Goal: Contribute content: Contribute content

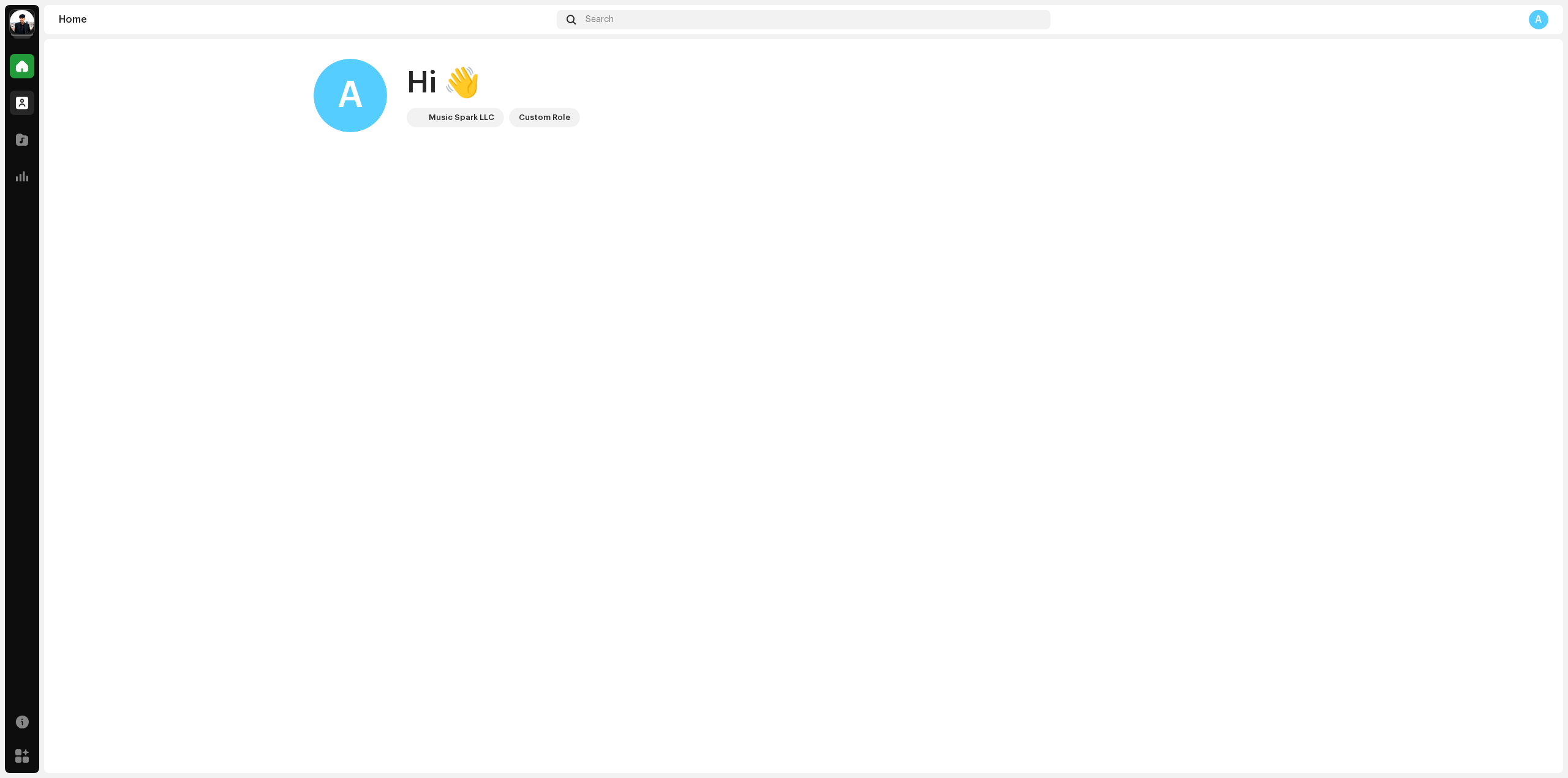
click at [30, 107] on div at bounding box center [22, 103] width 25 height 25
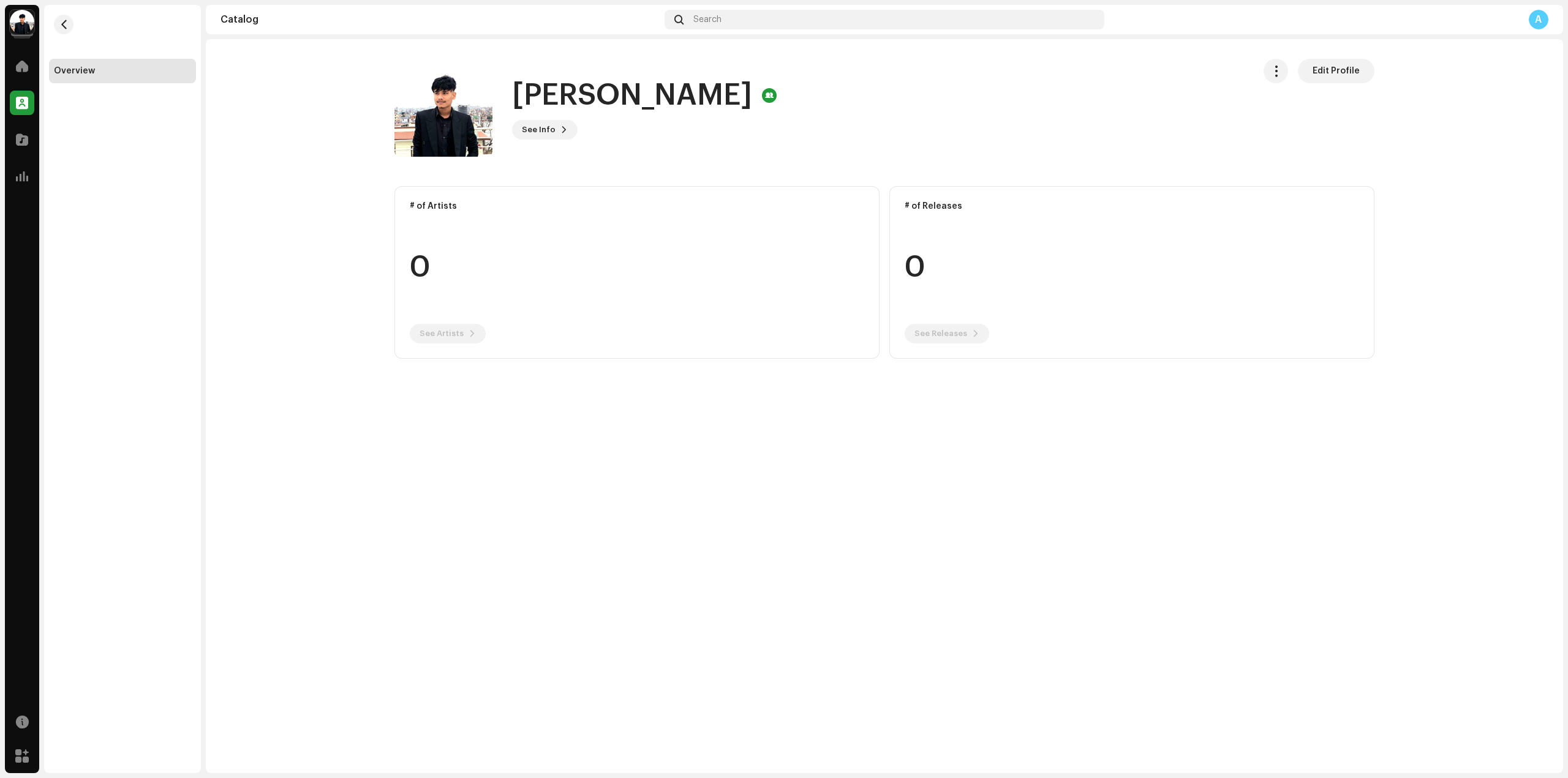
click at [21, 127] on div "Catalog" at bounding box center [22, 139] width 34 height 34
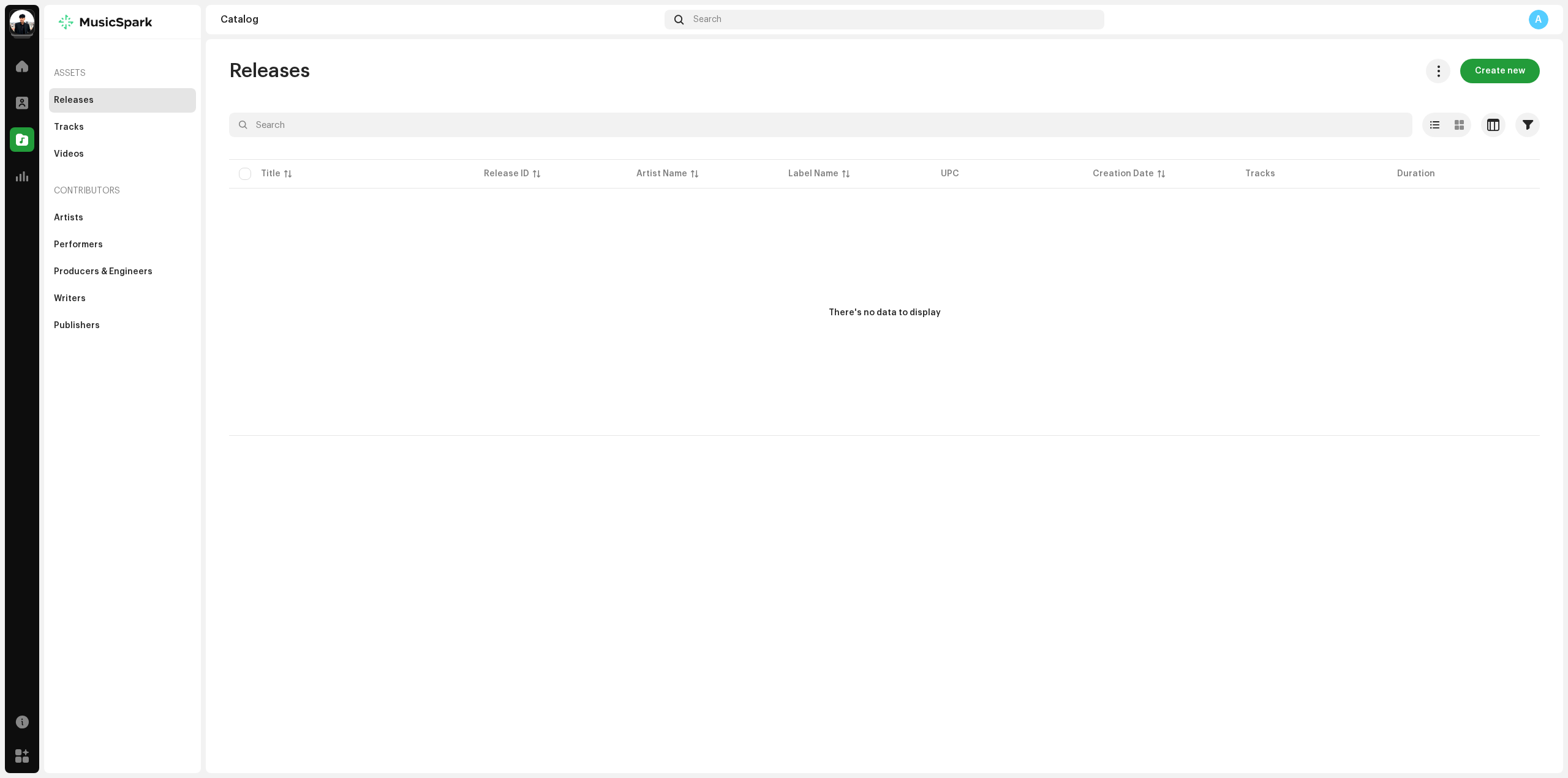
click at [33, 22] on img at bounding box center [22, 22] width 25 height 25
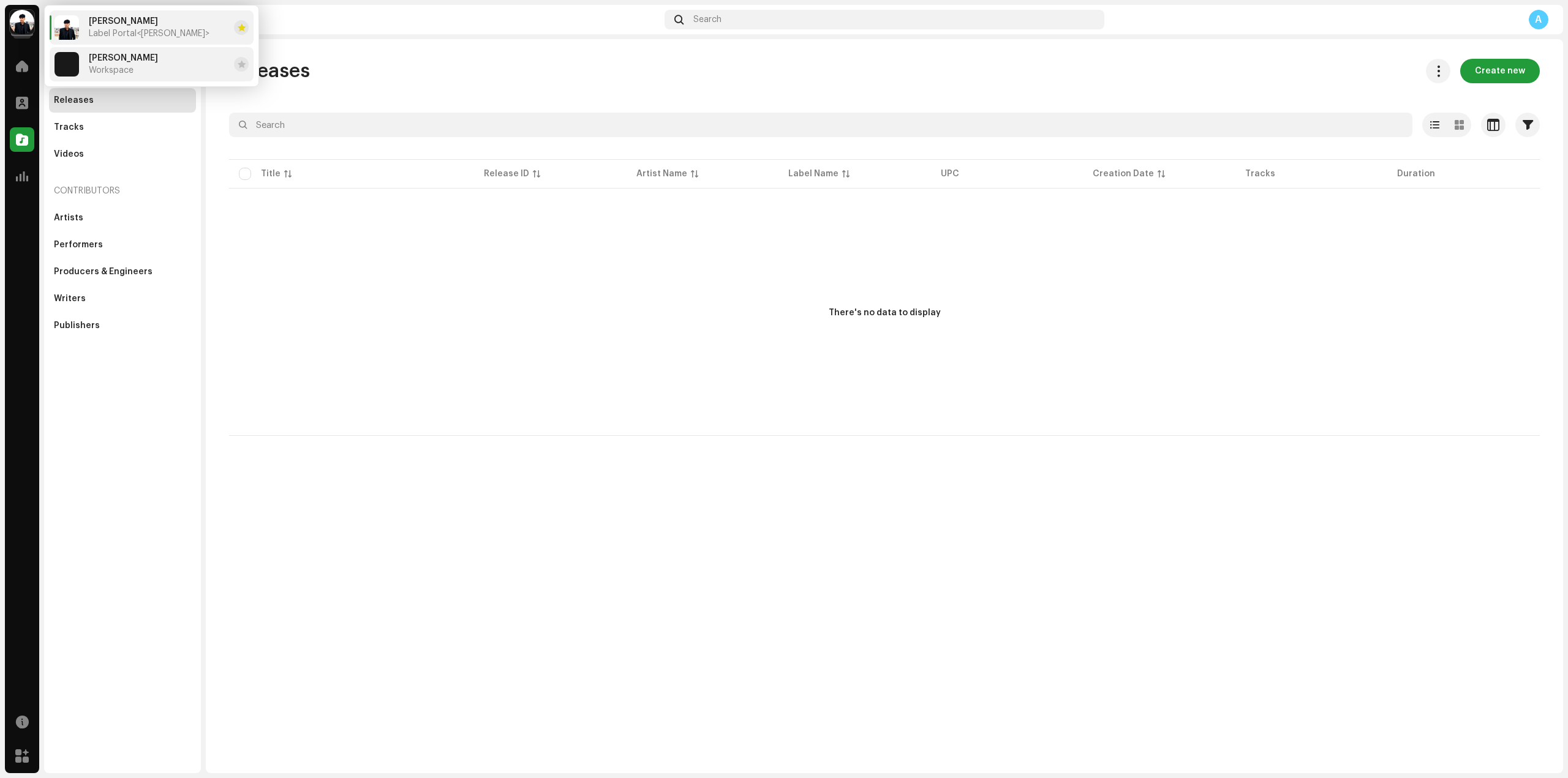
click at [144, 65] on div "Sandip Sardar Workspace" at bounding box center [123, 64] width 69 height 22
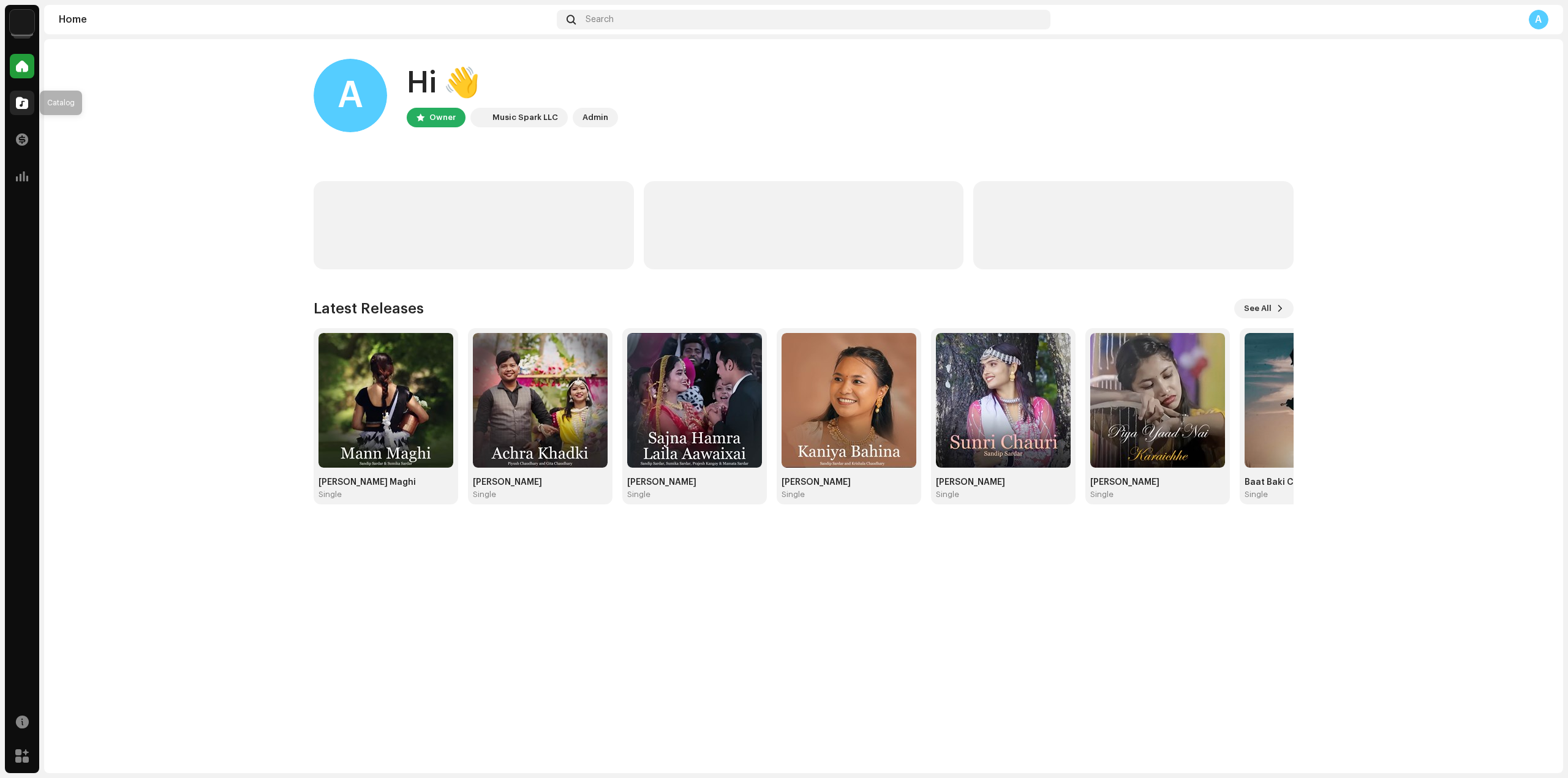
click at [15, 101] on div at bounding box center [22, 103] width 25 height 25
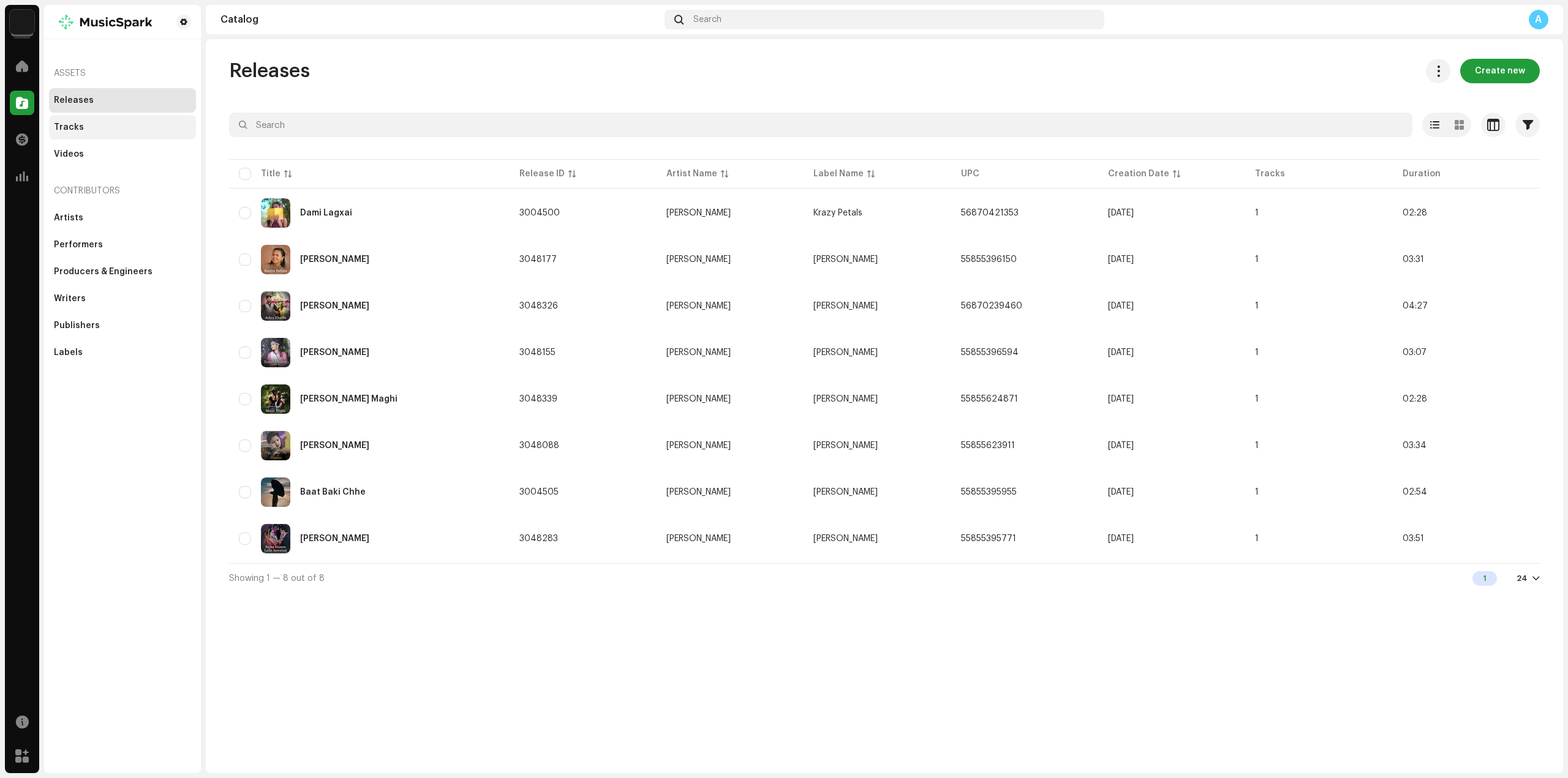
click at [86, 136] on div "Tracks" at bounding box center [123, 128] width 147 height 25
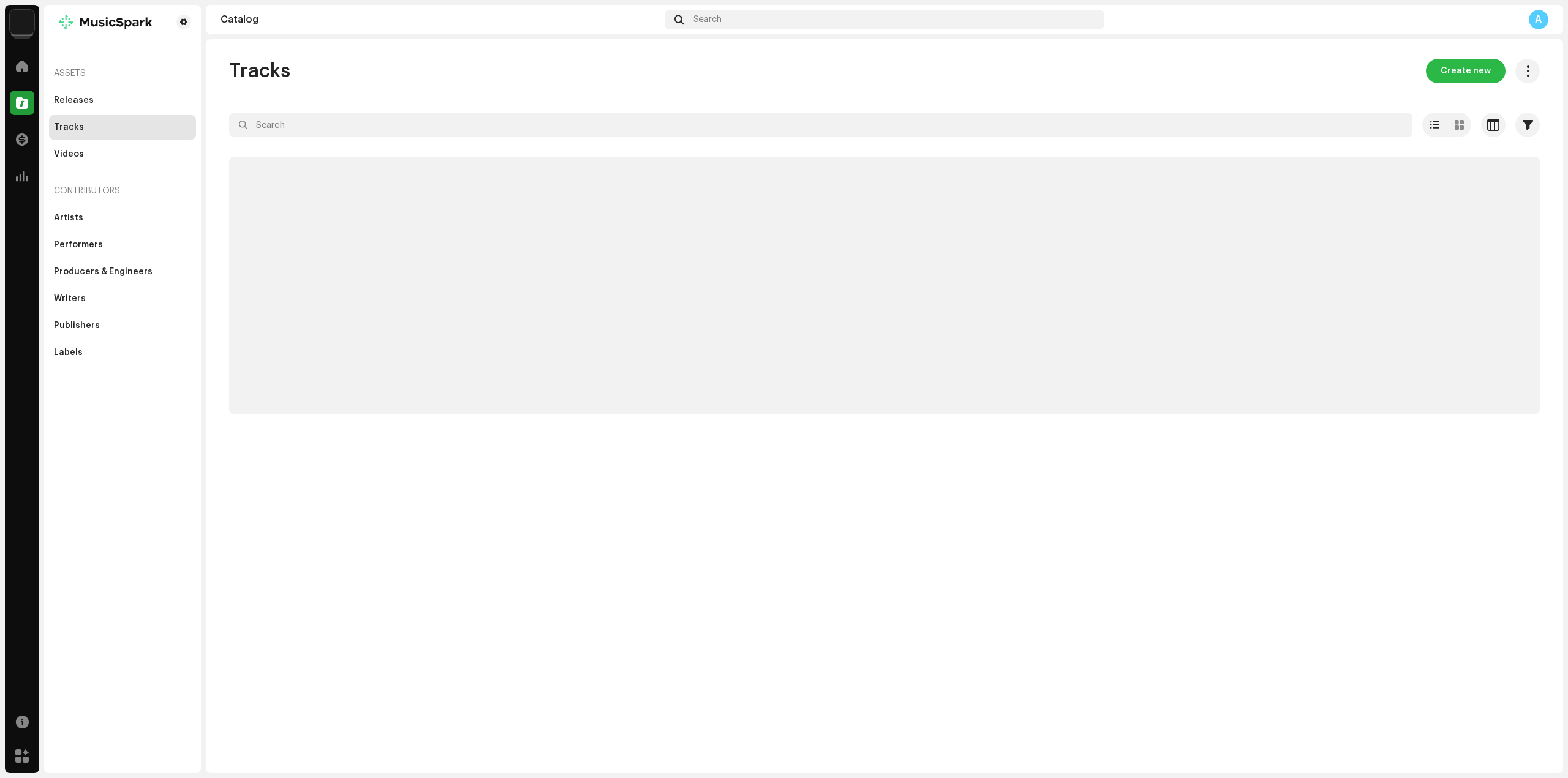
click at [1480, 73] on span "Create new" at bounding box center [1465, 71] width 50 height 25
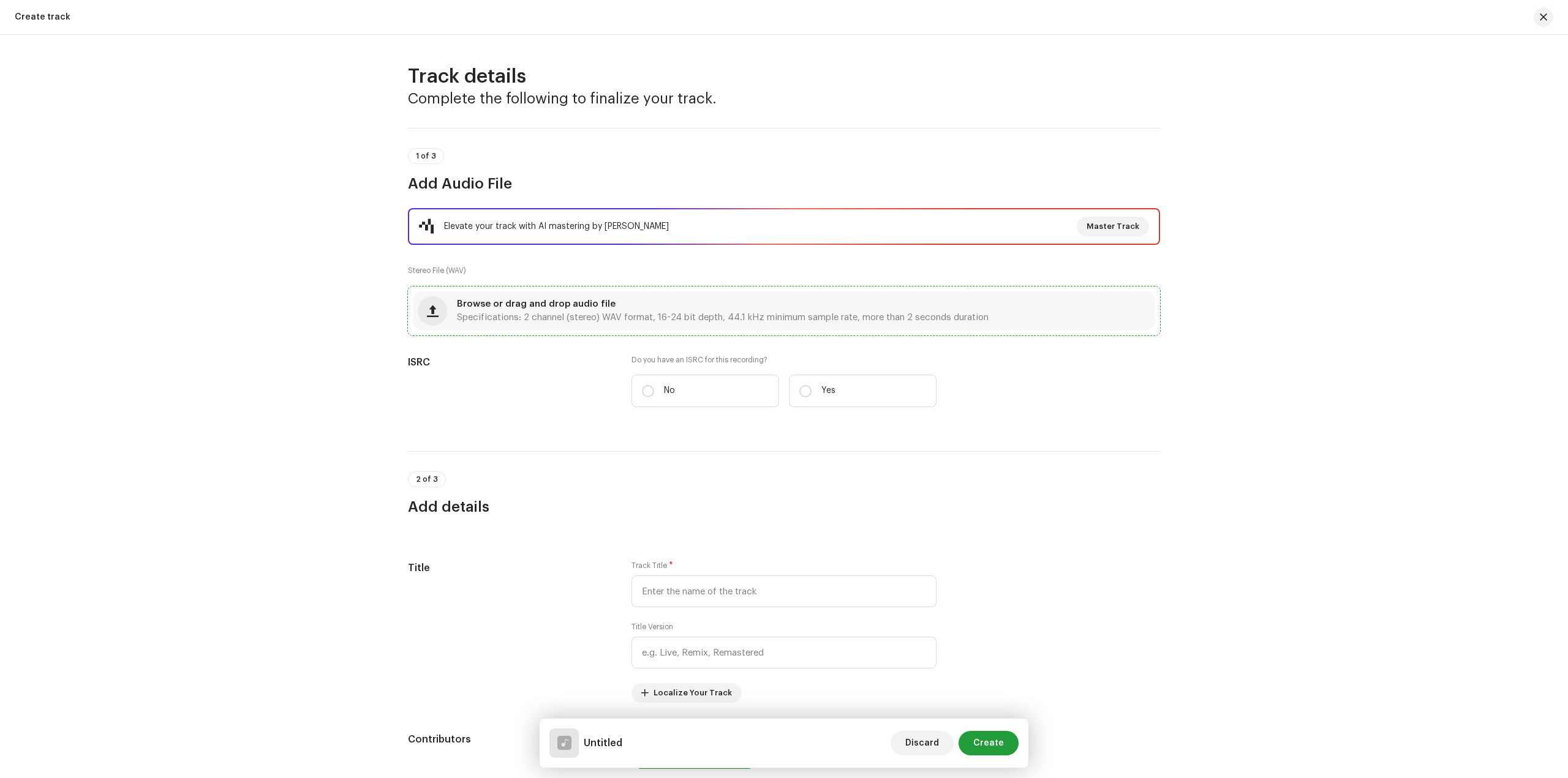
click at [673, 300] on div "Browse or drag and drop audio file Specifications: 2 channel (stereo) WAV forma…" at bounding box center [784, 311] width 743 height 39
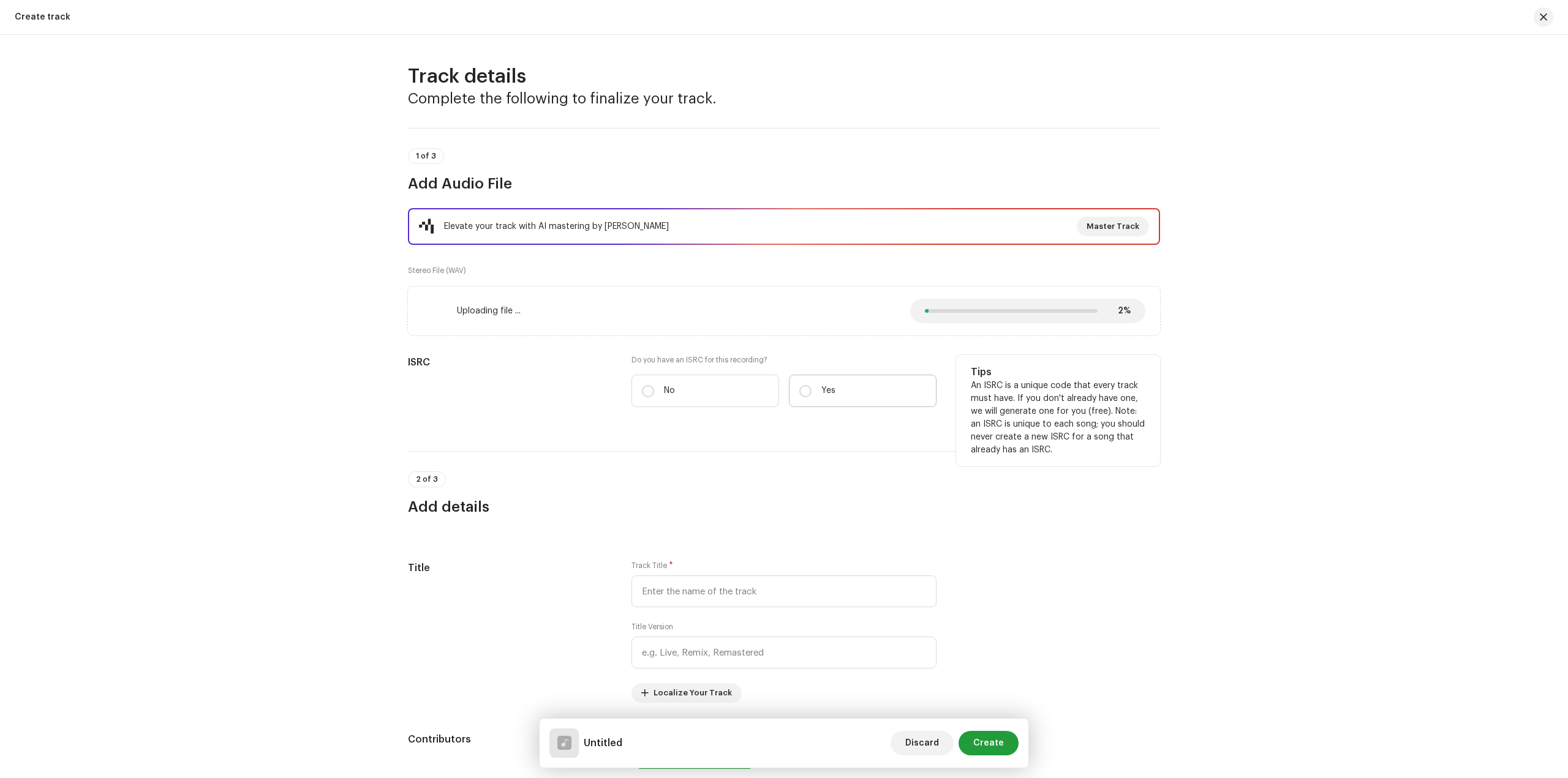
click at [829, 385] on label "Yes" at bounding box center [863, 391] width 148 height 33
click at [812, 385] on input "Yes" at bounding box center [805, 391] width 12 height 12
radio input "true"
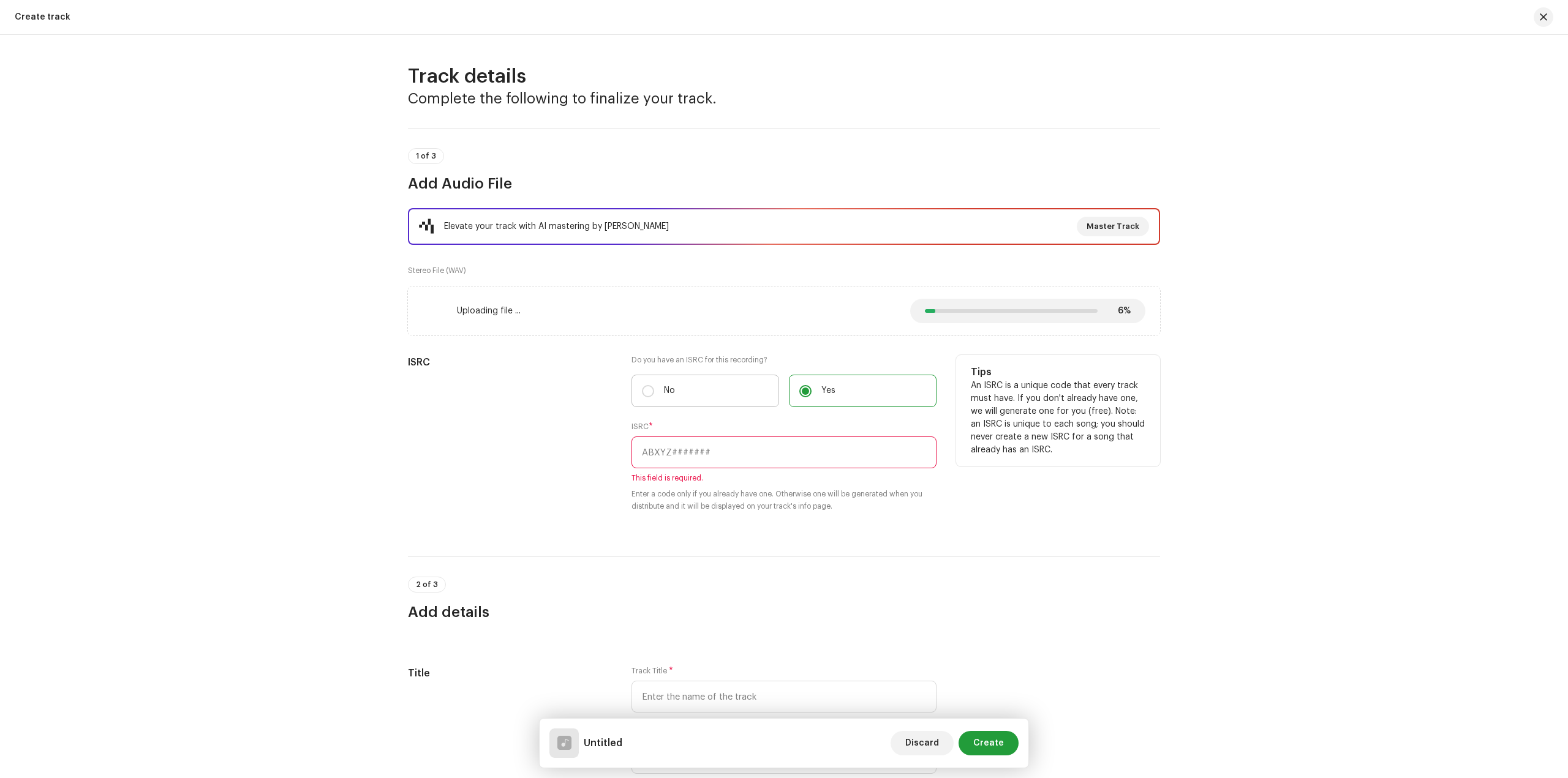
click at [707, 392] on label "No" at bounding box center [706, 391] width 148 height 33
click at [654, 392] on input "No" at bounding box center [648, 391] width 12 height 12
radio input "true"
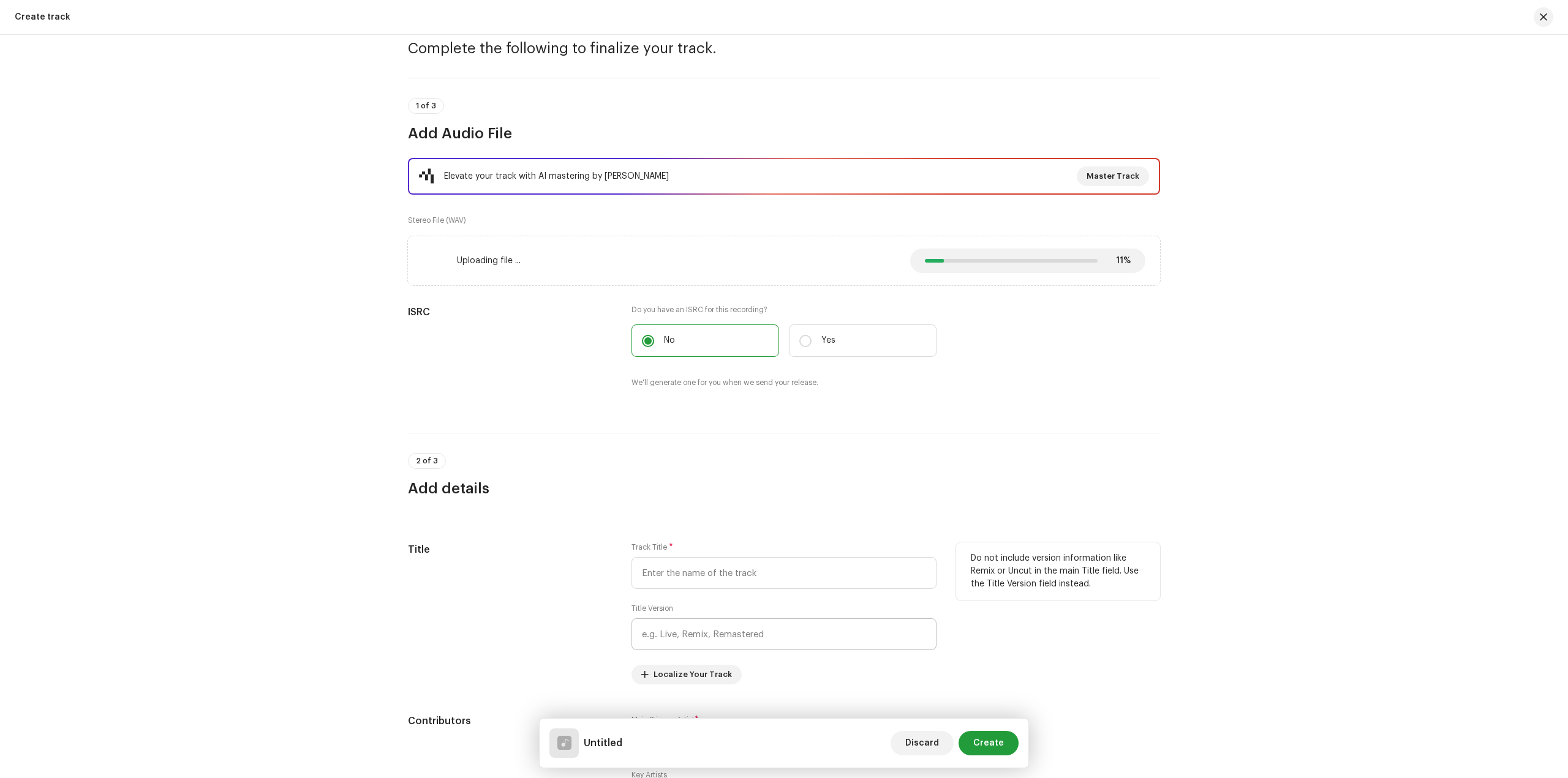
scroll to position [123, 0]
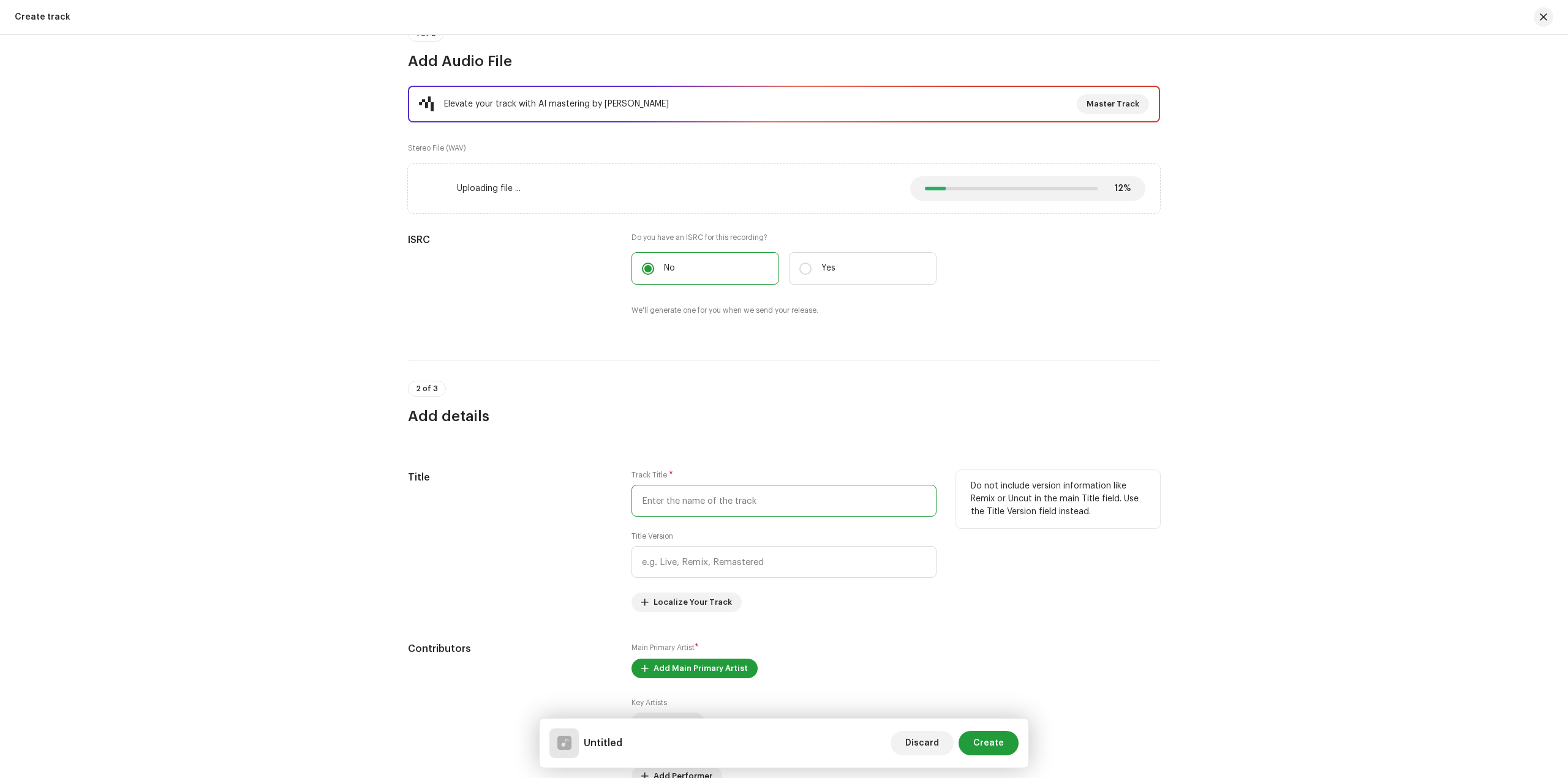
click at [748, 504] on input "text" at bounding box center [784, 501] width 305 height 32
type input "S"
type input "a"
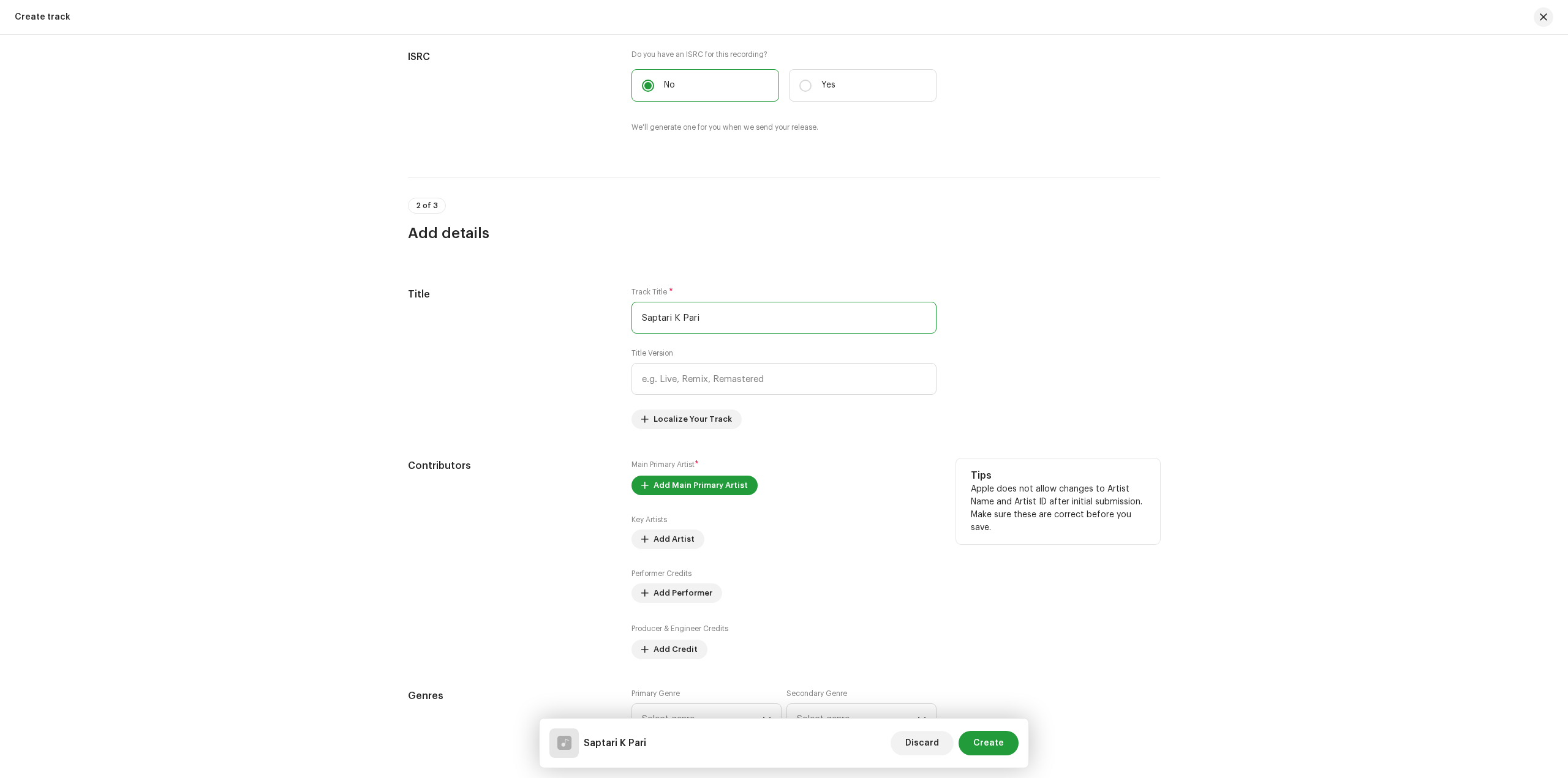
scroll to position [306, 0]
type input "Saptari K Pari"
click at [714, 494] on span "Add Main Primary Artist" at bounding box center [701, 485] width 94 height 25
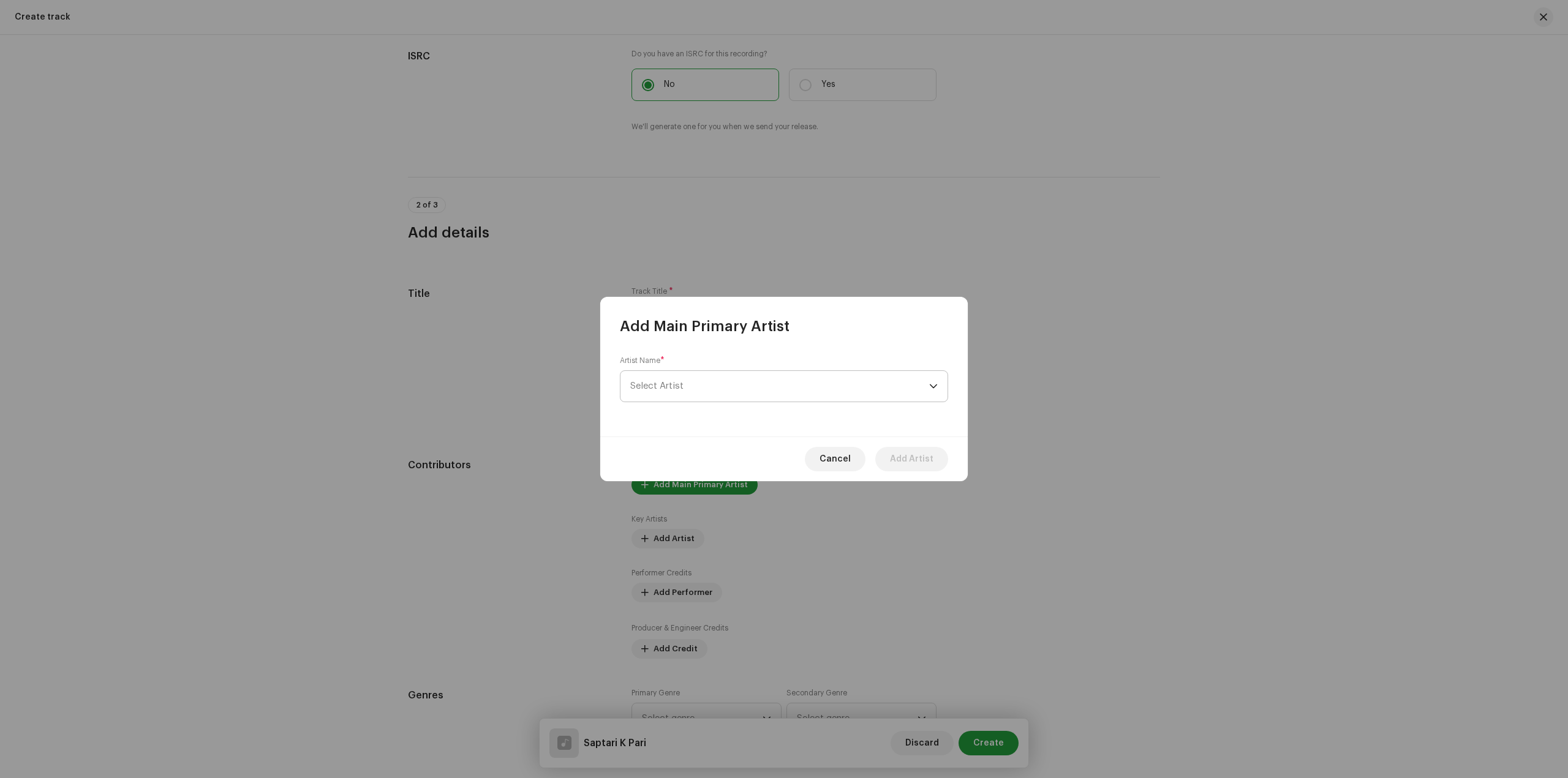
click at [766, 375] on span "Select Artist" at bounding box center [780, 386] width 299 height 30
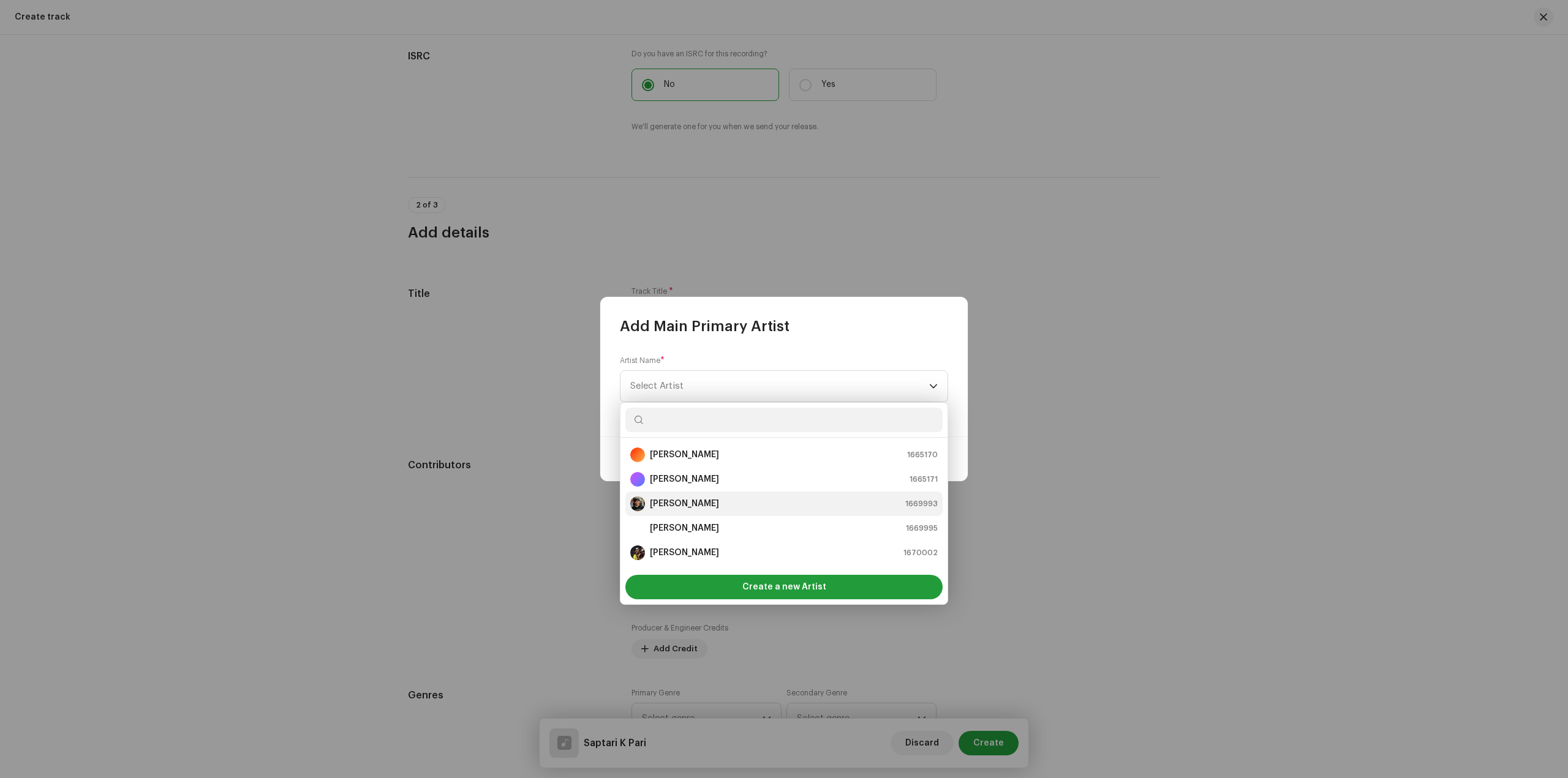
click at [741, 512] on li "Sandip Sardar 1669993" at bounding box center [783, 504] width 317 height 25
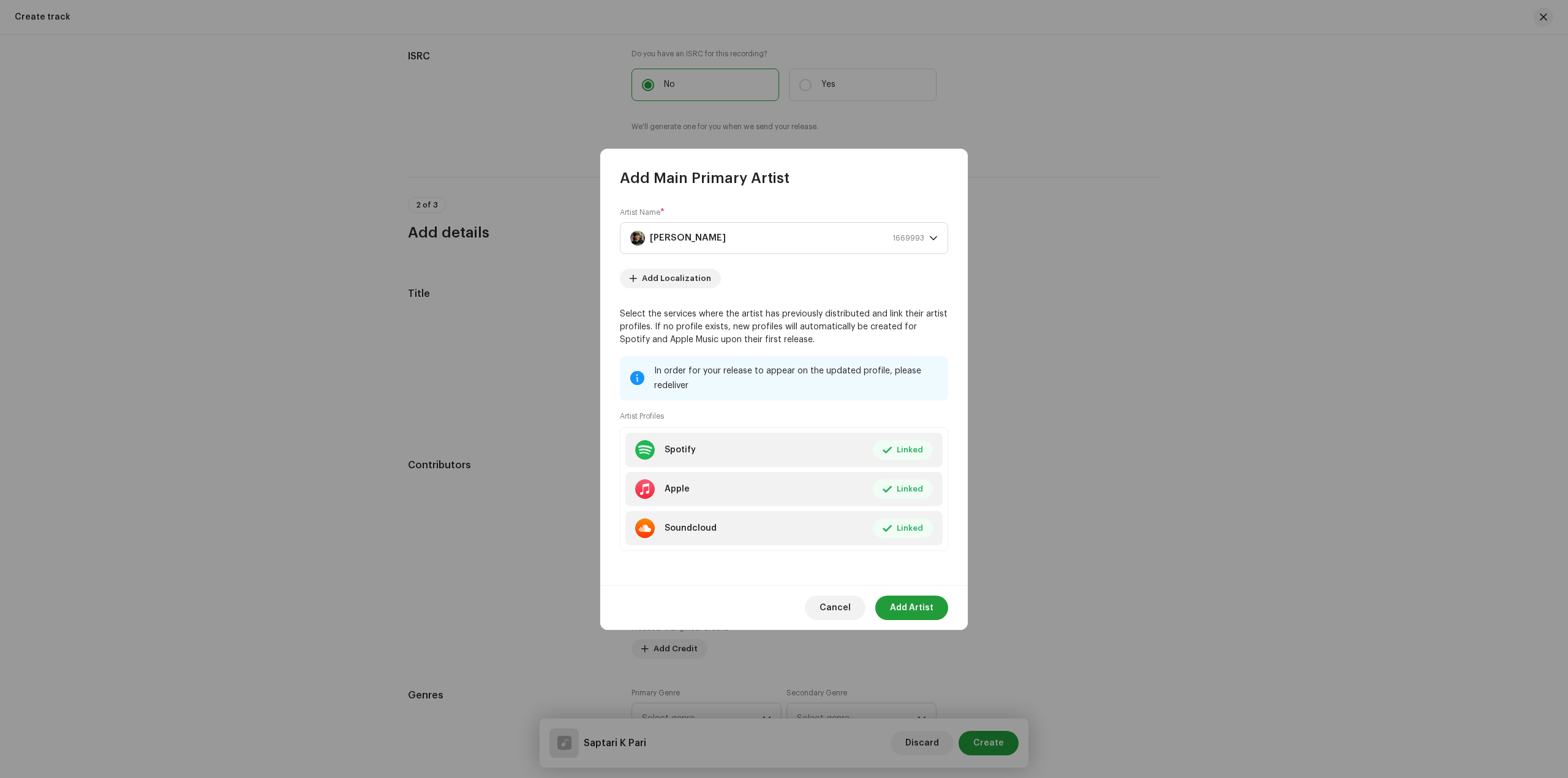
click at [925, 595] on div "Cancel Add Artist" at bounding box center [784, 608] width 368 height 45
click at [912, 609] on span "Add Artist" at bounding box center [912, 608] width 44 height 25
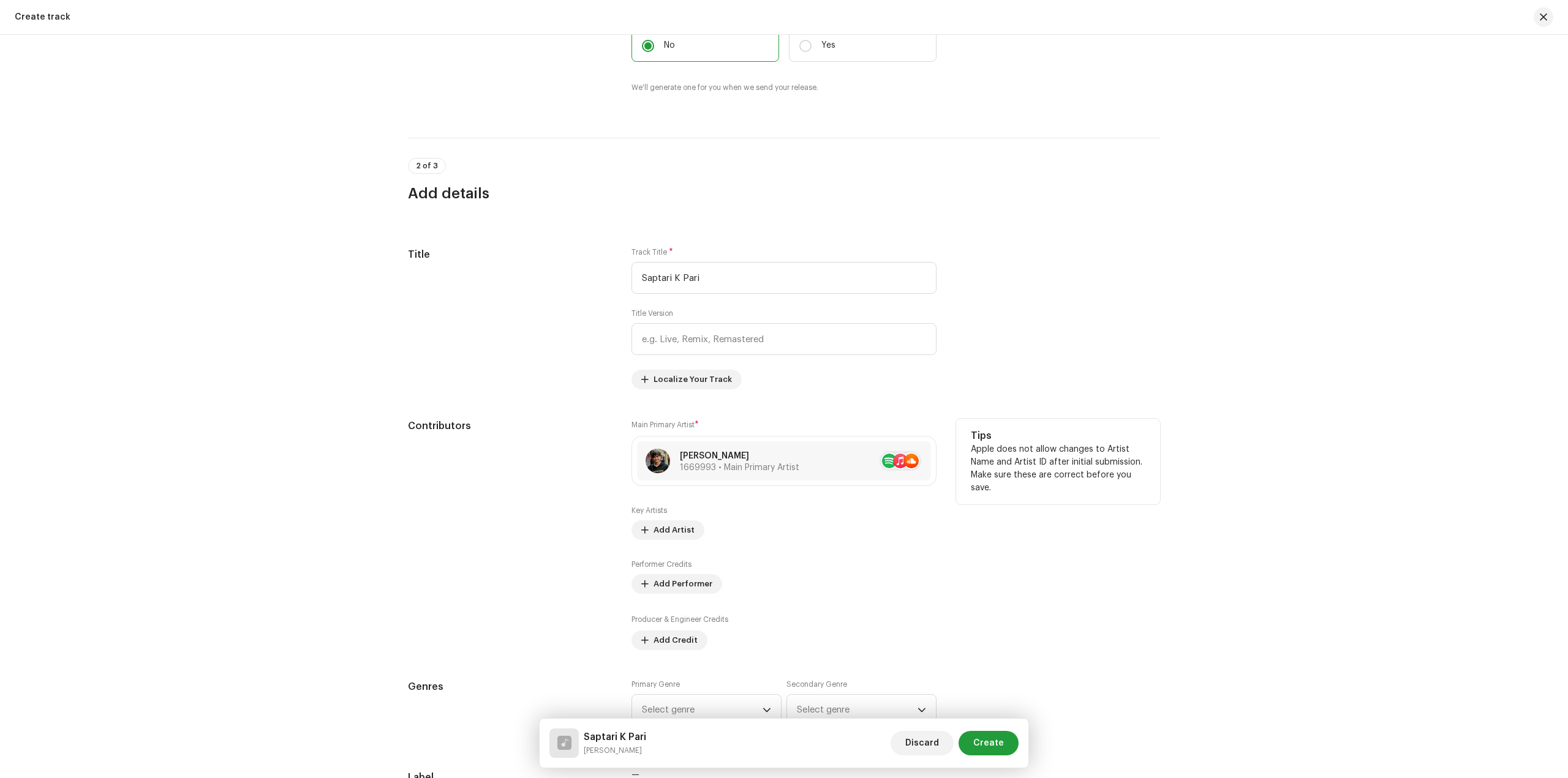
scroll to position [368, 0]
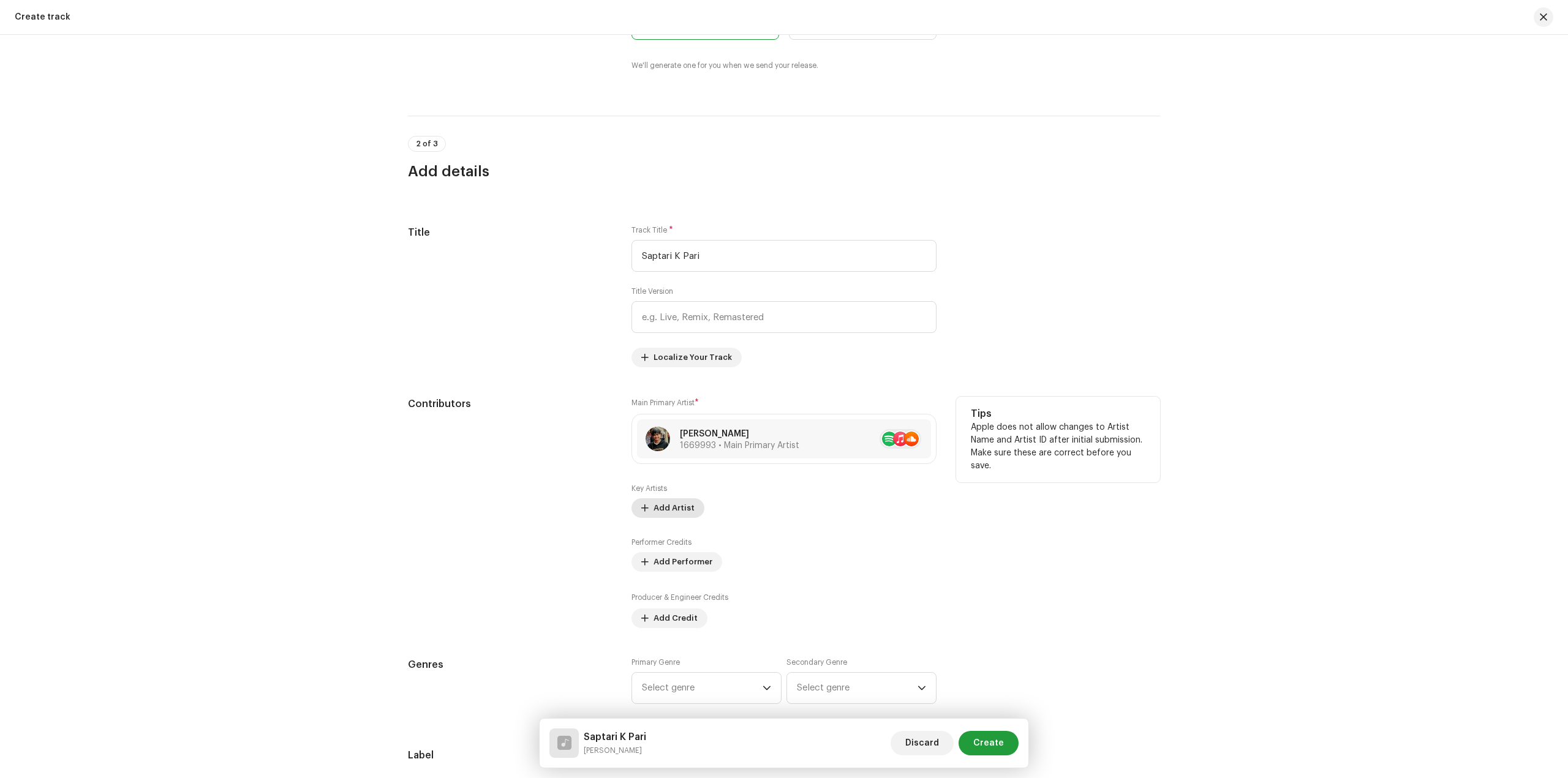
click at [679, 514] on span "Add Artist" at bounding box center [674, 508] width 41 height 25
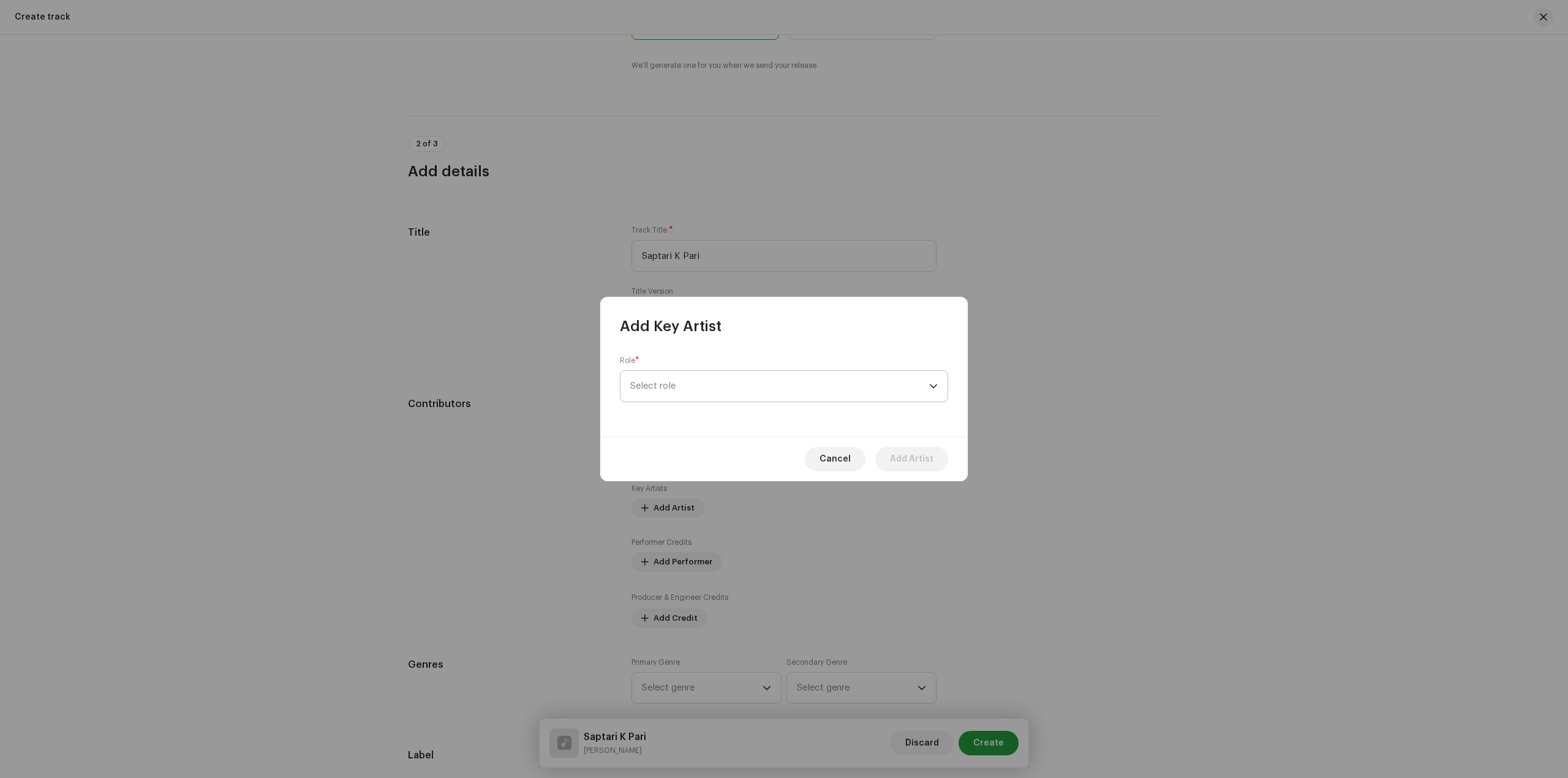
click at [845, 381] on span "Select role" at bounding box center [780, 386] width 299 height 30
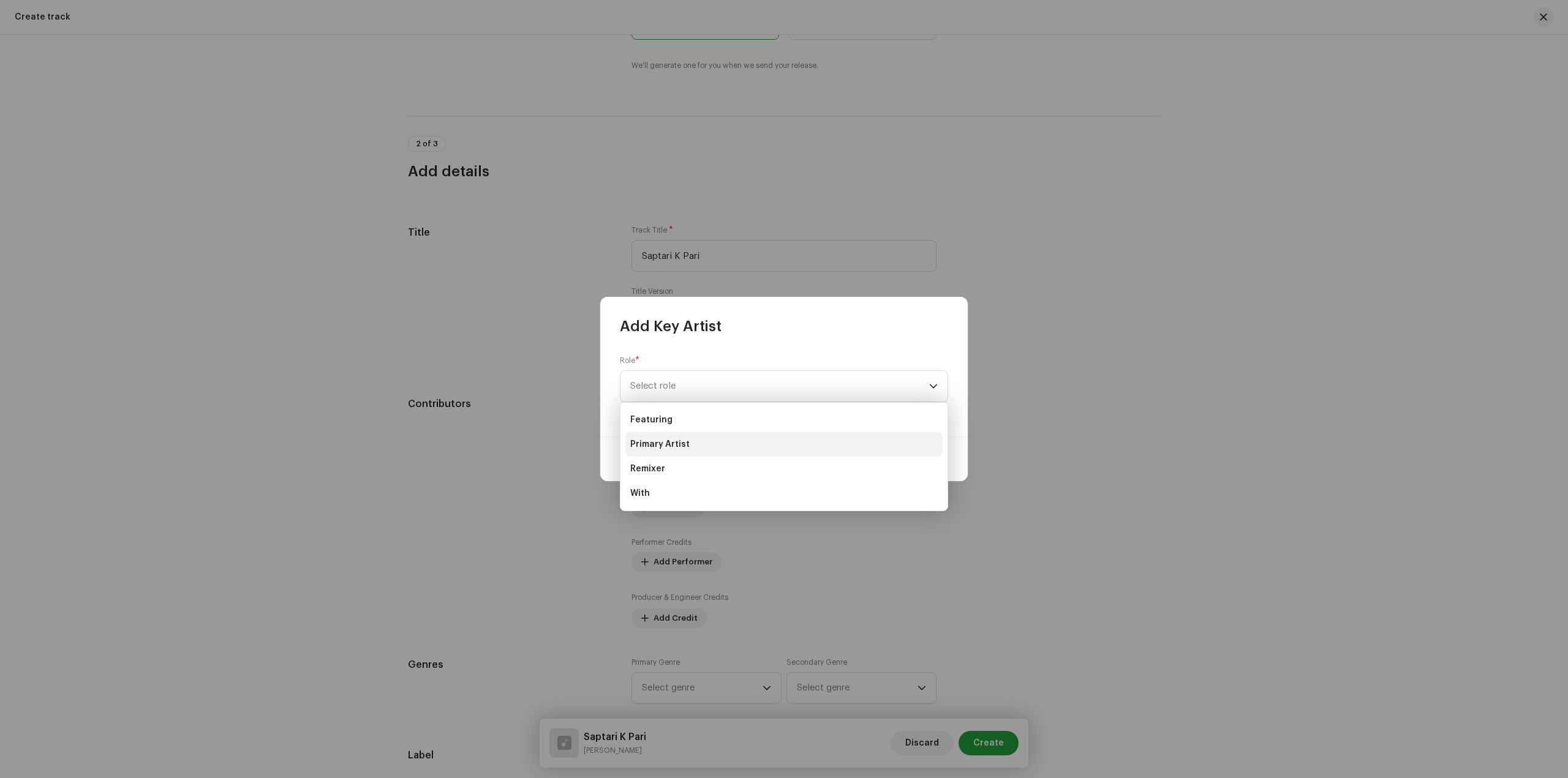
click at [799, 439] on li "Primary Artist" at bounding box center [783, 444] width 317 height 25
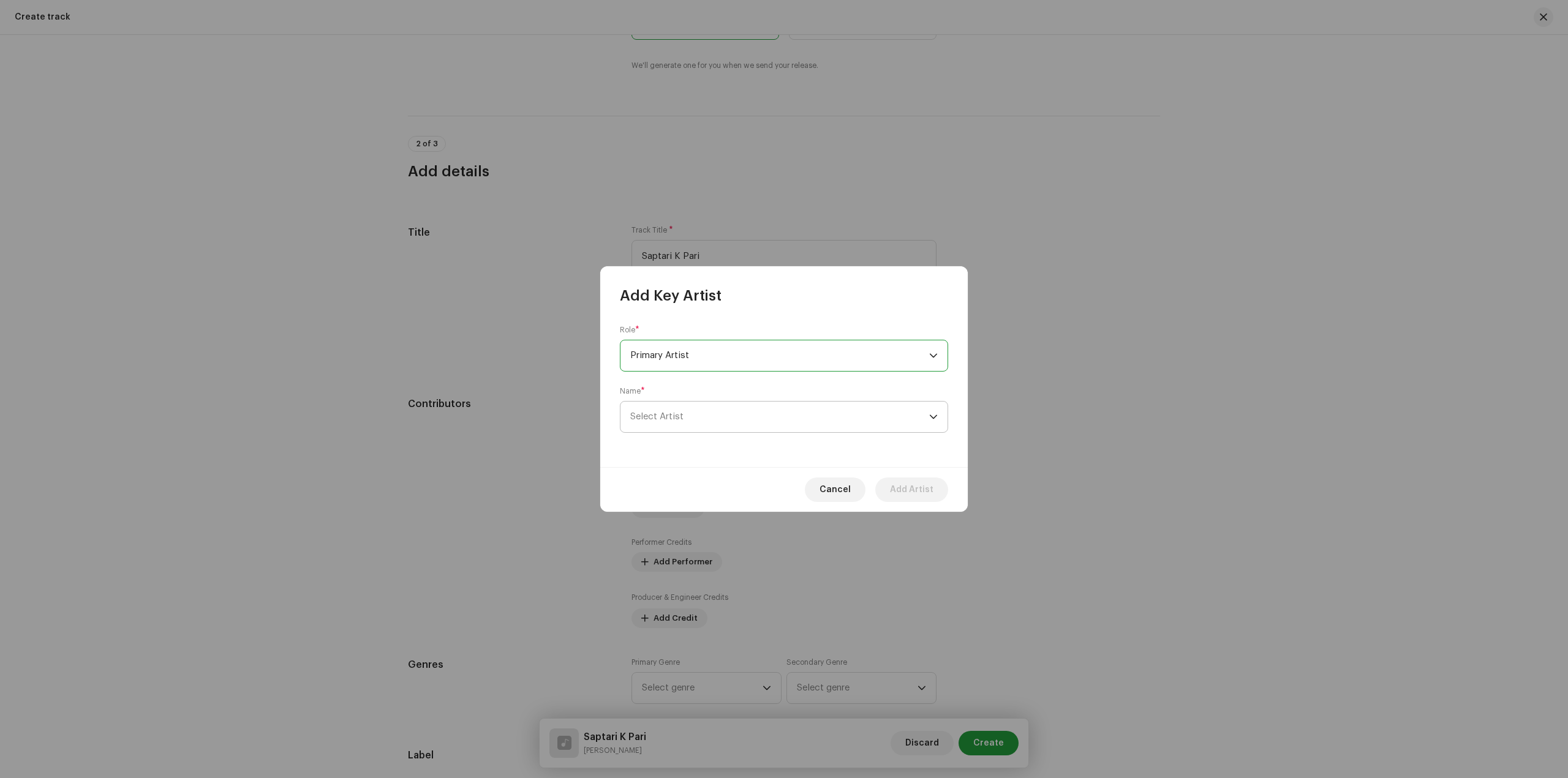
click at [782, 423] on span "Select Artist" at bounding box center [780, 417] width 299 height 30
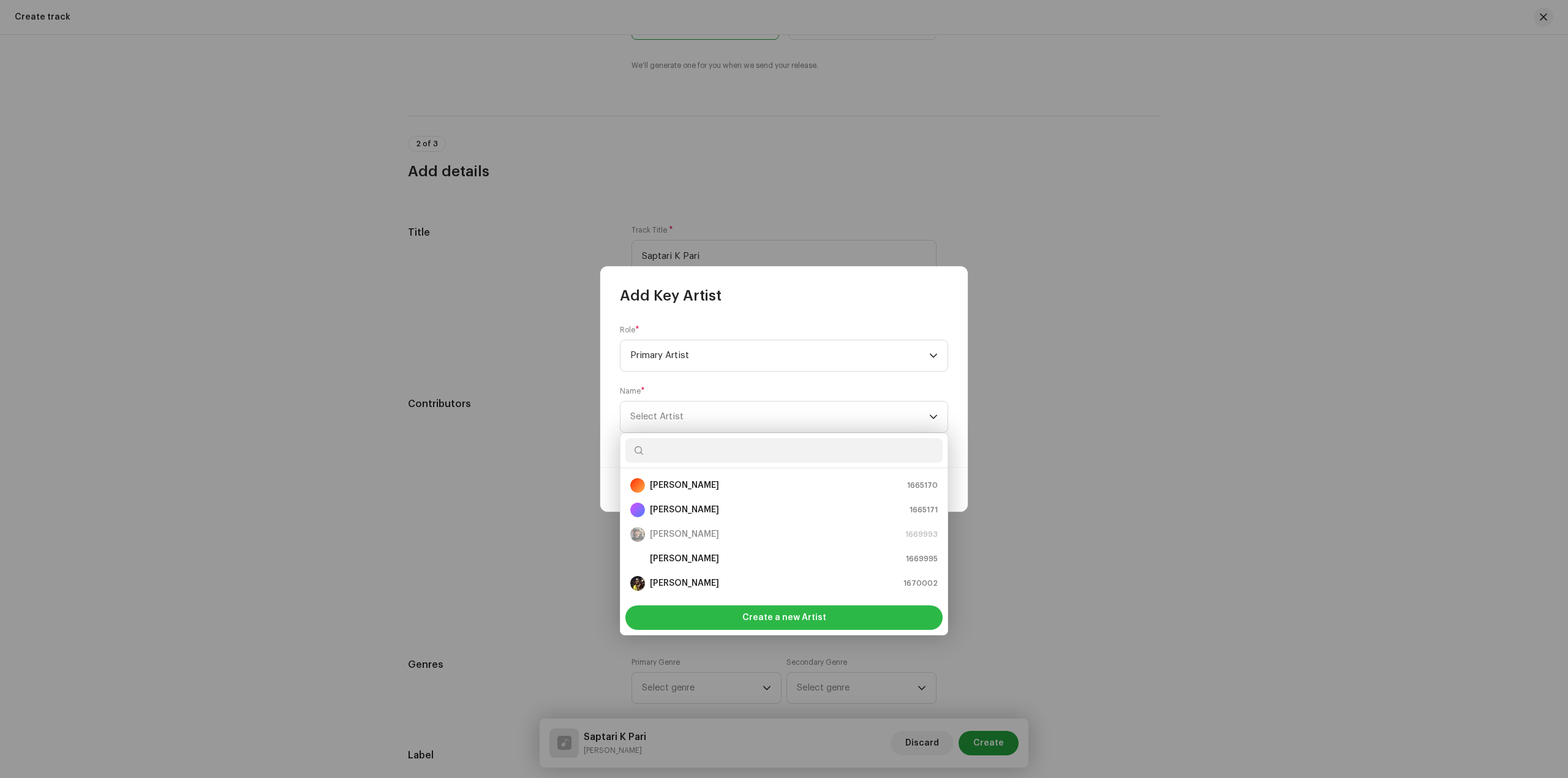
scroll to position [20, 0]
click at [769, 612] on span "Create a new Artist" at bounding box center [785, 618] width 84 height 25
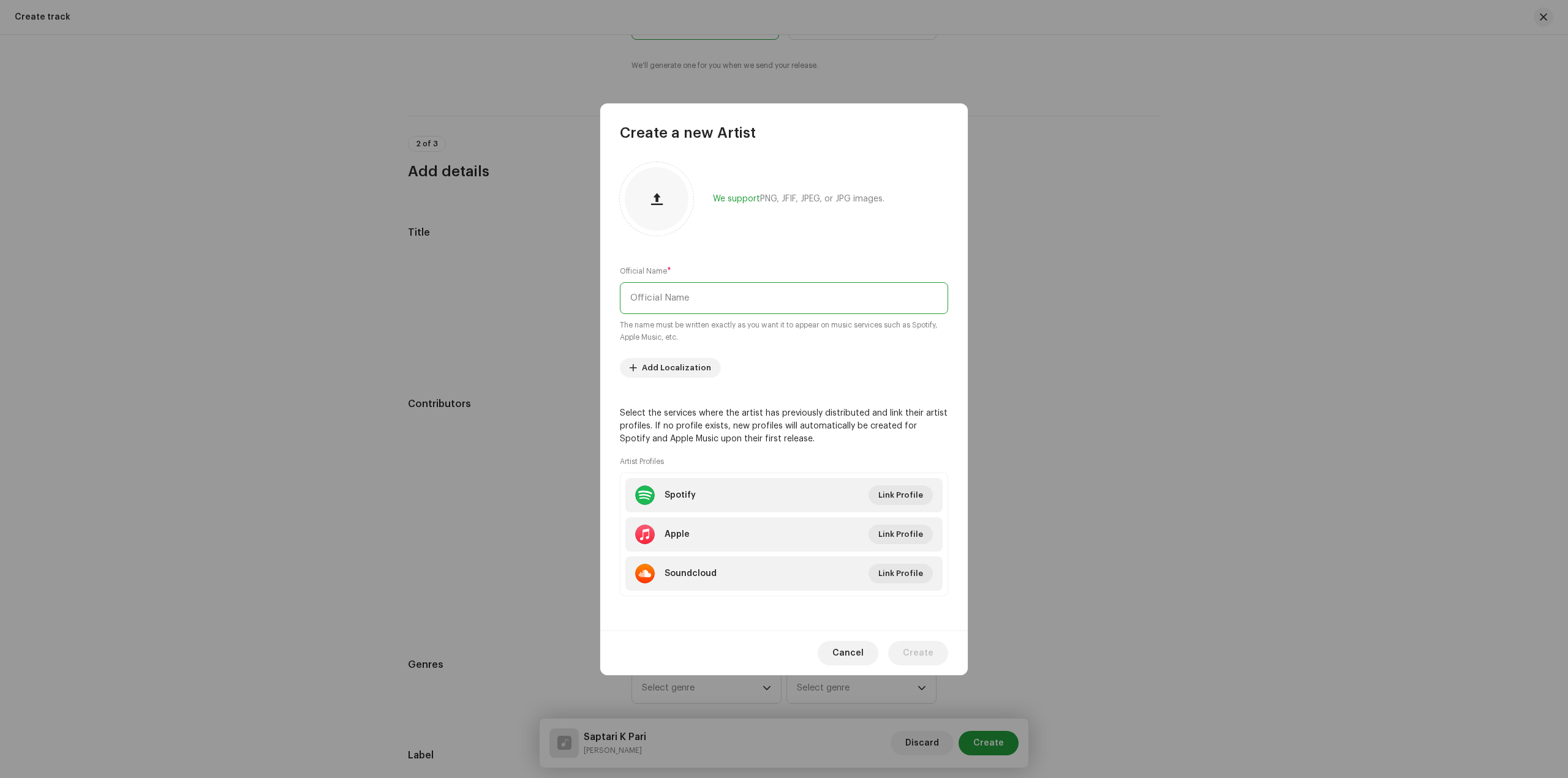
click at [739, 303] on input "text" at bounding box center [784, 298] width 329 height 32
type input "[PERSON_NAME]"
click at [667, 215] on div at bounding box center [656, 199] width 64 height 64
click at [936, 652] on button "Create" at bounding box center [918, 653] width 60 height 25
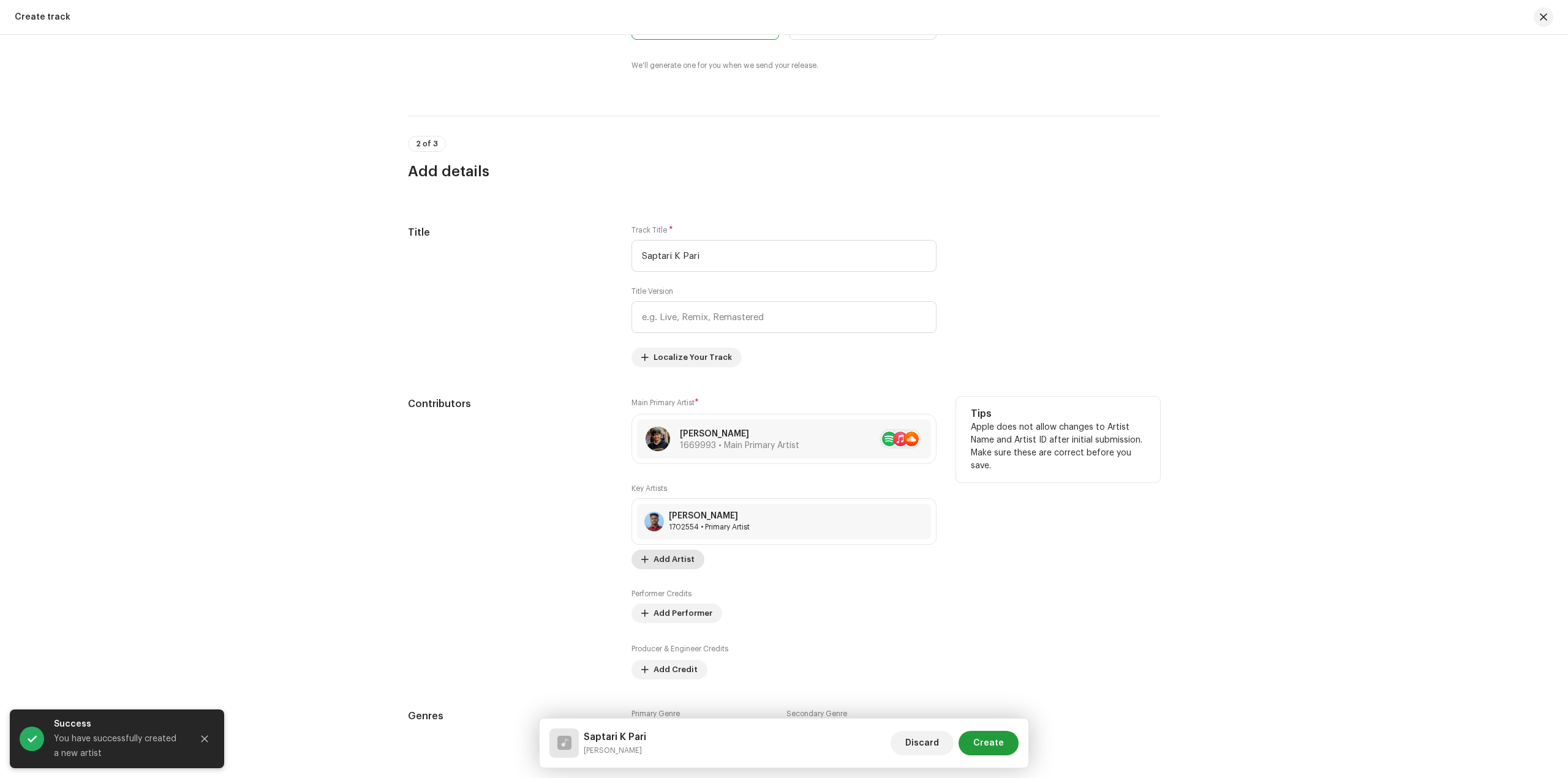
click at [660, 560] on span "Add Artist" at bounding box center [674, 560] width 41 height 25
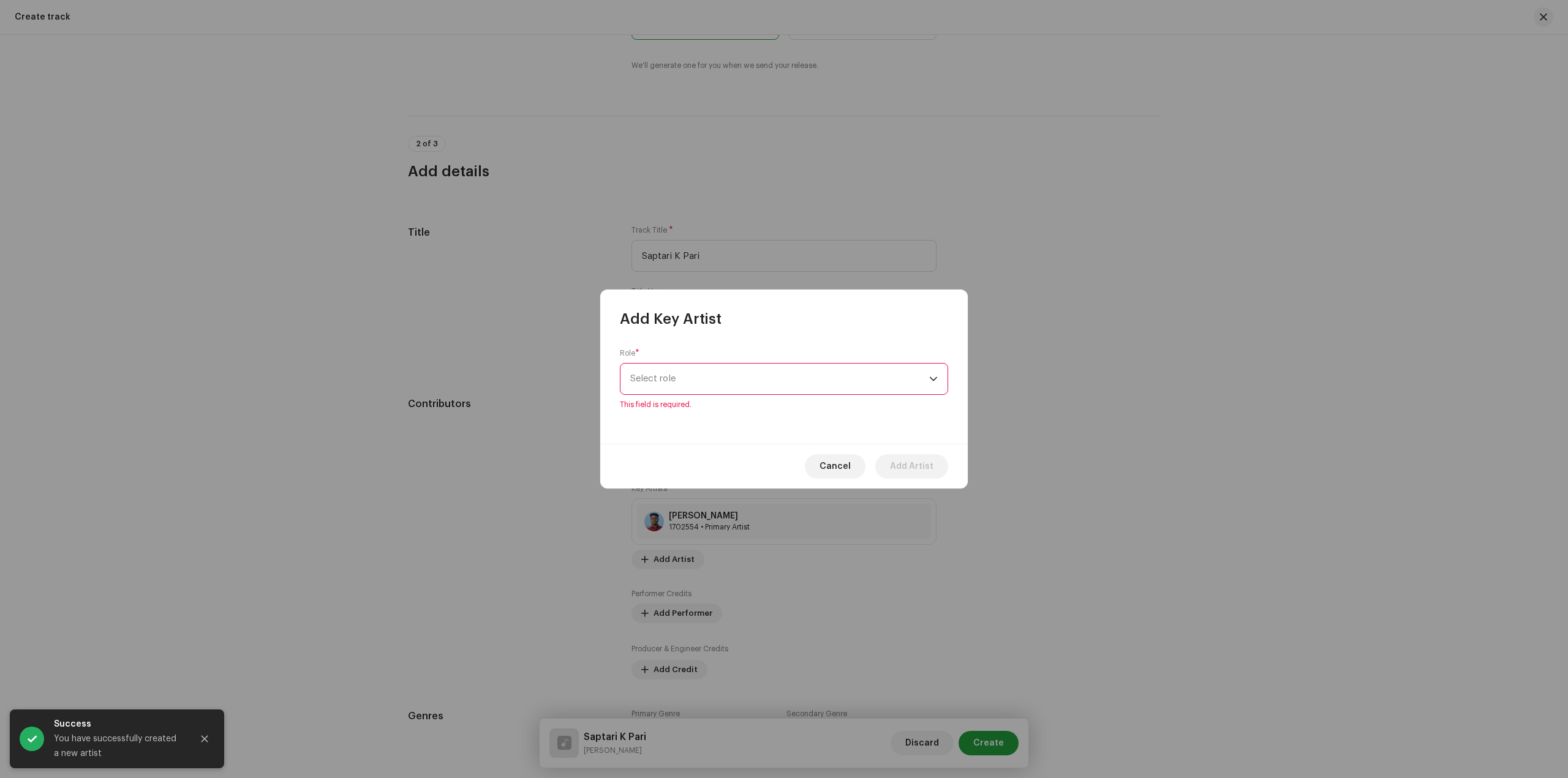
click at [750, 404] on div "Role * Select role This field is required." at bounding box center [784, 386] width 368 height 115
click at [753, 394] on p-select "Select role" at bounding box center [784, 379] width 329 height 32
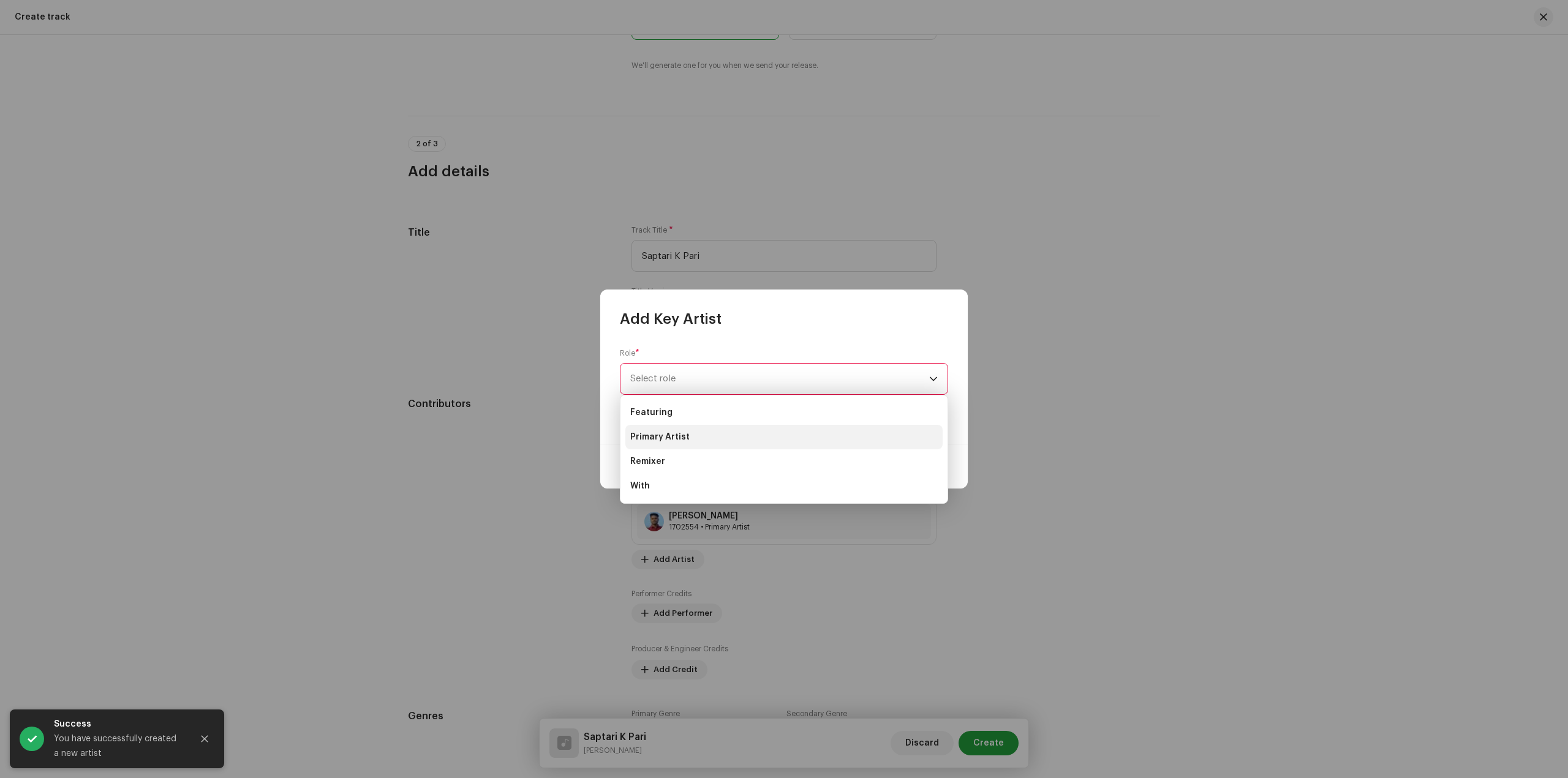
click at [734, 449] on li "Primary Artist" at bounding box center [783, 437] width 317 height 25
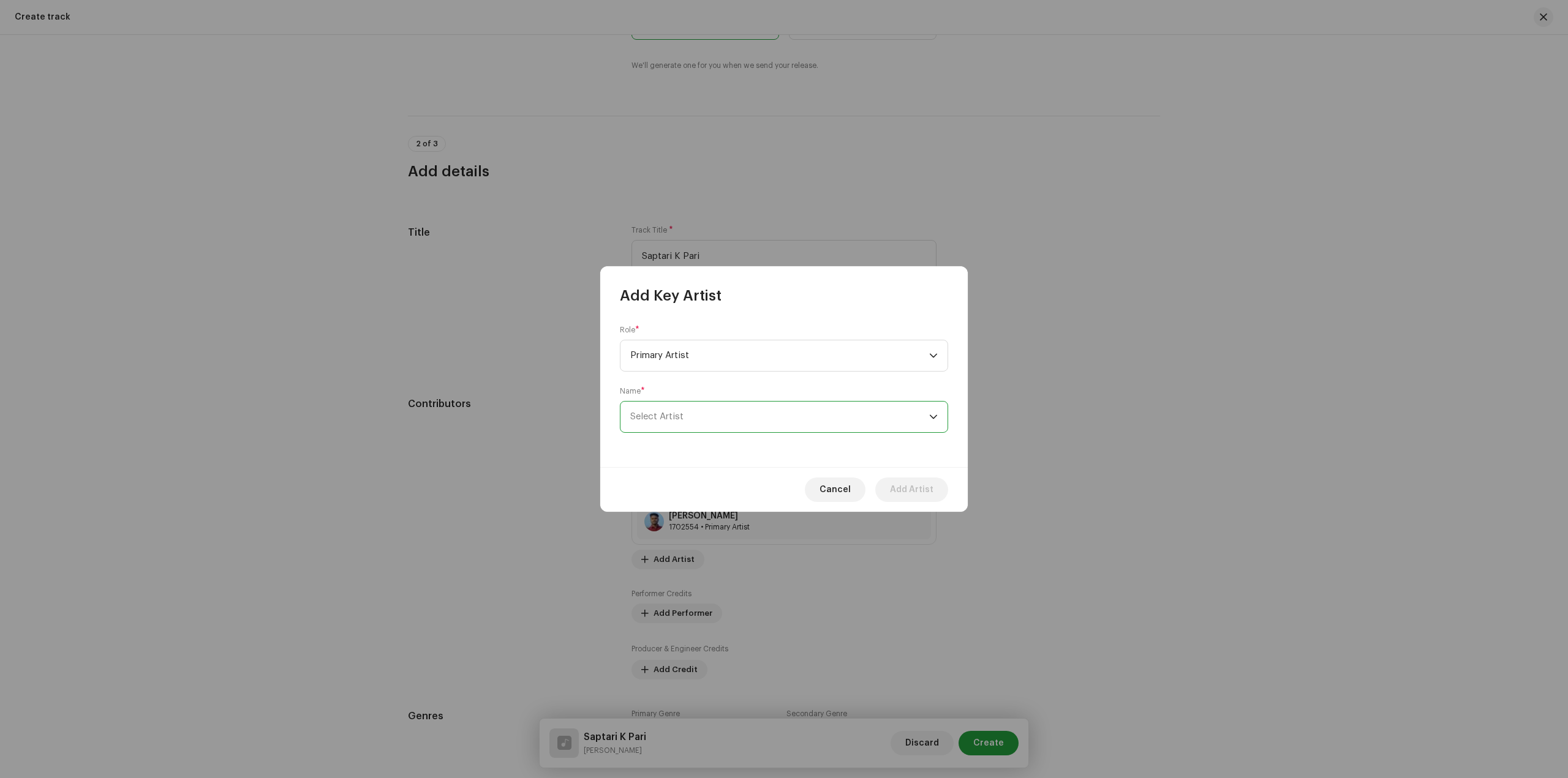
click at [753, 421] on span "Select Artist" at bounding box center [780, 417] width 299 height 30
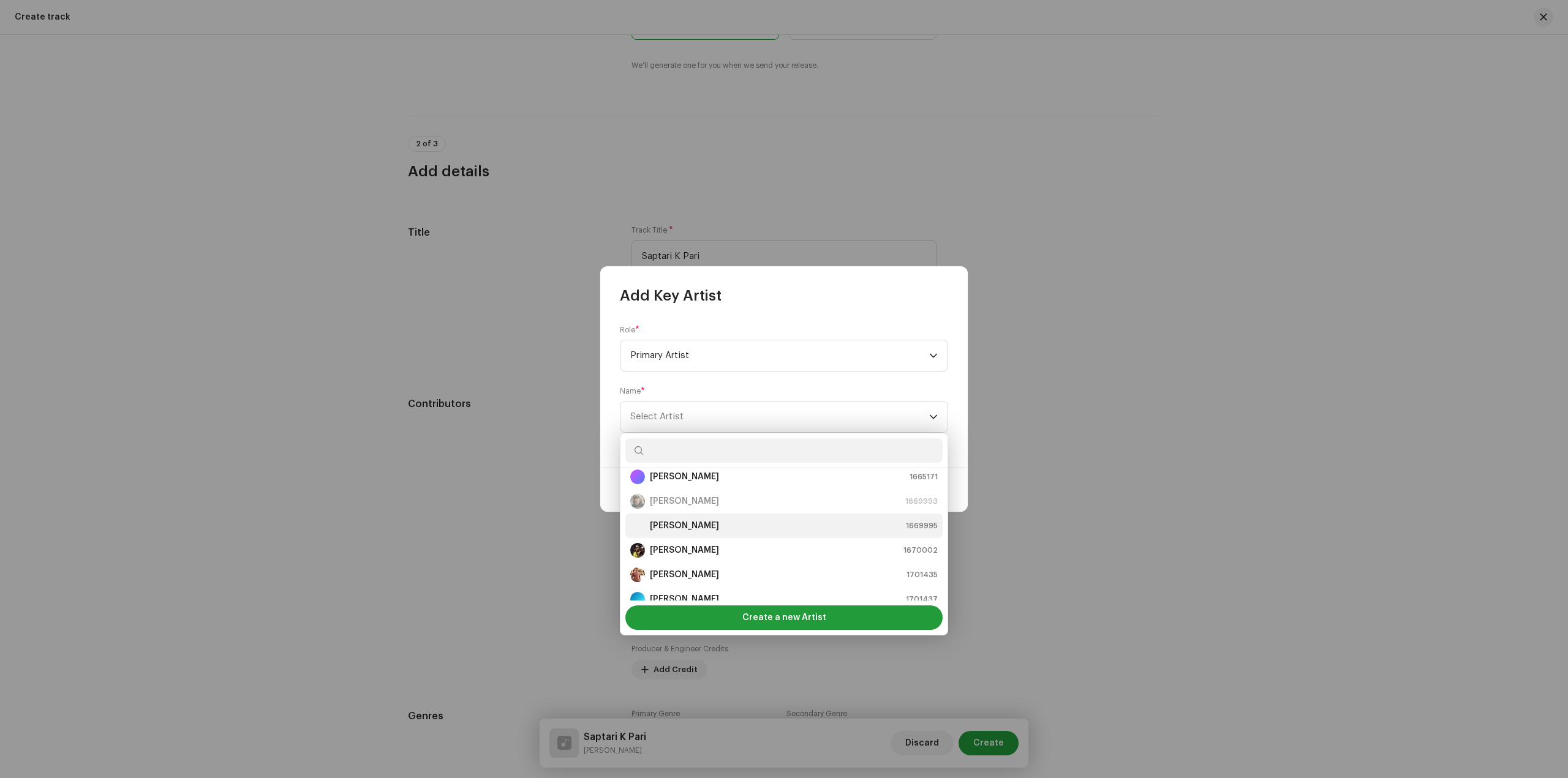
scroll to position [61, 0]
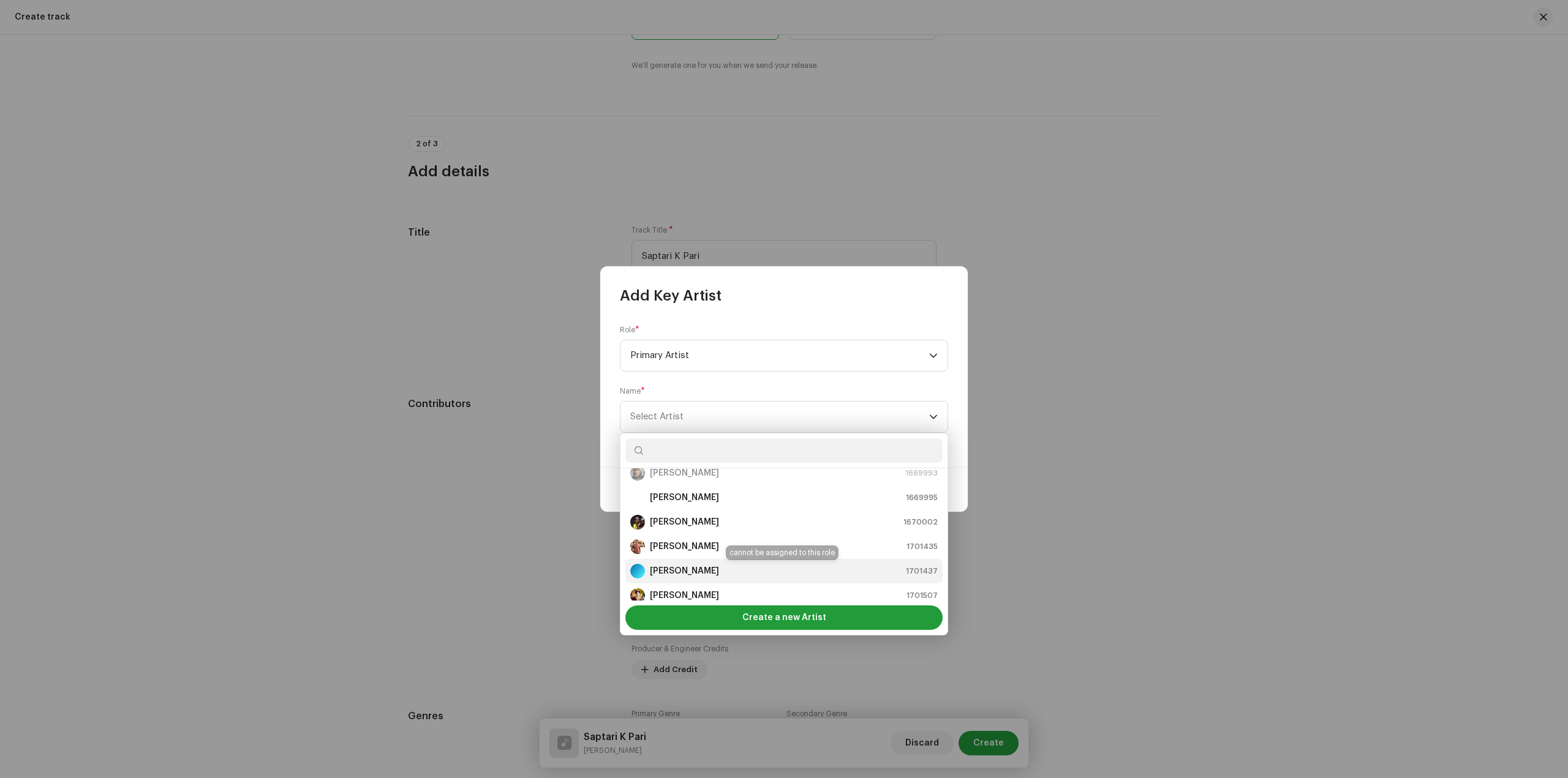
click at [733, 571] on div "Sanam Sardar 1701437" at bounding box center [784, 571] width 308 height 15
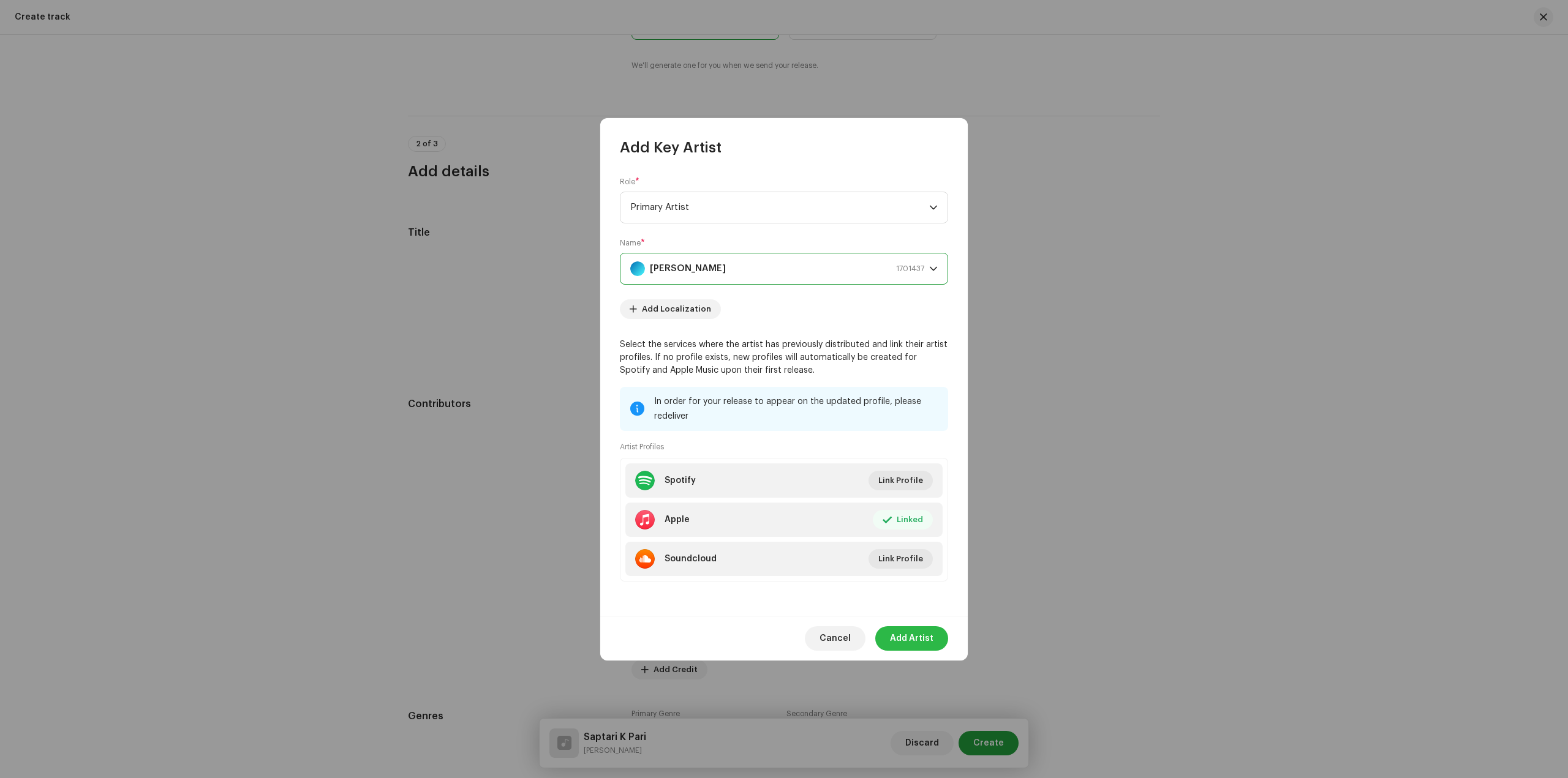
click at [920, 629] on span "Add Artist" at bounding box center [912, 639] width 44 height 25
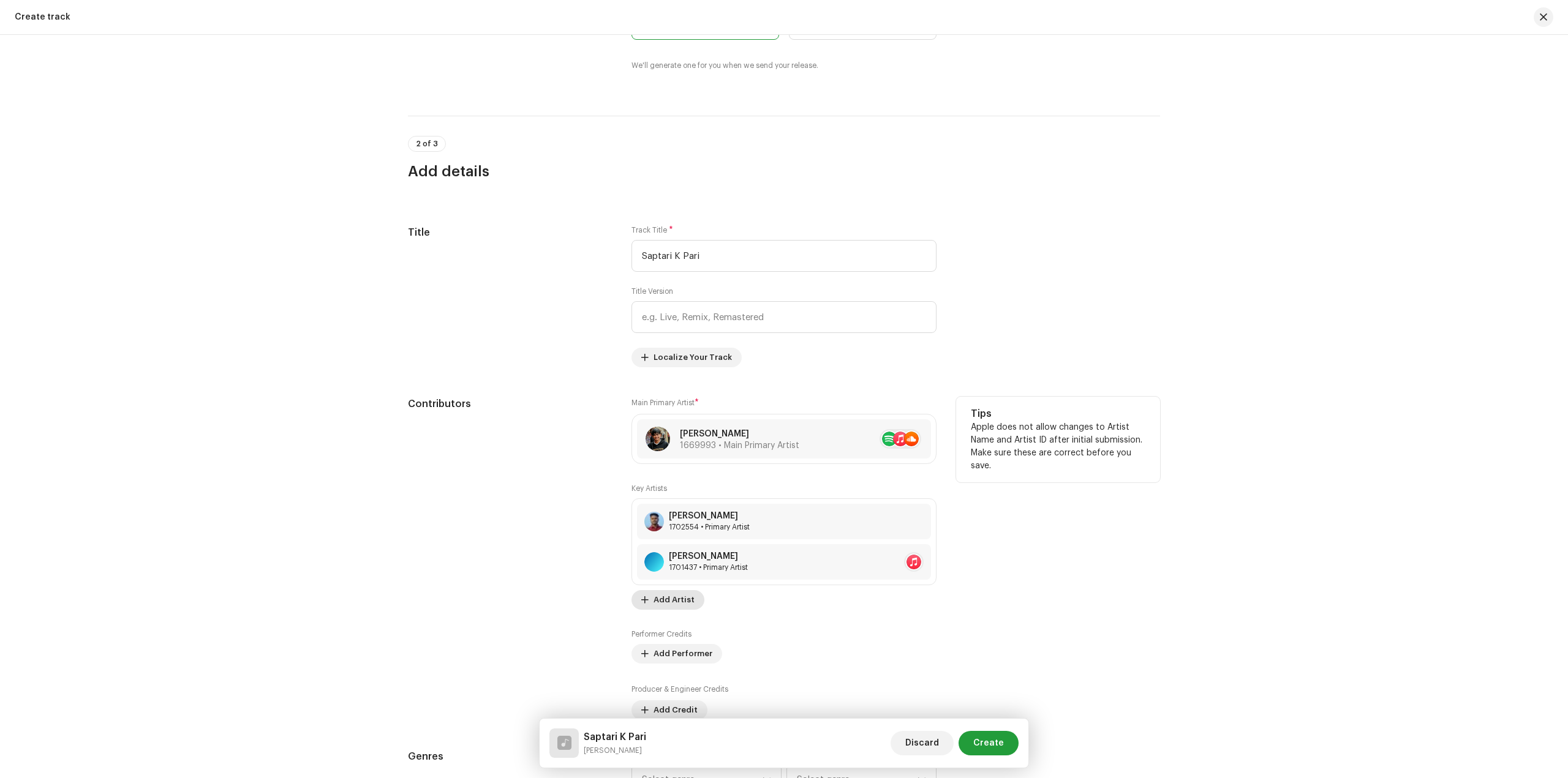
click at [668, 591] on span "Add Artist" at bounding box center [674, 600] width 41 height 25
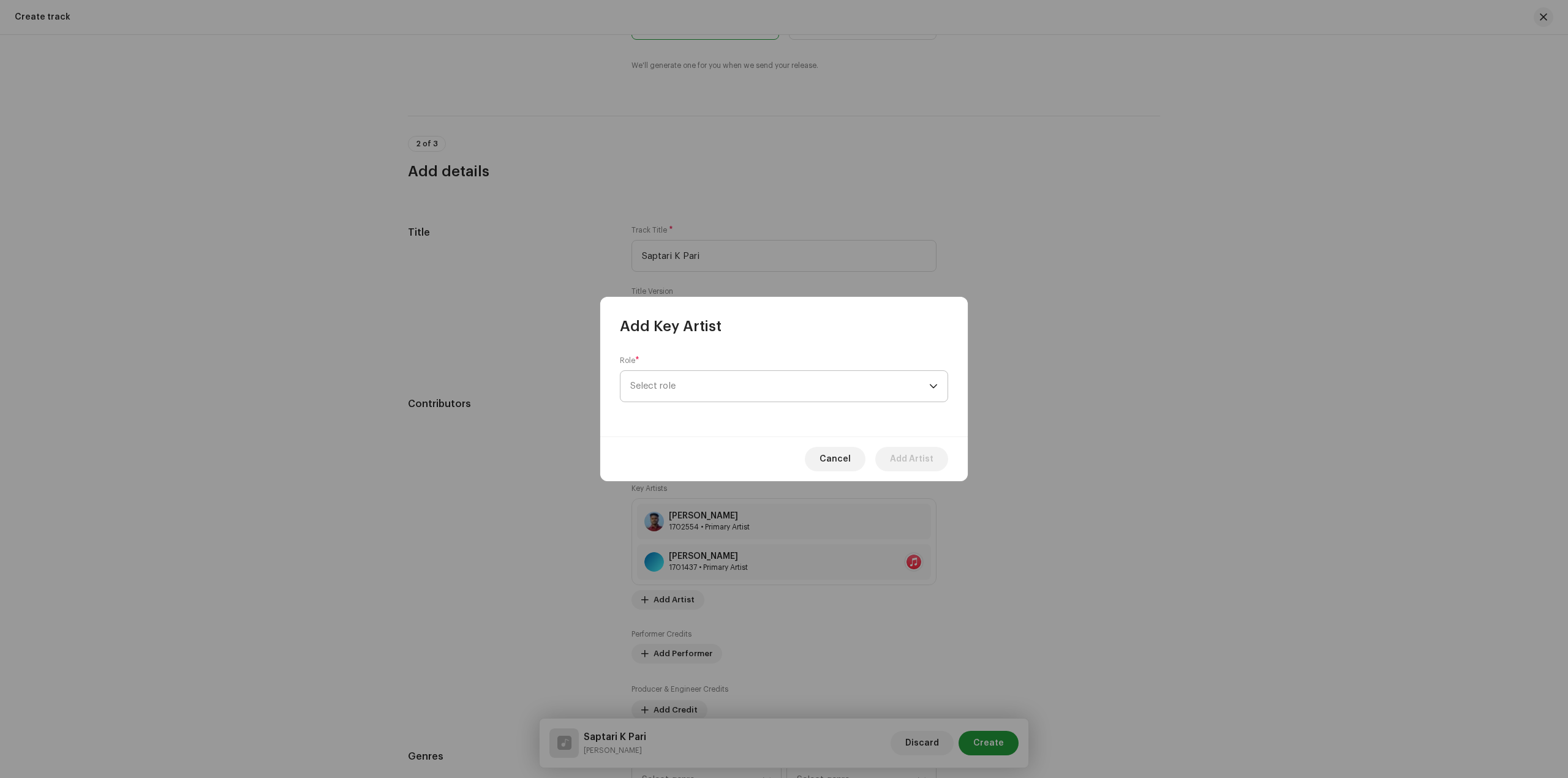
click at [696, 394] on span "Select role" at bounding box center [780, 386] width 299 height 30
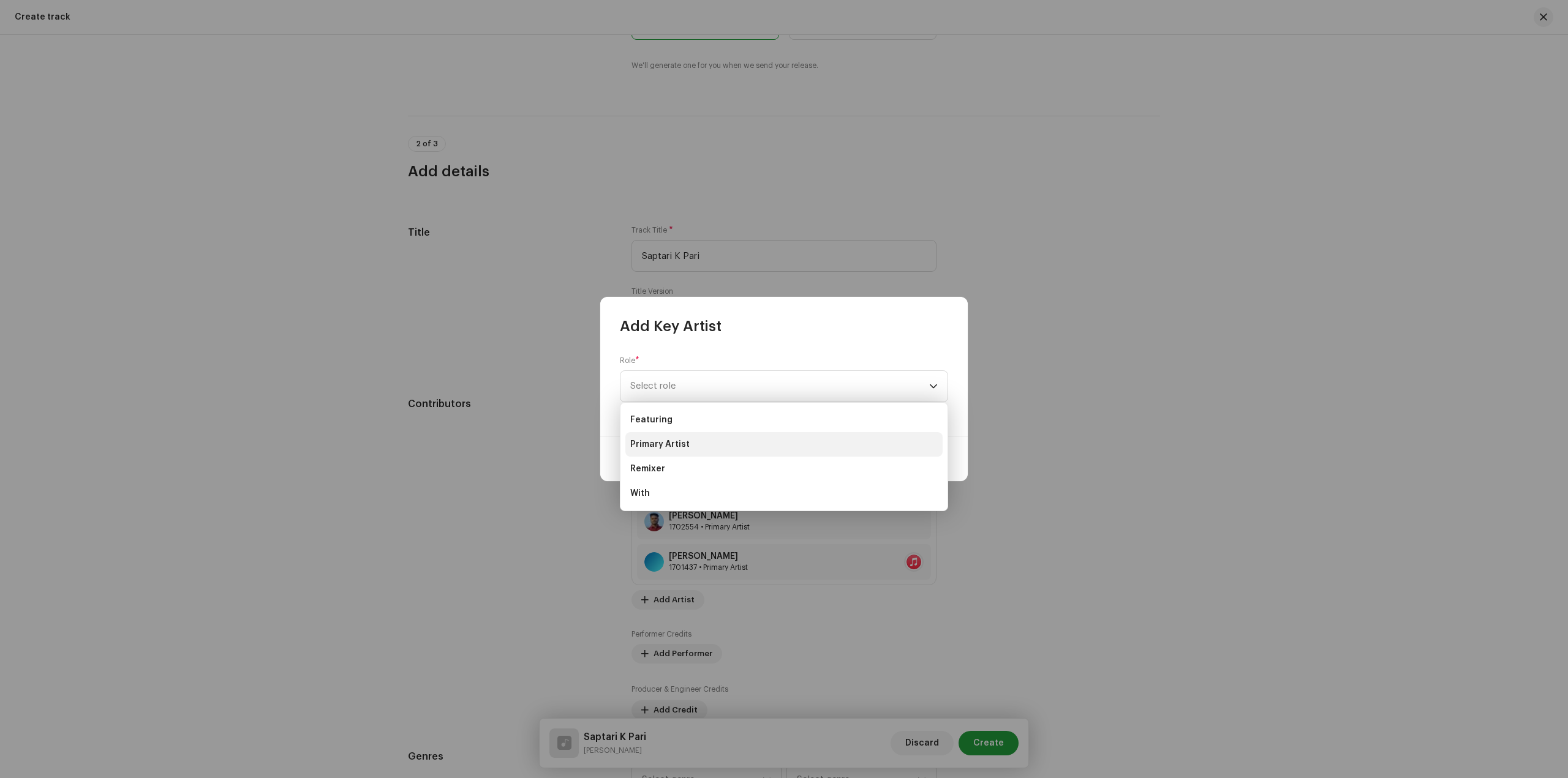
click at [711, 445] on li "Primary Artist" at bounding box center [783, 444] width 317 height 25
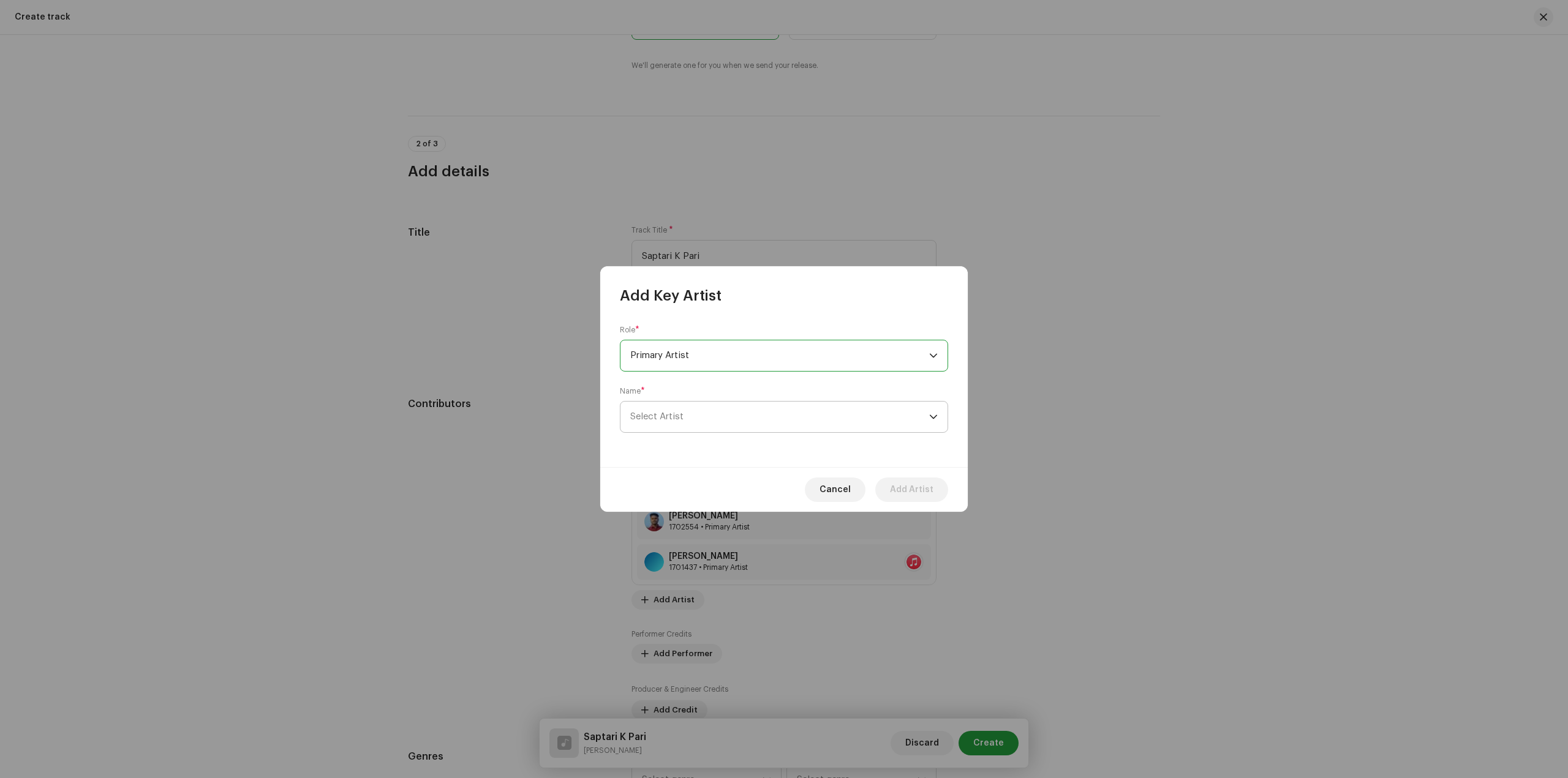
click at [733, 419] on span "Select Artist" at bounding box center [780, 417] width 299 height 30
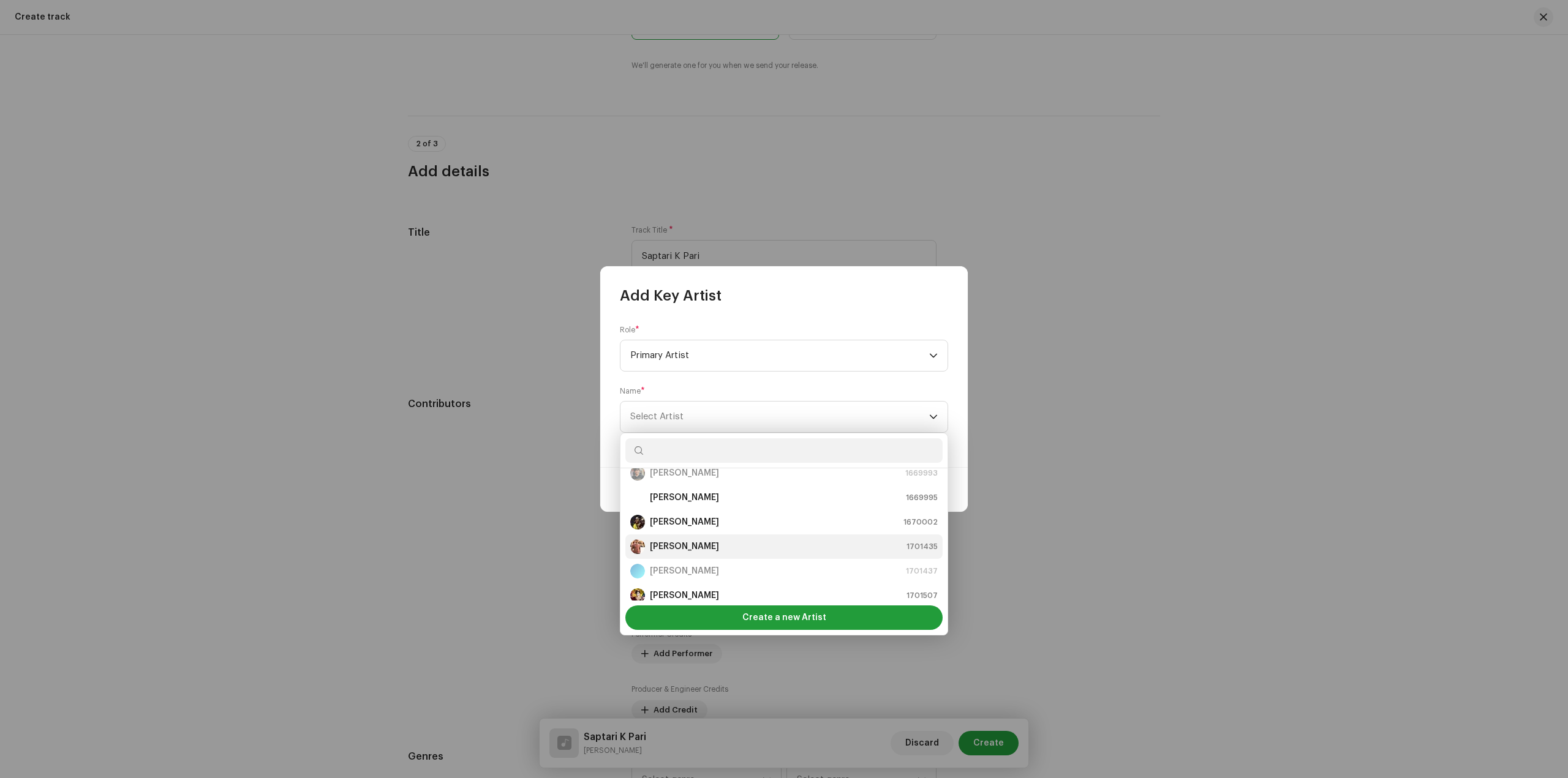
click at [715, 539] on div "Rahul Punk 1701435" at bounding box center [784, 547] width 308 height 15
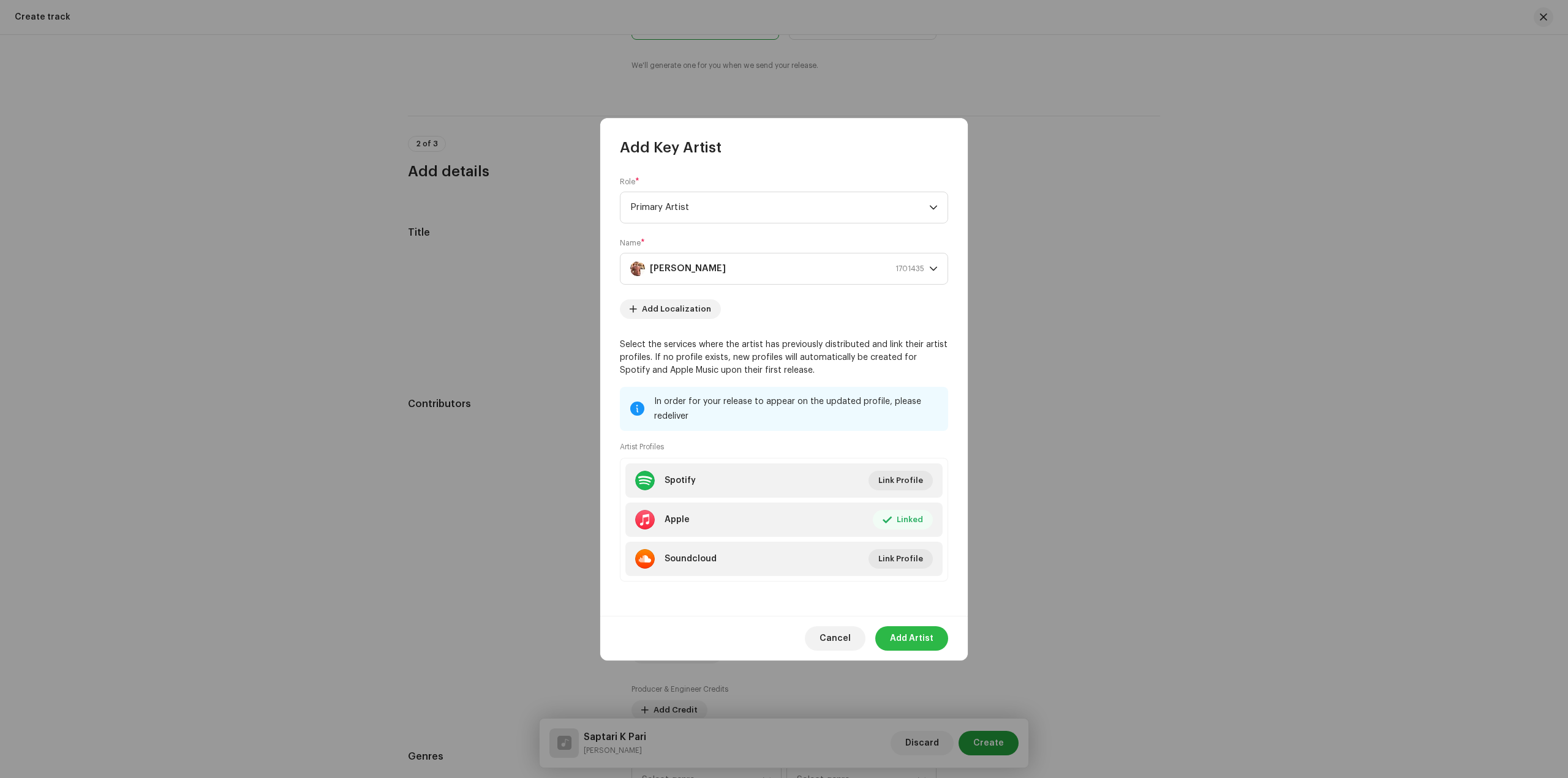
click at [916, 637] on span "Add Artist" at bounding box center [912, 639] width 44 height 25
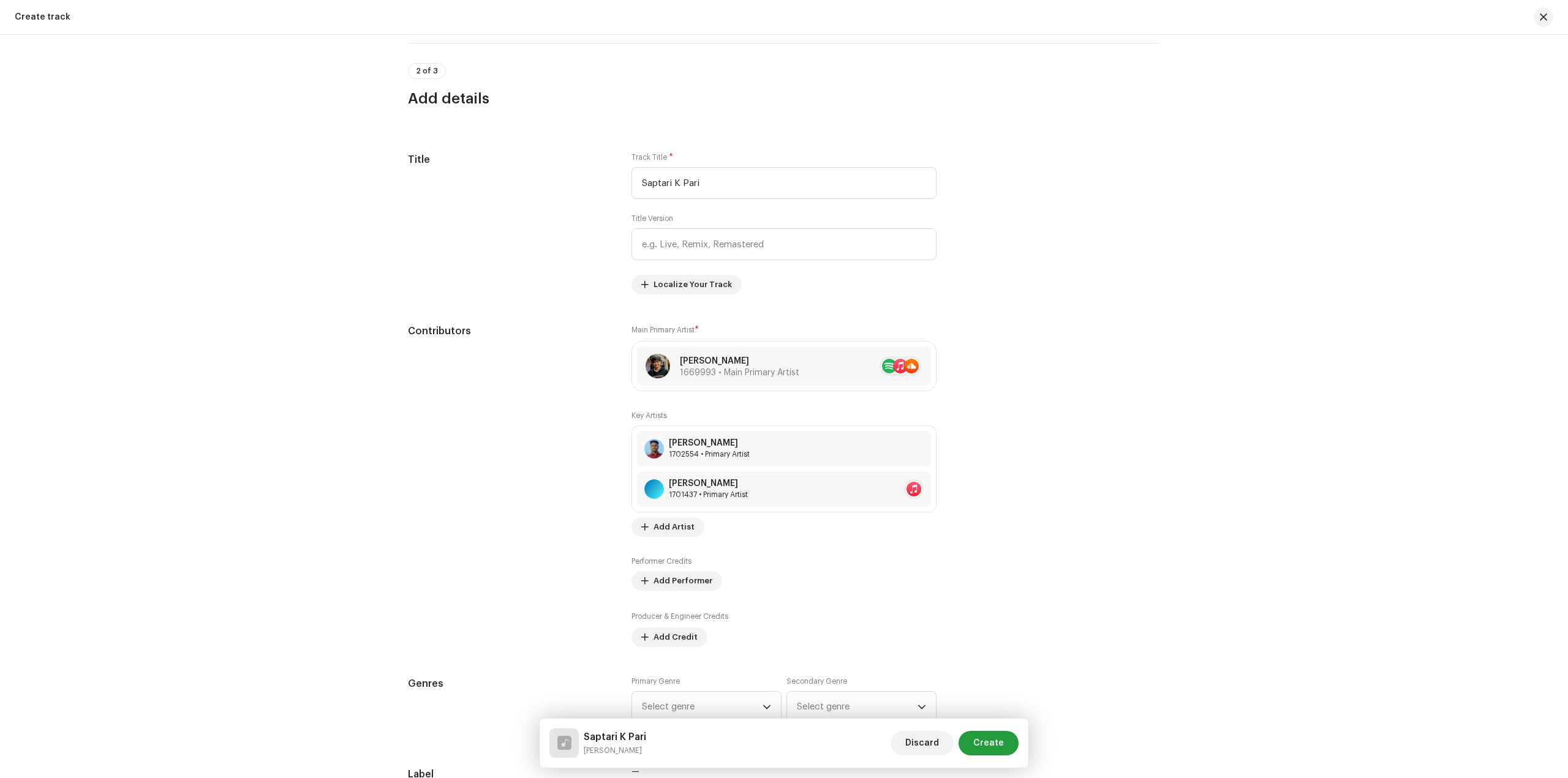
scroll to position [675, 0]
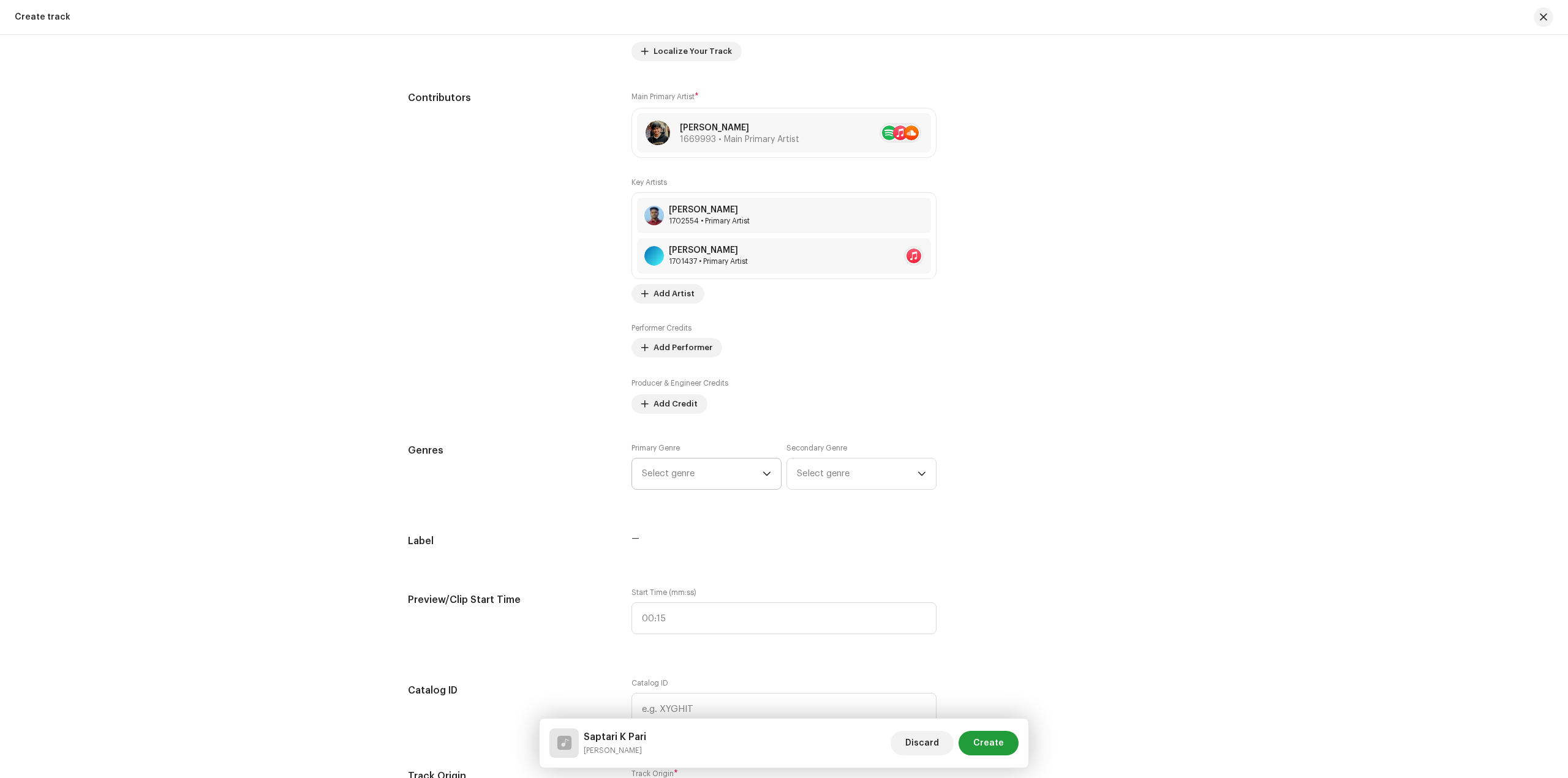
click at [672, 460] on span "Select genre" at bounding box center [702, 474] width 120 height 30
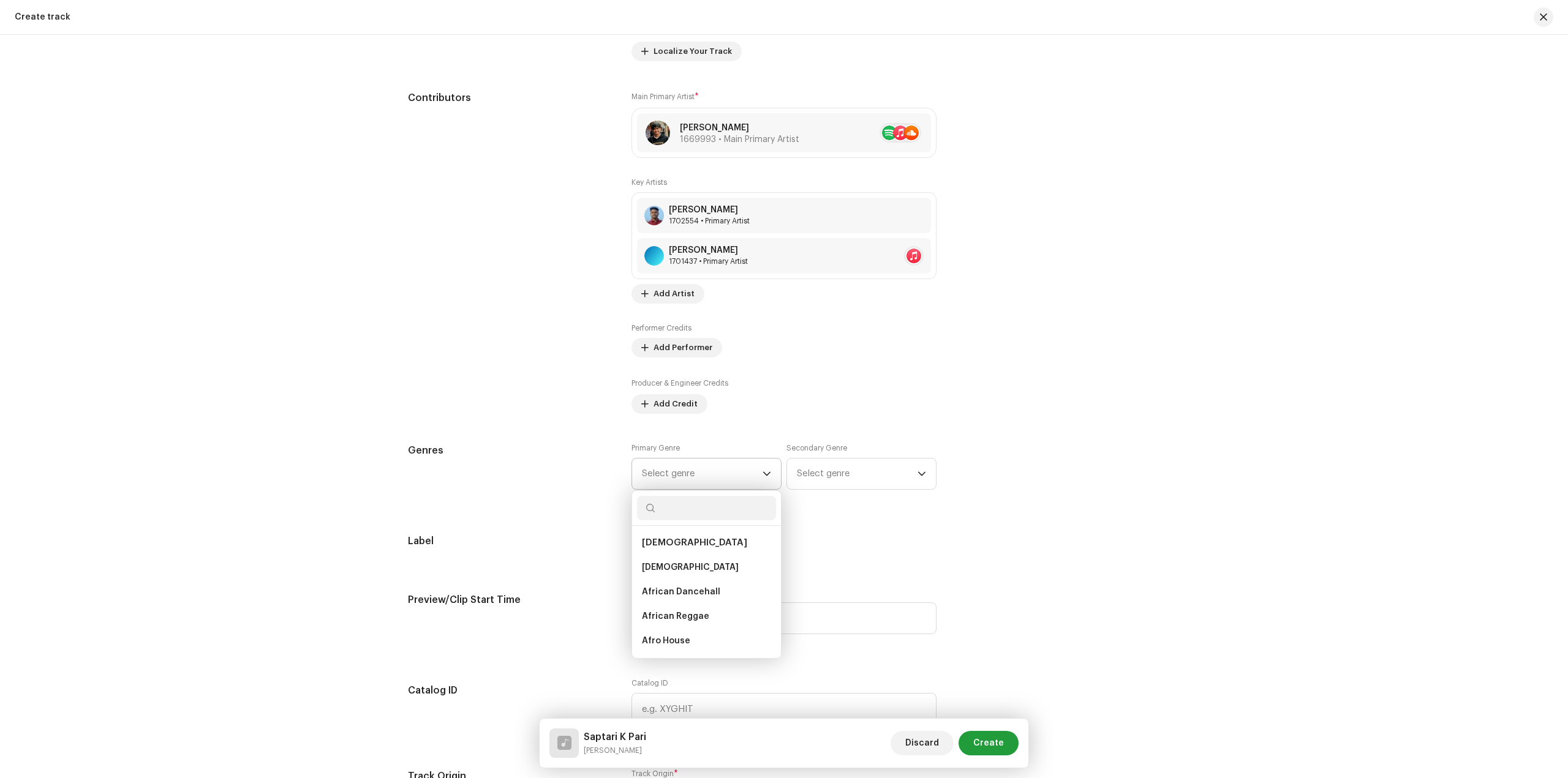
click at [691, 509] on input "text" at bounding box center [706, 508] width 139 height 25
type input "pop"
click at [661, 592] on li "Pop" at bounding box center [706, 595] width 139 height 25
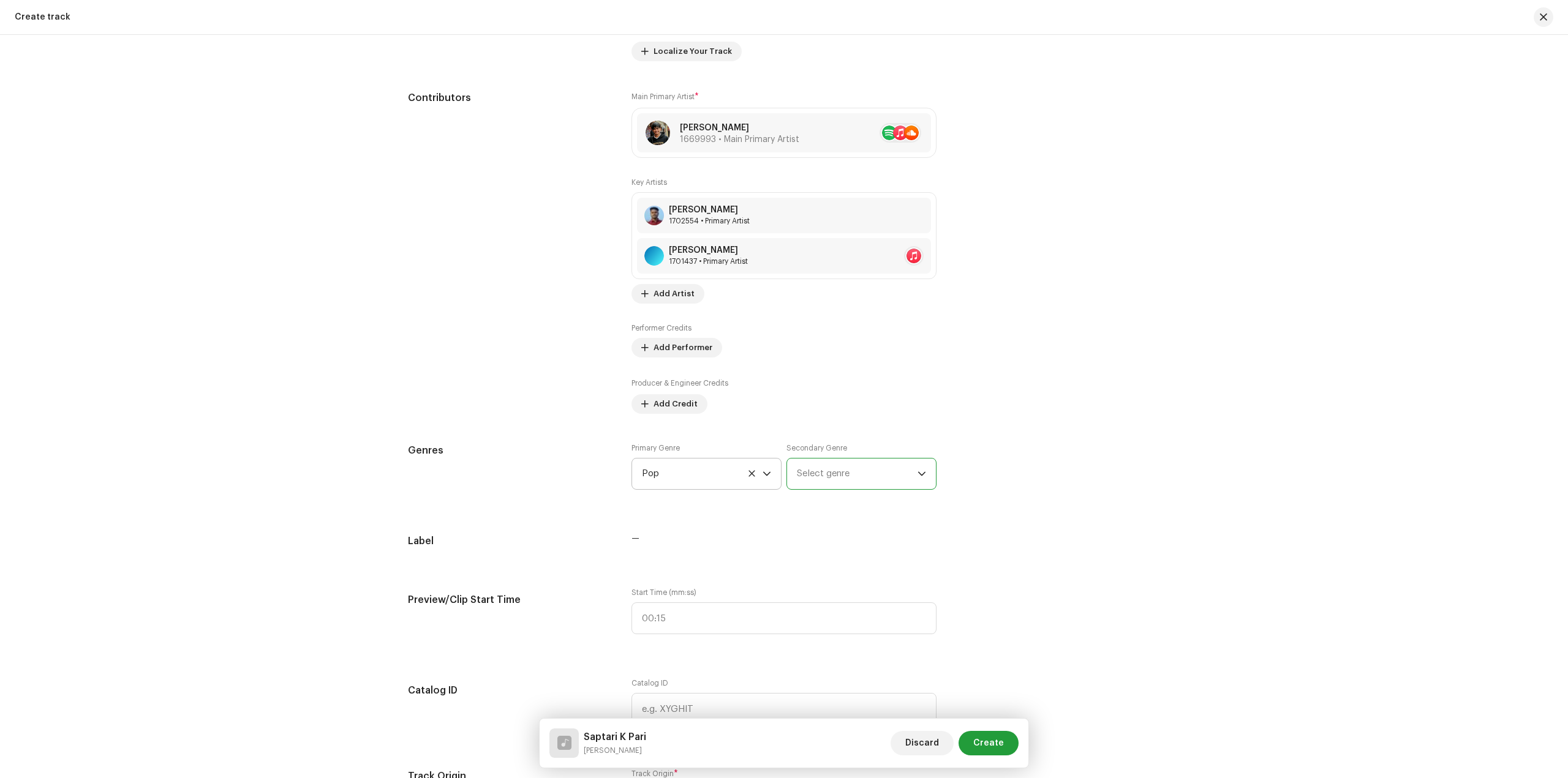
click at [823, 470] on span "Select genre" at bounding box center [857, 474] width 120 height 30
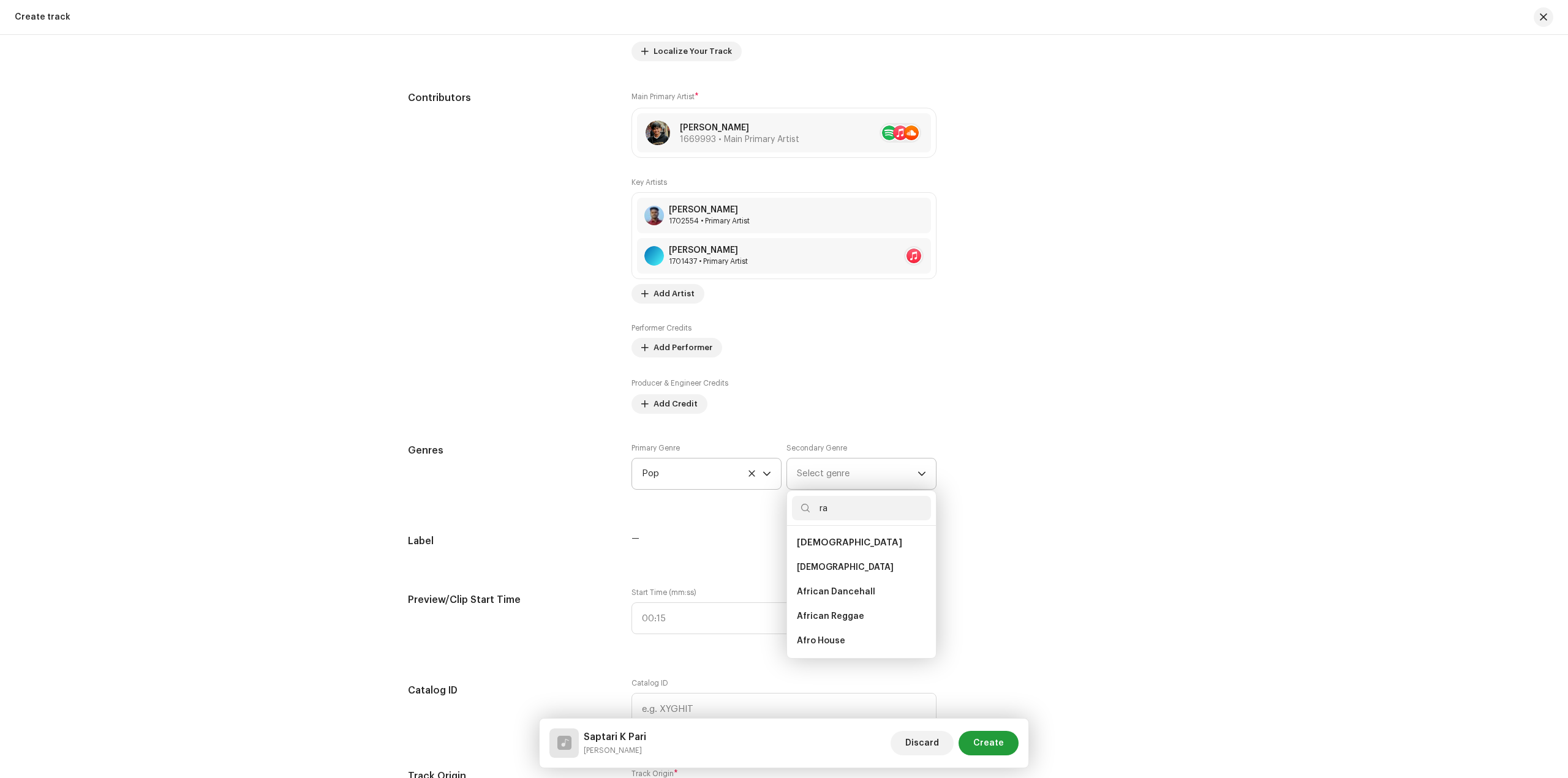
type input "rap"
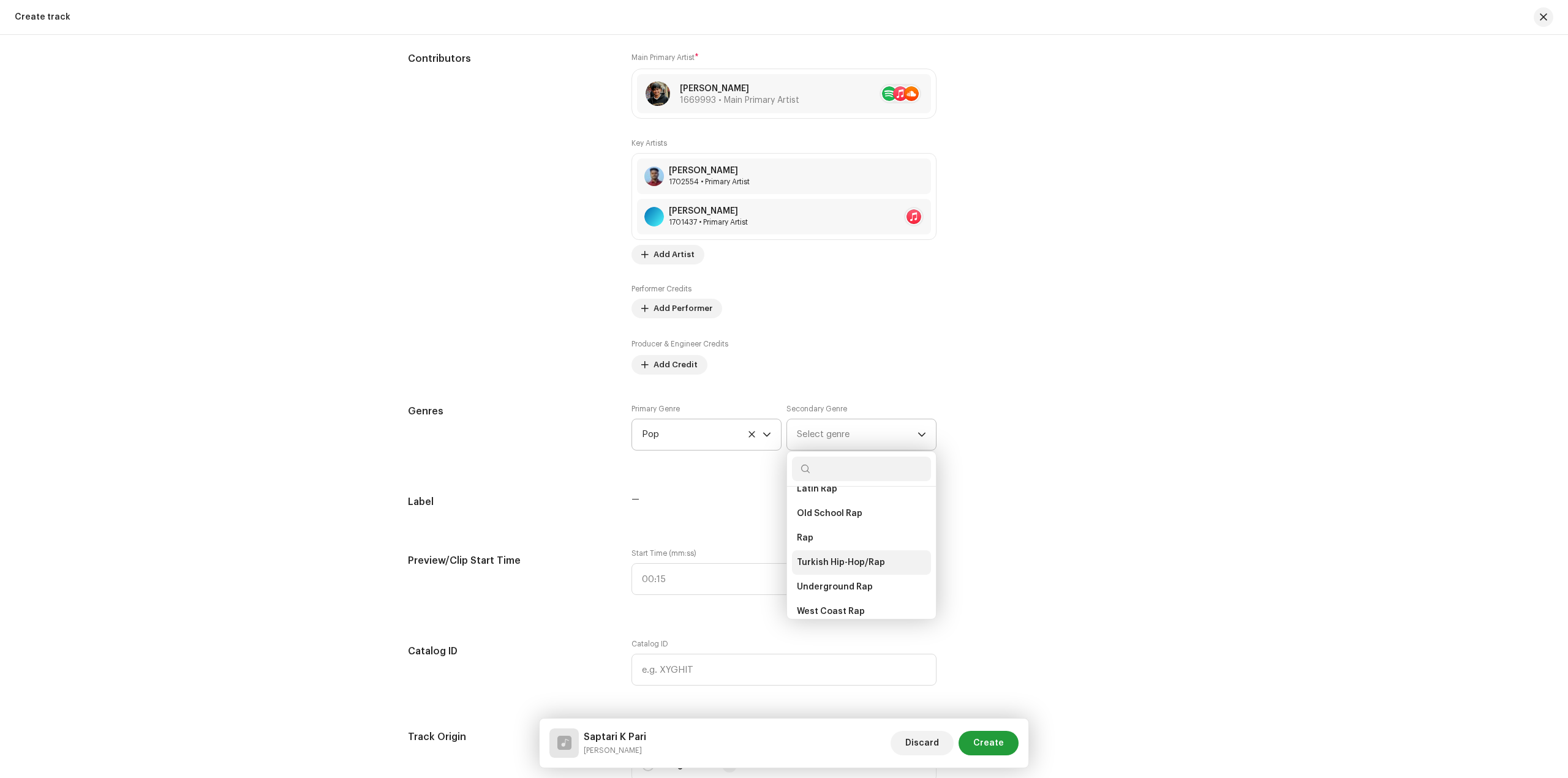
scroll to position [736, 0]
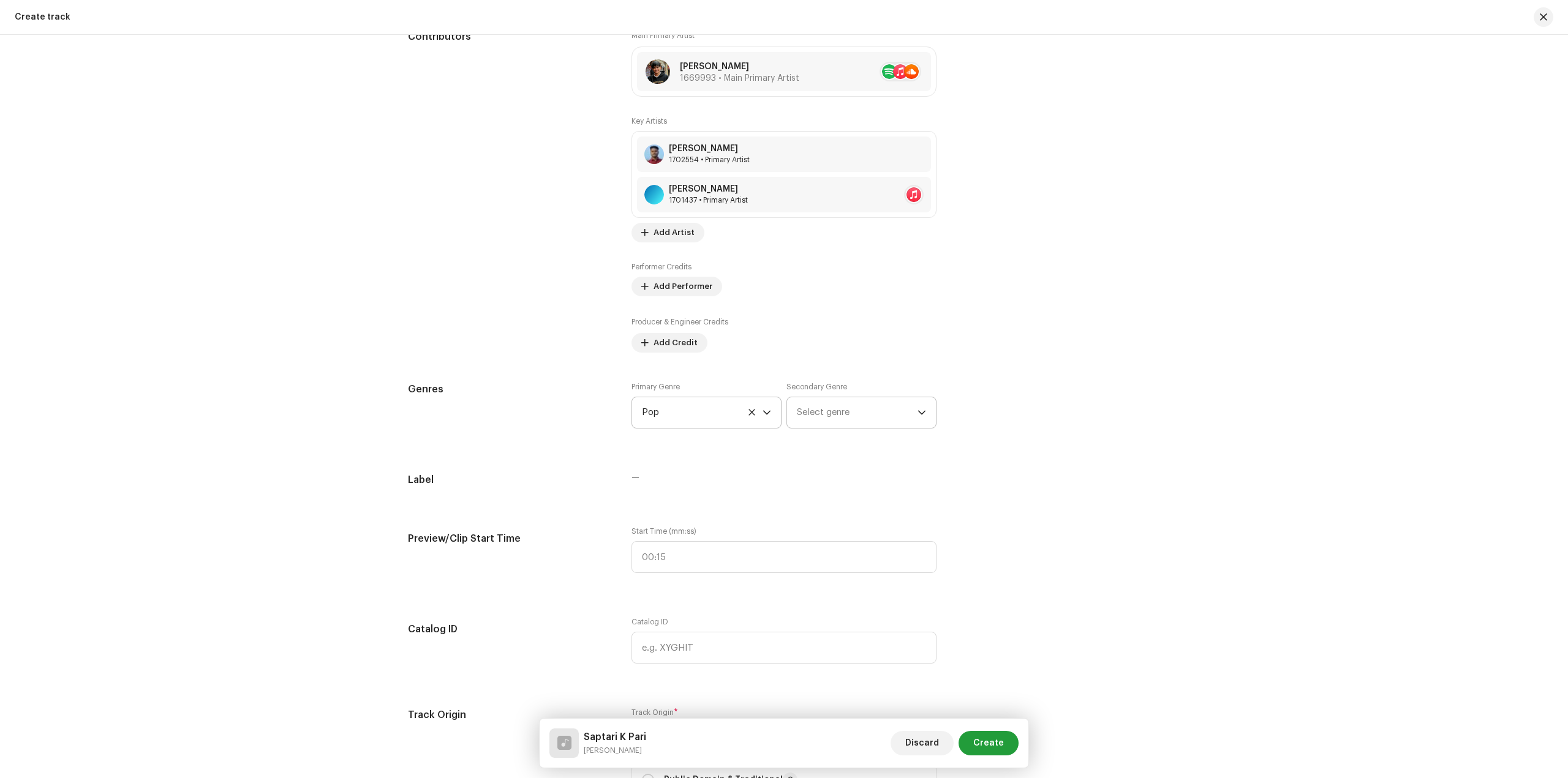
click at [833, 423] on span "Select genre" at bounding box center [857, 413] width 120 height 30
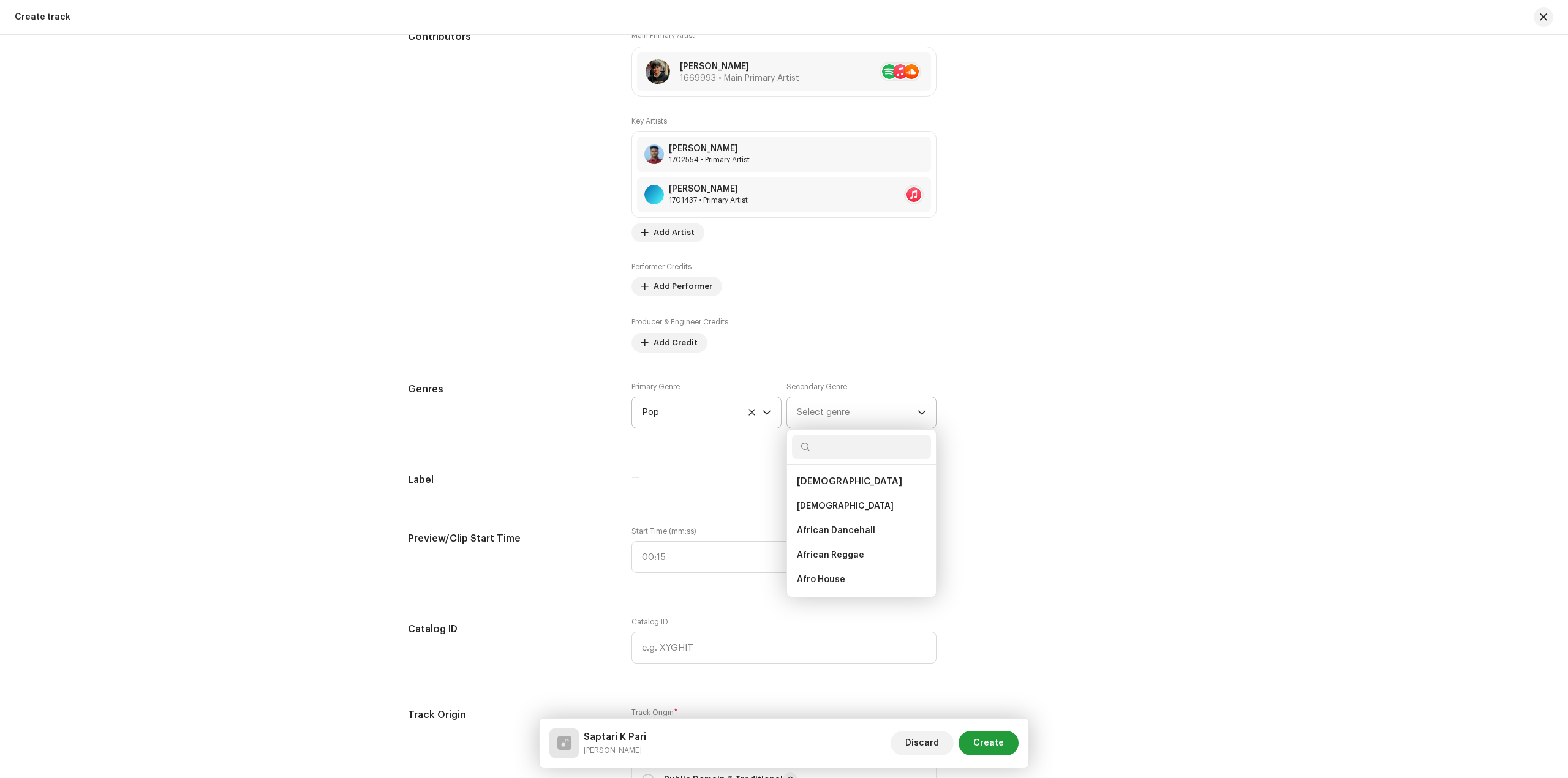
type input "p"
type input "rap"
click at [840, 524] on span "Alternative Rap" at bounding box center [830, 529] width 67 height 12
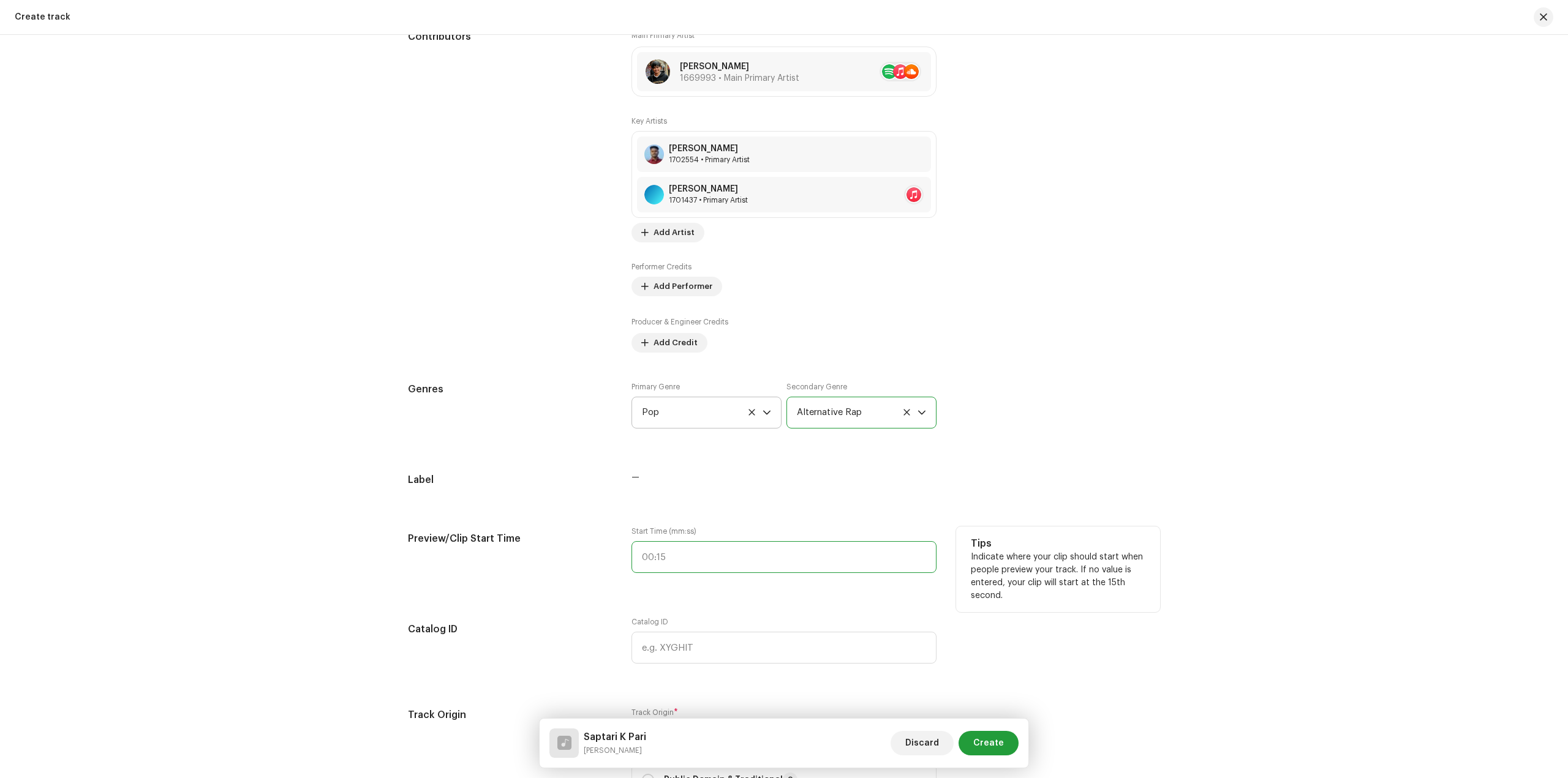
type input ":"
click at [709, 550] on input ":" at bounding box center [784, 558] width 305 height 32
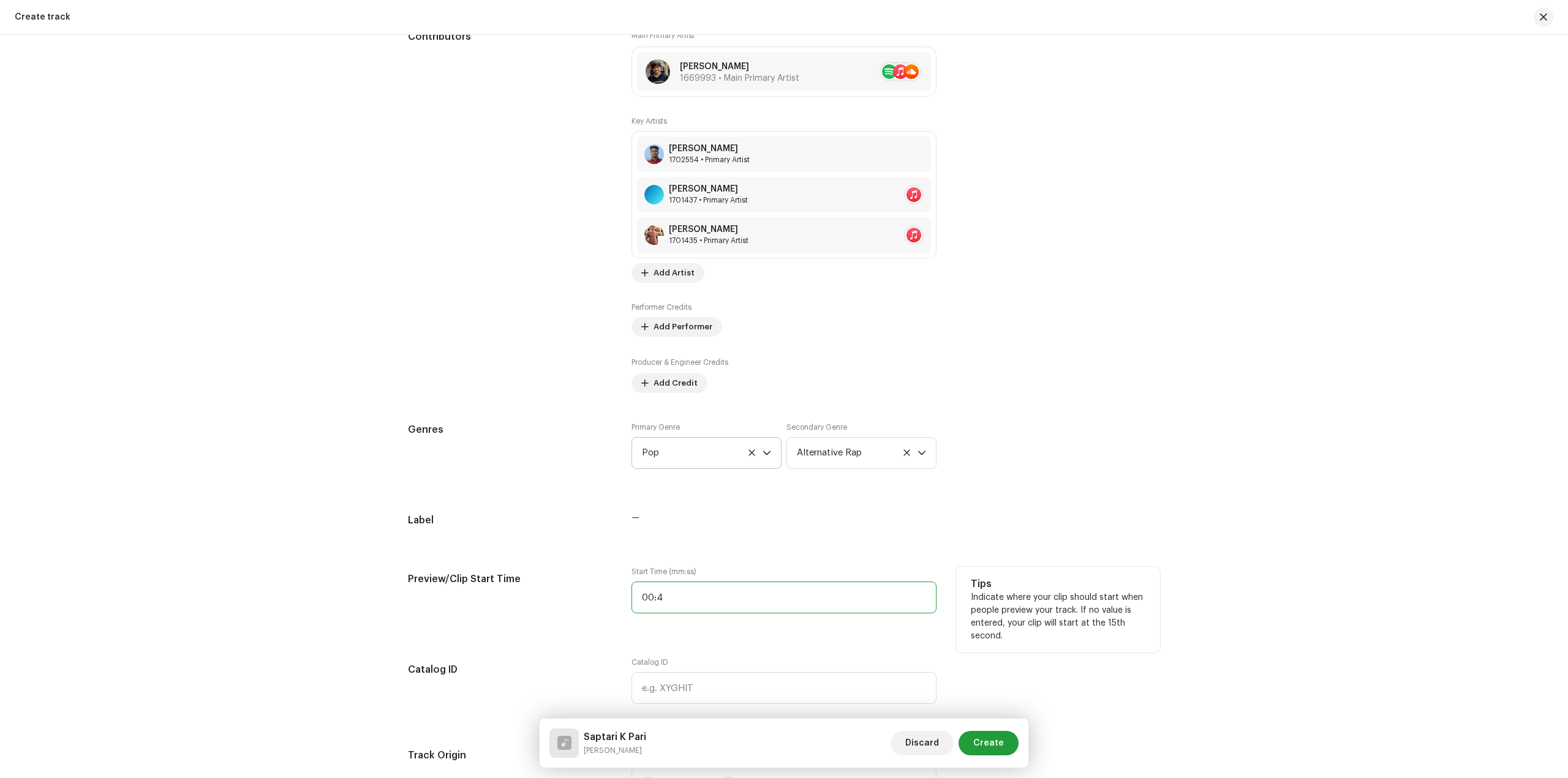
type input "00:40"
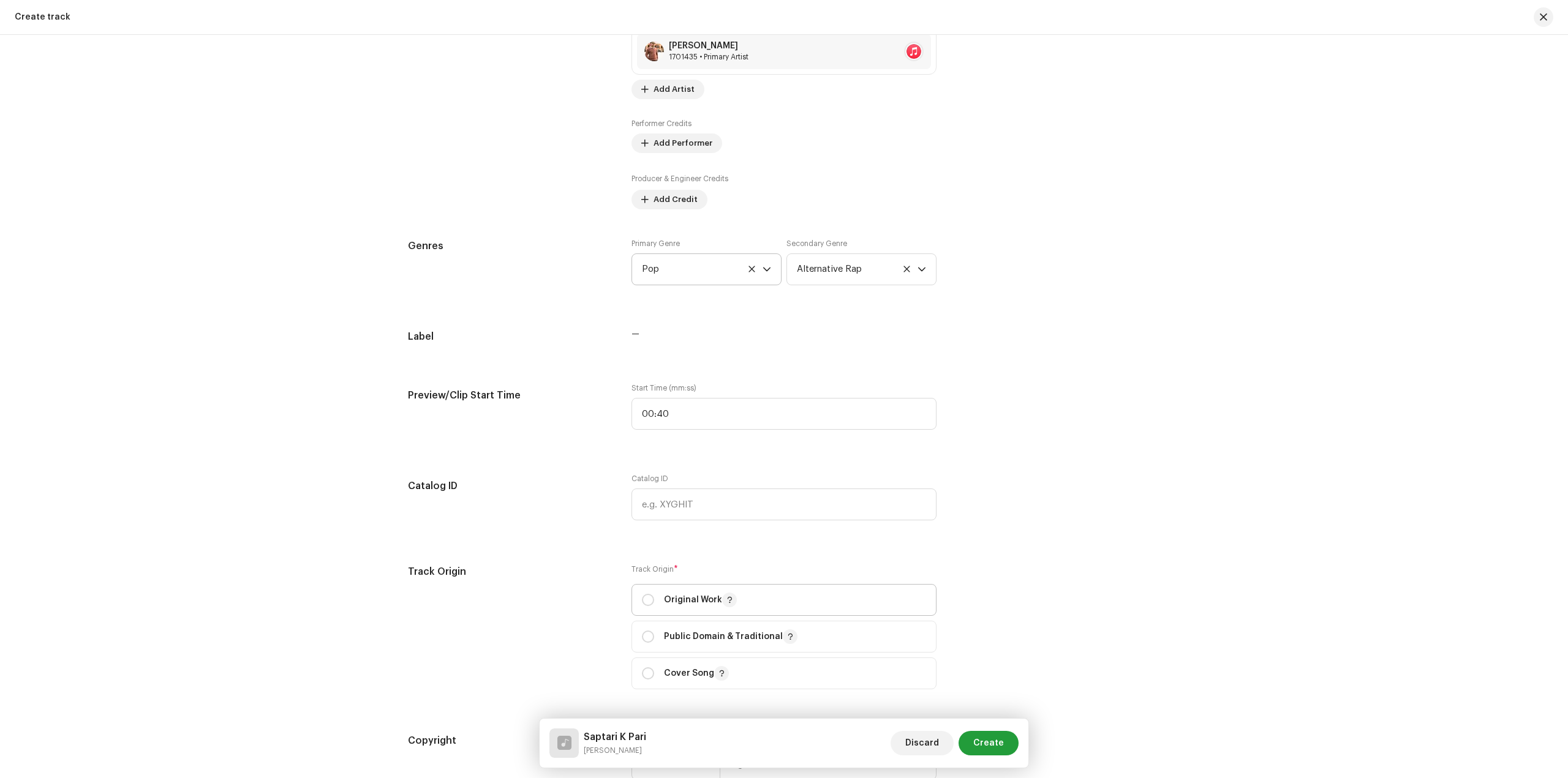
click at [676, 603] on p "Original Work" at bounding box center [700, 600] width 73 height 15
radio input "true"
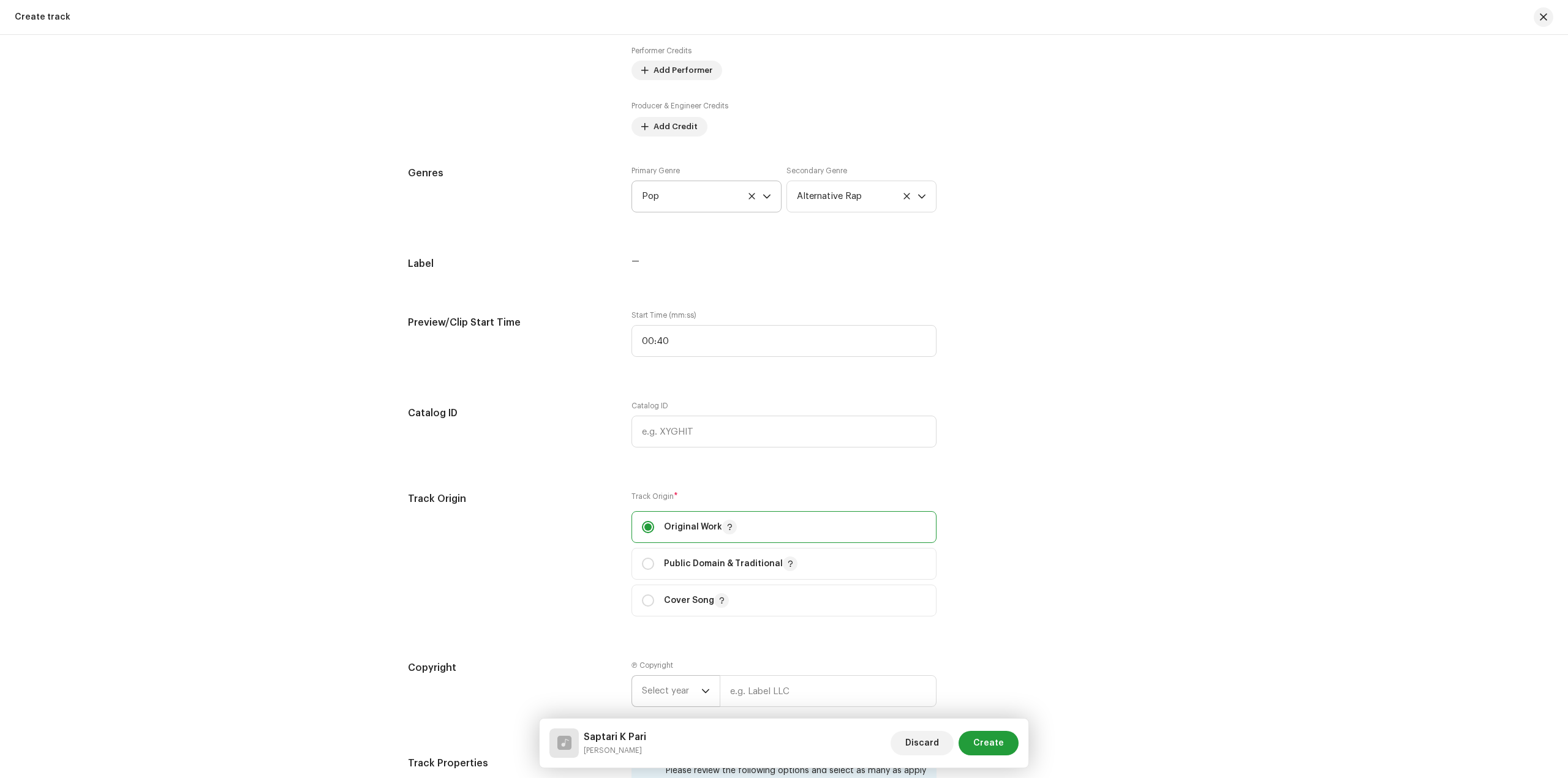
scroll to position [1104, 0]
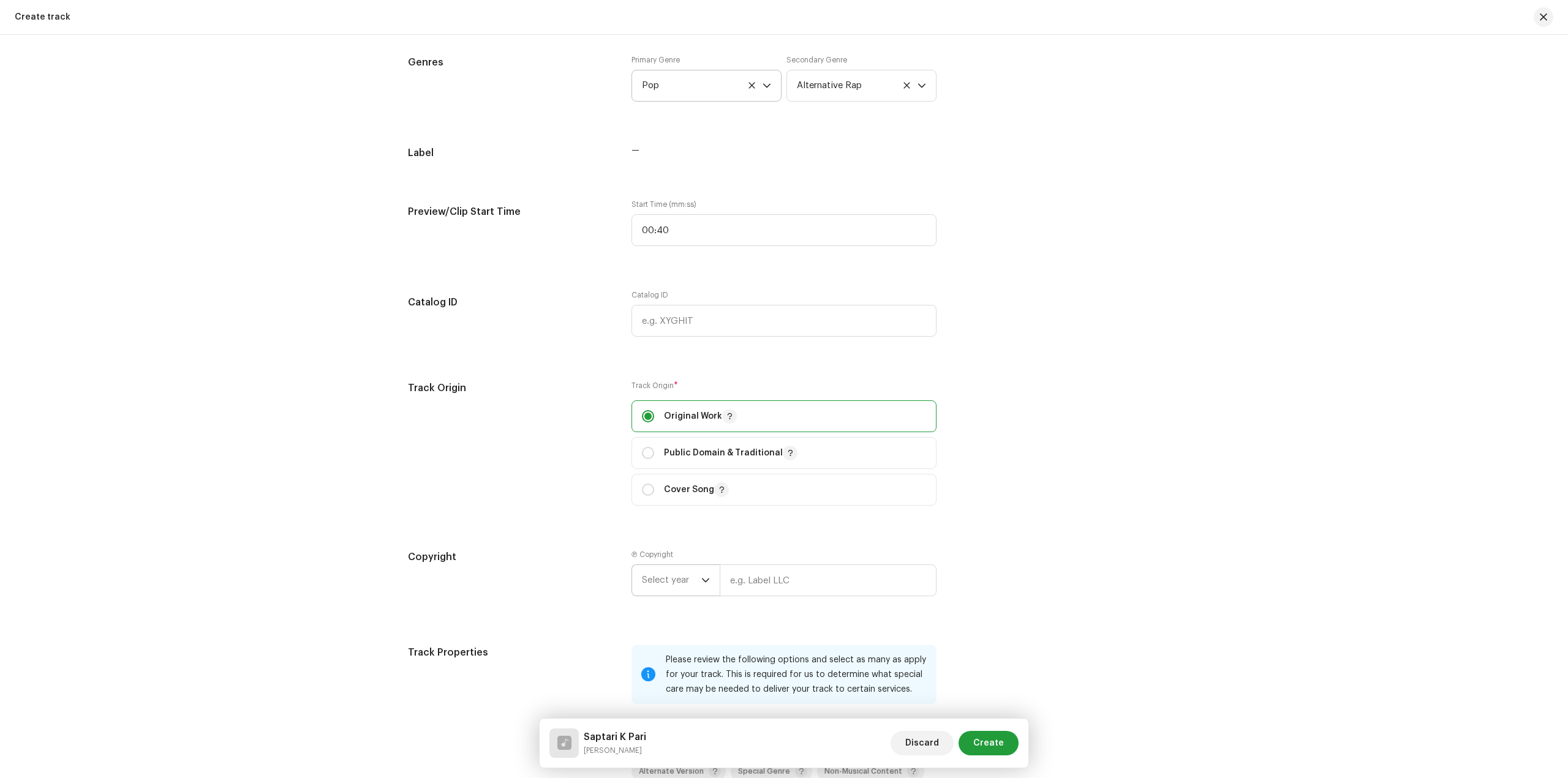
click at [667, 579] on span "Select year" at bounding box center [672, 580] width 59 height 30
click at [665, 685] on li "2022" at bounding box center [680, 687] width 87 height 25
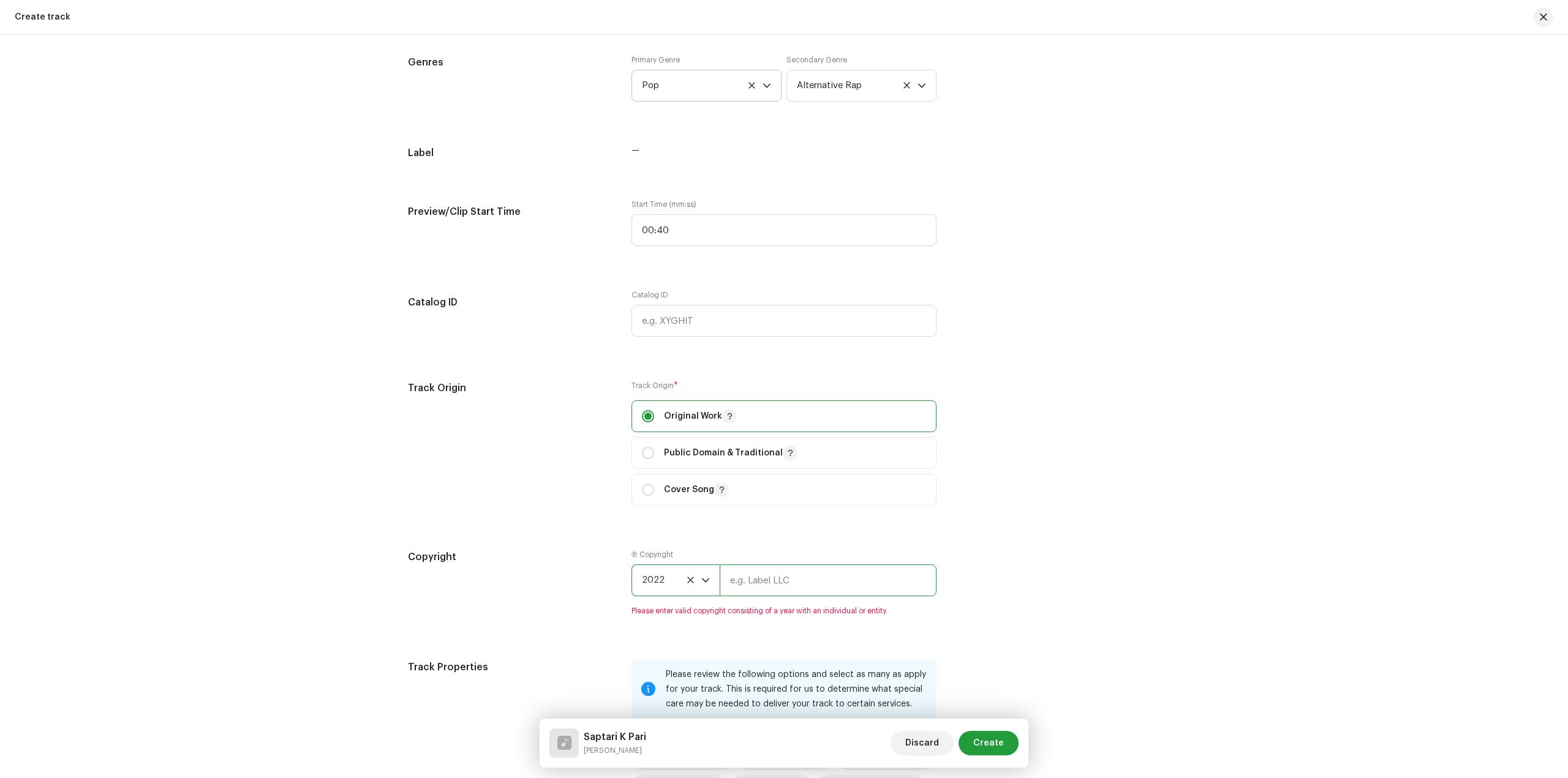
click at [778, 589] on input "text" at bounding box center [828, 581] width 217 height 32
type input "[PERSON_NAME]"
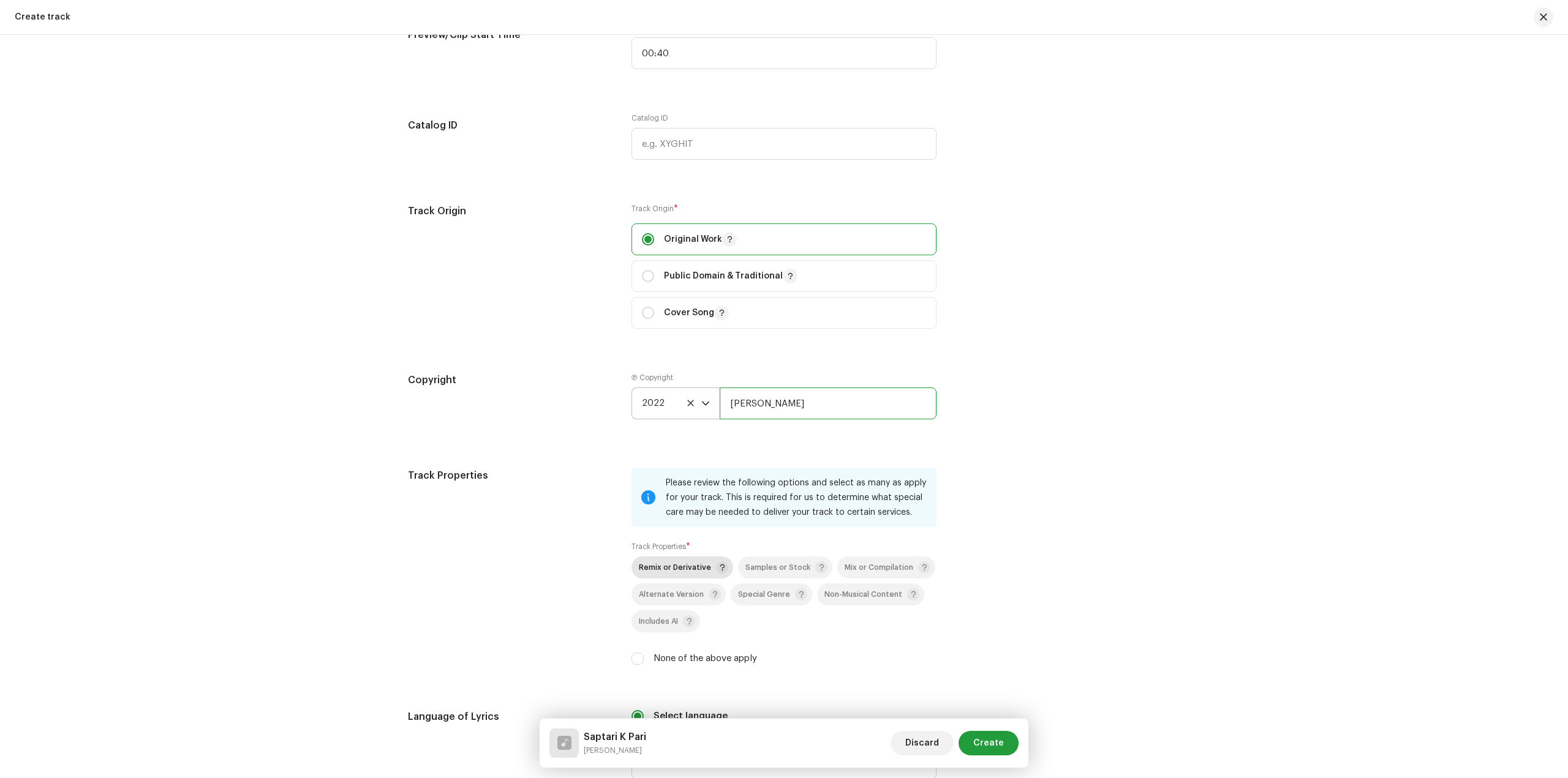
scroll to position [1287, 0]
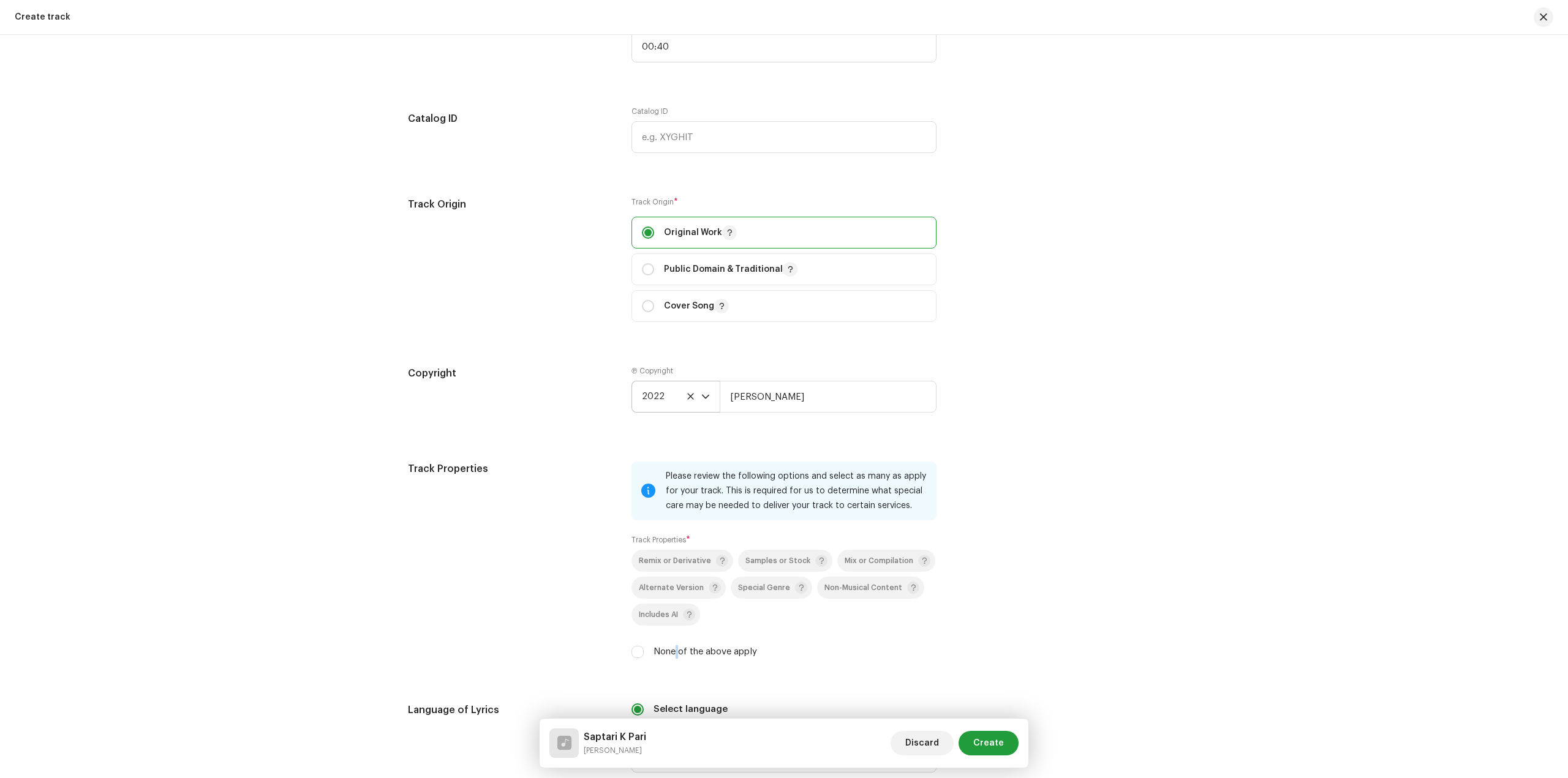
click at [674, 651] on label "None of the above apply" at bounding box center [705, 652] width 104 height 14
click at [650, 650] on div "None of the above apply" at bounding box center [784, 652] width 305 height 14
click at [639, 654] on input "None of the above apply" at bounding box center [637, 652] width 12 height 12
checkbox input "true"
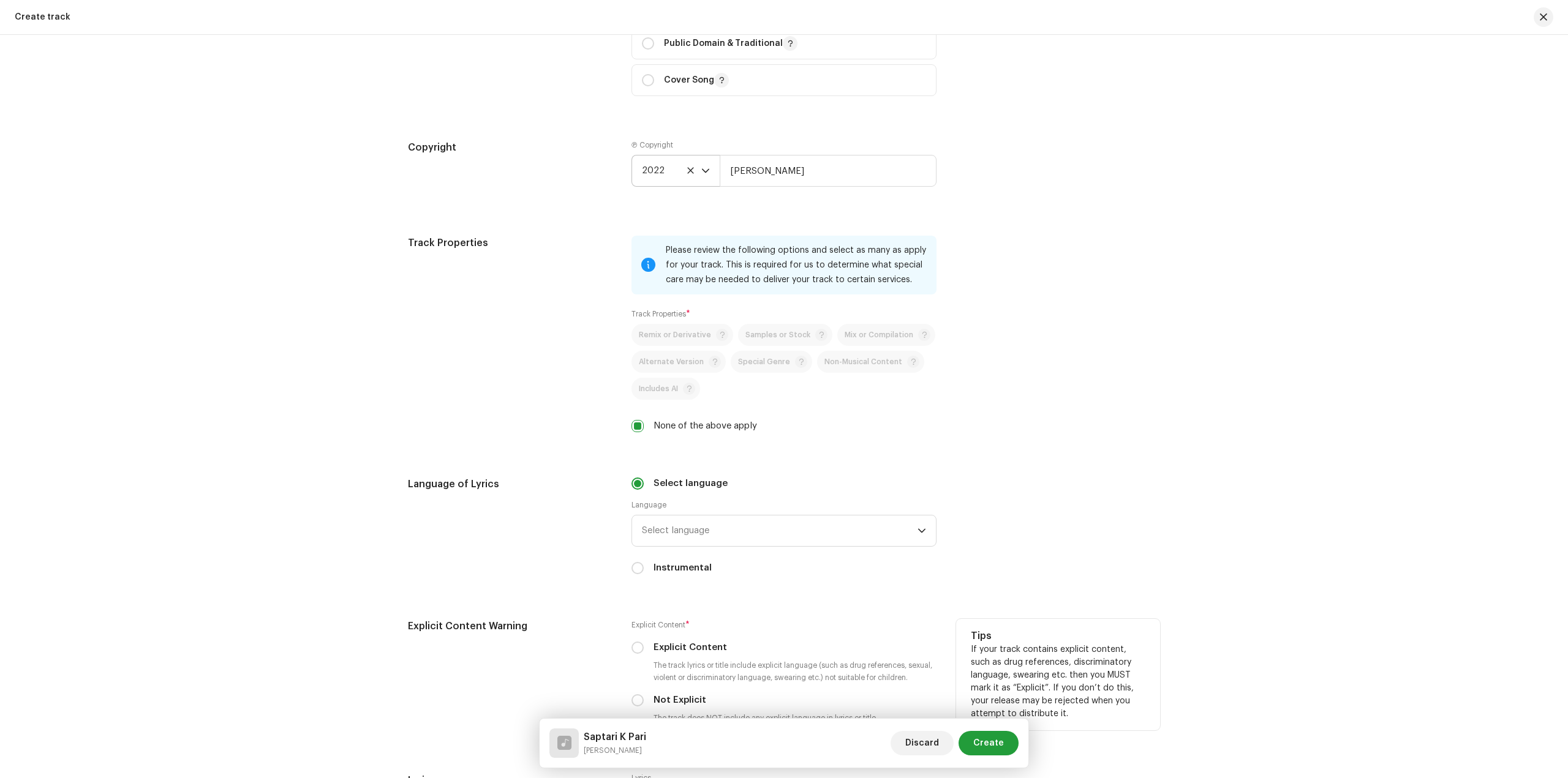
scroll to position [1655, 0]
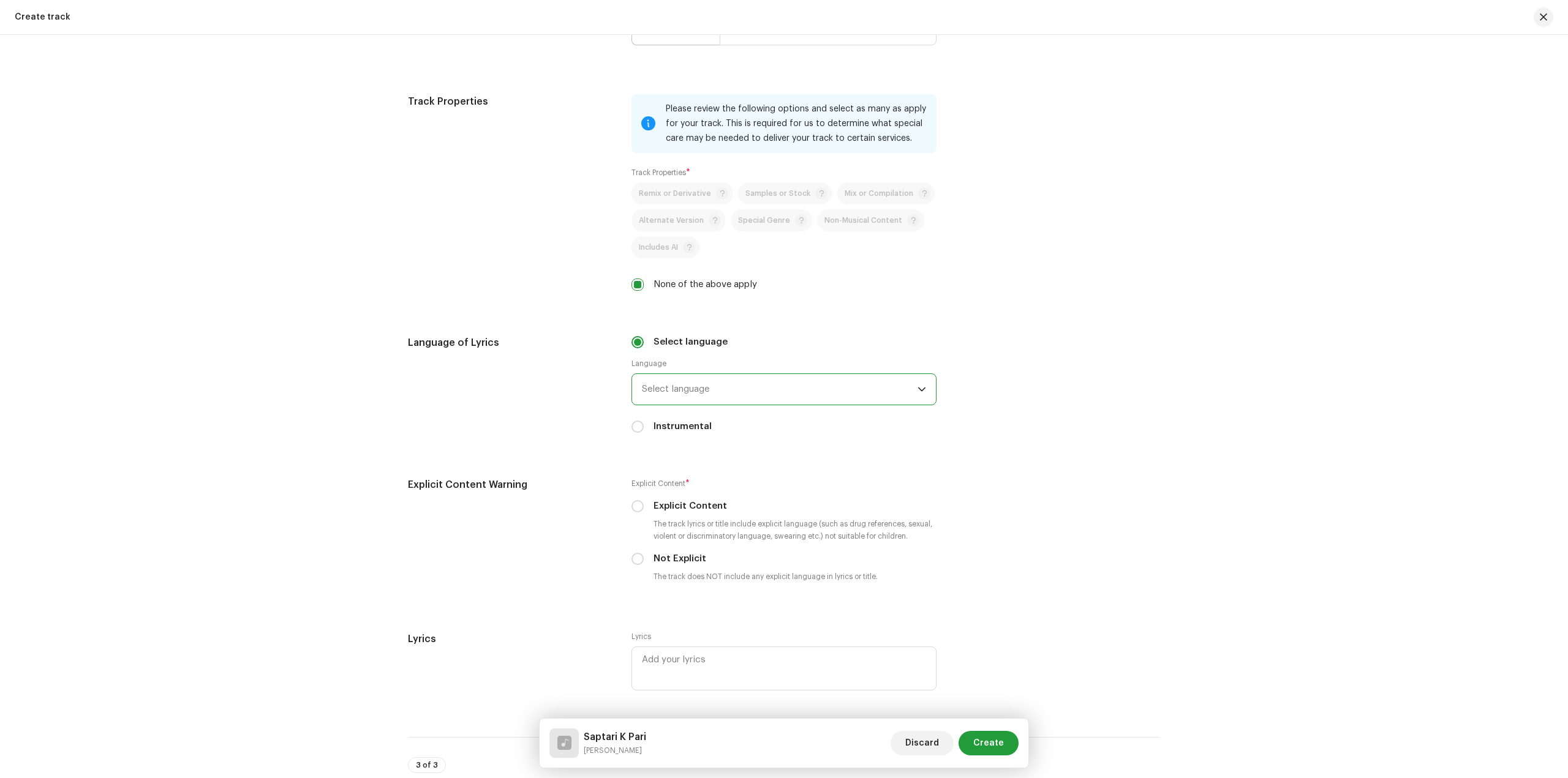
click at [690, 374] on span "Select language" at bounding box center [780, 389] width 276 height 30
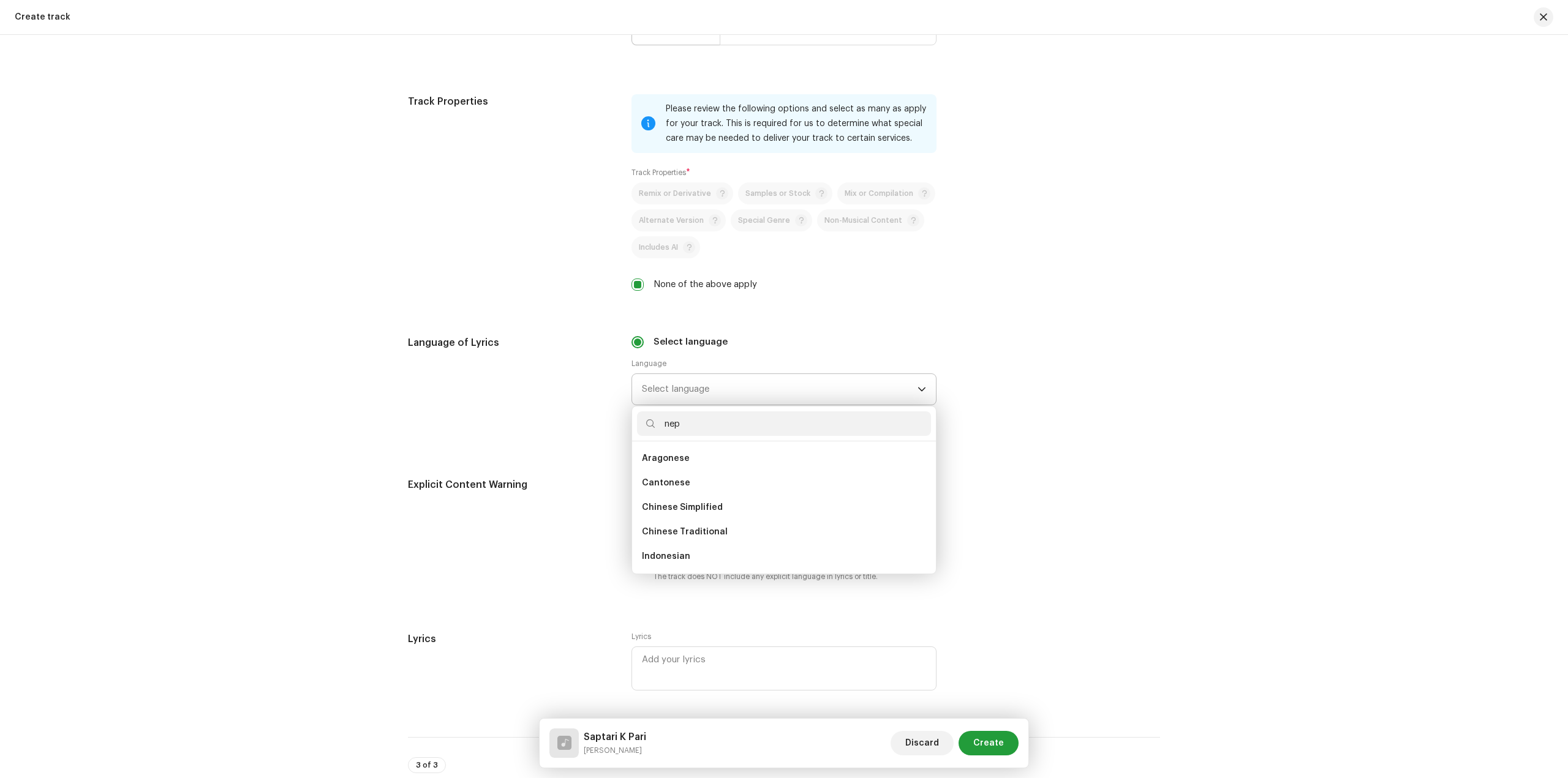
scroll to position [0, 0]
type input "nep"
click at [714, 460] on li "Nepali" at bounding box center [783, 459] width 294 height 25
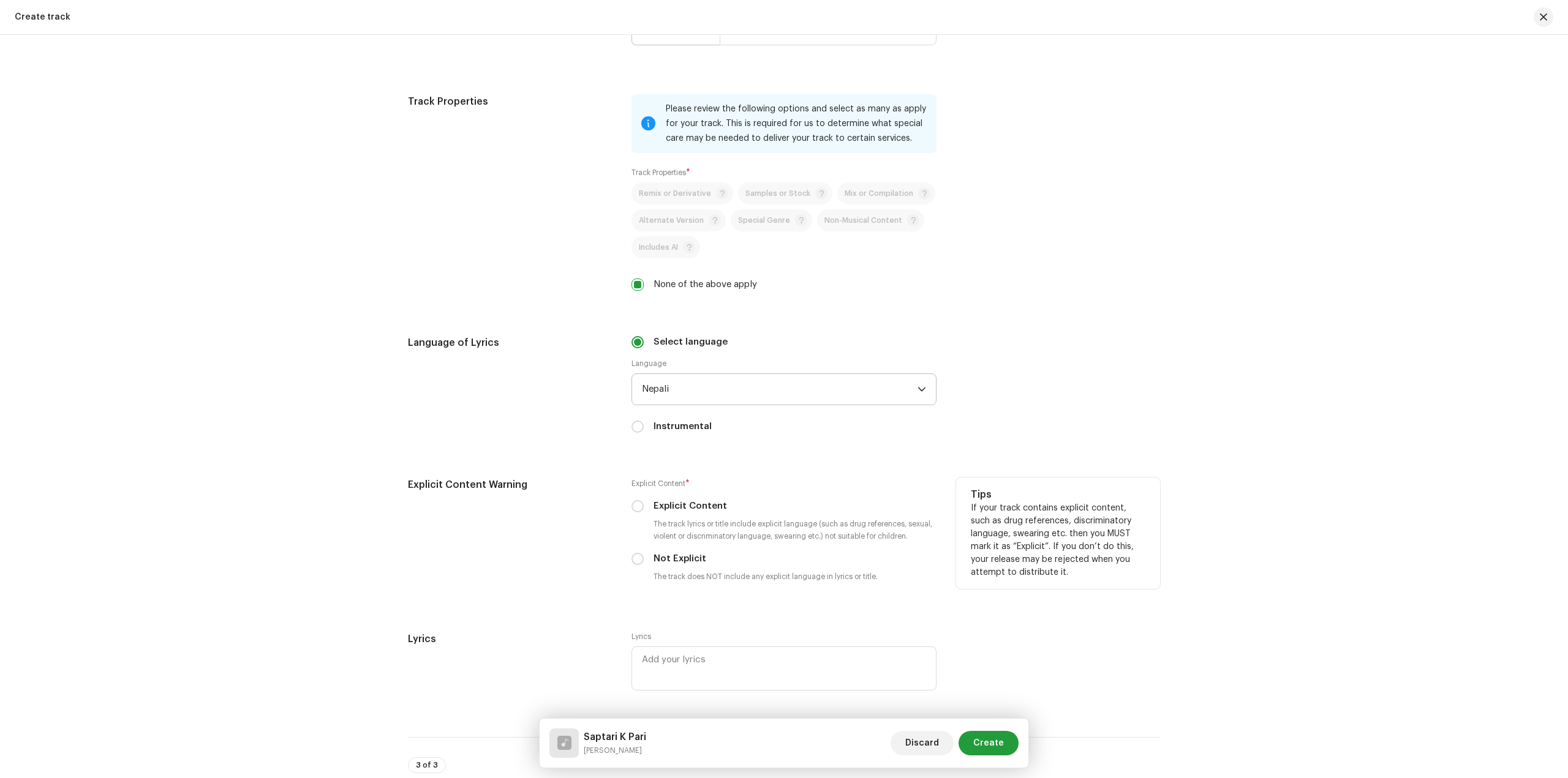
click at [661, 562] on label "Not Explicit" at bounding box center [680, 559] width 53 height 14
click at [644, 562] on input "Not Explicit" at bounding box center [637, 559] width 12 height 12
radio input "true"
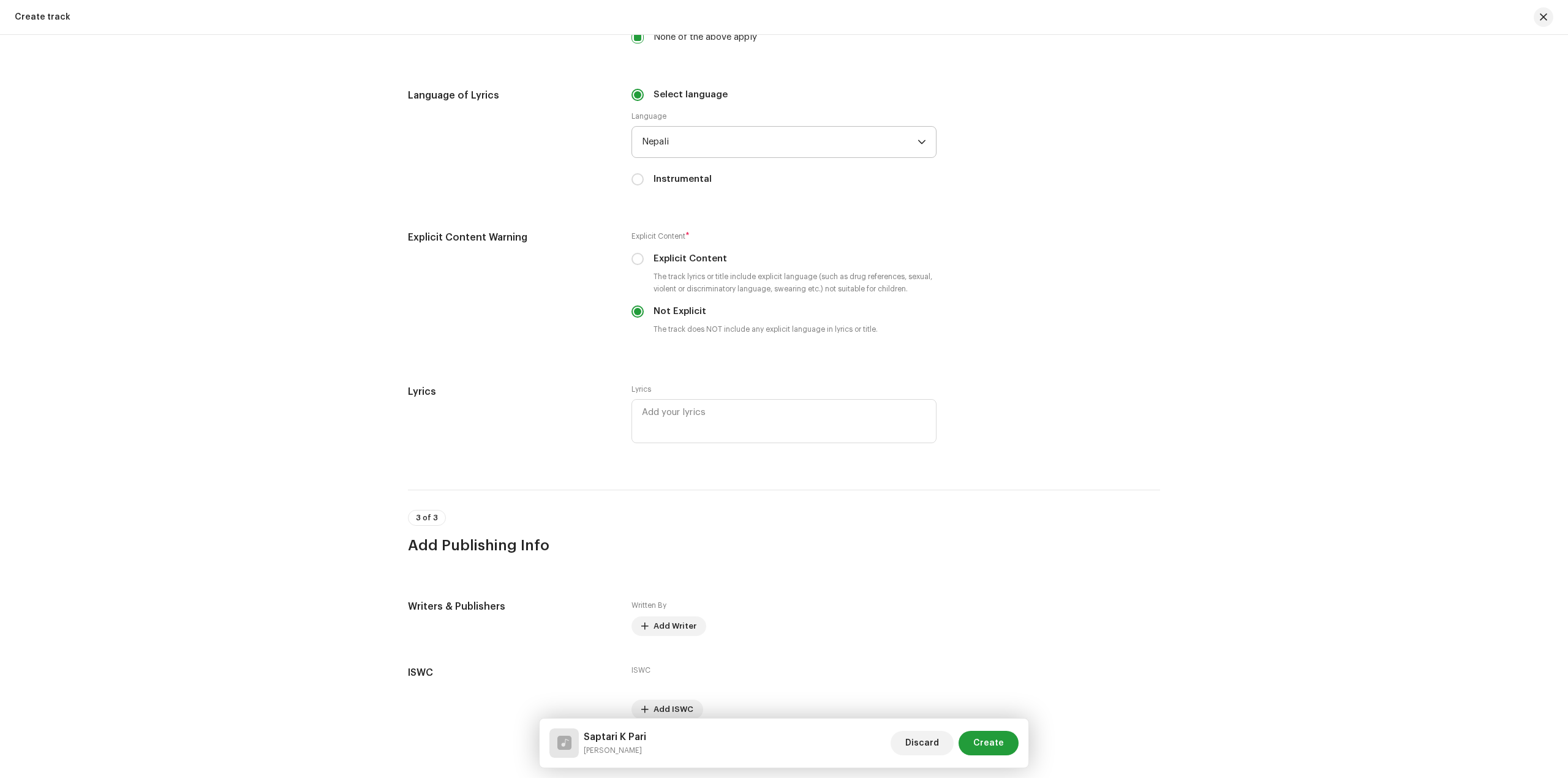
scroll to position [1961, 0]
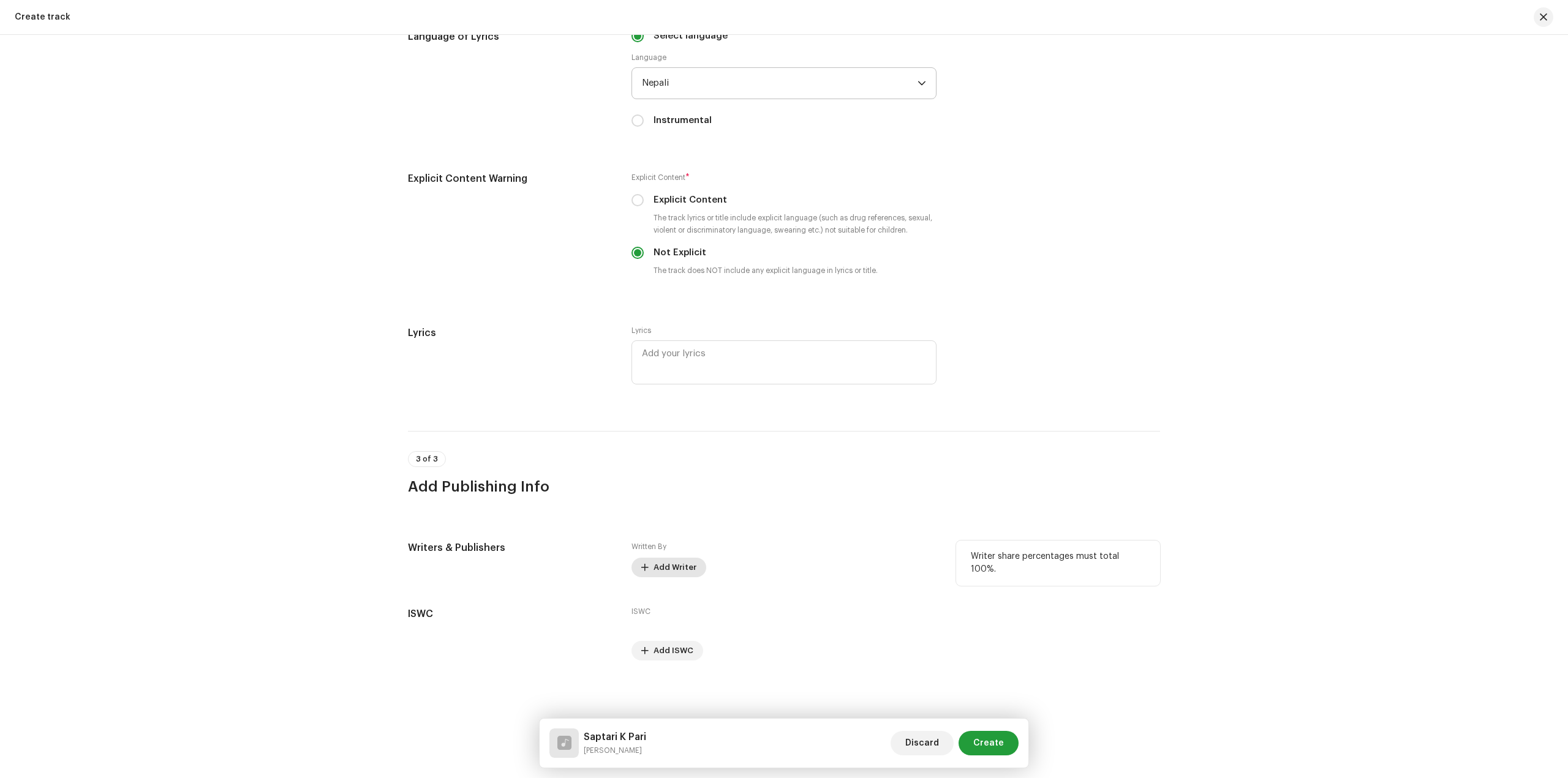
click at [667, 575] on span "Add Writer" at bounding box center [674, 568] width 43 height 25
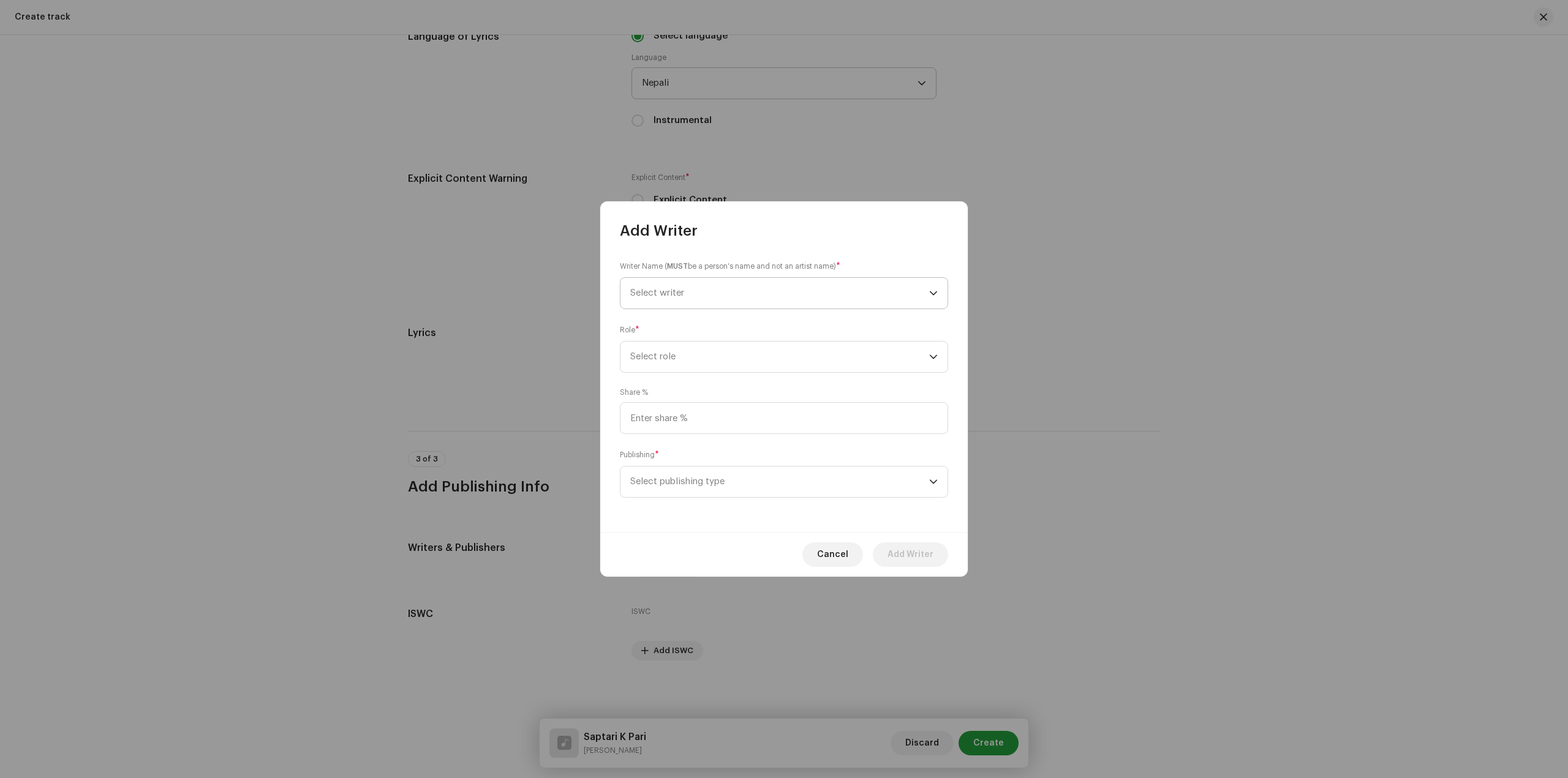
click at [786, 305] on span "Select writer" at bounding box center [780, 293] width 299 height 30
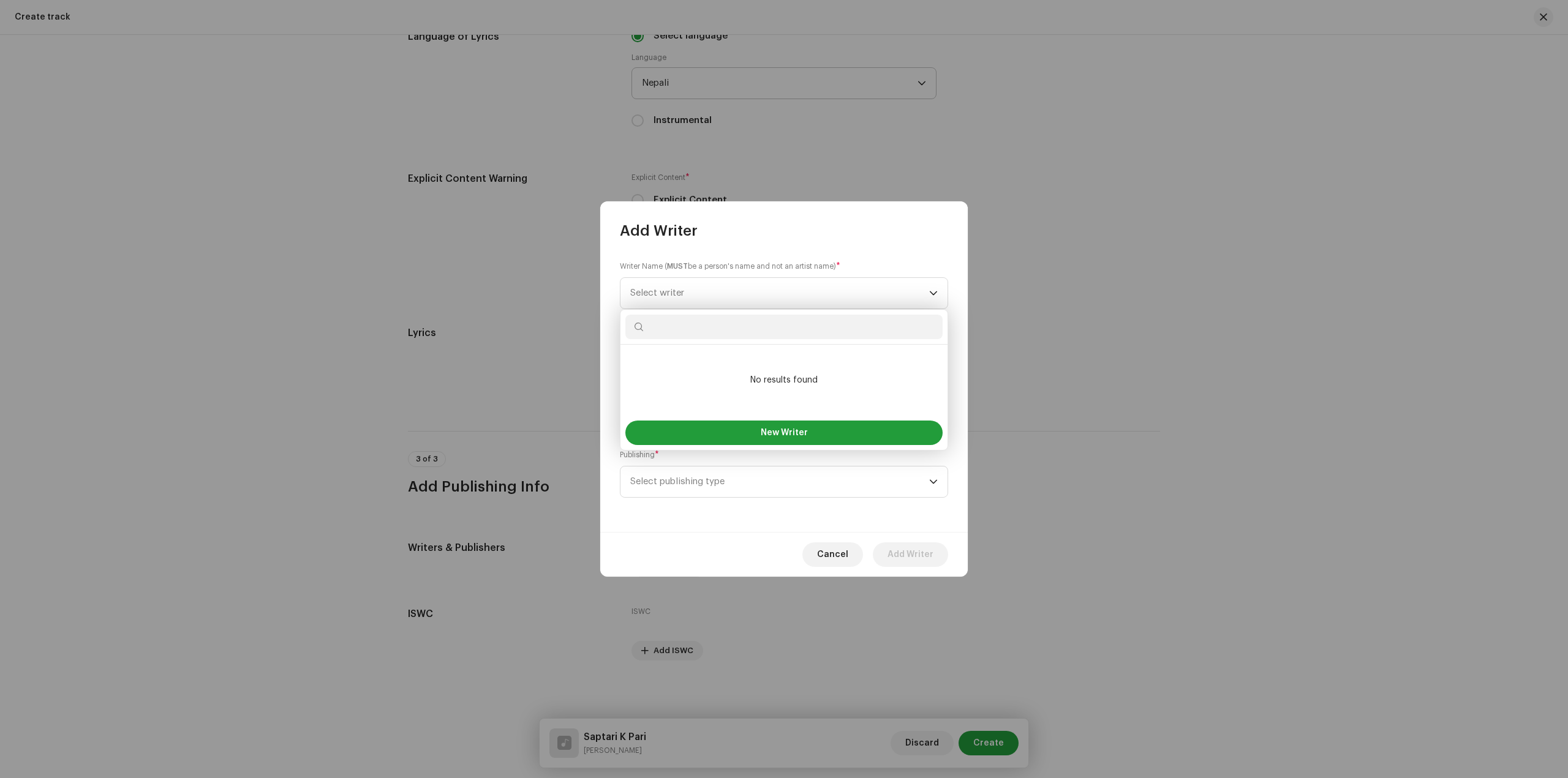
paste input "Ajnabi Ramdev Chaudhary"
type input "Ajnabi Ramdev Chaudhary"
click at [820, 426] on button "New Writer" at bounding box center [783, 433] width 317 height 25
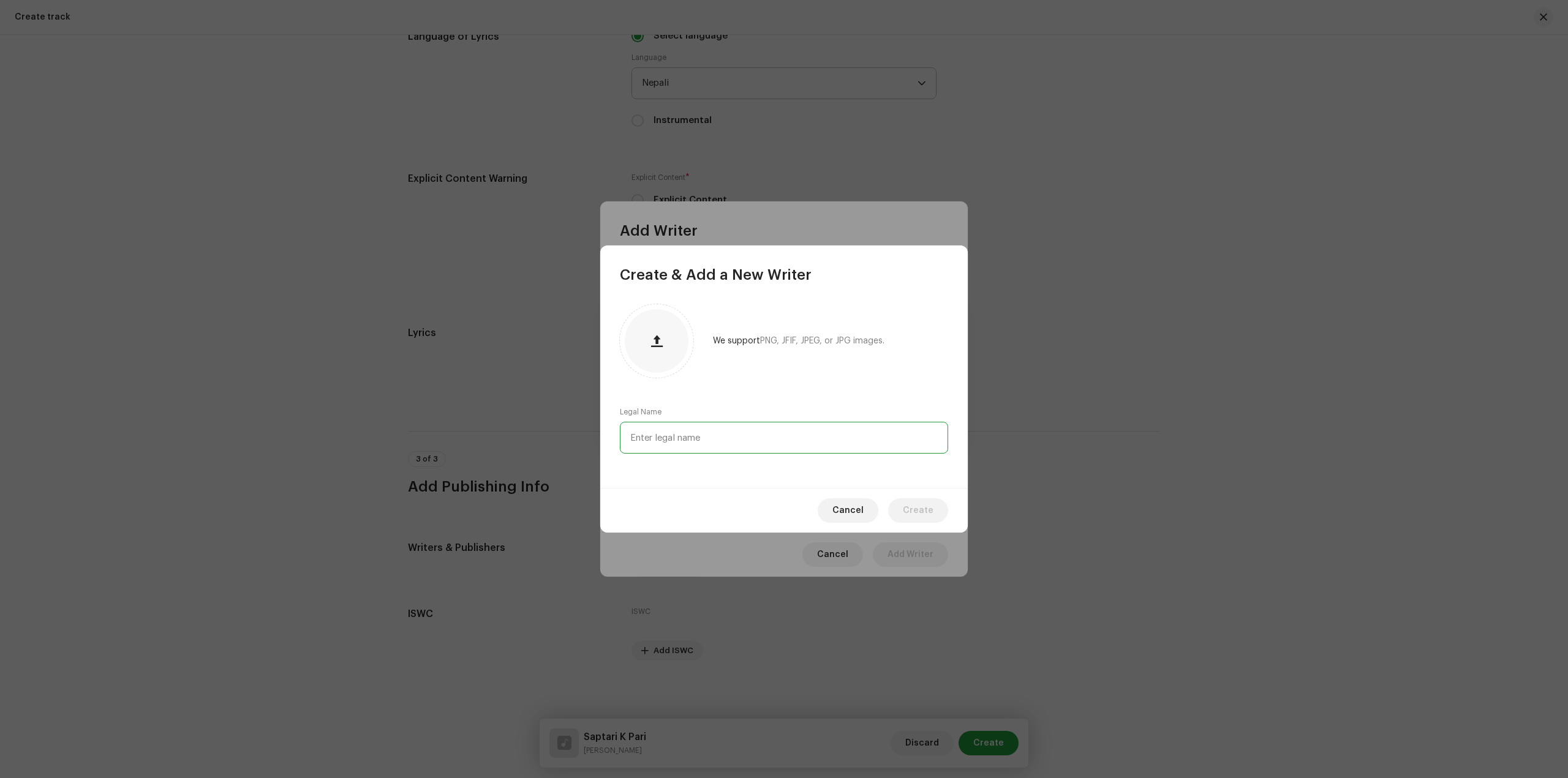
click at [777, 434] on input "text" at bounding box center [784, 438] width 329 height 32
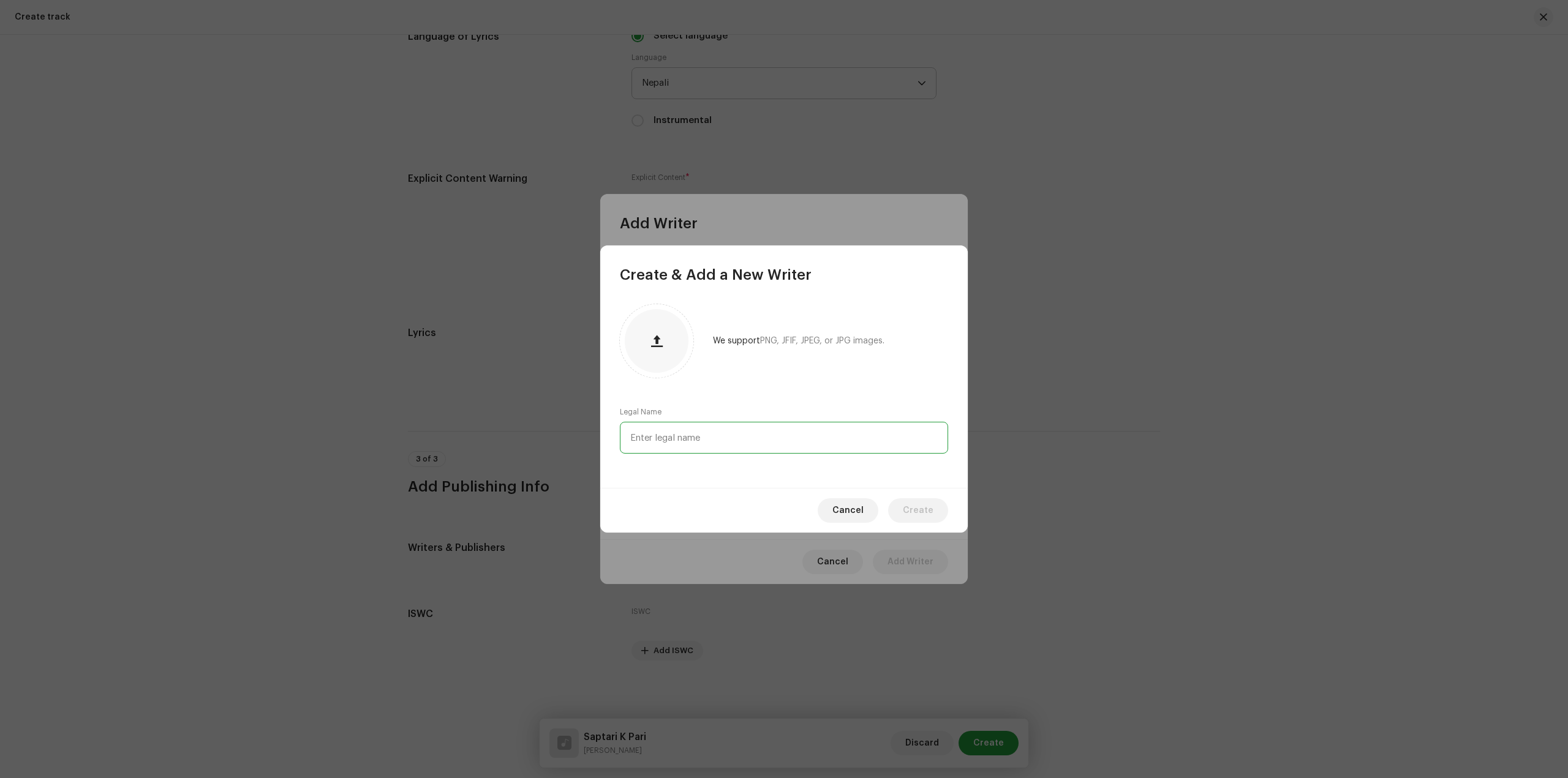
paste input "Ajnabi Ramdev Chaudhary"
type input "Ajnabi Ramdev Chaudhary"
click at [920, 506] on span "Create" at bounding box center [918, 510] width 30 height 25
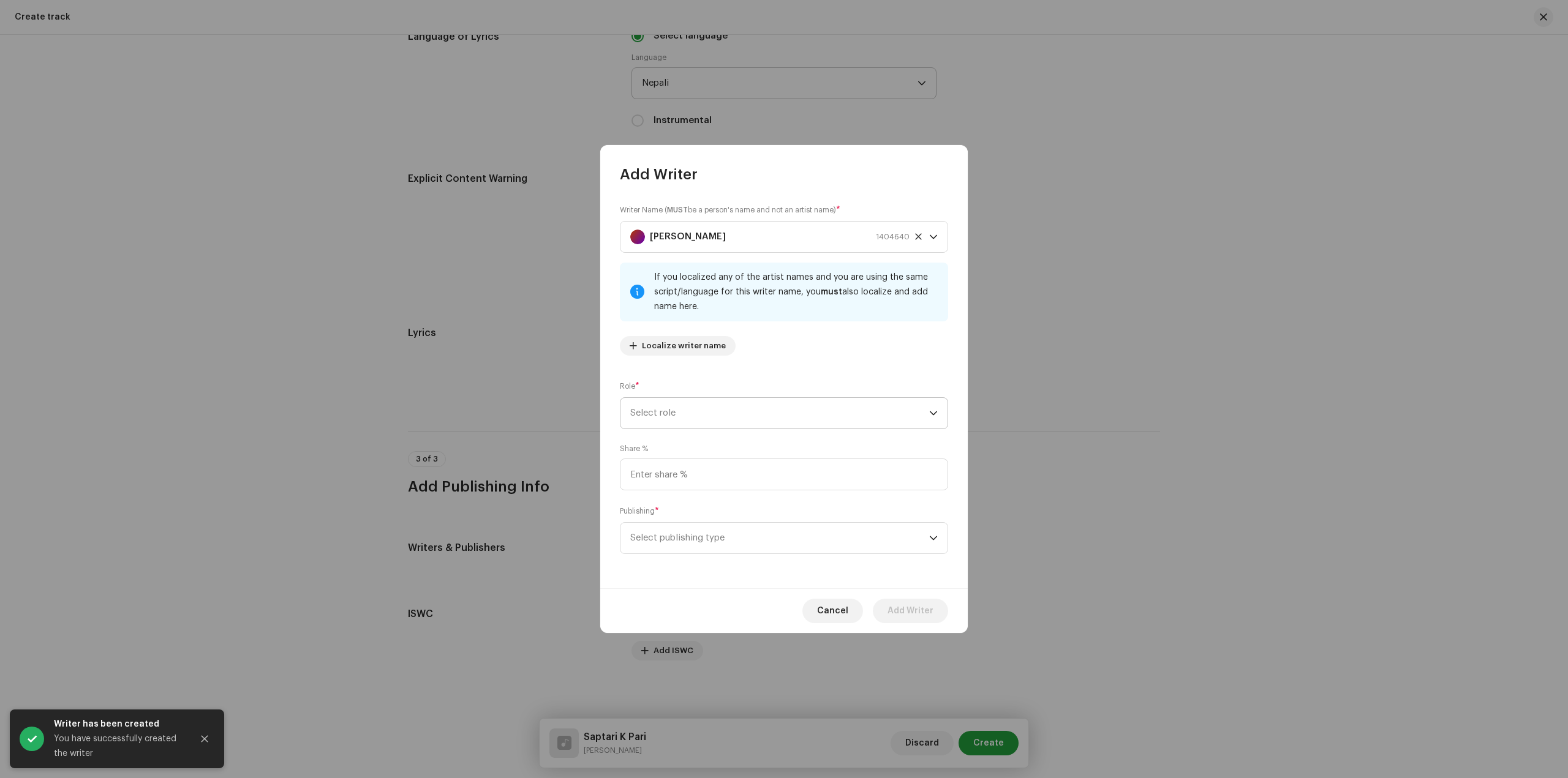
click at [743, 415] on span "Select role" at bounding box center [780, 413] width 299 height 30
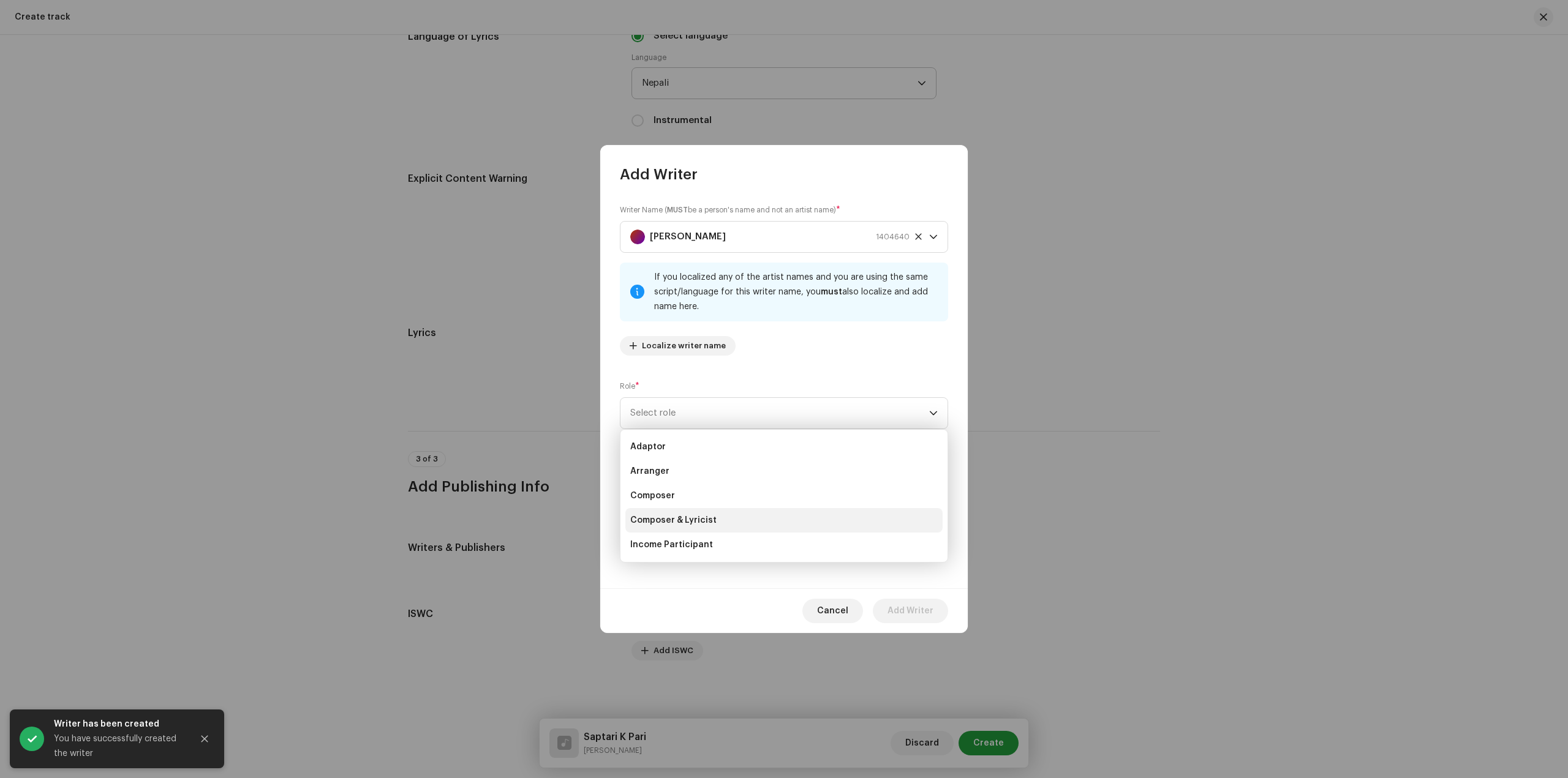
click at [733, 526] on li "Composer & Lyricist" at bounding box center [783, 521] width 317 height 25
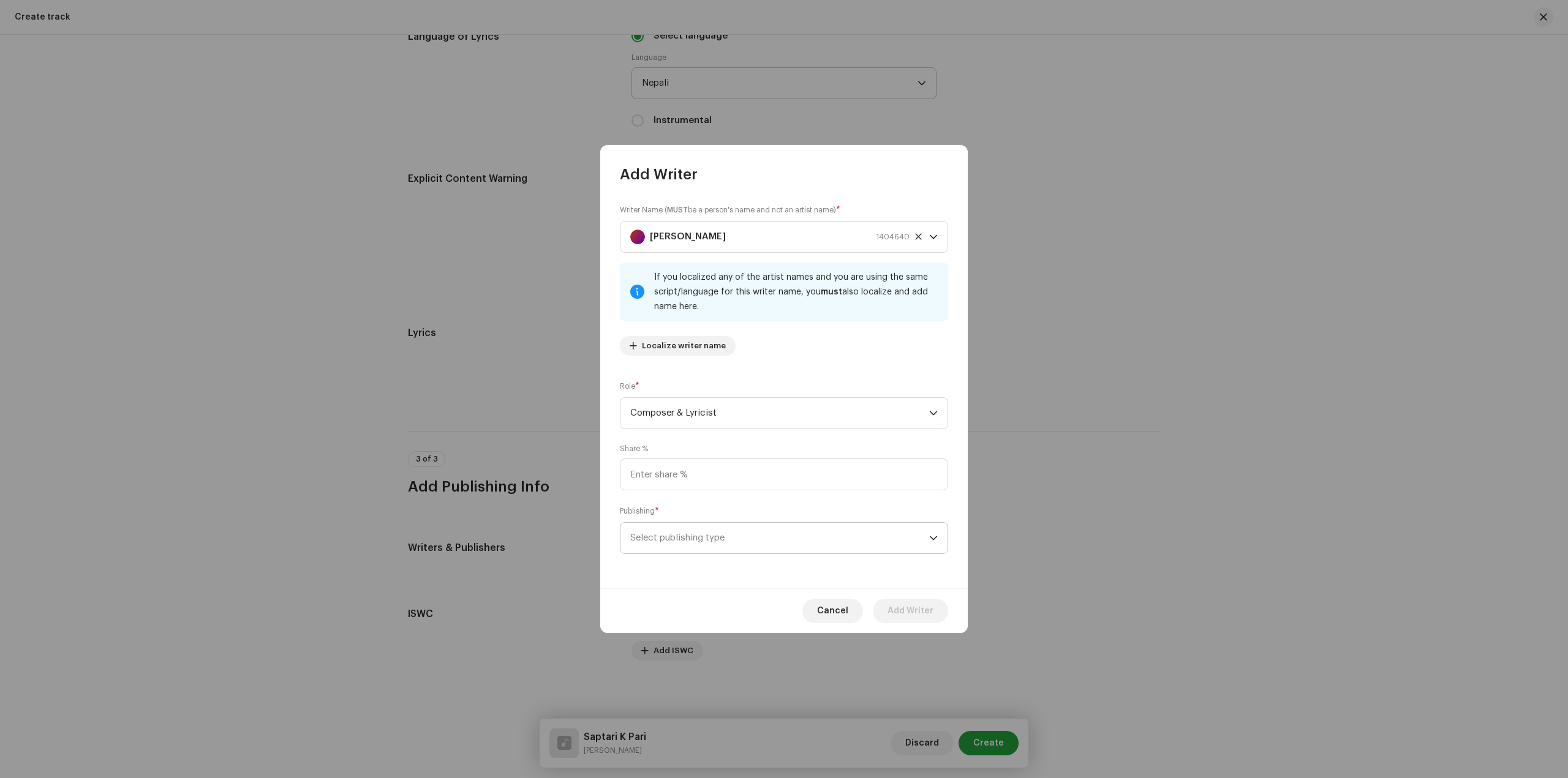
drag, startPoint x: 731, startPoint y: 542, endPoint x: 736, endPoint y: 553, distance: 12.1
click at [732, 542] on span "Select publishing type" at bounding box center [780, 538] width 299 height 30
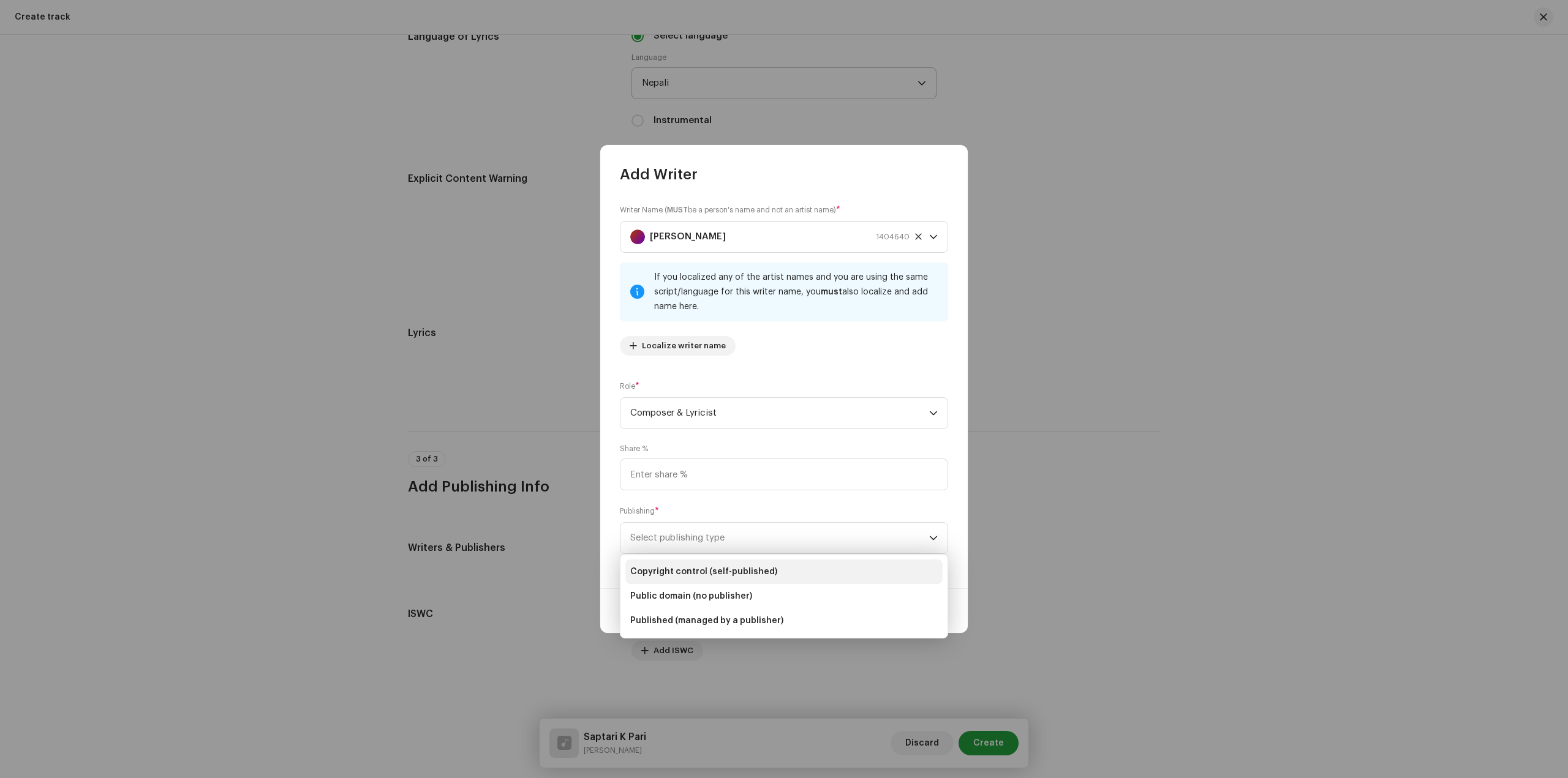
click at [735, 568] on span "Copyright control (self-published)" at bounding box center [703, 571] width 147 height 12
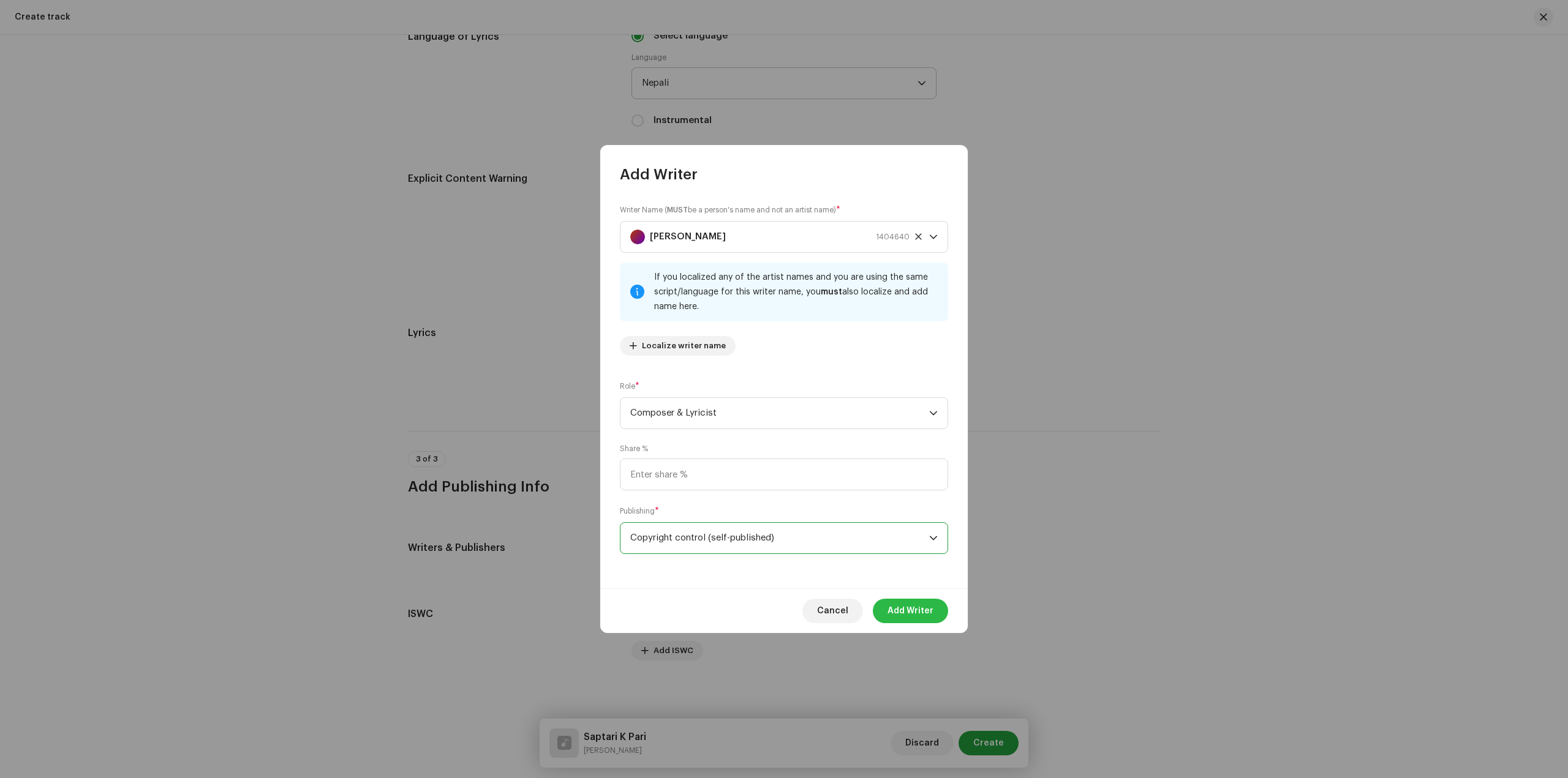
click at [914, 613] on span "Add Writer" at bounding box center [910, 611] width 46 height 25
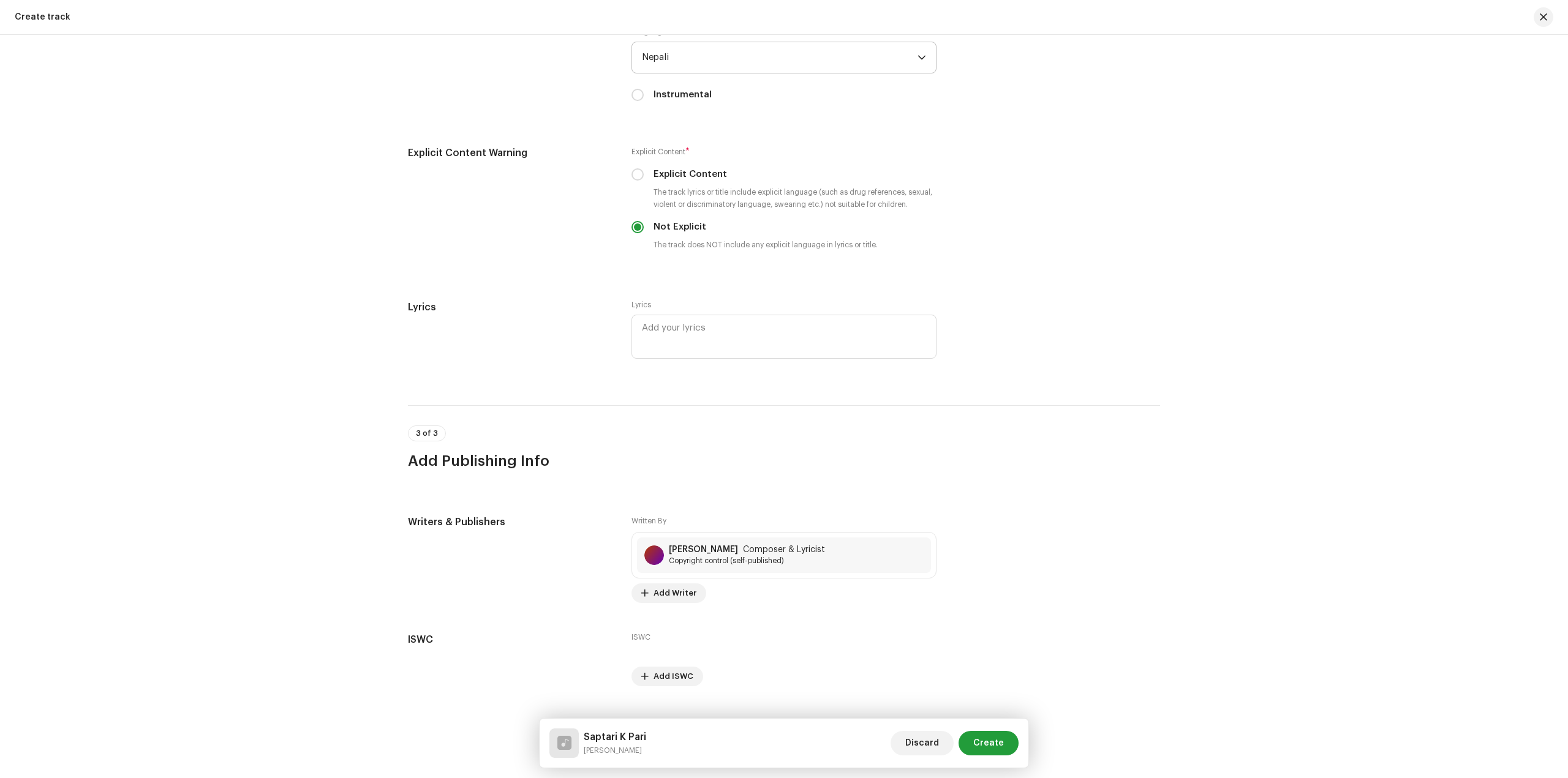
scroll to position [2012, 0]
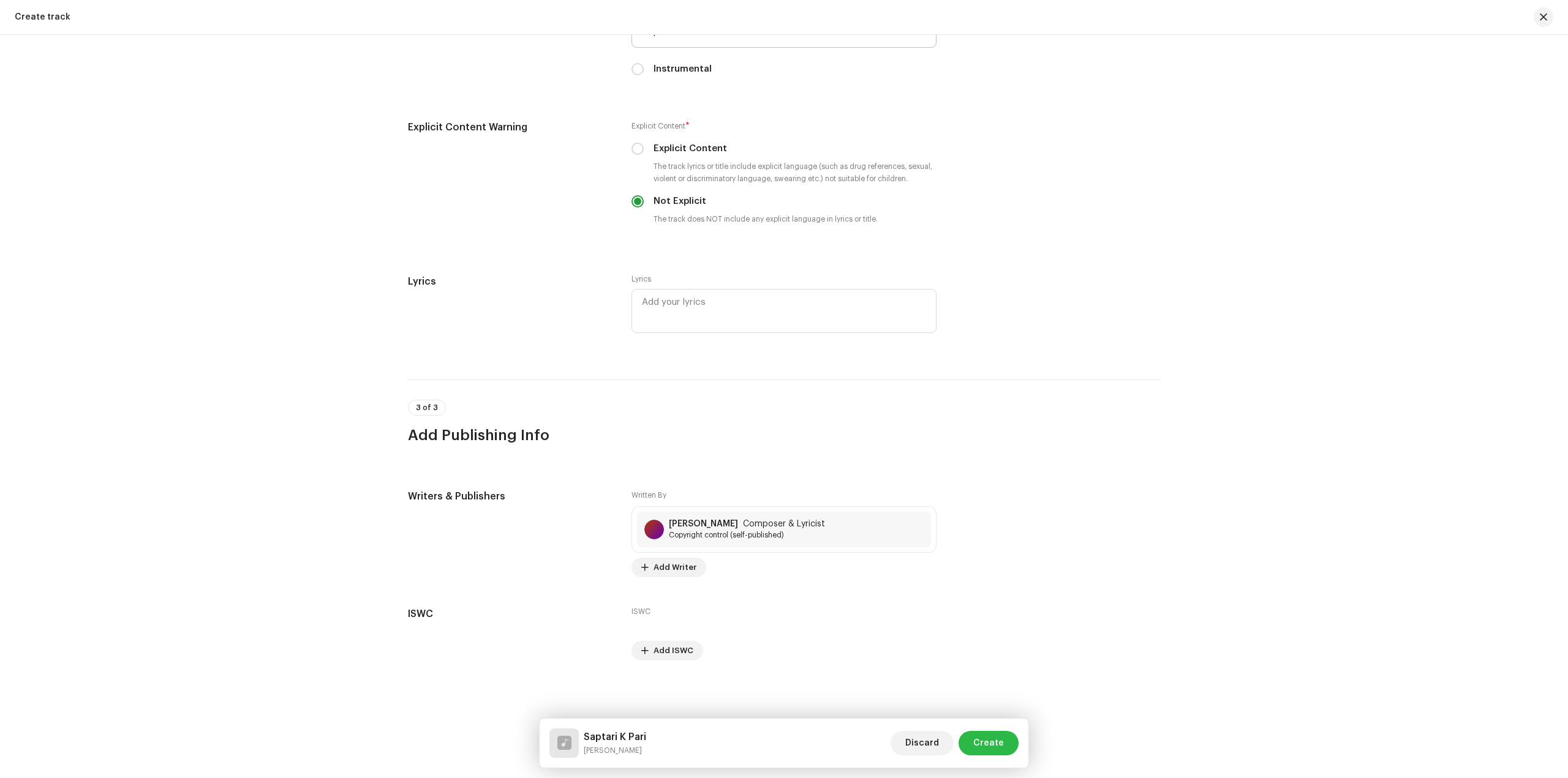
click at [994, 734] on span "Create" at bounding box center [989, 743] width 30 height 25
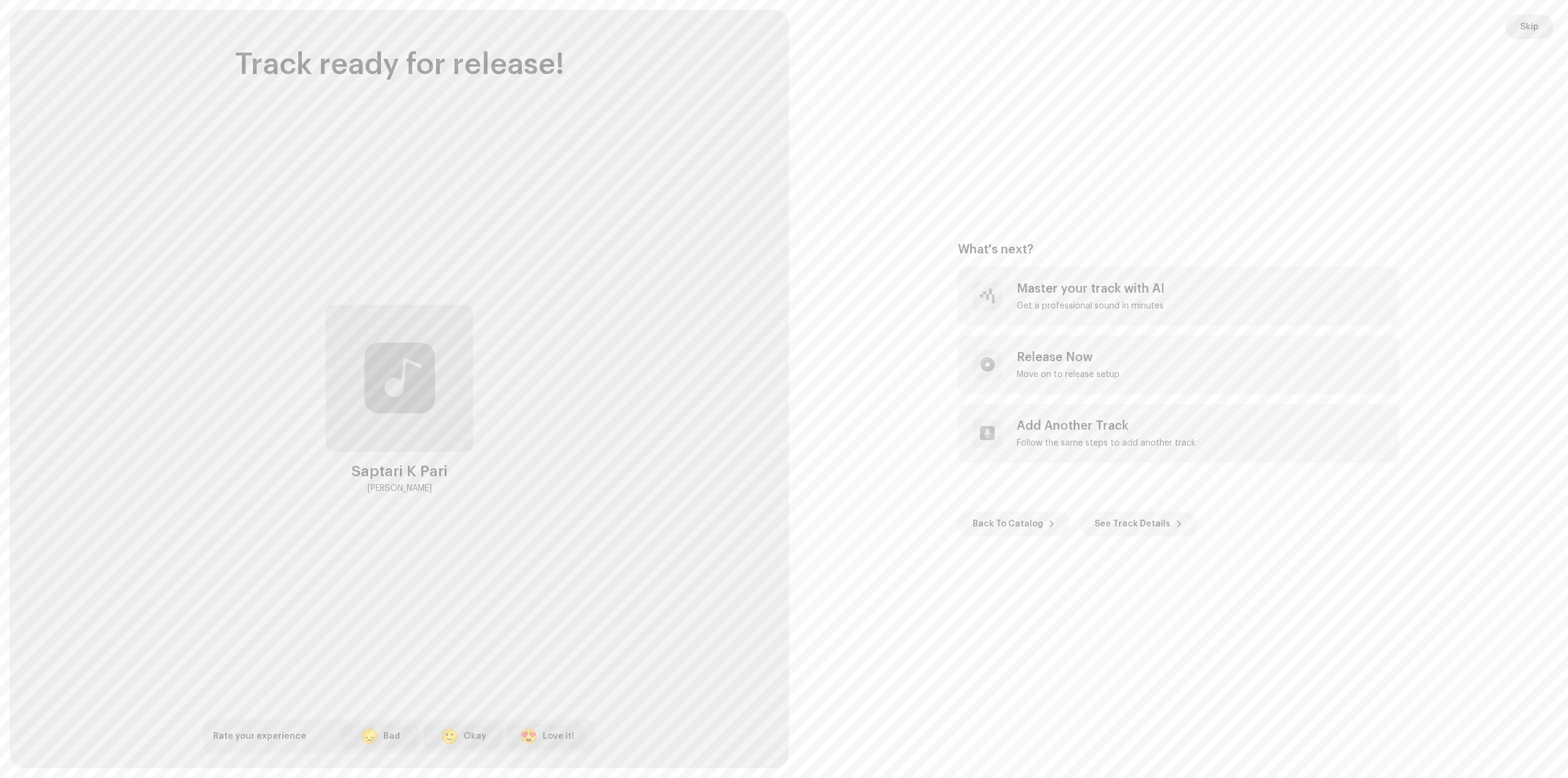
click at [1527, 22] on span "Skip" at bounding box center [1529, 27] width 18 height 25
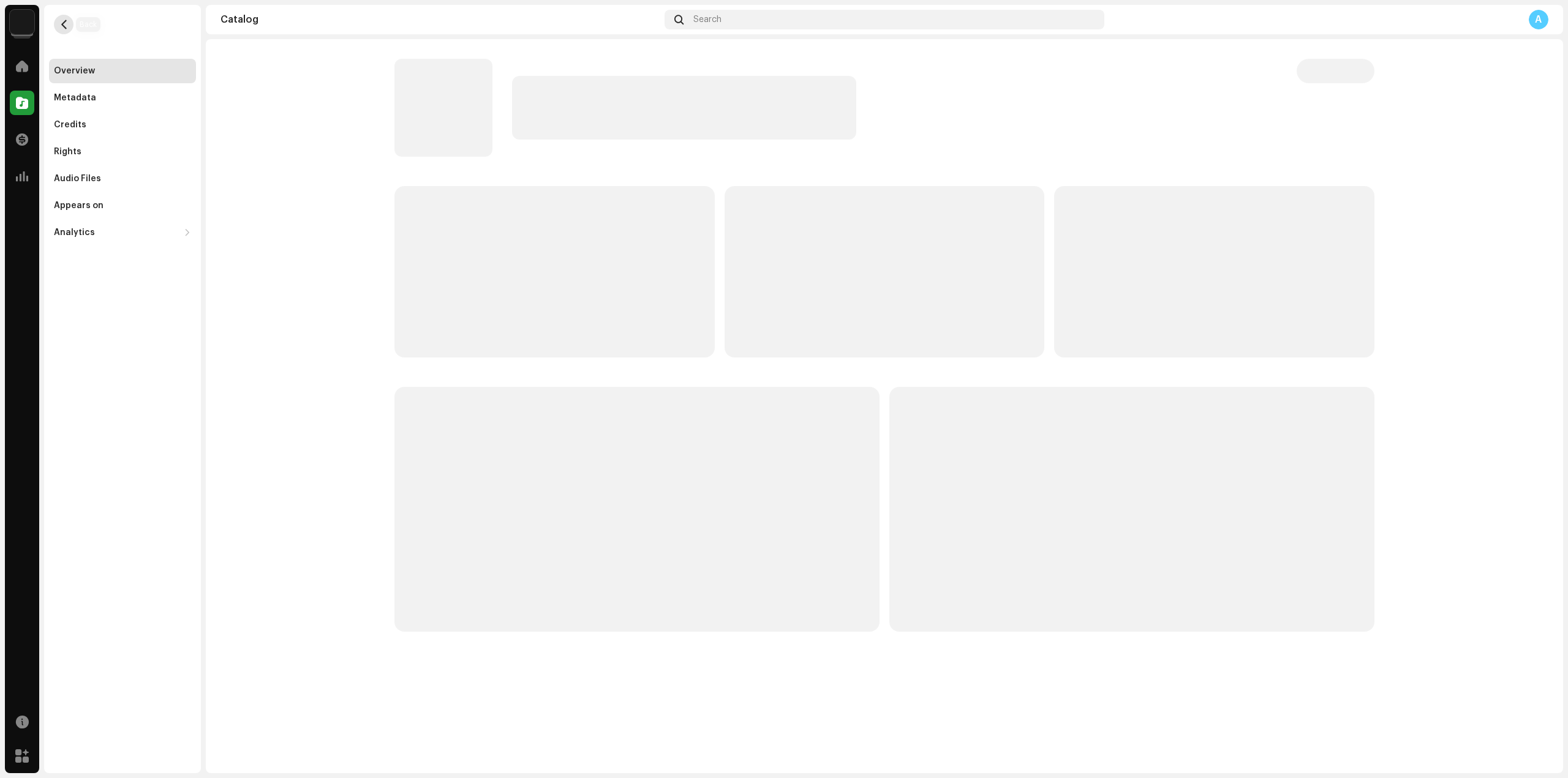
click at [59, 25] on span "button" at bounding box center [64, 25] width 9 height 10
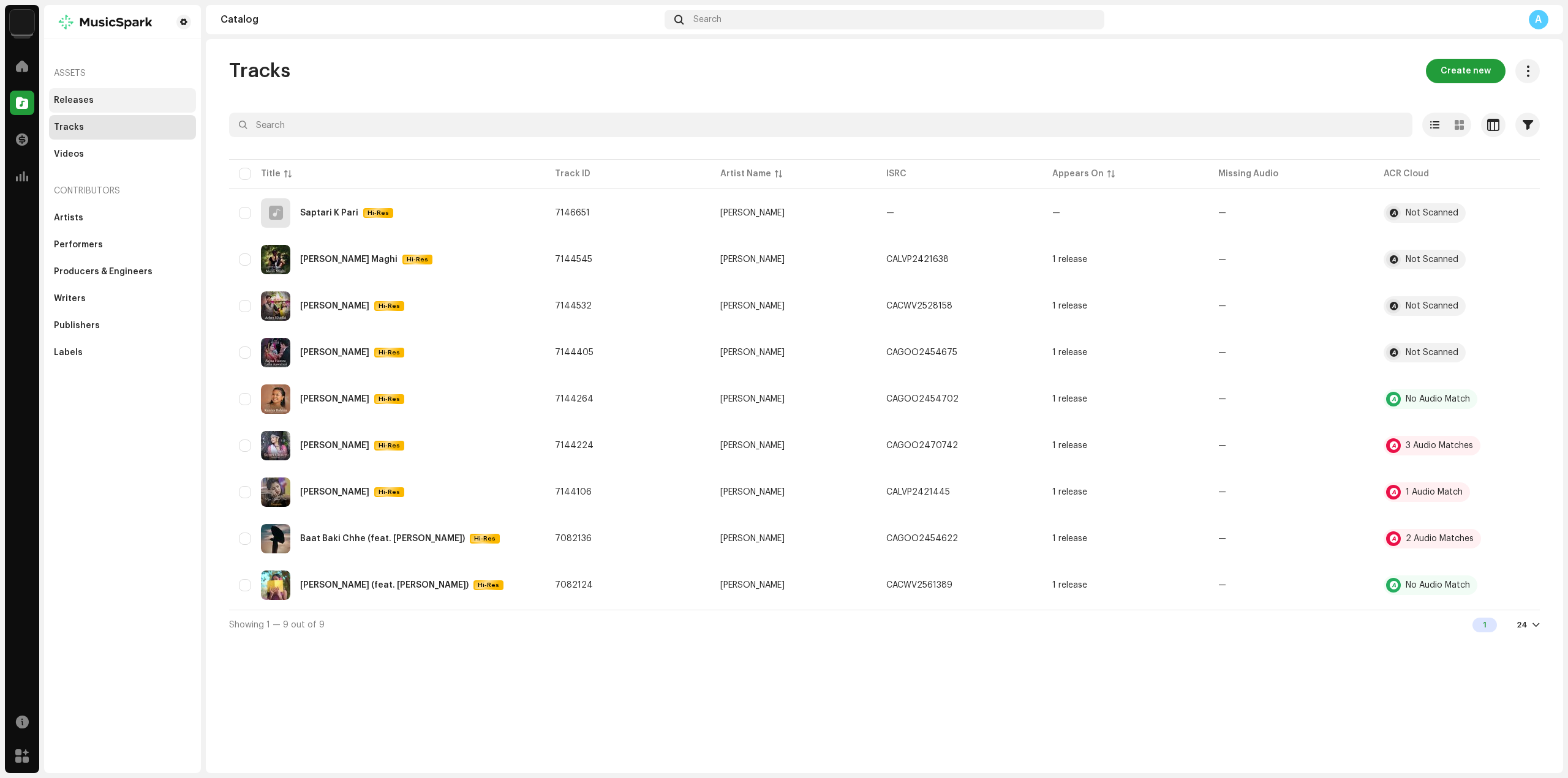
click at [88, 104] on div "Releases" at bounding box center [73, 101] width 40 height 10
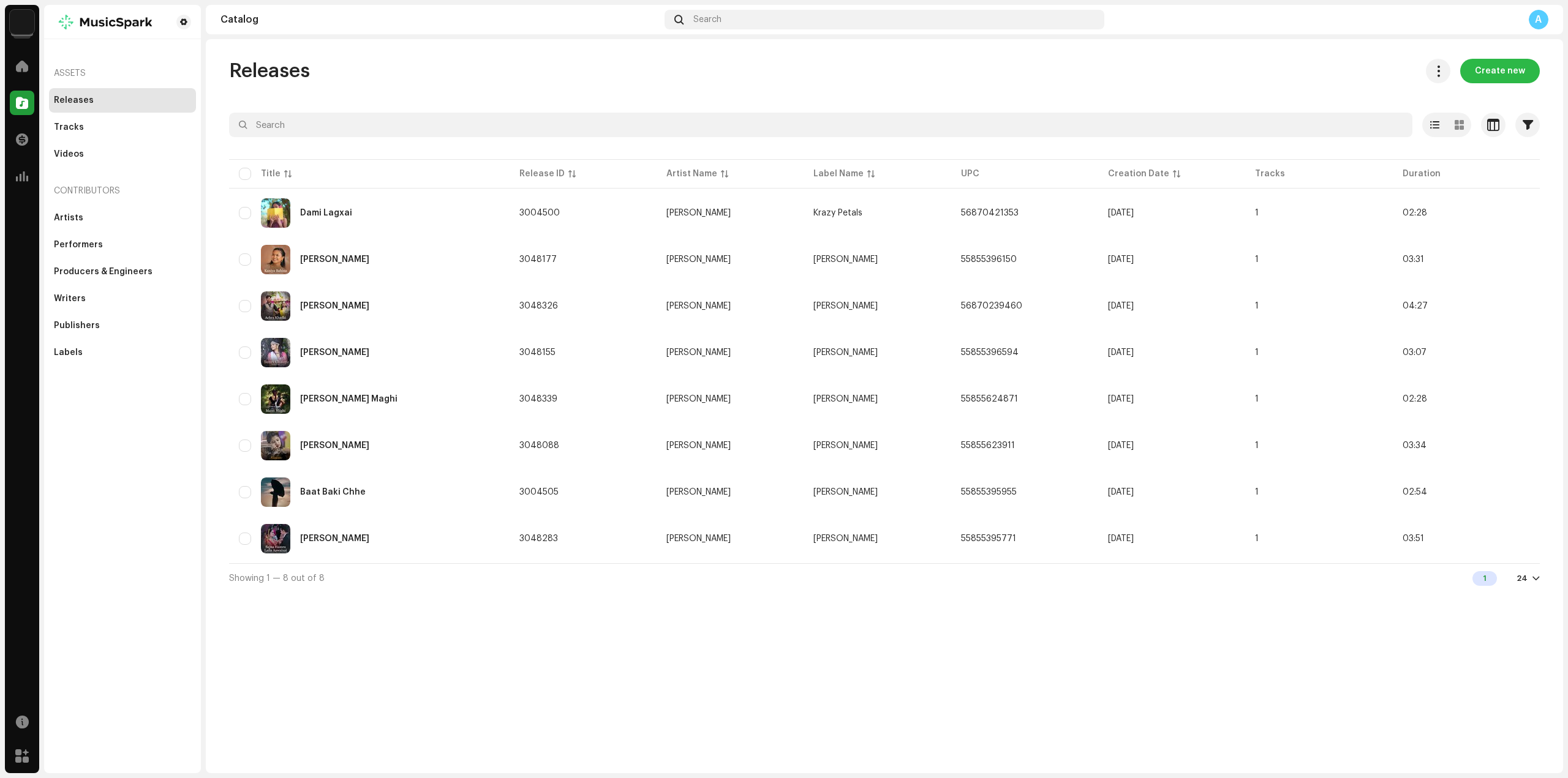
click at [1510, 68] on span "Create new" at bounding box center [1500, 71] width 50 height 25
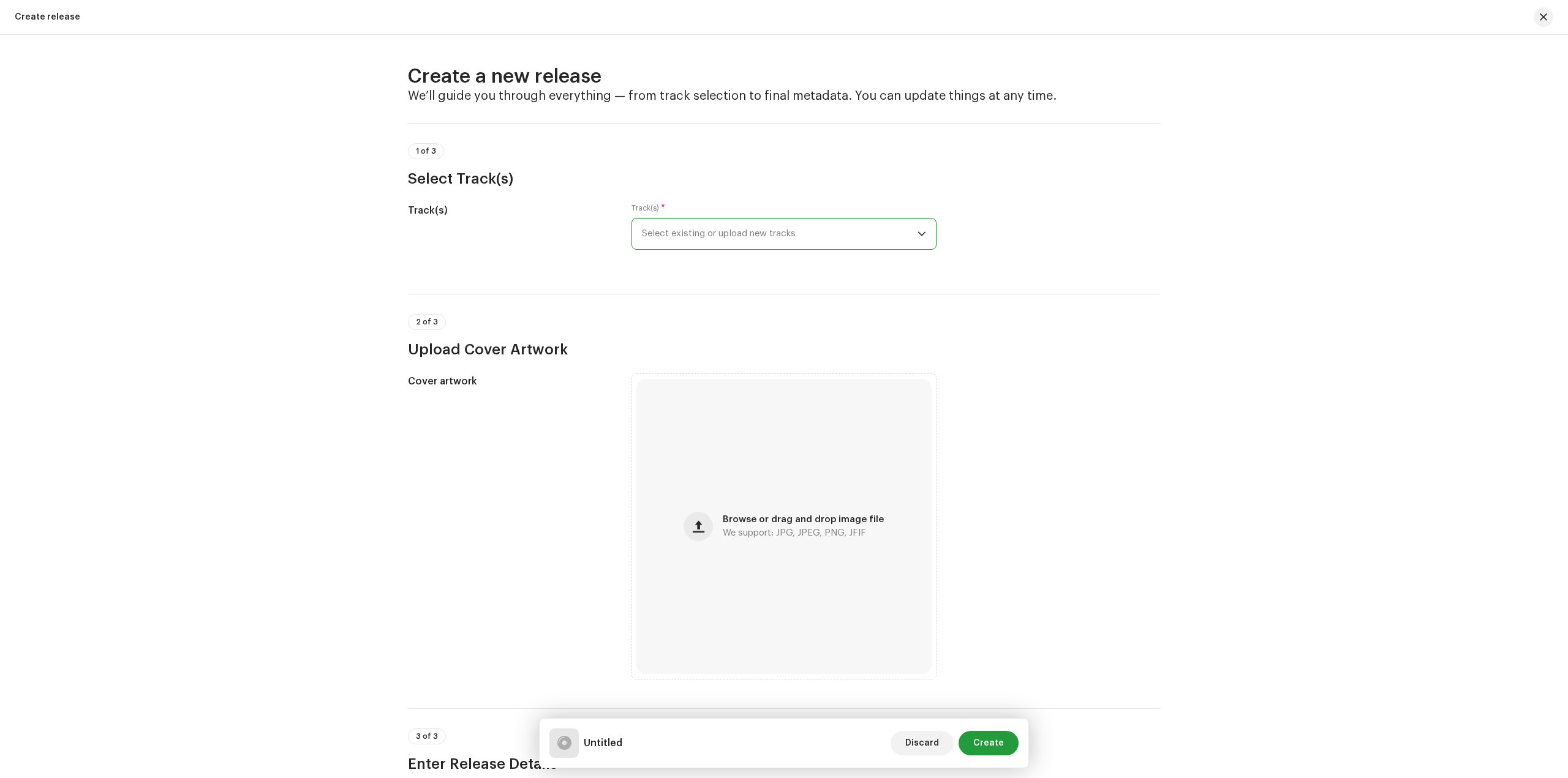
click at [763, 246] on span "Select existing or upload new tracks" at bounding box center [780, 233] width 276 height 30
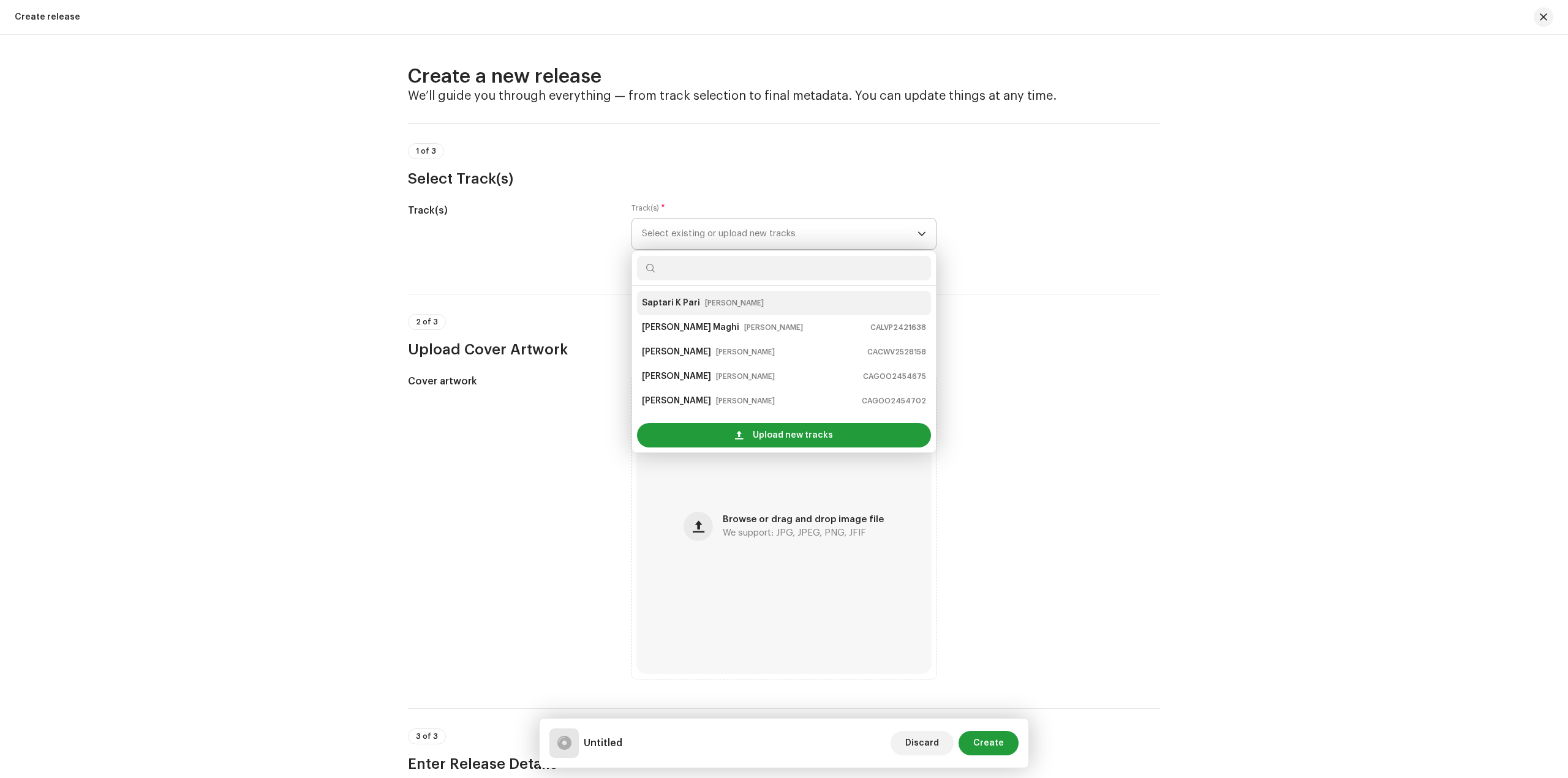
click at [752, 302] on div "Saptari K Pari Sandip Sardar" at bounding box center [784, 303] width 284 height 20
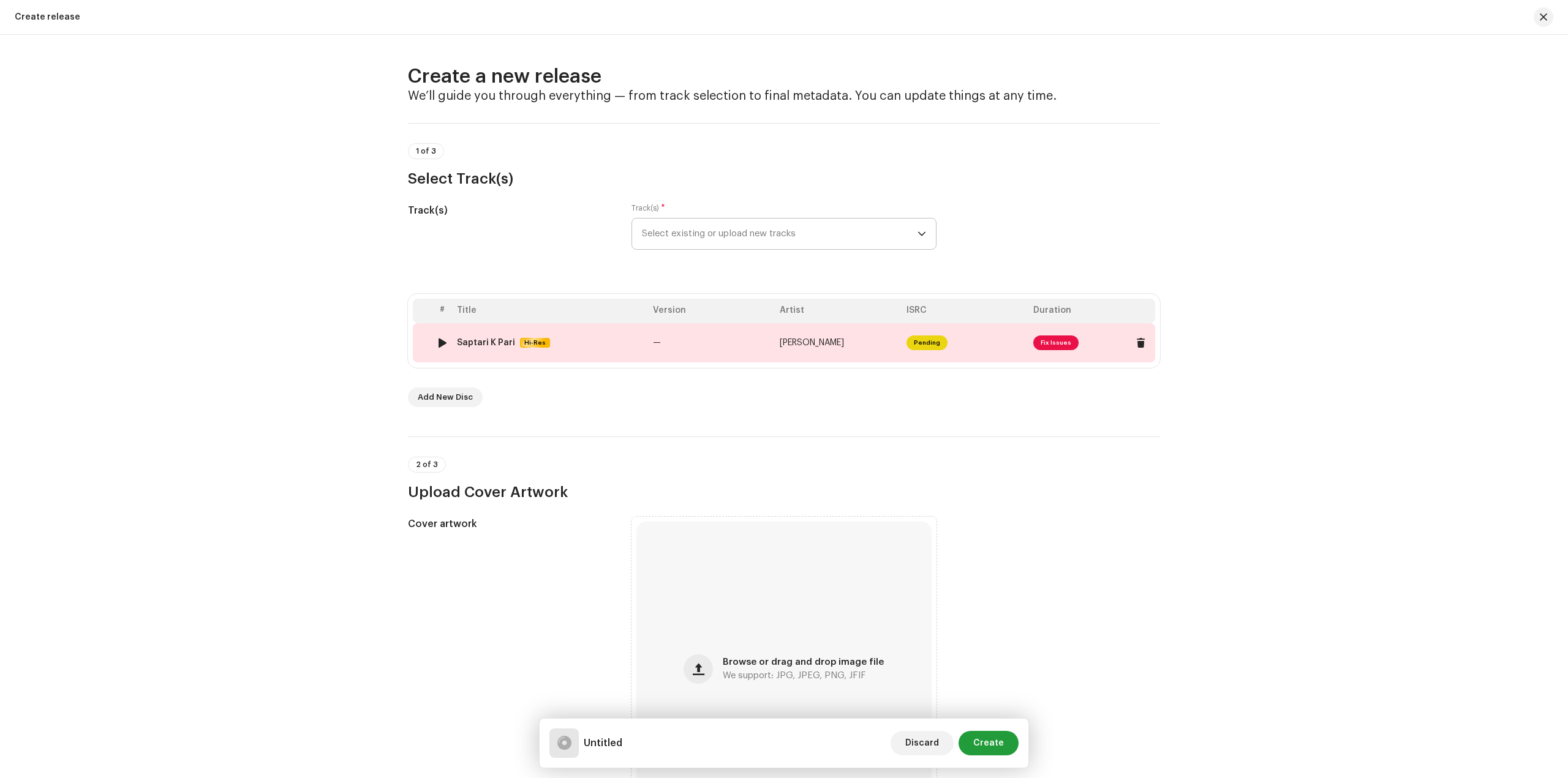
click at [1047, 344] on span "Fix Issues" at bounding box center [1056, 343] width 45 height 15
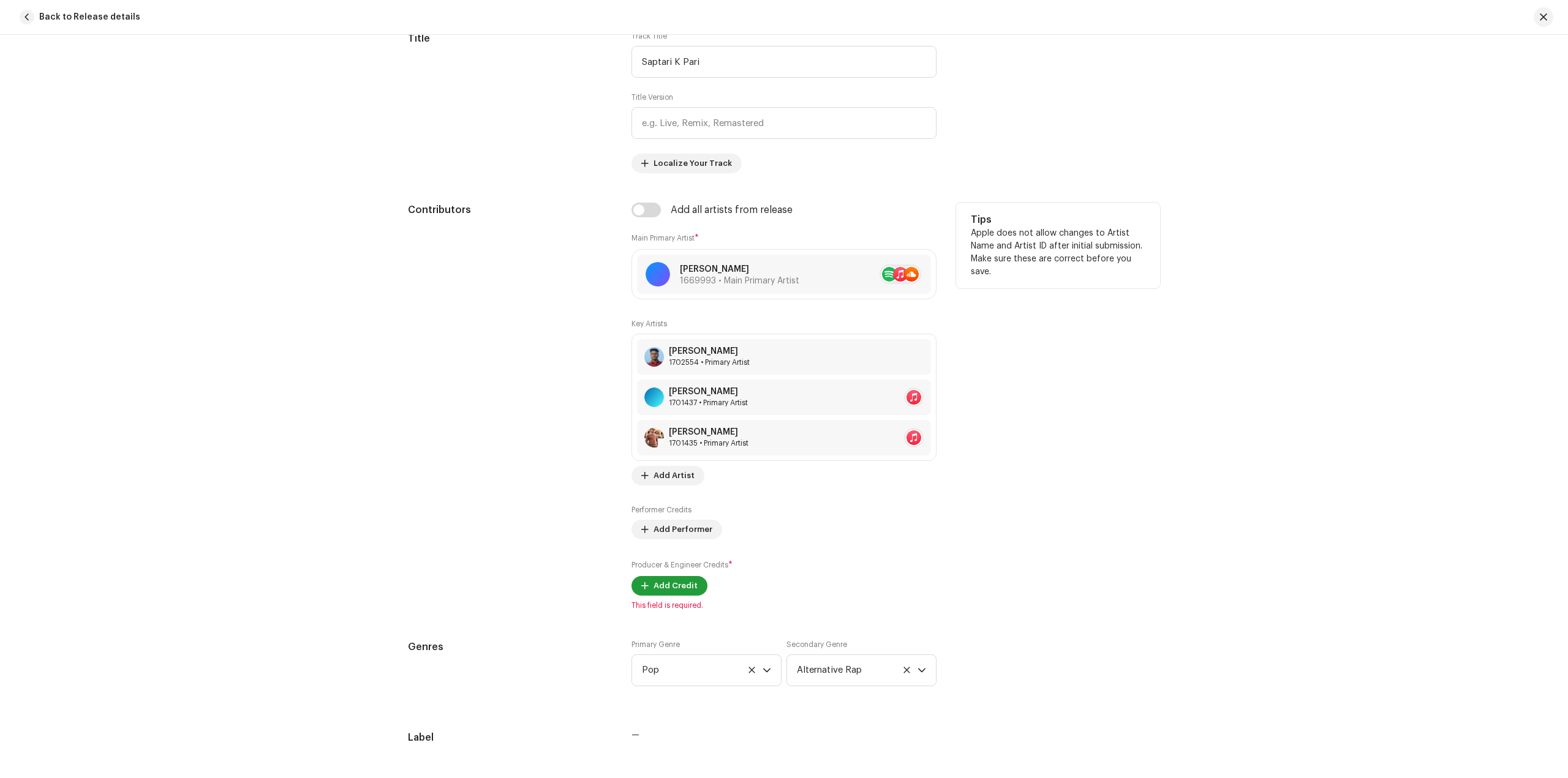
scroll to position [782, 0]
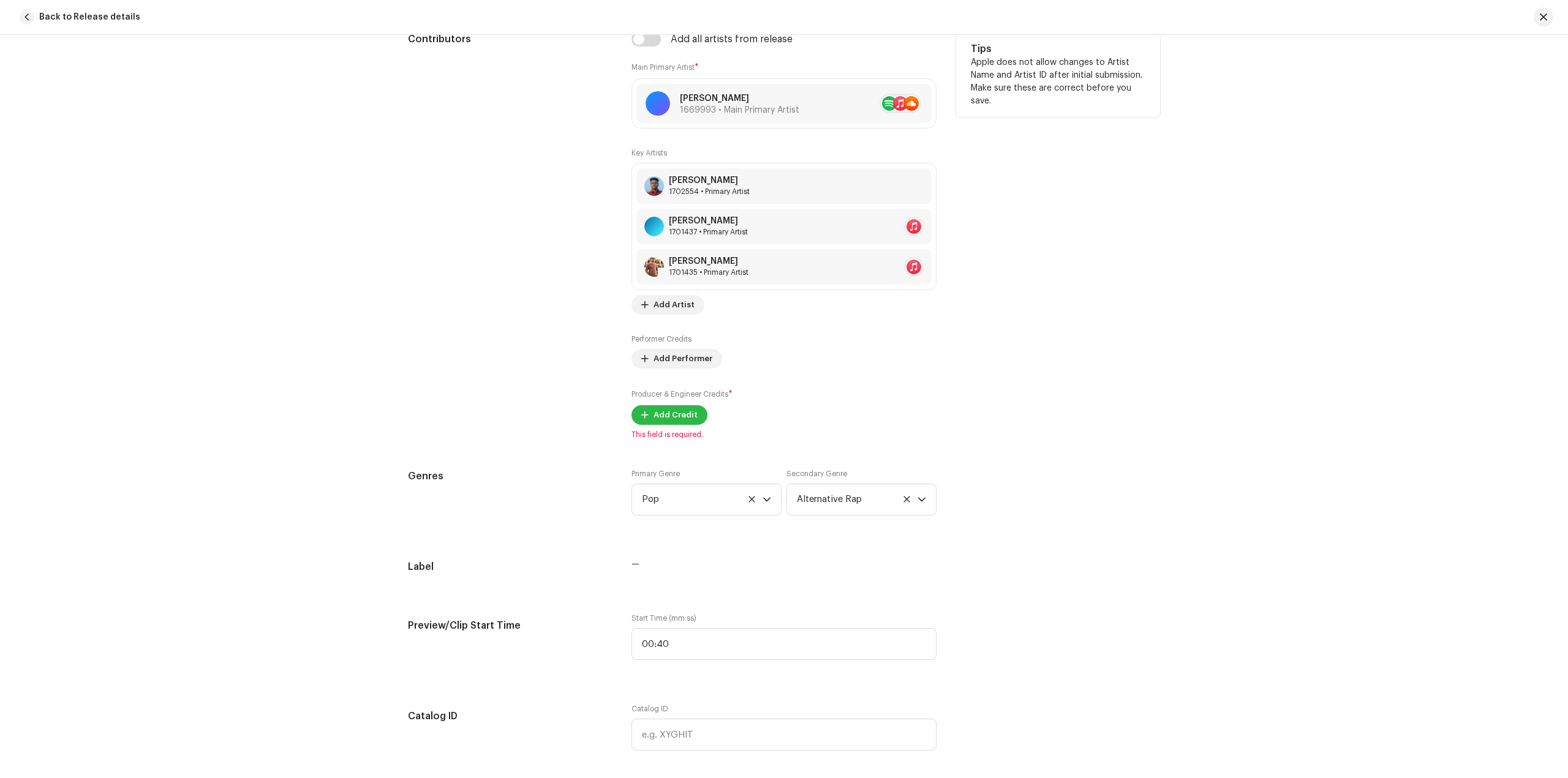
click at [684, 417] on span "Add Credit" at bounding box center [675, 415] width 44 height 25
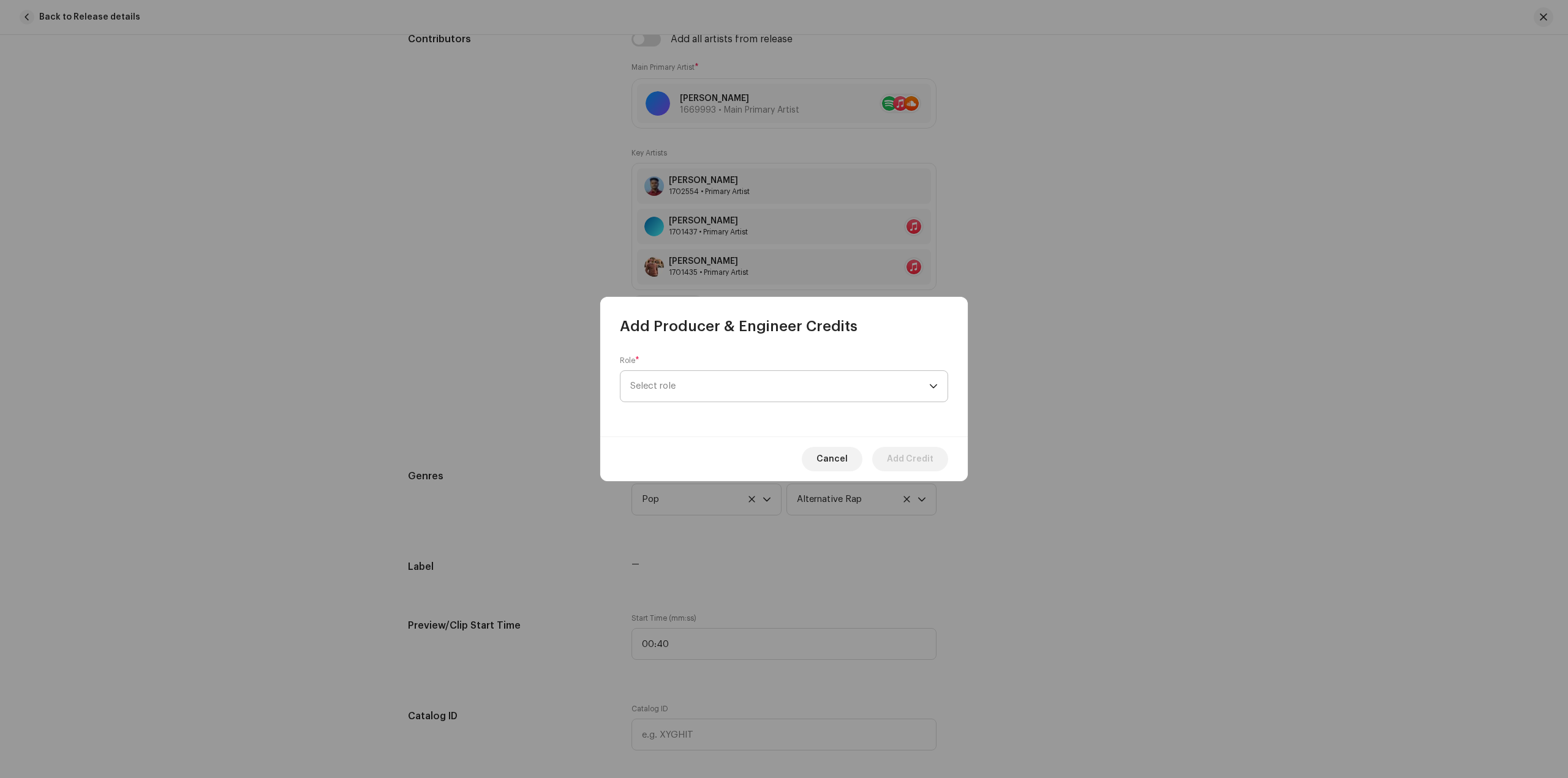
click at [746, 386] on span "Select role" at bounding box center [780, 386] width 299 height 30
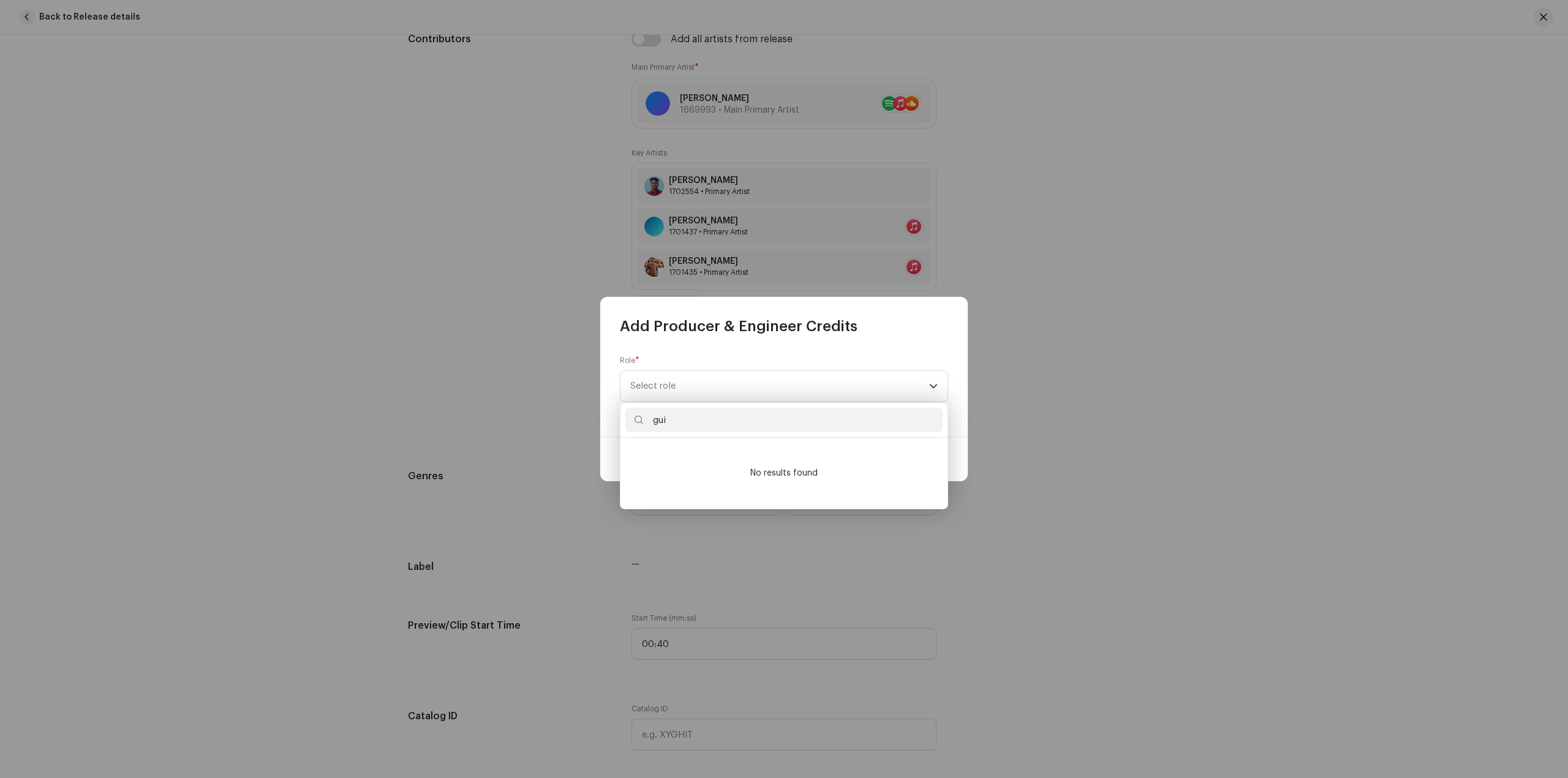
type input "guit"
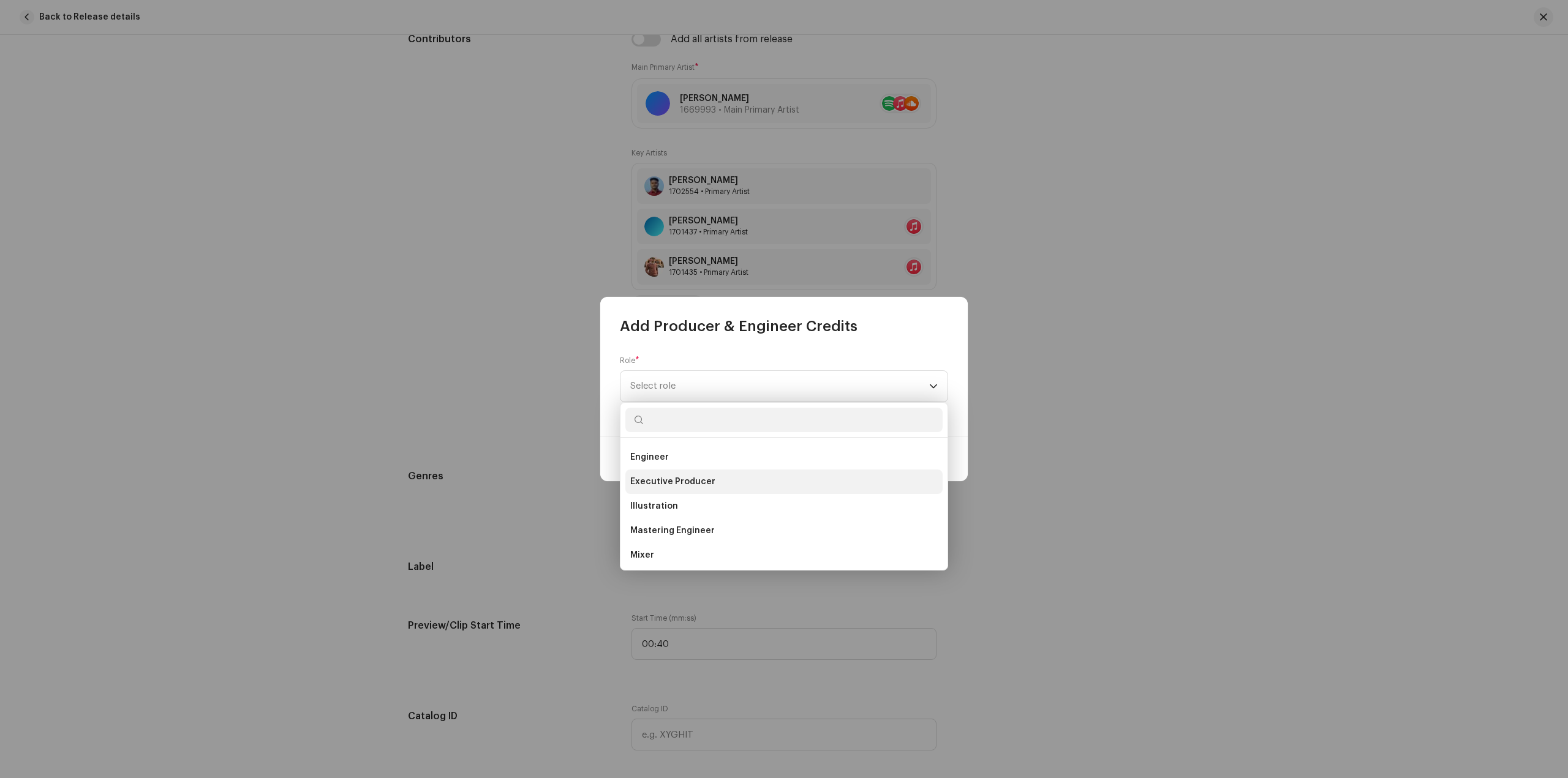
scroll to position [306, 0]
drag, startPoint x: 814, startPoint y: 498, endPoint x: 804, endPoint y: 545, distance: 48.1
click at [804, 545] on ul "Art Direction Artwork Assistant Director Assistant Mastering Engineer Assistant…" at bounding box center [784, 468] width 327 height 671
click at [804, 538] on li "Mixing Engineer" at bounding box center [783, 541] width 317 height 25
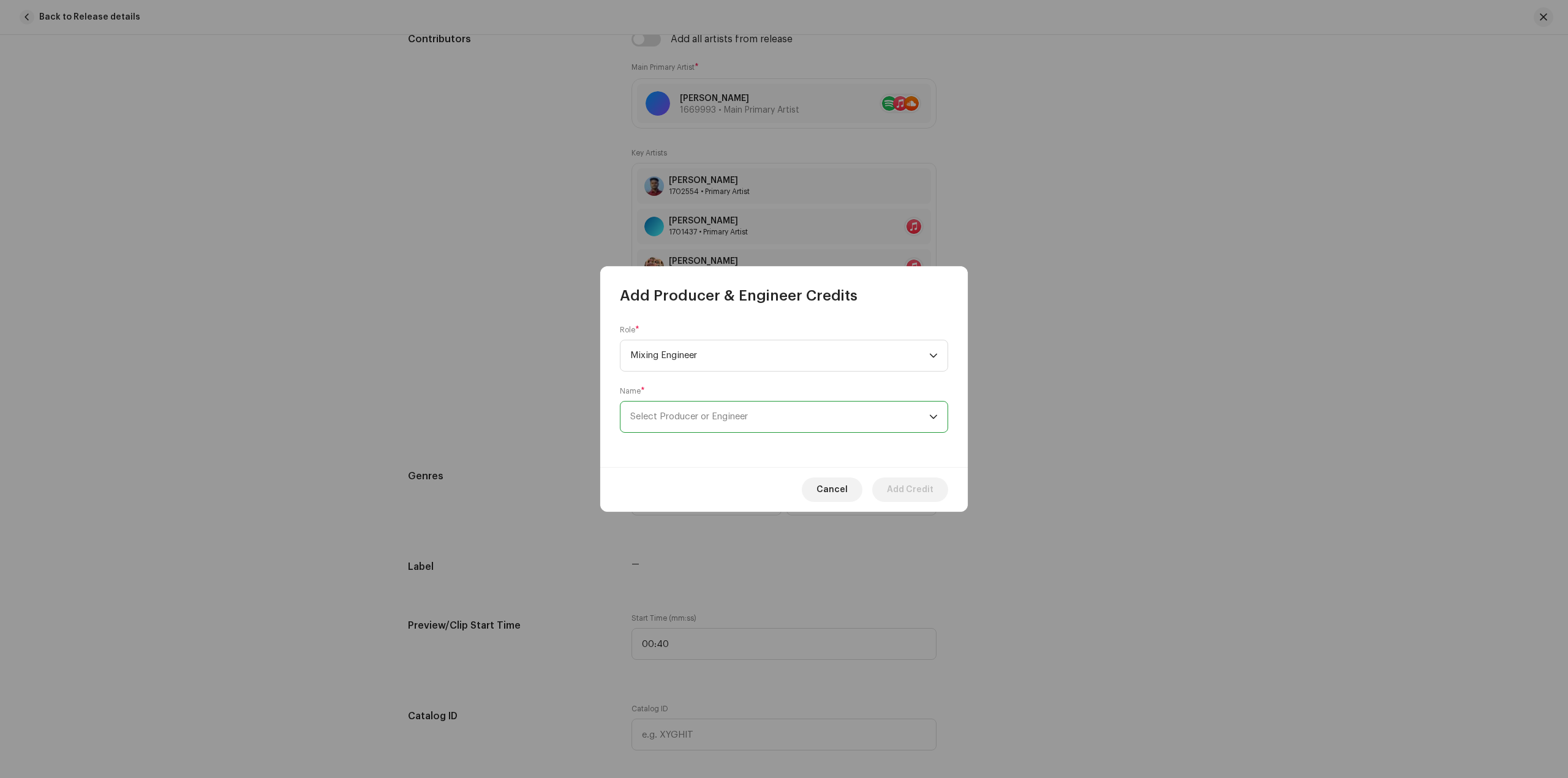
click at [806, 426] on span "Select Producer or Engineer" at bounding box center [780, 417] width 299 height 30
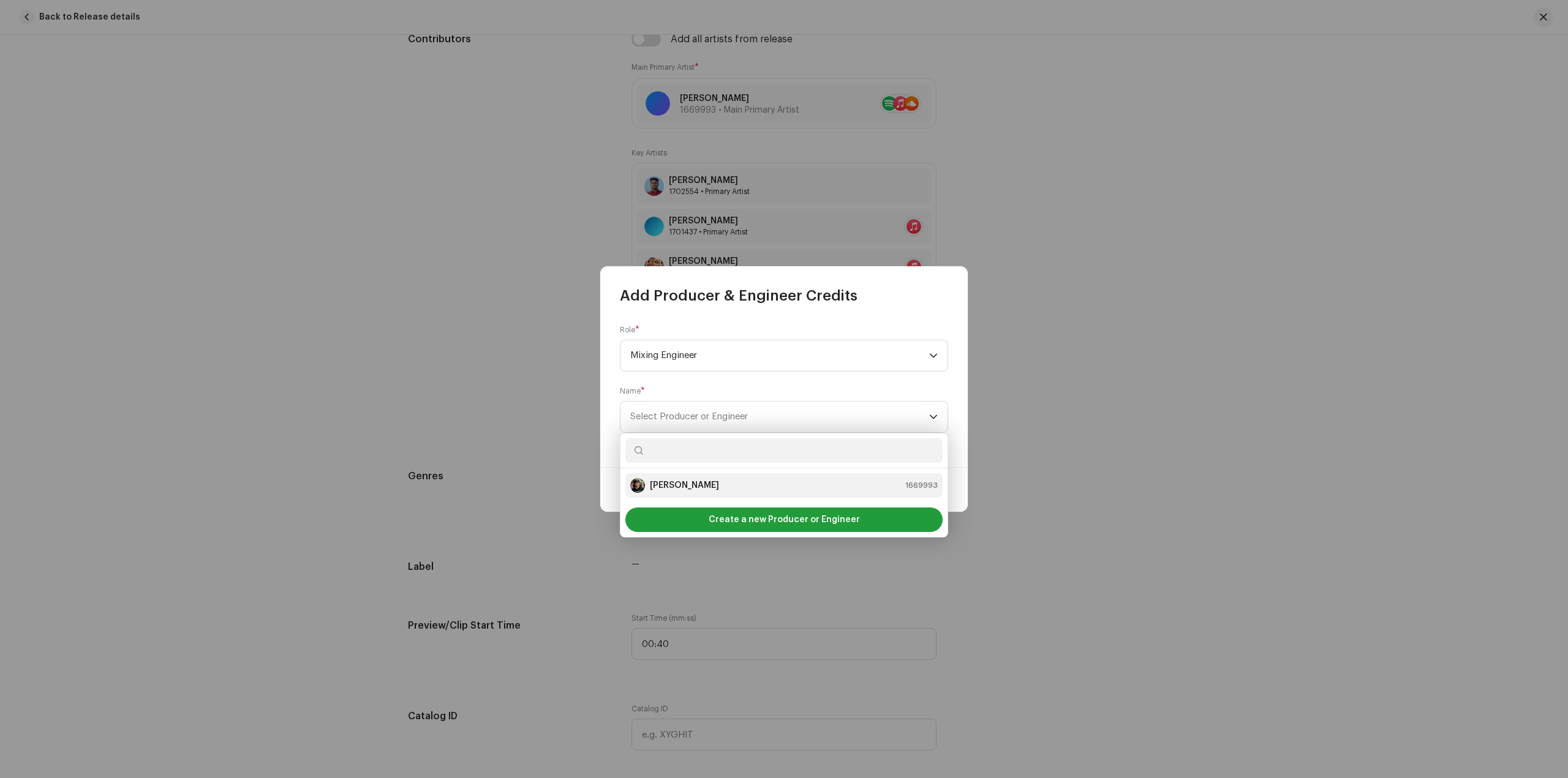
click at [801, 487] on div "Sandip Sardar 1669993" at bounding box center [784, 486] width 308 height 15
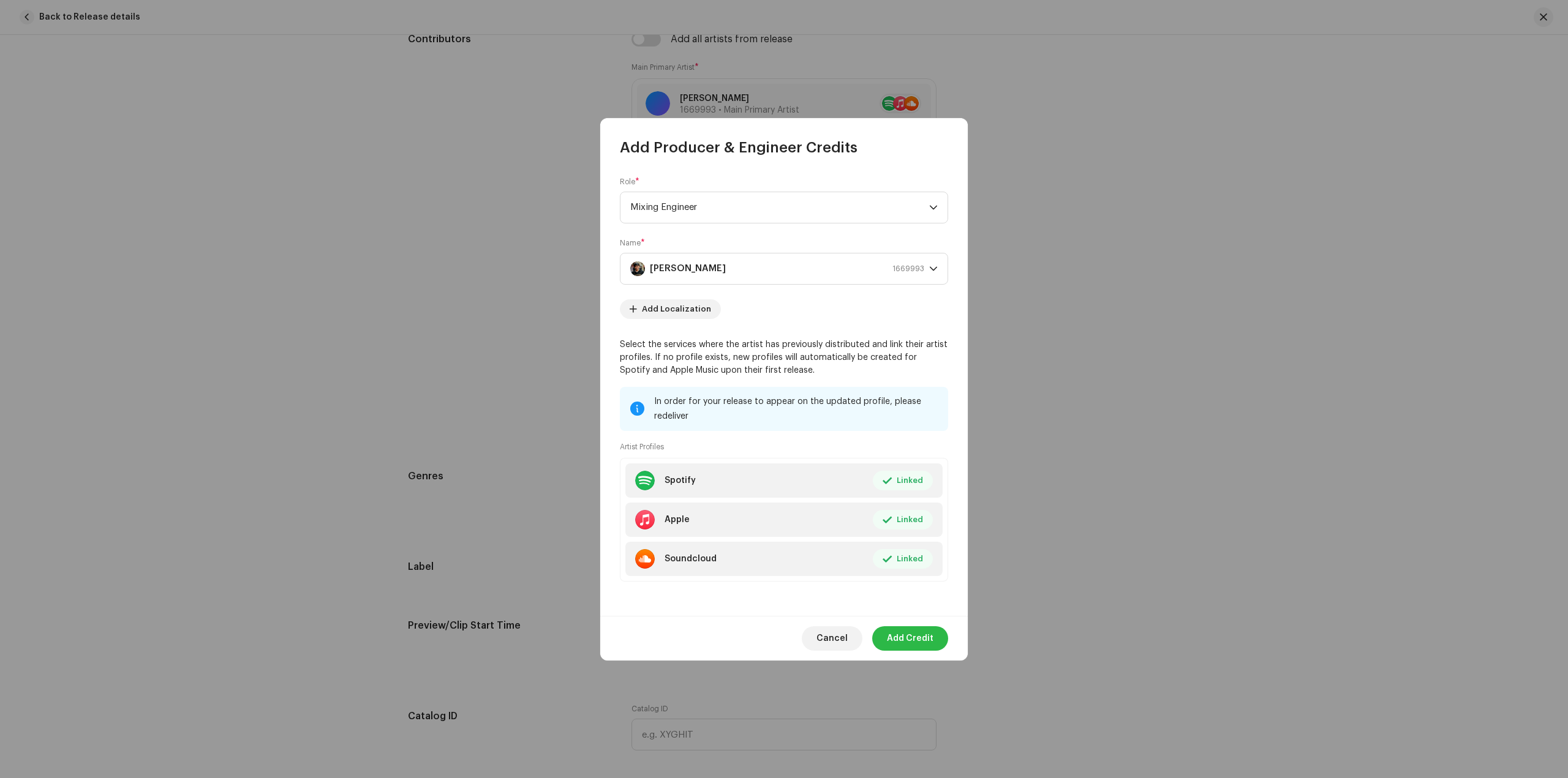
click at [912, 645] on span "Add Credit" at bounding box center [910, 639] width 46 height 25
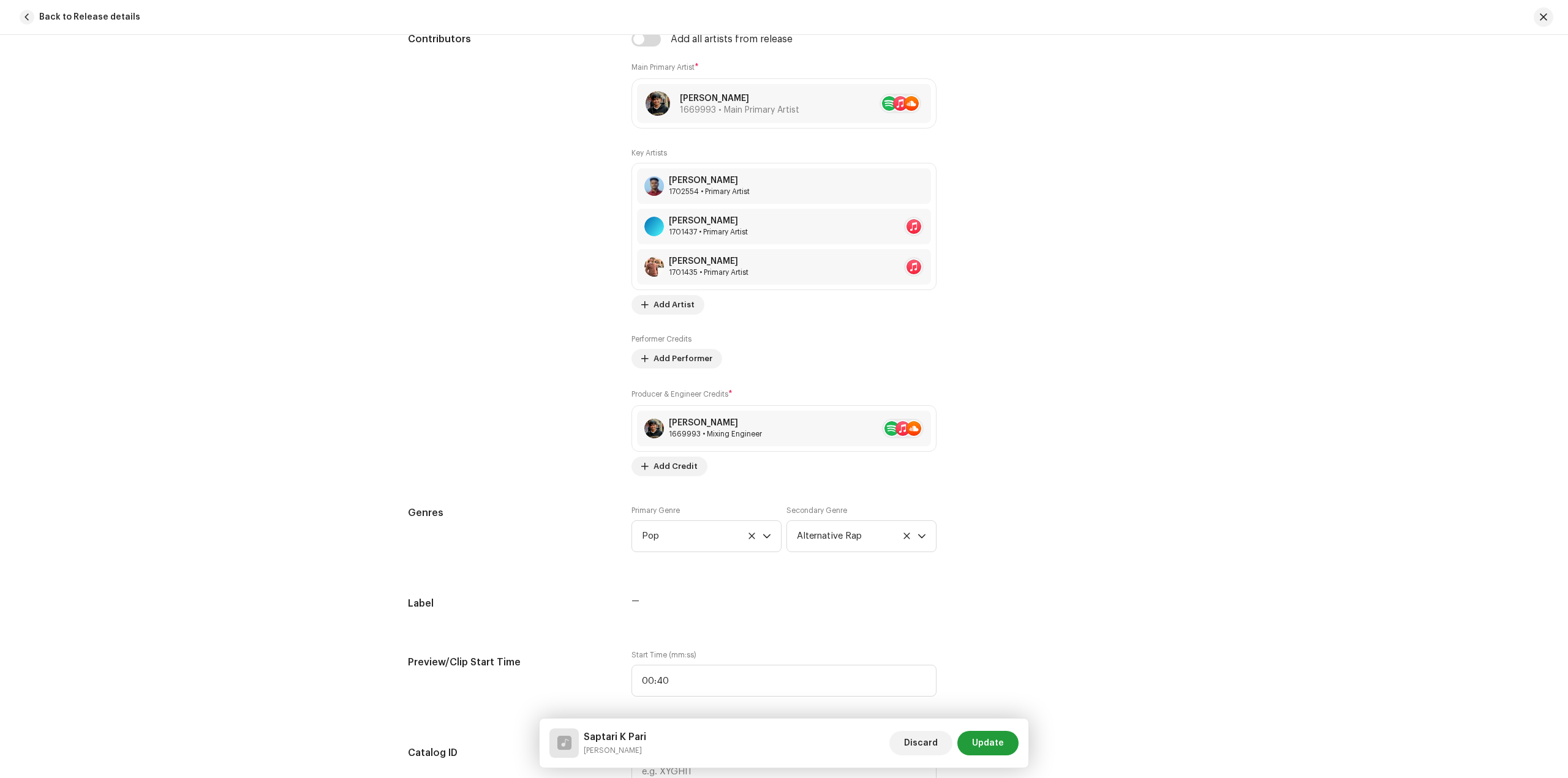
click at [1159, 494] on div "Track details Complete the following to finalize your track. 1 of 3 Add Audio F…" at bounding box center [783, 665] width 791 height 2768
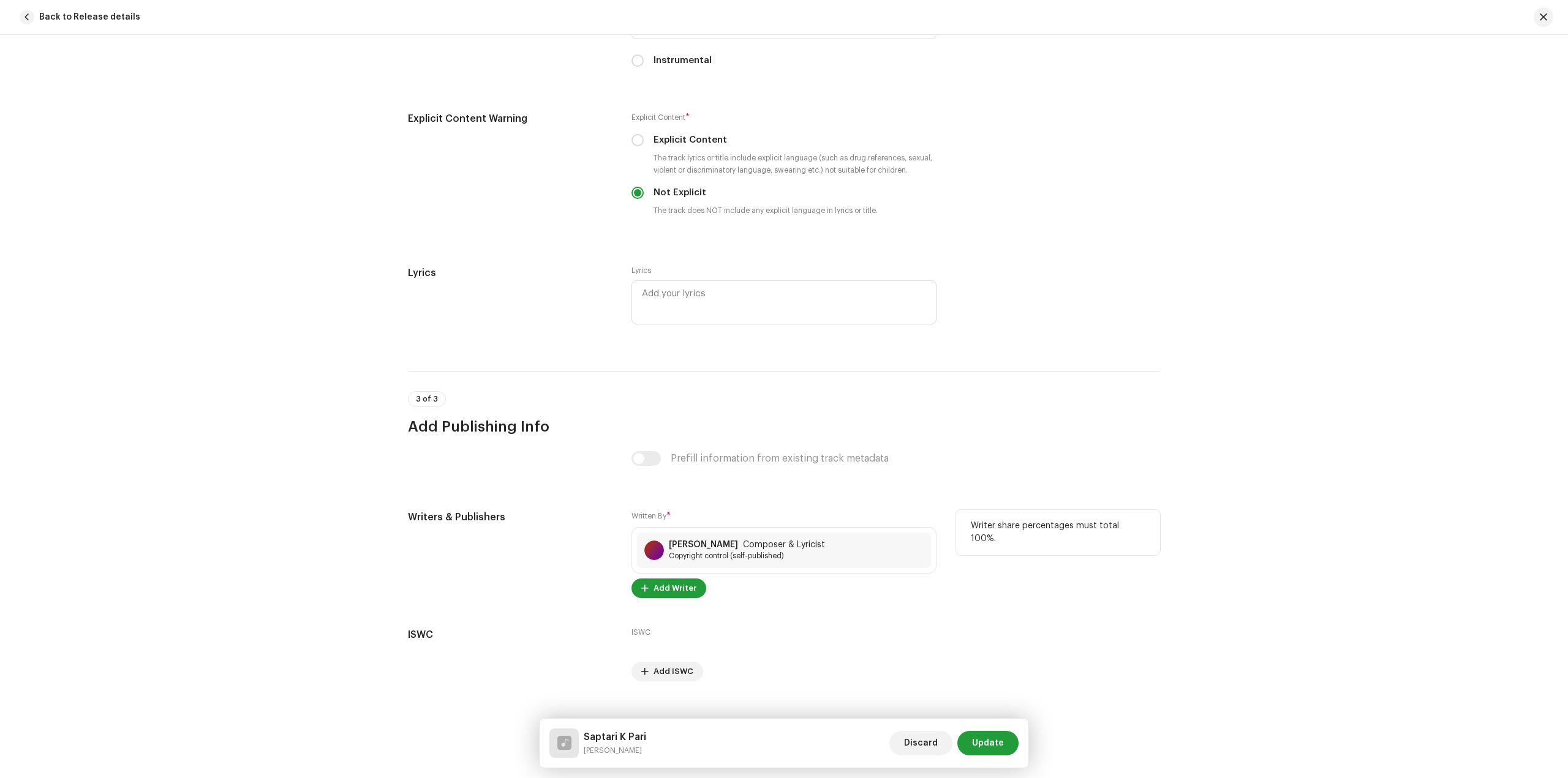
scroll to position [2172, 0]
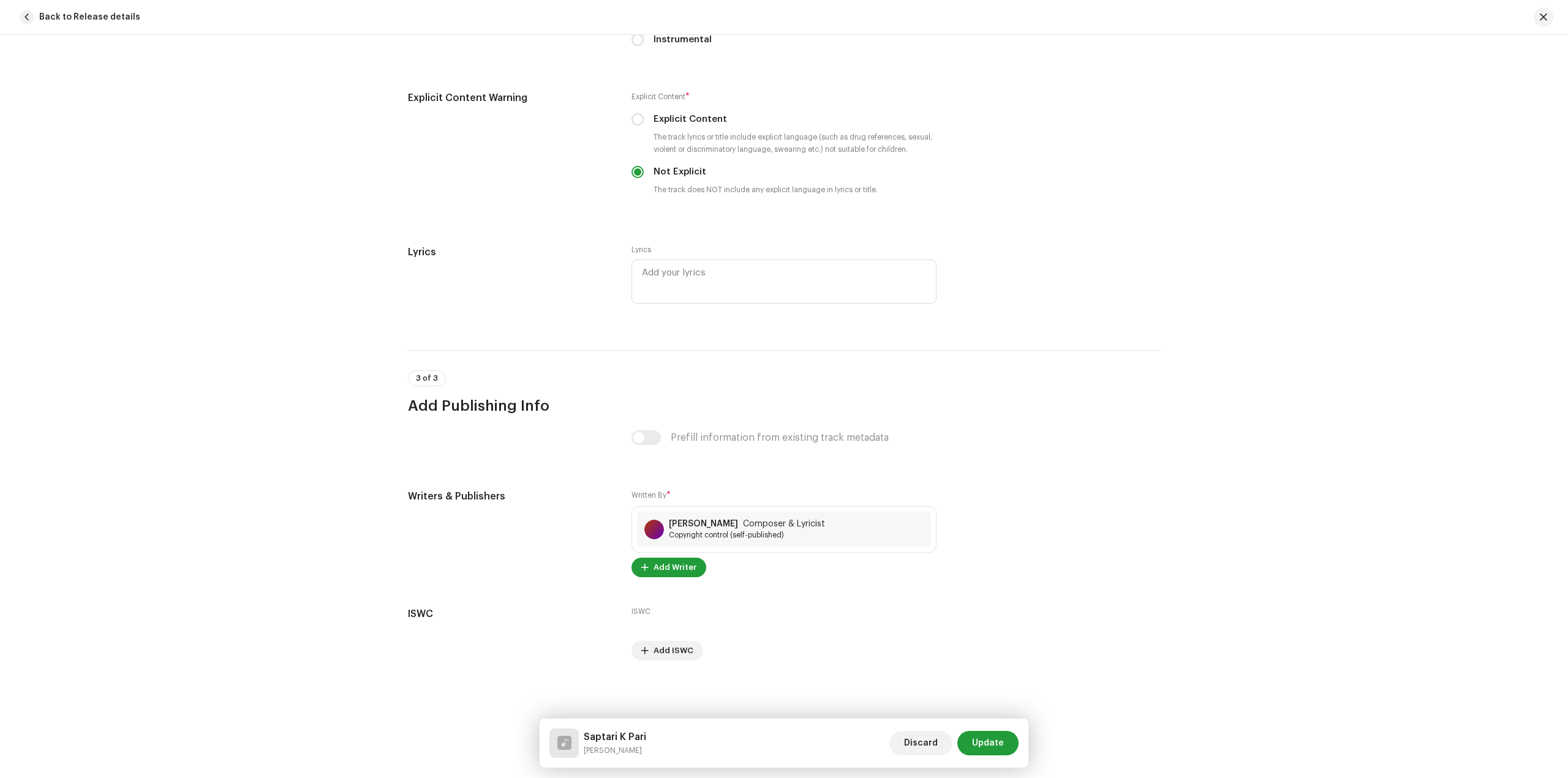
click at [989, 744] on span "Update" at bounding box center [988, 743] width 32 height 25
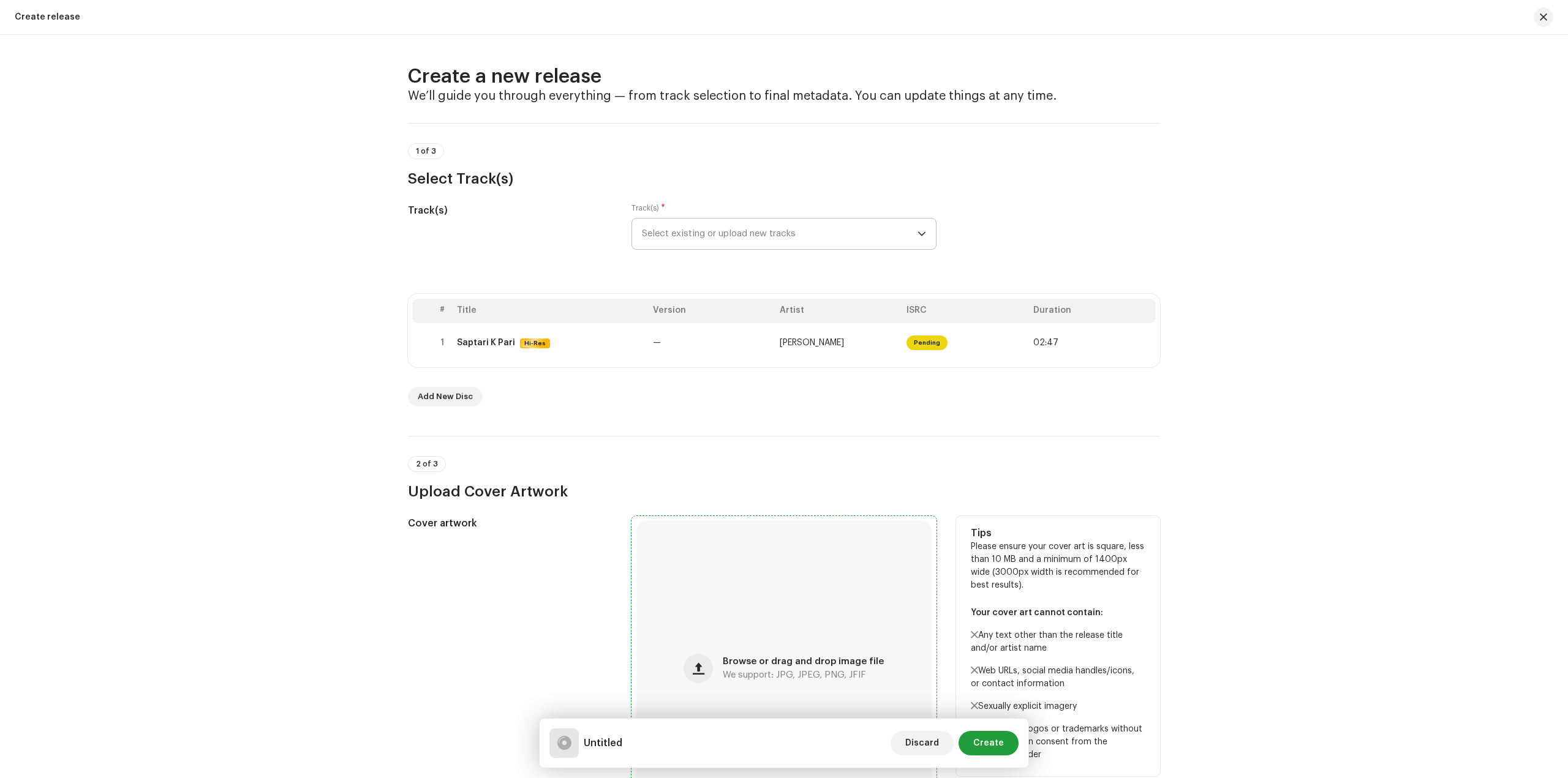
click at [816, 642] on div "Browse or drag and drop image file We support: JPG, JPEG, PNG, JFIF" at bounding box center [783, 669] width 295 height 295
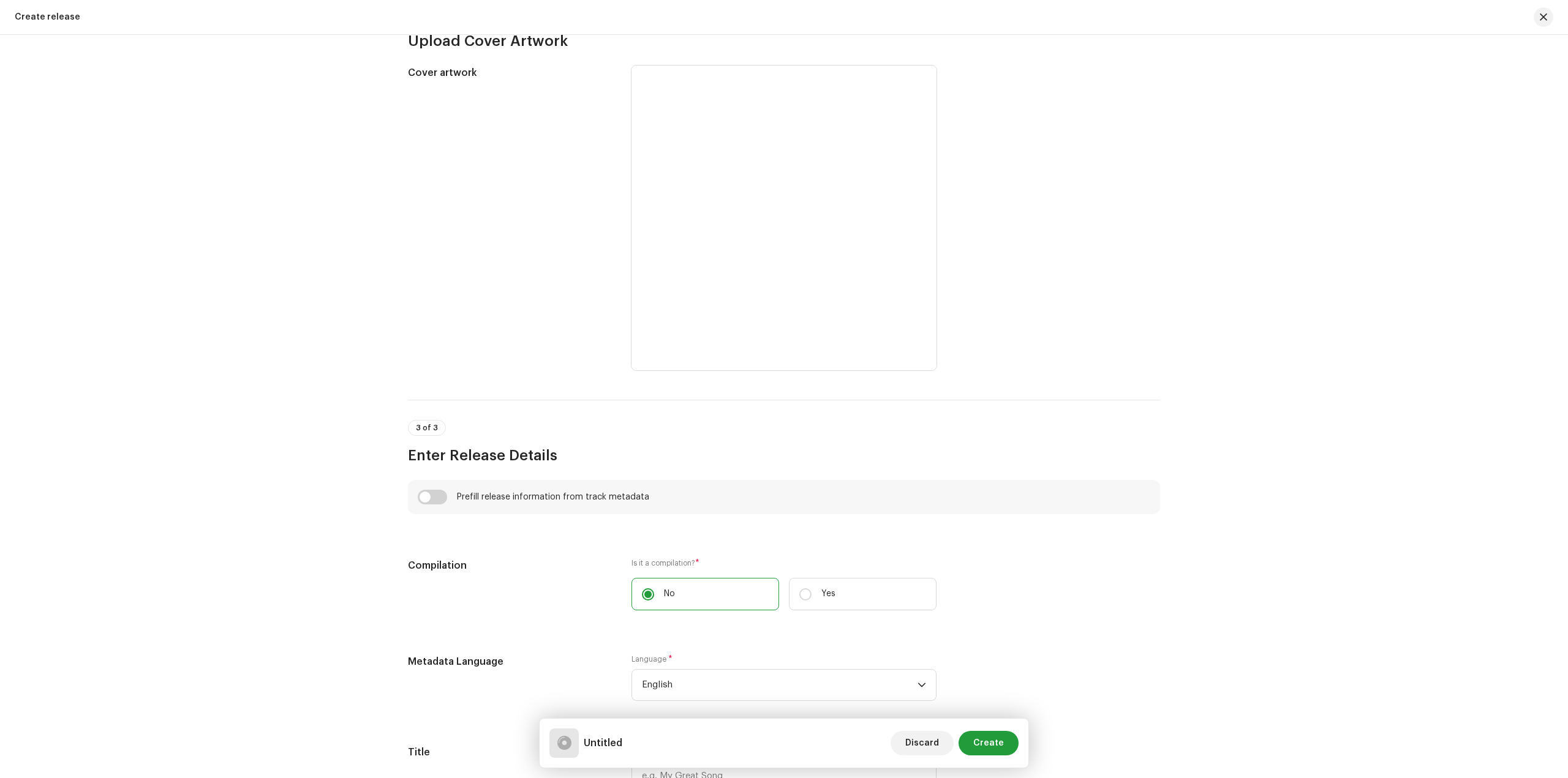
scroll to position [551, 0]
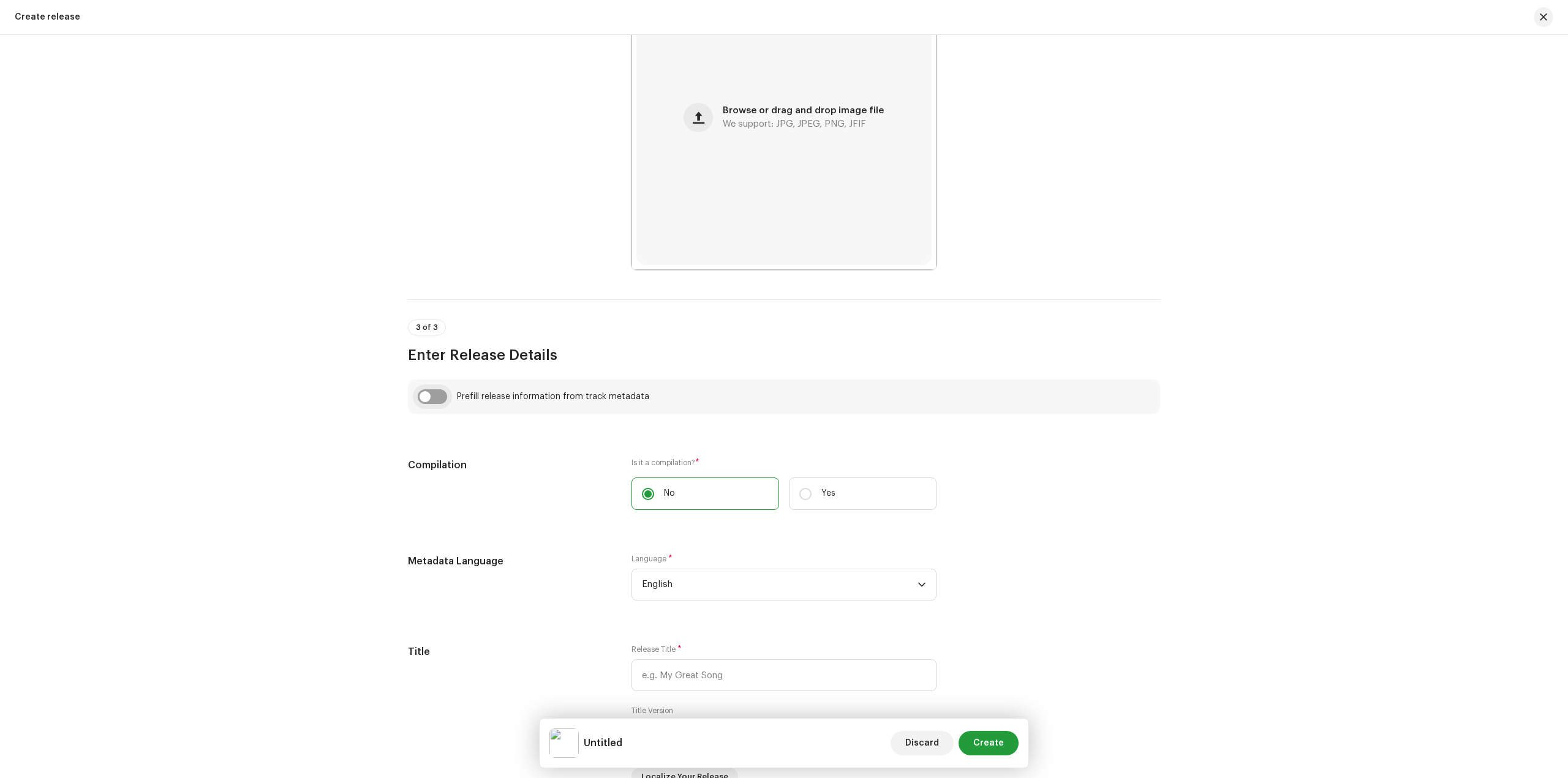
click at [433, 400] on input "checkbox" at bounding box center [432, 397] width 30 height 15
checkbox input "true"
type input "Saptari K Pari"
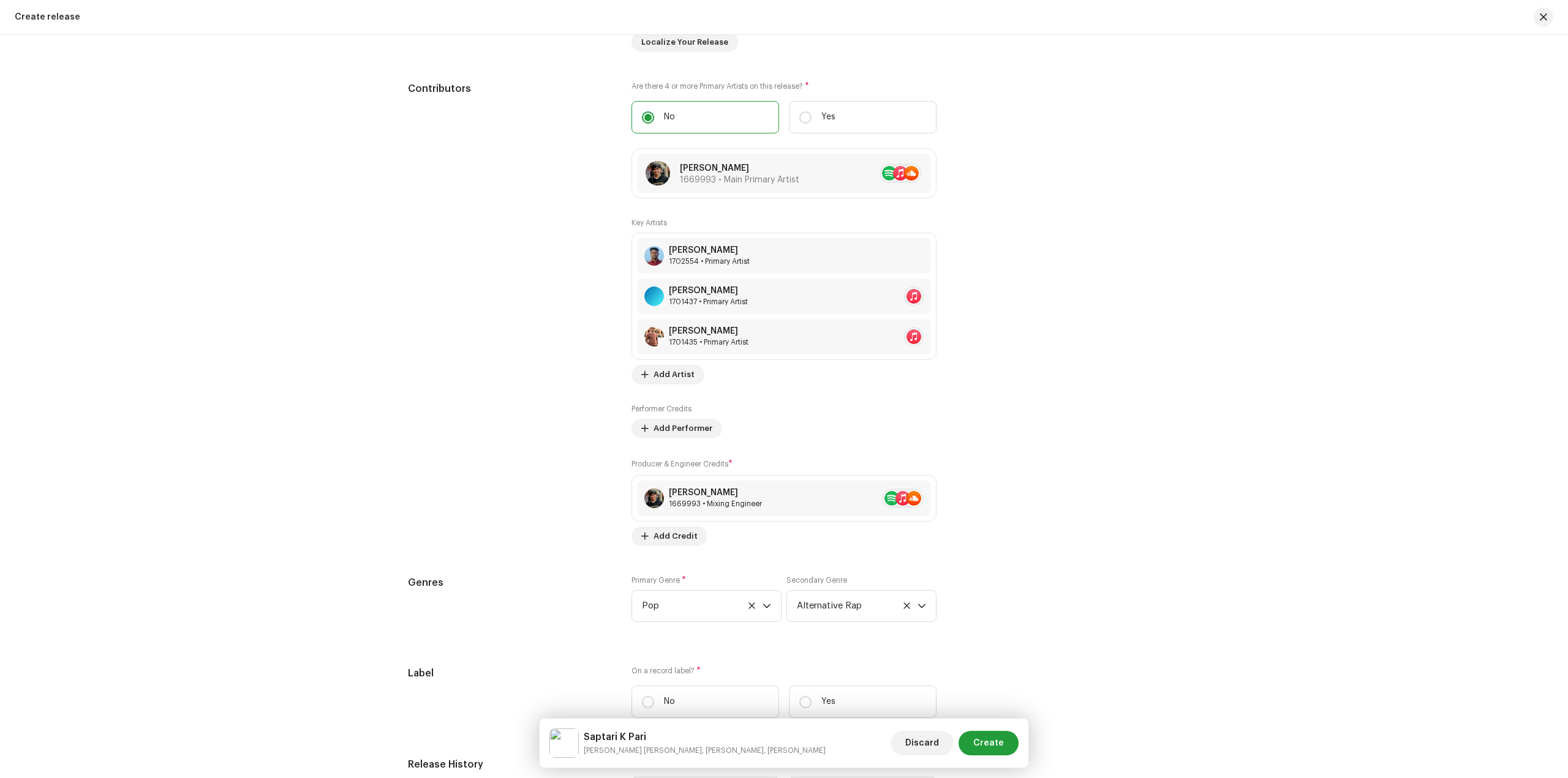
scroll to position [1653, 0]
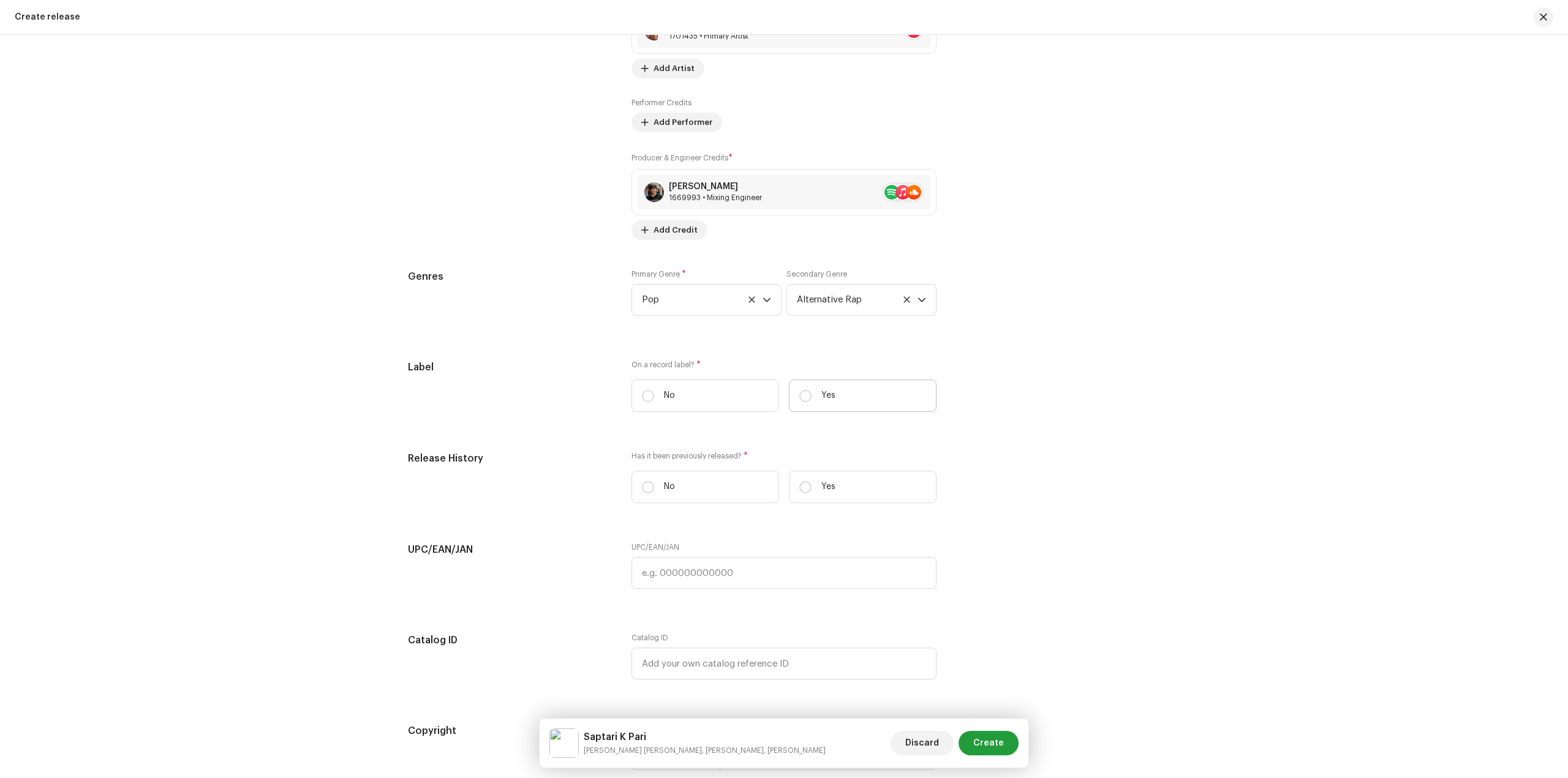
click at [828, 386] on label "Yes" at bounding box center [863, 396] width 148 height 33
click at [812, 390] on input "Yes" at bounding box center [805, 396] width 12 height 12
radio input "true"
click at [780, 465] on span "Select label" at bounding box center [780, 458] width 276 height 30
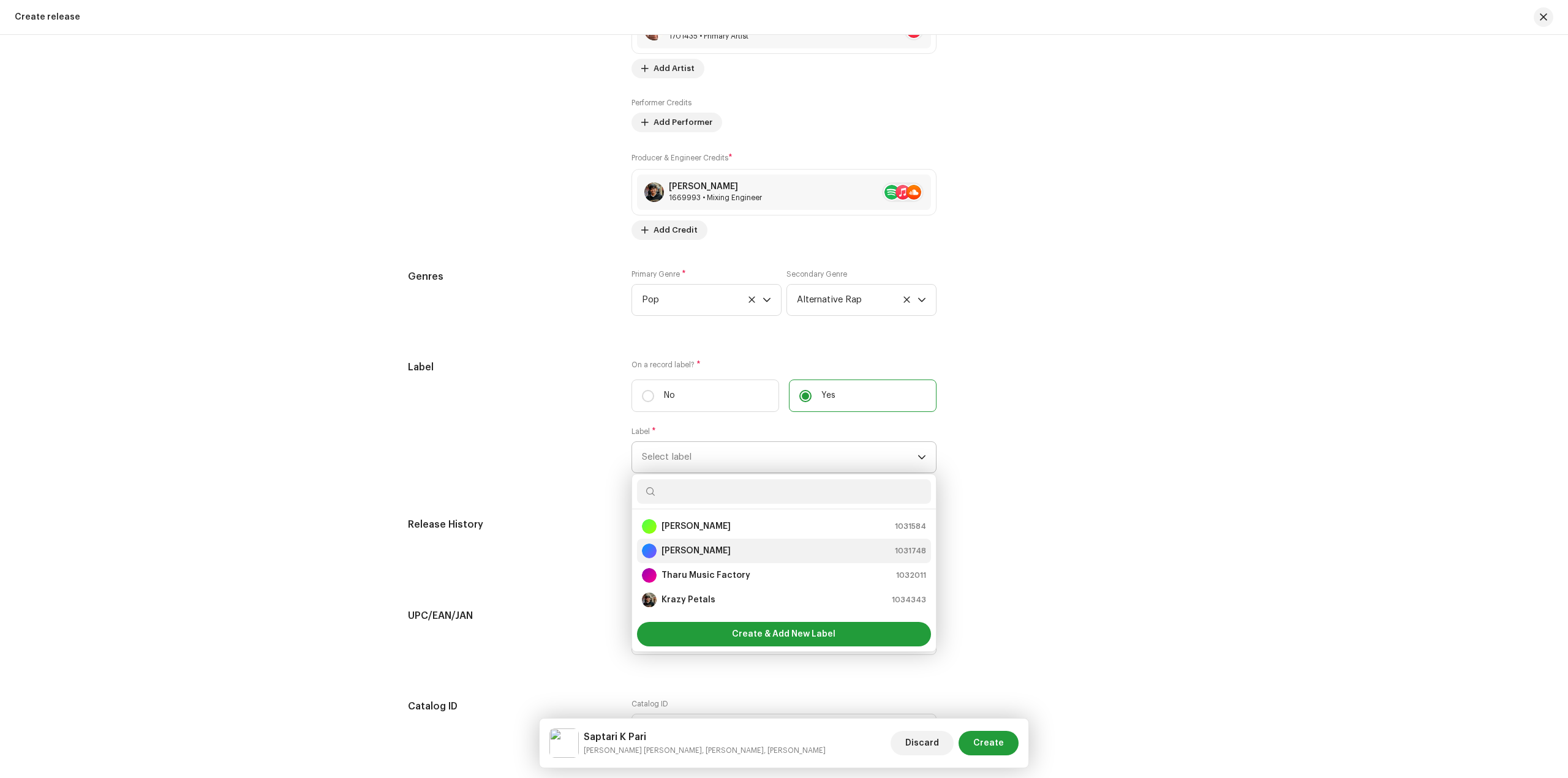
click at [733, 550] on div "Sandip Sardar 1031748" at bounding box center [784, 551] width 284 height 15
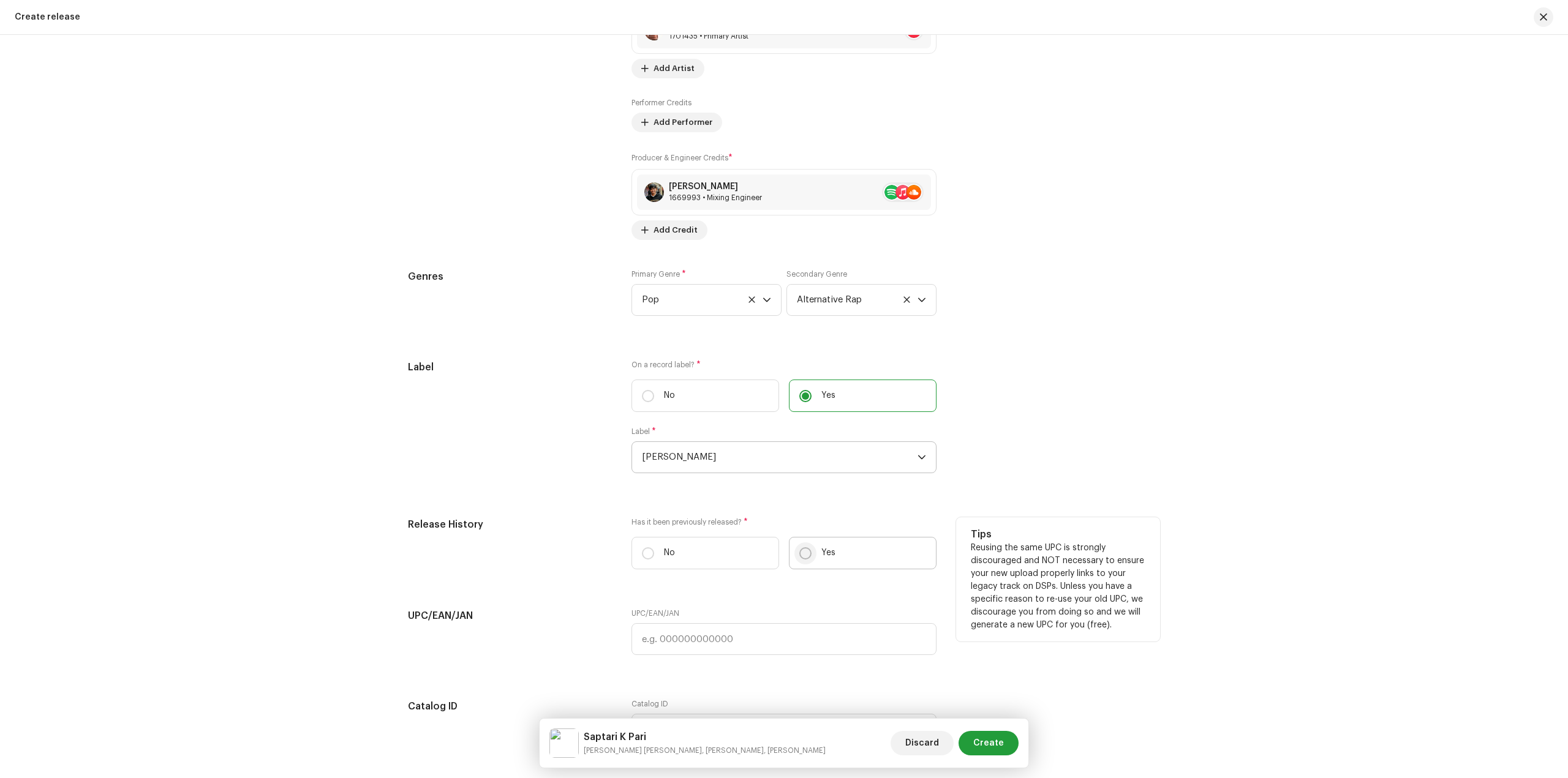
click at [803, 557] on input "Yes" at bounding box center [805, 553] width 12 height 12
radio input "true"
click at [703, 605] on input "text" at bounding box center [784, 615] width 305 height 32
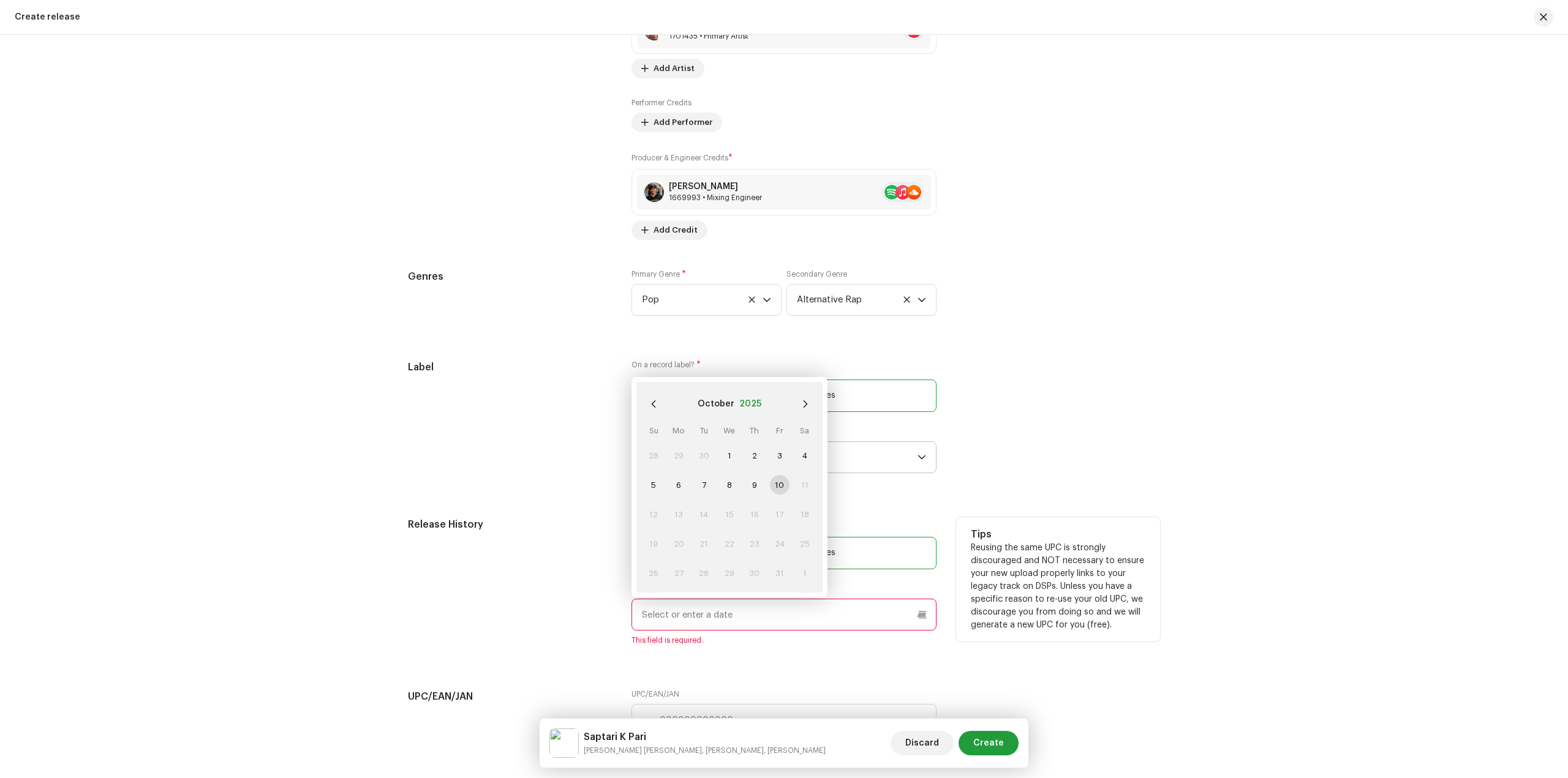
click at [743, 405] on button "2025" at bounding box center [750, 404] width 22 height 20
click at [780, 509] on span "2022" at bounding box center [788, 510] width 59 height 22
click at [733, 501] on span "Feb" at bounding box center [730, 504] width 52 height 20
drag, startPoint x: 680, startPoint y: 518, endPoint x: 723, endPoint y: 510, distance: 43.7
click at [680, 516] on span "14" at bounding box center [678, 514] width 20 height 20
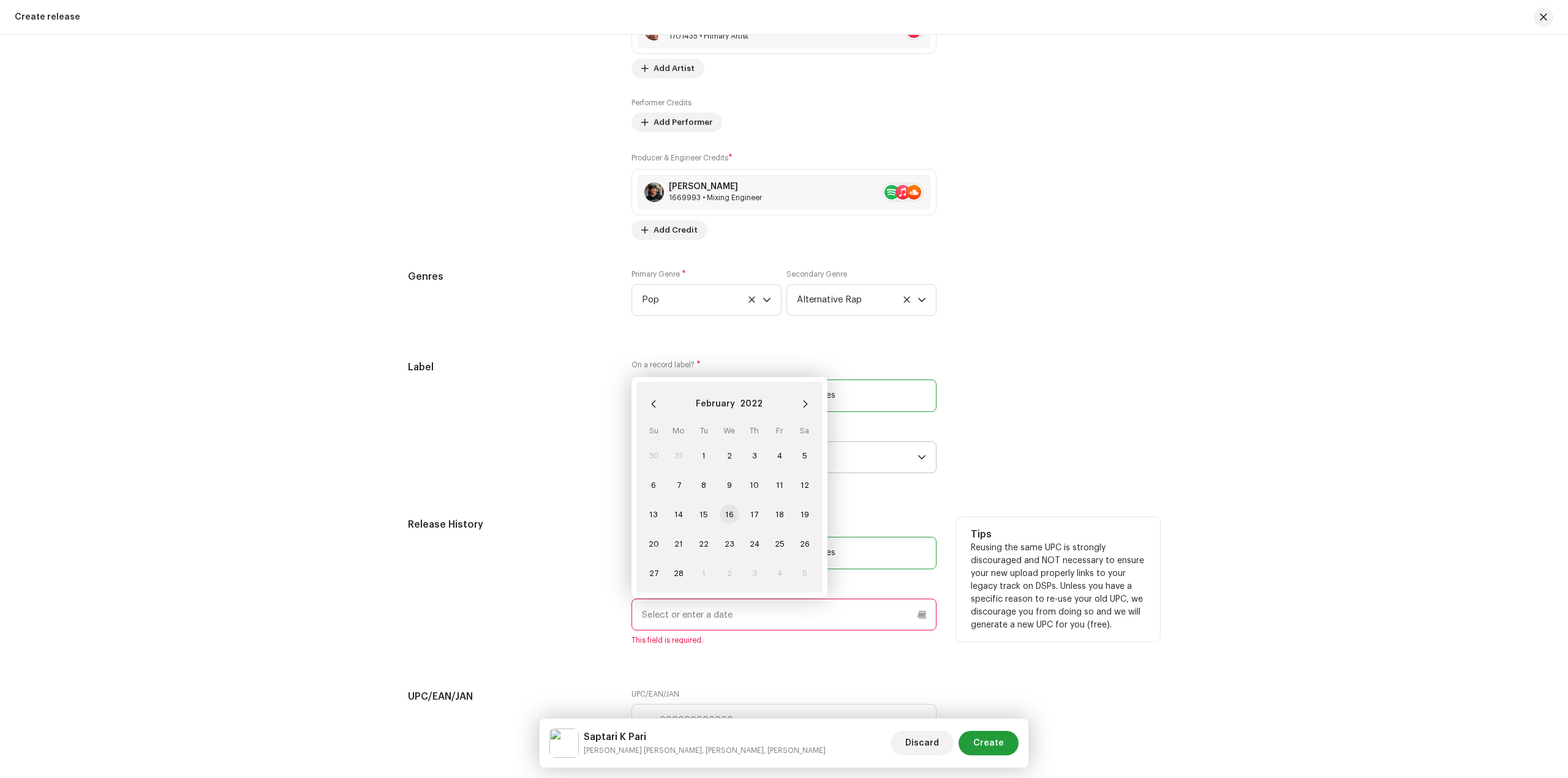
type input "02/14/2022"
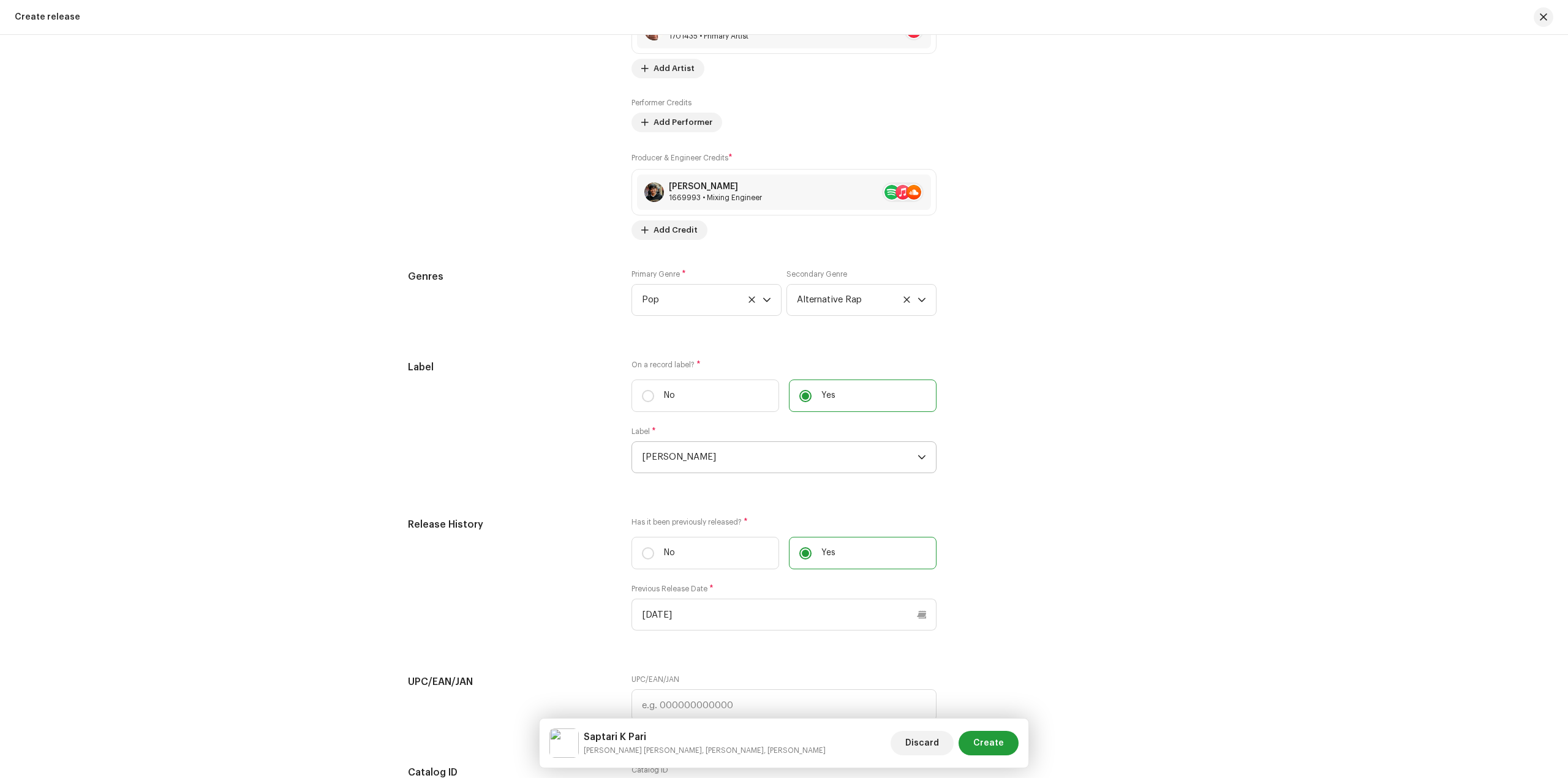
click at [1187, 388] on div "Create a new release We’ll guide you through everything — from track selection …" at bounding box center [784, 406] width 1568 height 743
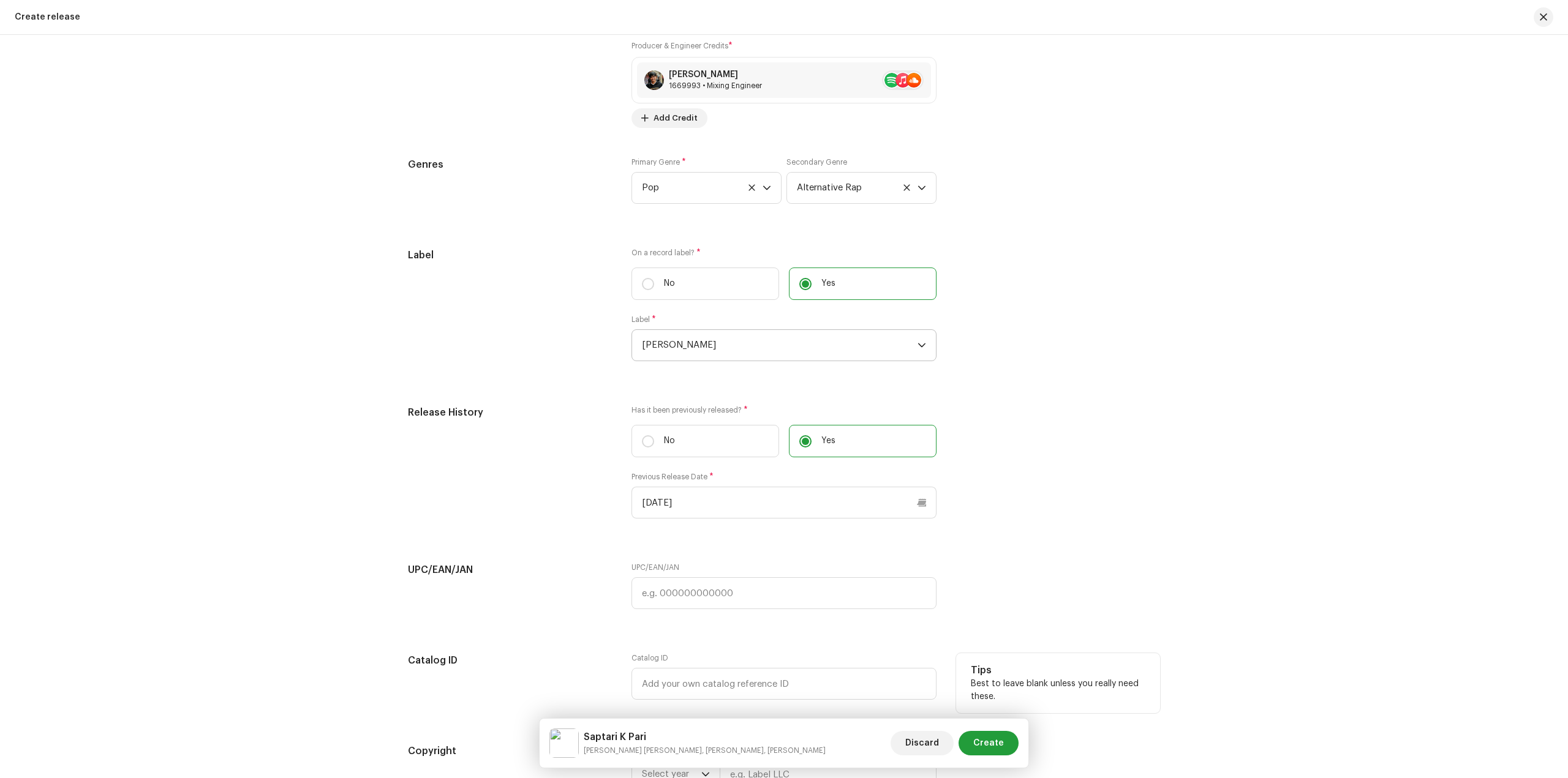
scroll to position [1959, 0]
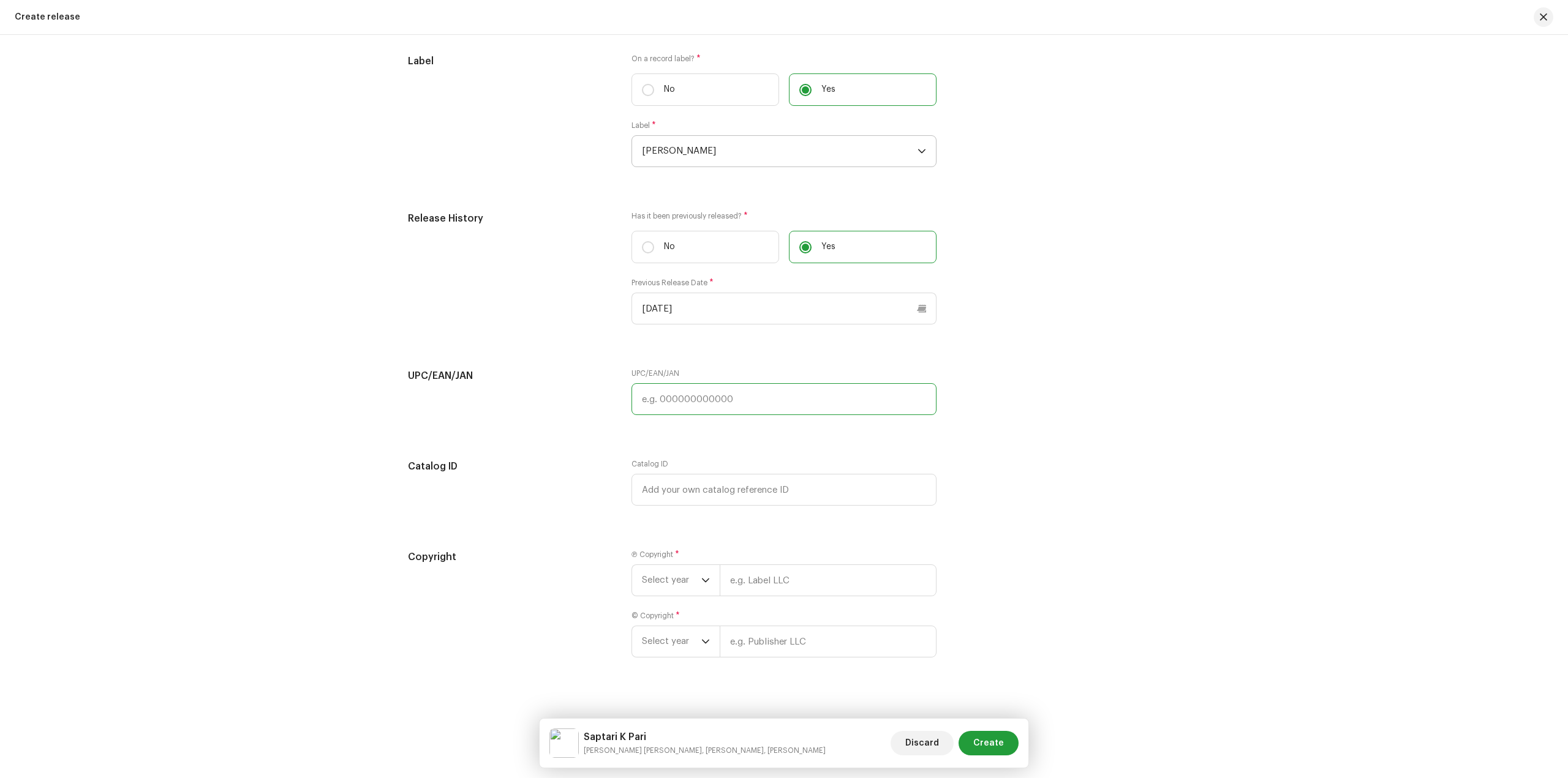
click at [779, 404] on input "text" at bounding box center [784, 400] width 305 height 32
click at [674, 569] on span "Select year" at bounding box center [672, 568] width 59 height 30
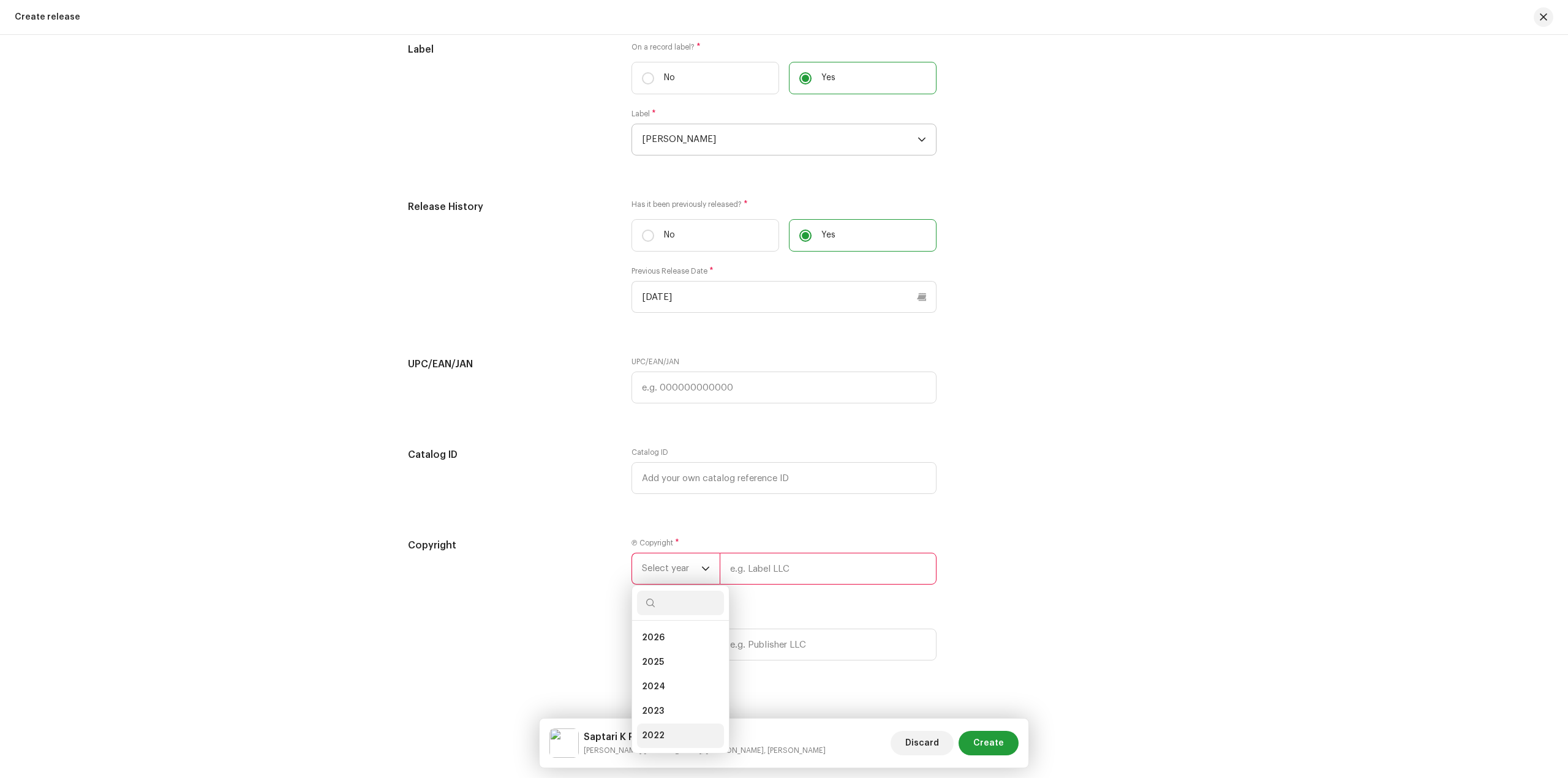
click at [669, 729] on li "2022" at bounding box center [680, 736] width 87 height 25
click at [762, 574] on input "text" at bounding box center [828, 569] width 217 height 32
type input "[PERSON_NAME]"
click at [689, 632] on span "Select year" at bounding box center [672, 630] width 59 height 30
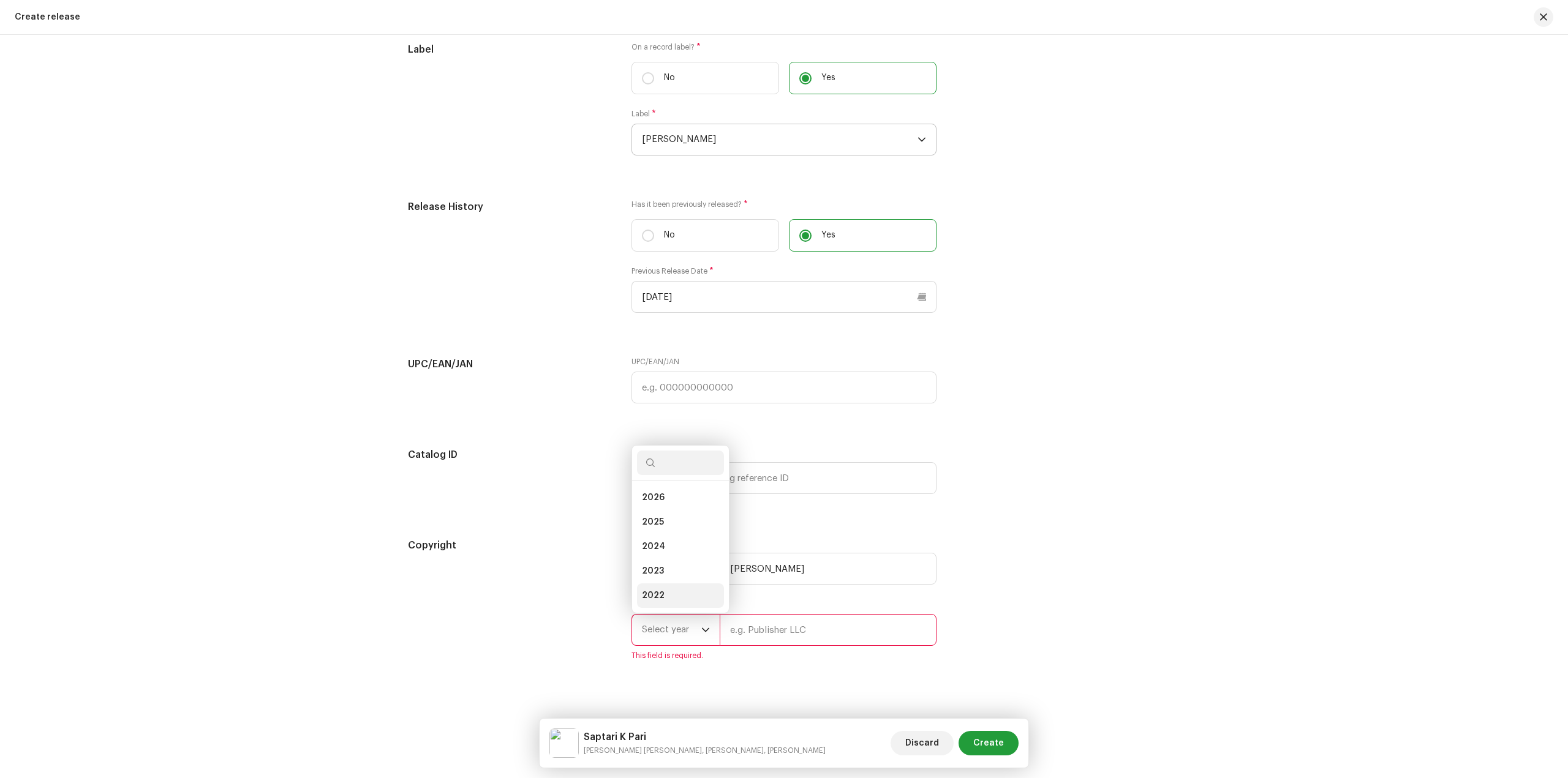
click at [668, 591] on li "2022" at bounding box center [680, 596] width 87 height 25
click at [766, 636] on input "text" at bounding box center [828, 630] width 217 height 32
type input "[PERSON_NAME]"
click at [999, 748] on span "Create" at bounding box center [989, 743] width 30 height 25
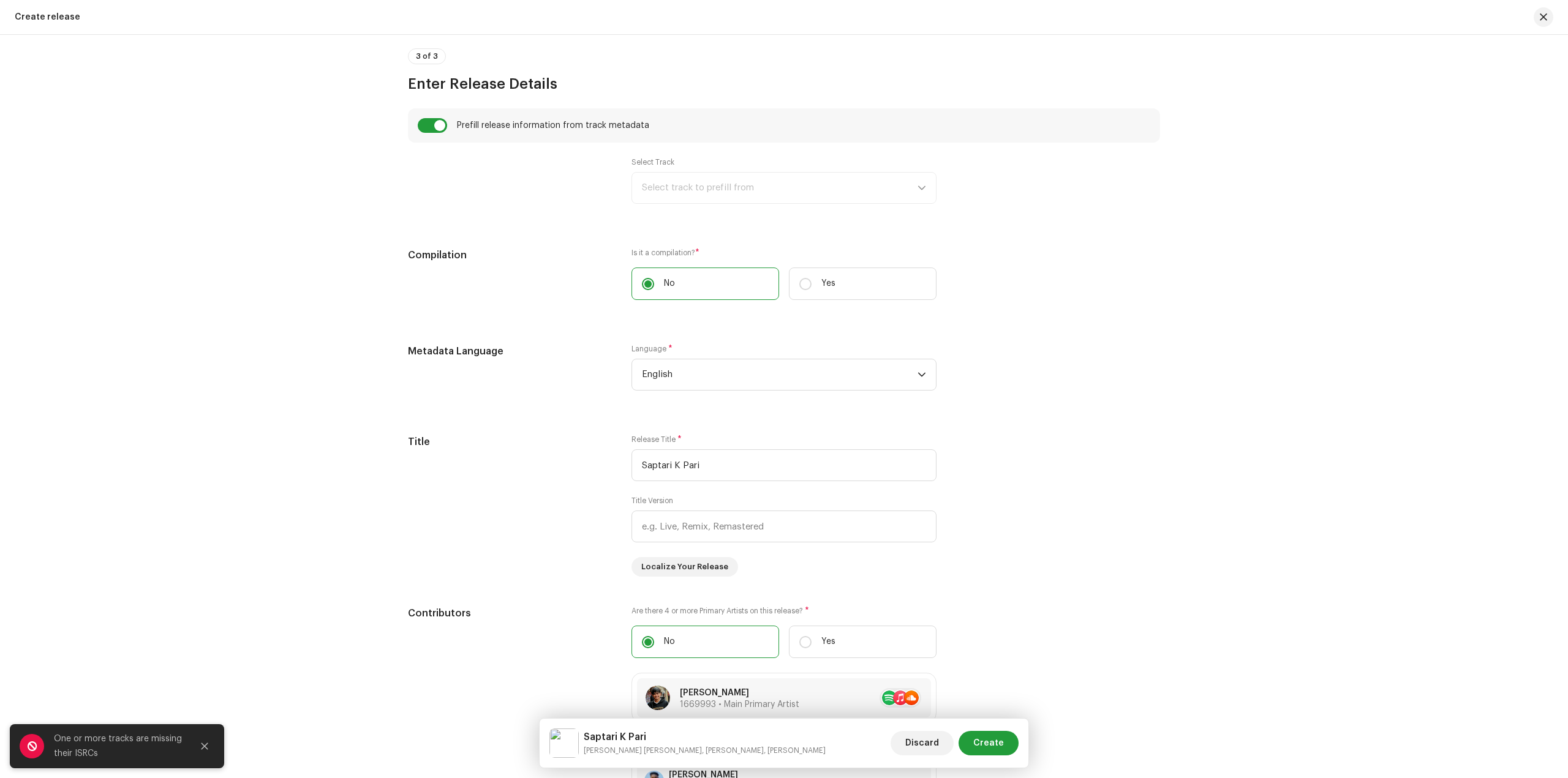
scroll to position [808, 0]
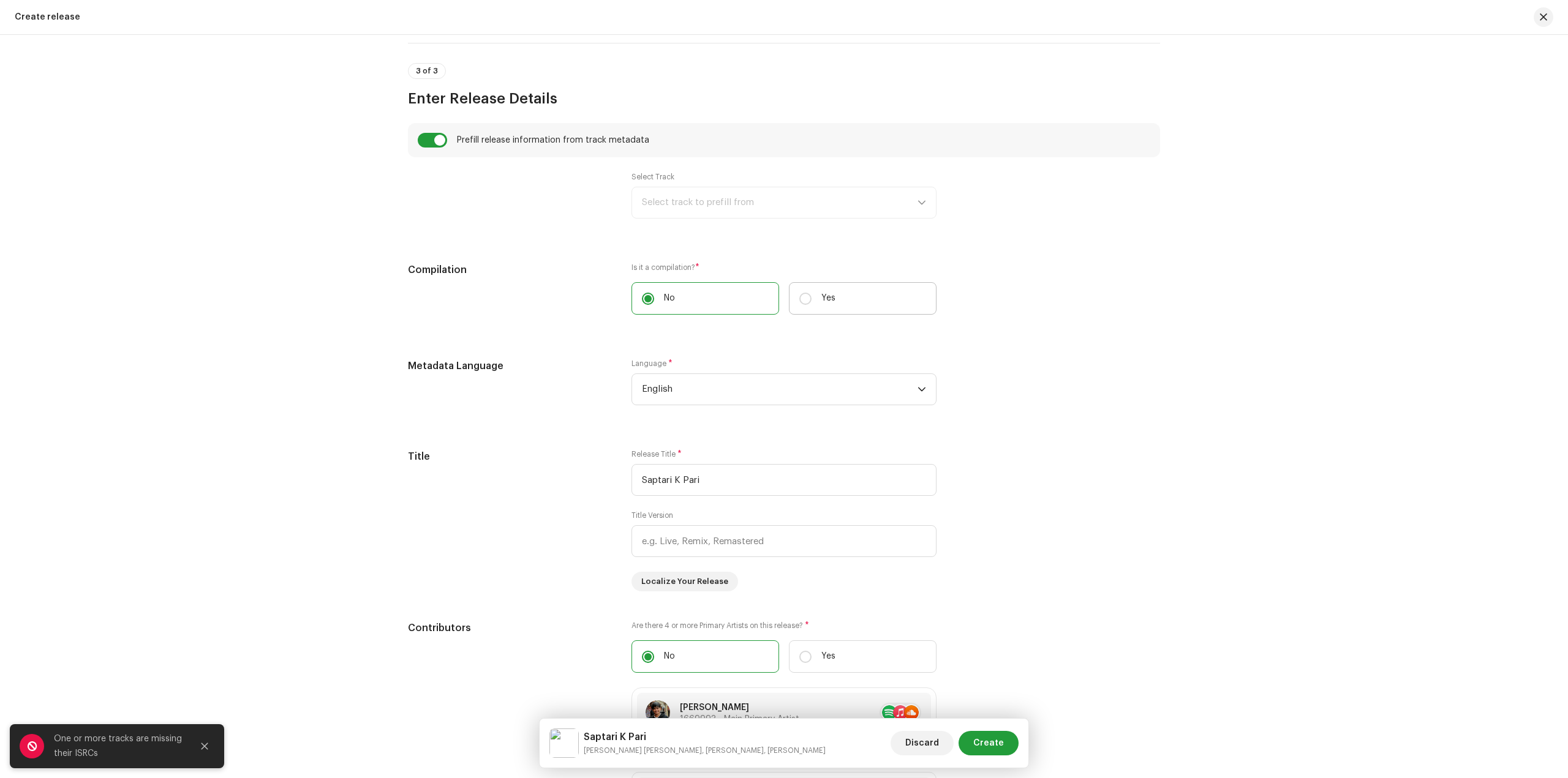
click at [811, 304] on label "Yes" at bounding box center [863, 298] width 148 height 33
click at [811, 304] on input "Yes" at bounding box center [805, 299] width 12 height 12
radio input "true"
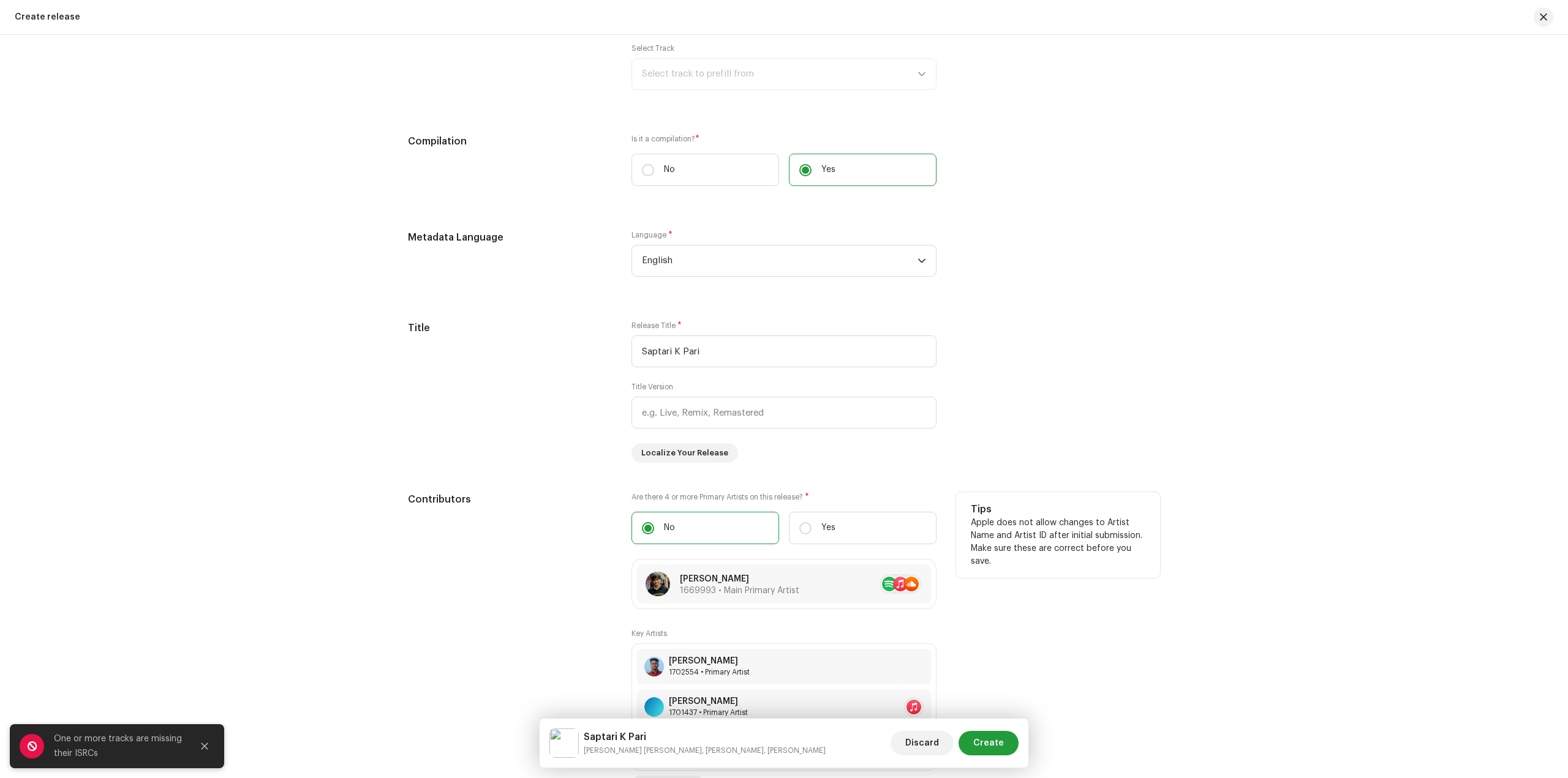
scroll to position [1114, 0]
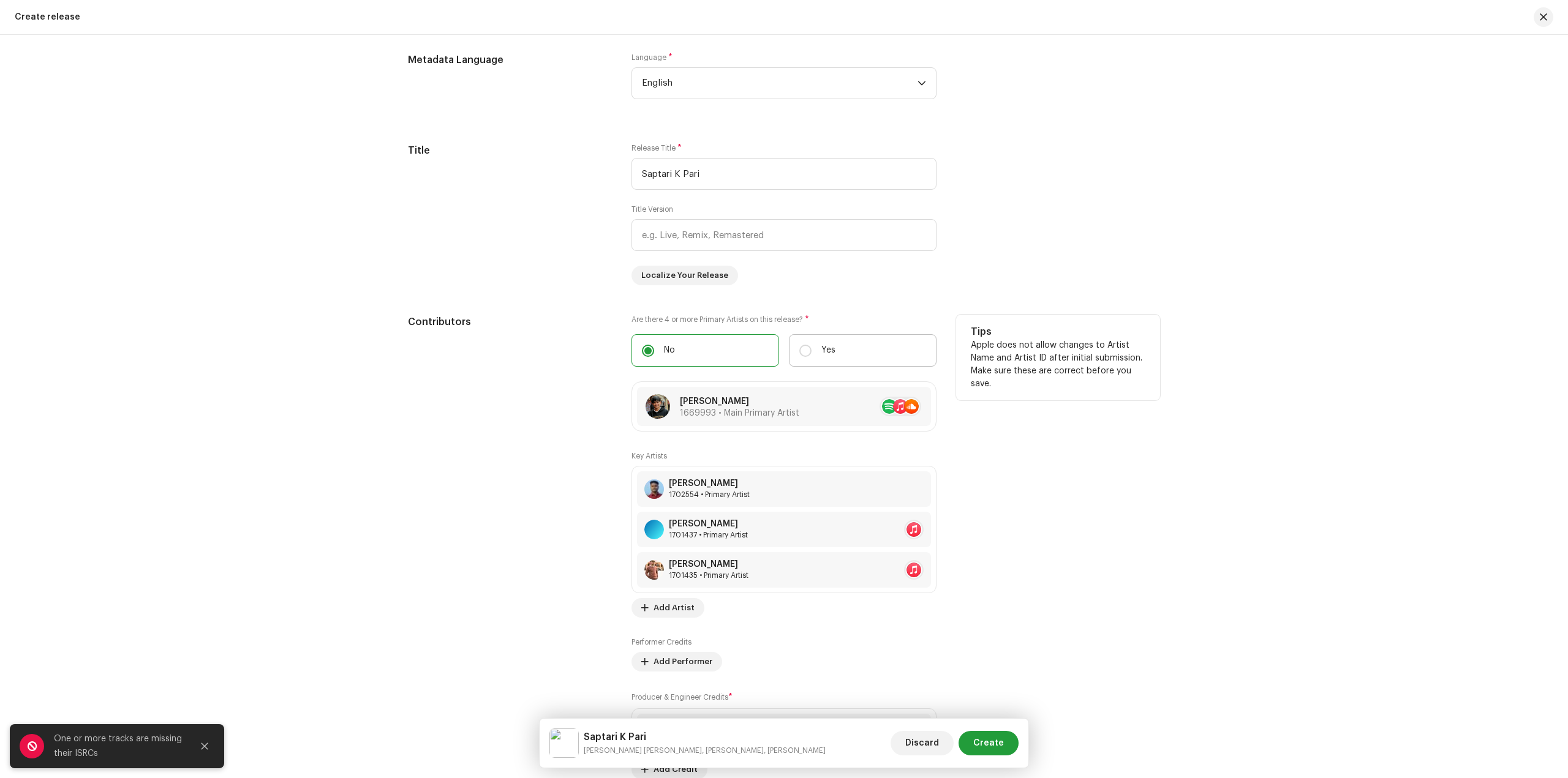
click at [822, 357] on p "Yes" at bounding box center [828, 351] width 14 height 13
click at [812, 357] on input "Yes" at bounding box center [805, 350] width 12 height 12
radio input "true"
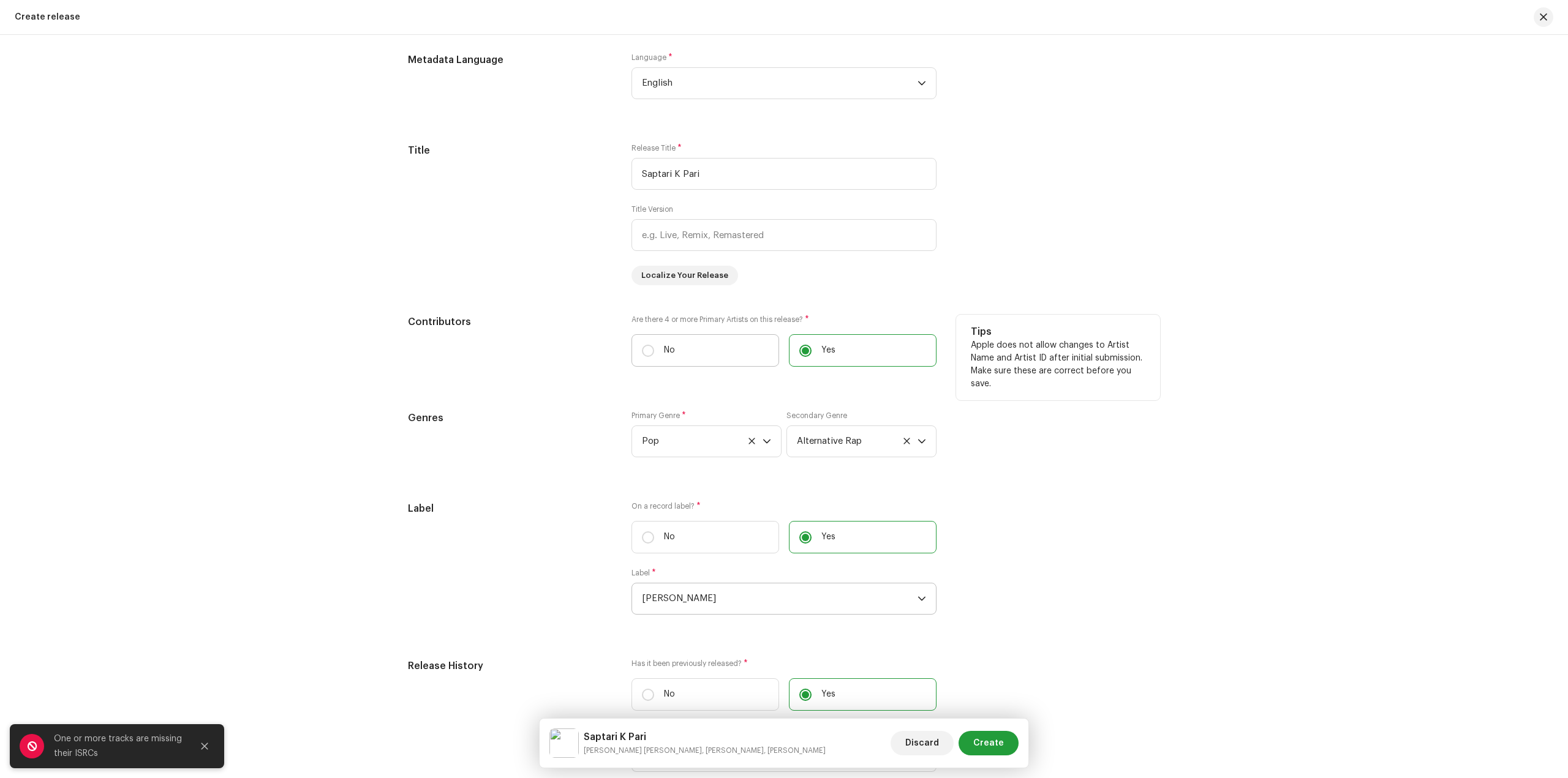
click at [708, 352] on label "No" at bounding box center [706, 350] width 148 height 33
click at [654, 352] on input "No" at bounding box center [648, 350] width 12 height 12
radio input "true"
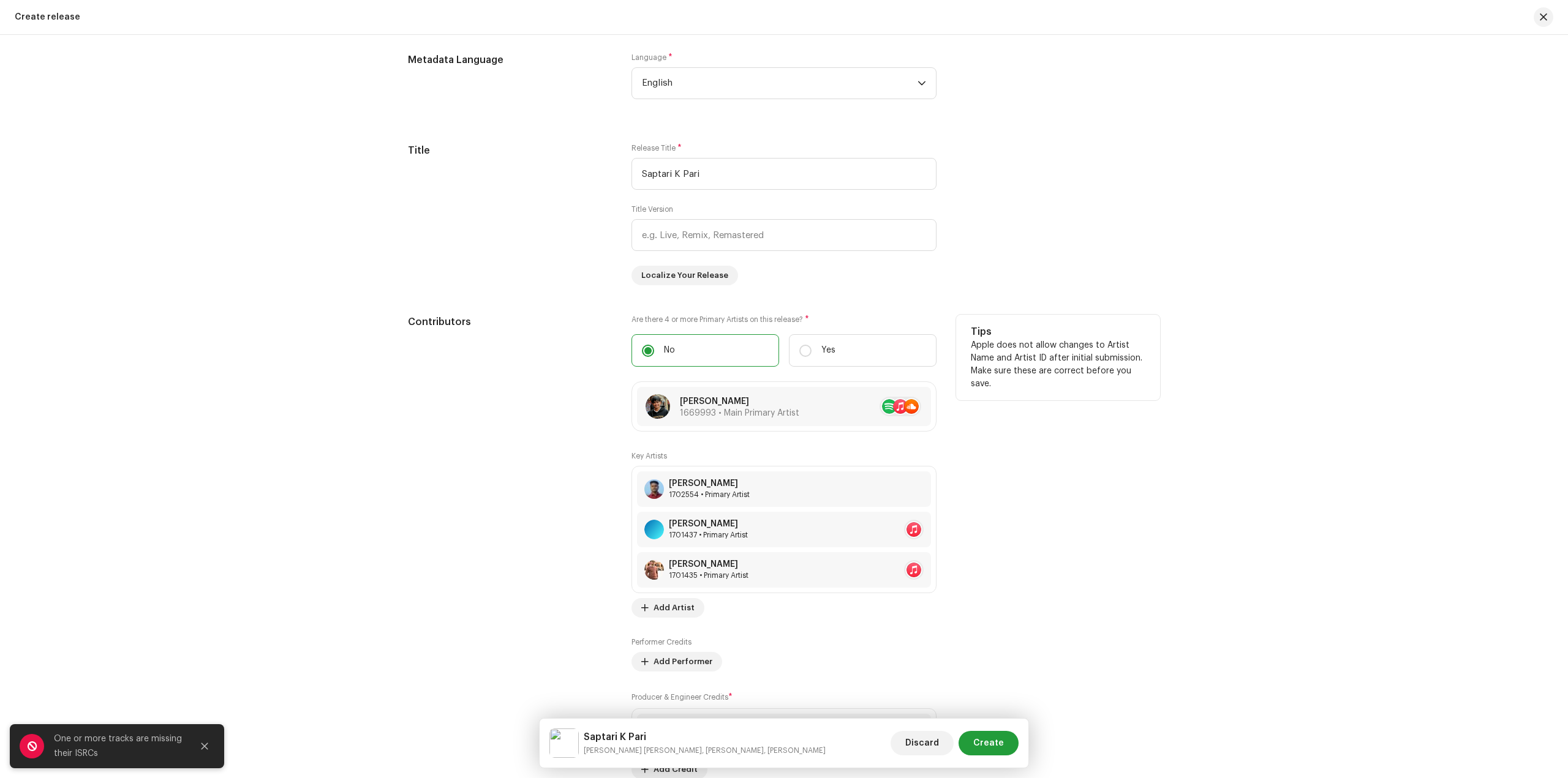
scroll to position [1359, 0]
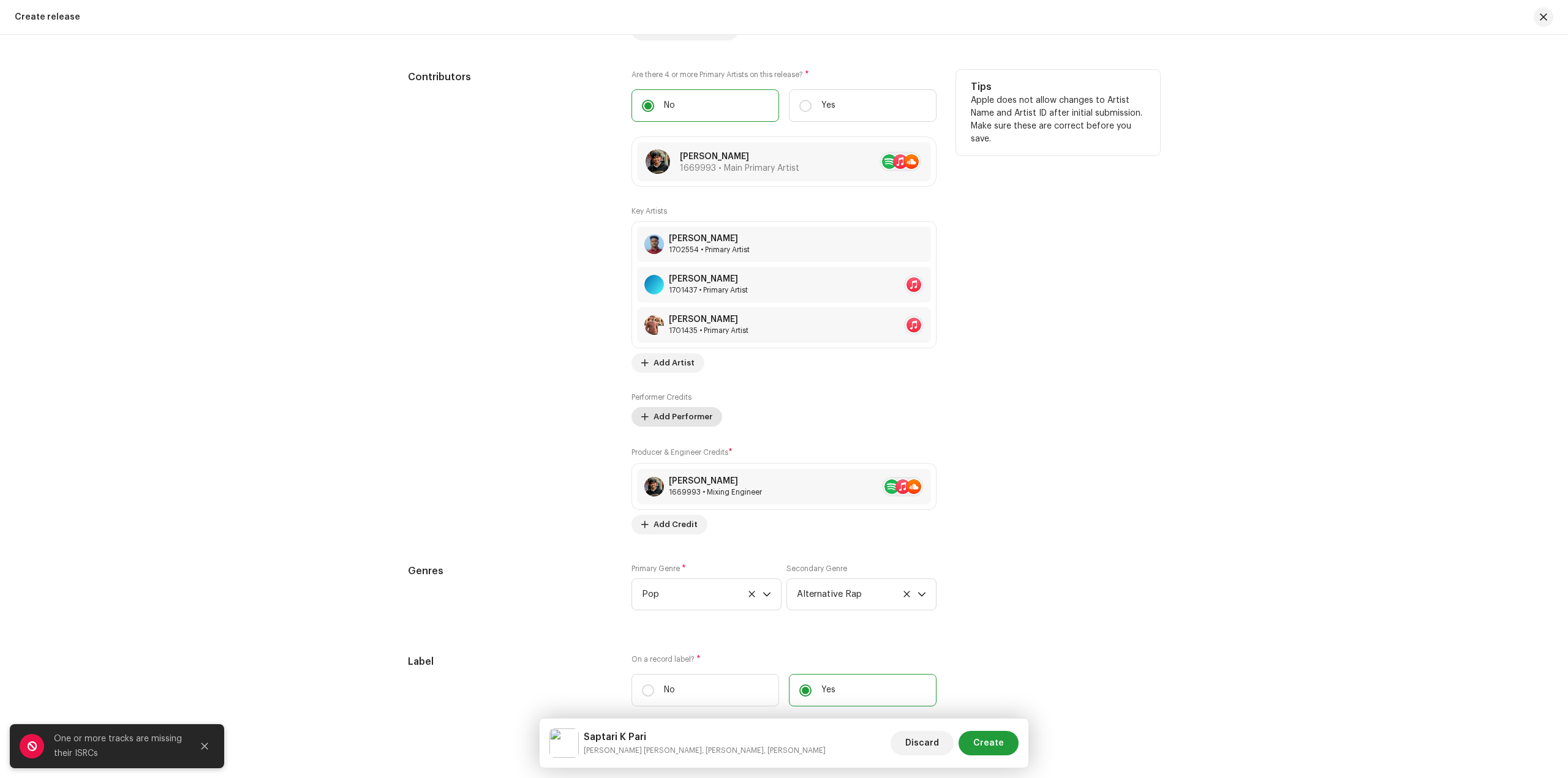
click at [689, 420] on span "Add Performer" at bounding box center [682, 417] width 59 height 25
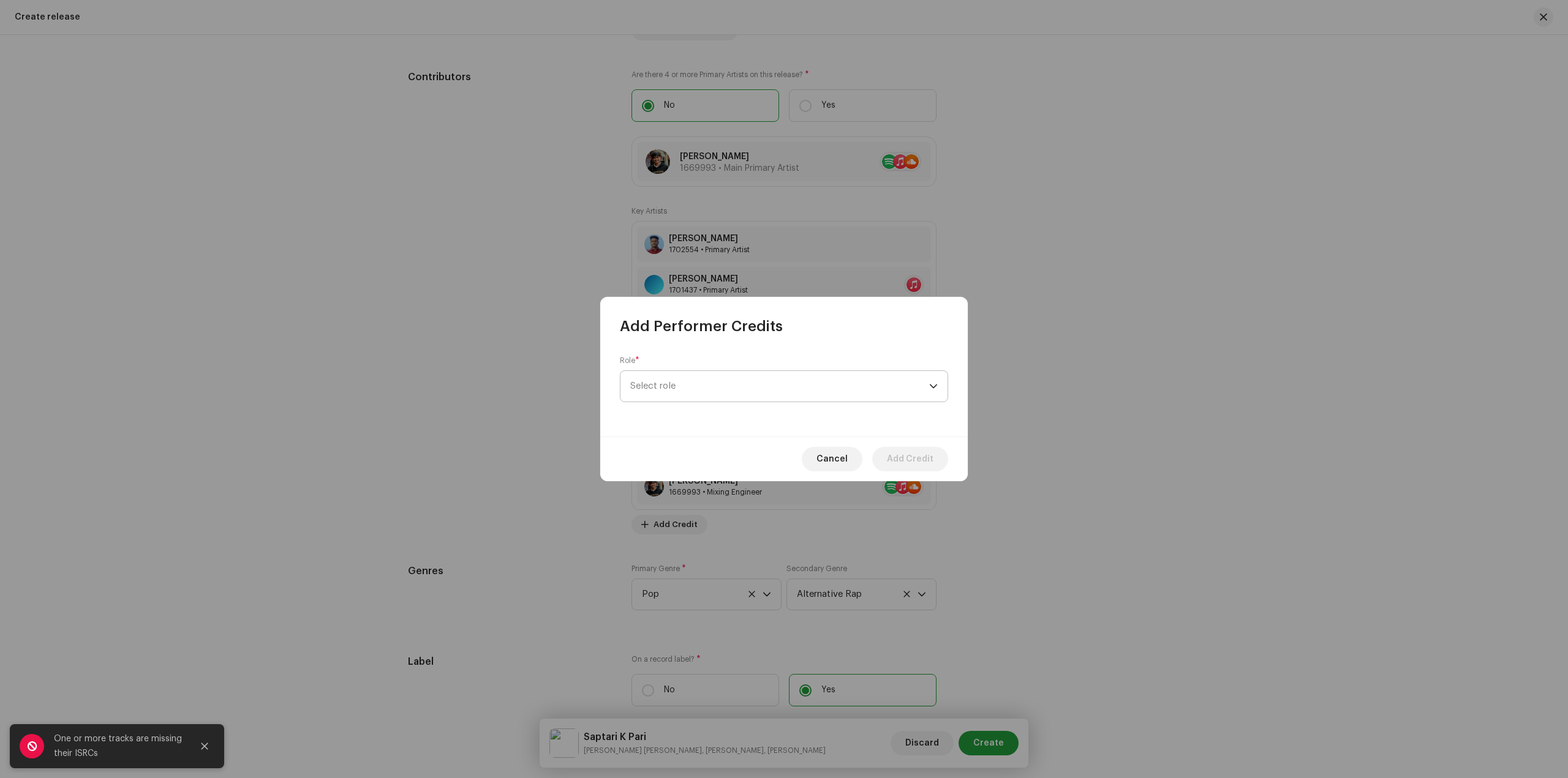
click at [744, 376] on span "Select role" at bounding box center [780, 386] width 299 height 30
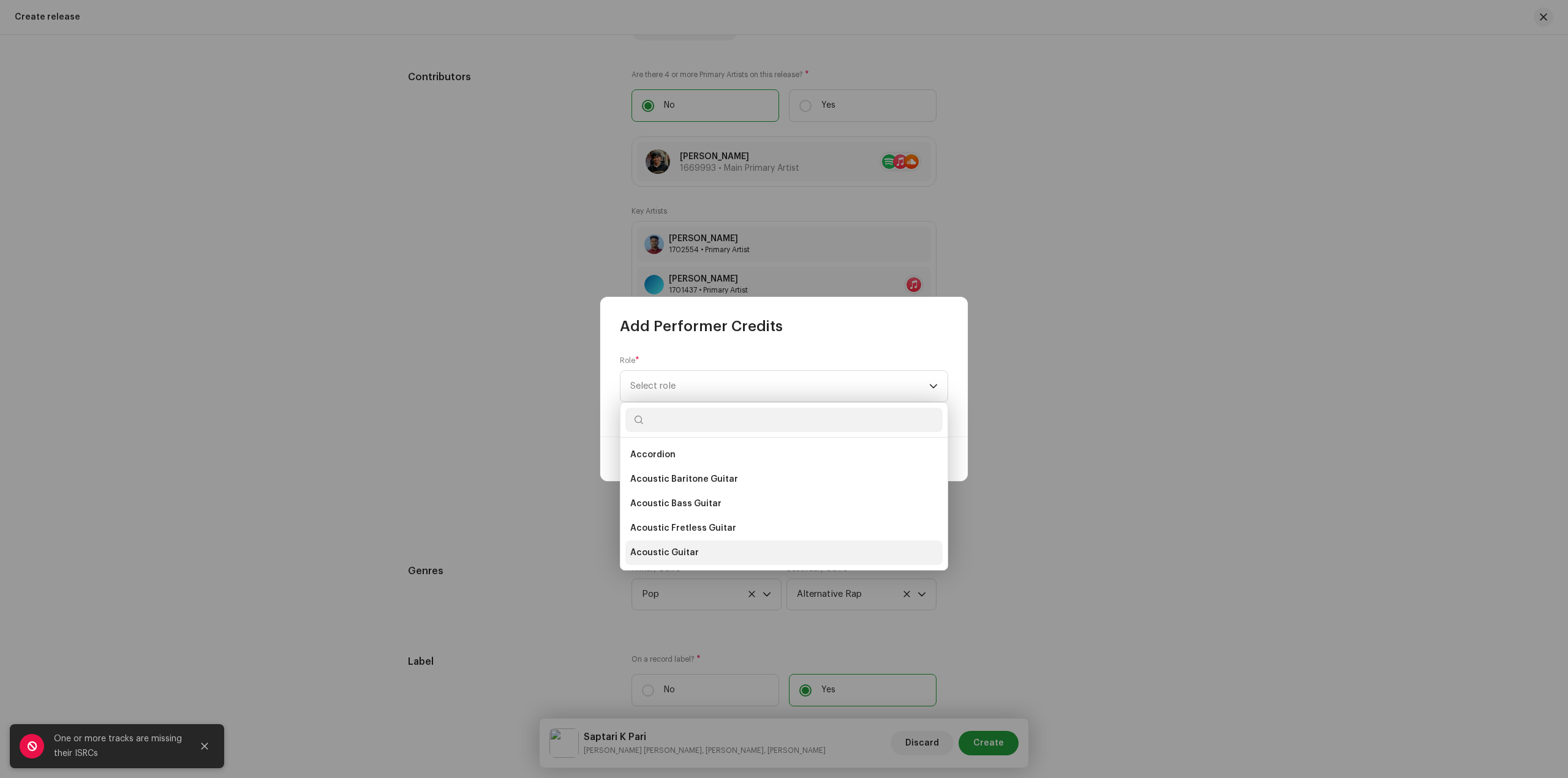
drag, startPoint x: 706, startPoint y: 545, endPoint x: 702, endPoint y: 532, distance: 13.6
click at [706, 545] on li "Acoustic Guitar" at bounding box center [783, 553] width 317 height 25
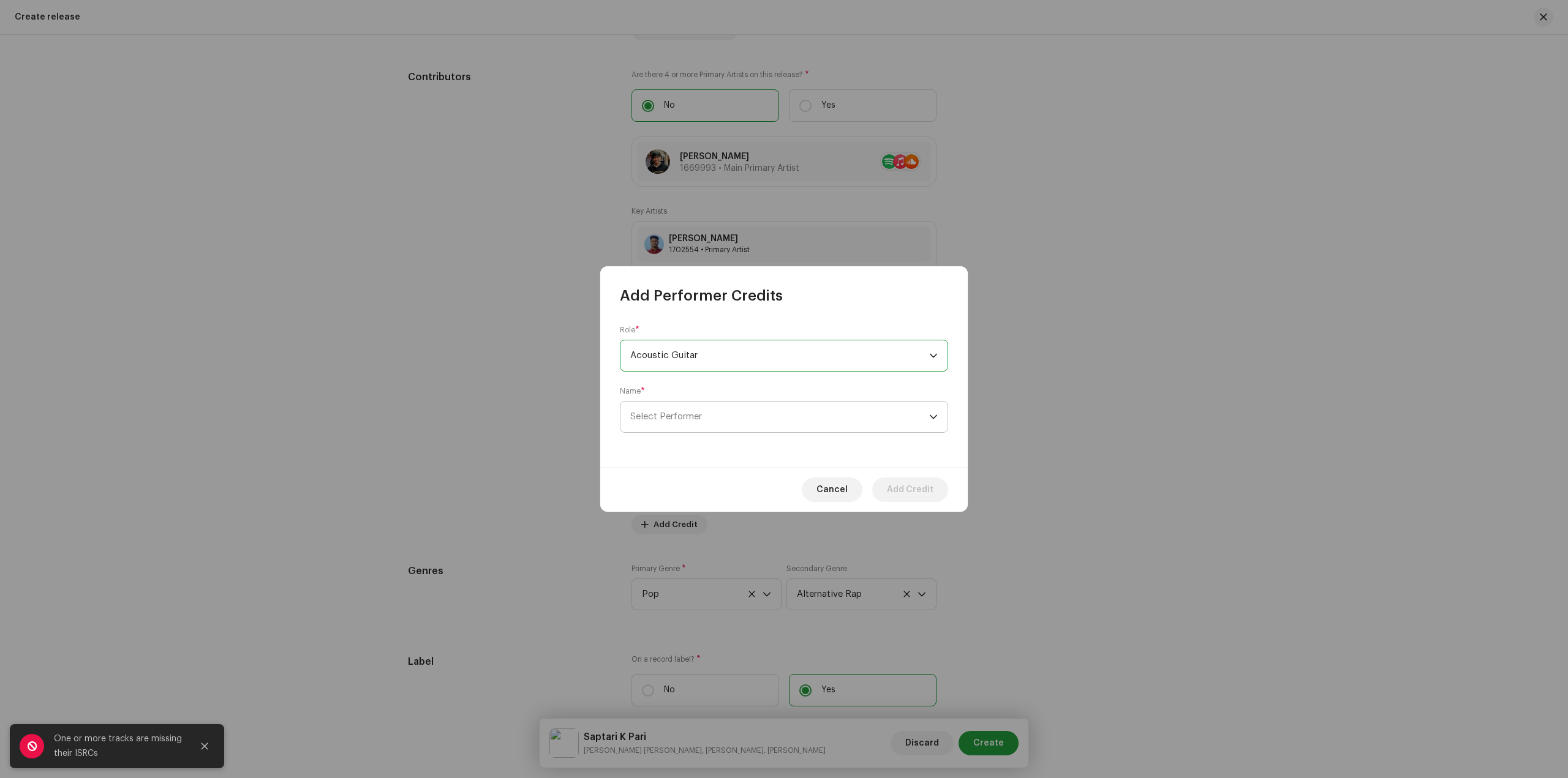
click at [714, 424] on span "Select Performer" at bounding box center [780, 417] width 299 height 30
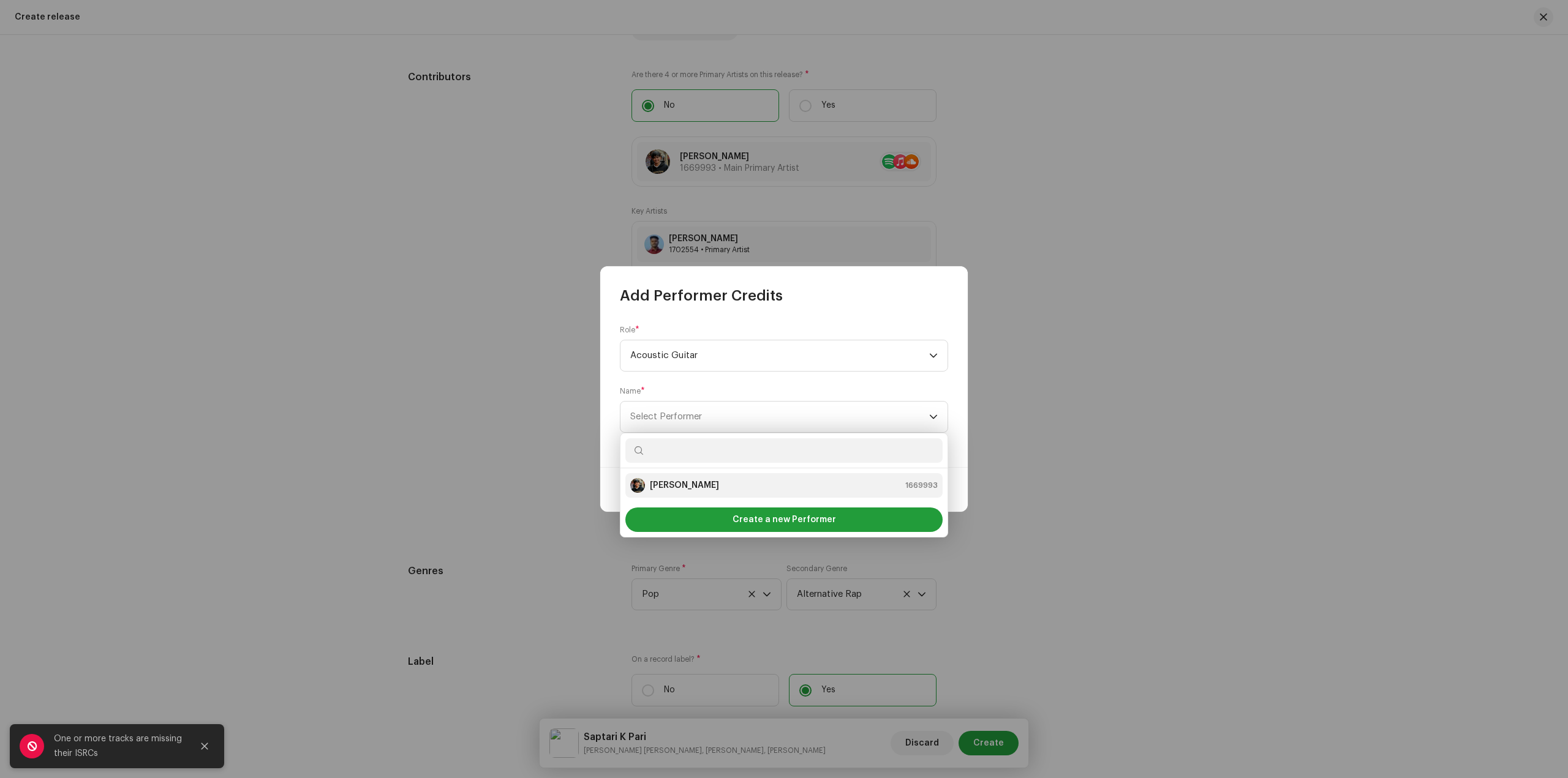
click at [723, 487] on div "Sandip Sardar 1669993" at bounding box center [784, 486] width 308 height 15
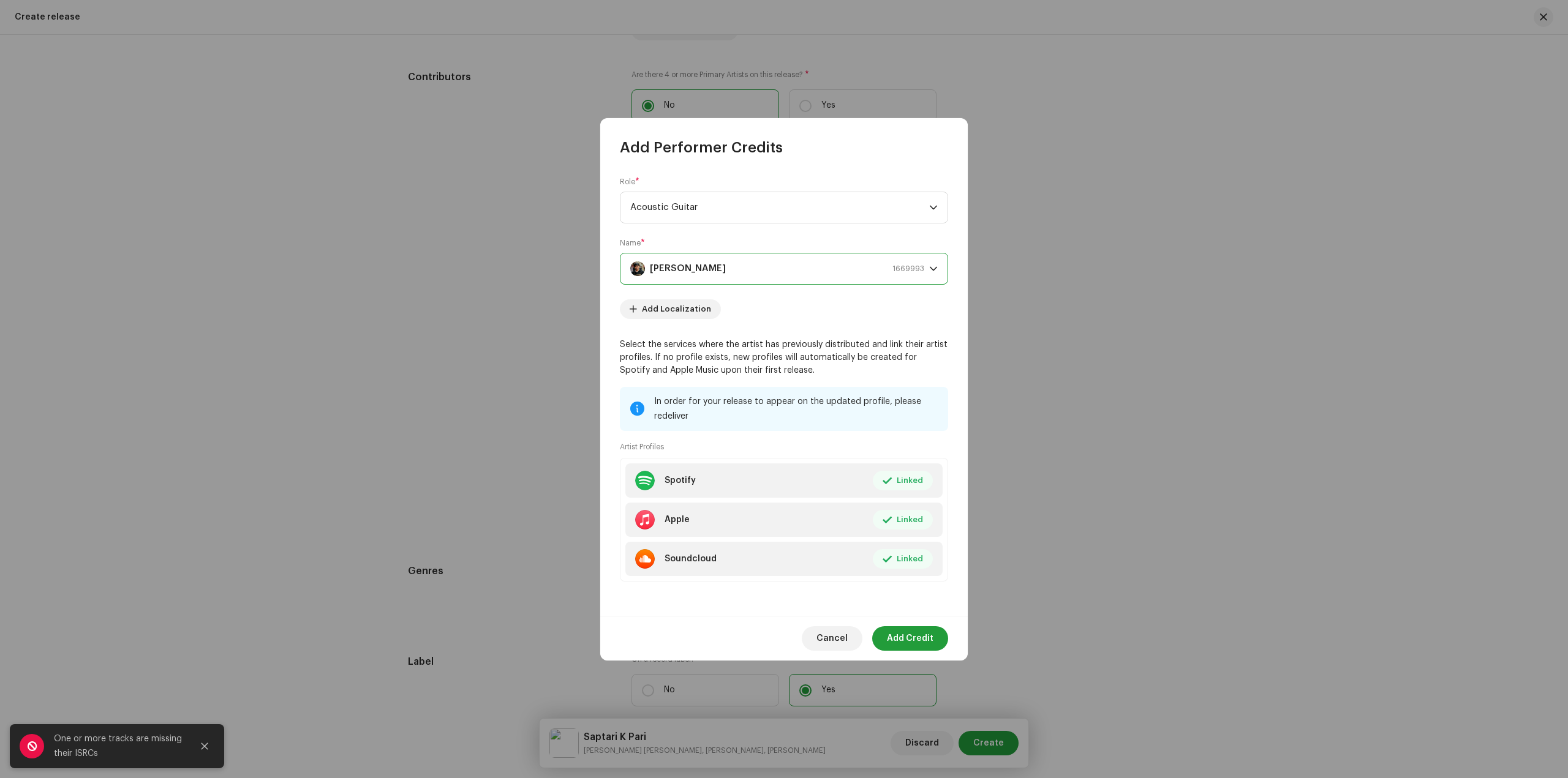
click at [914, 640] on span "Add Credit" at bounding box center [910, 639] width 46 height 25
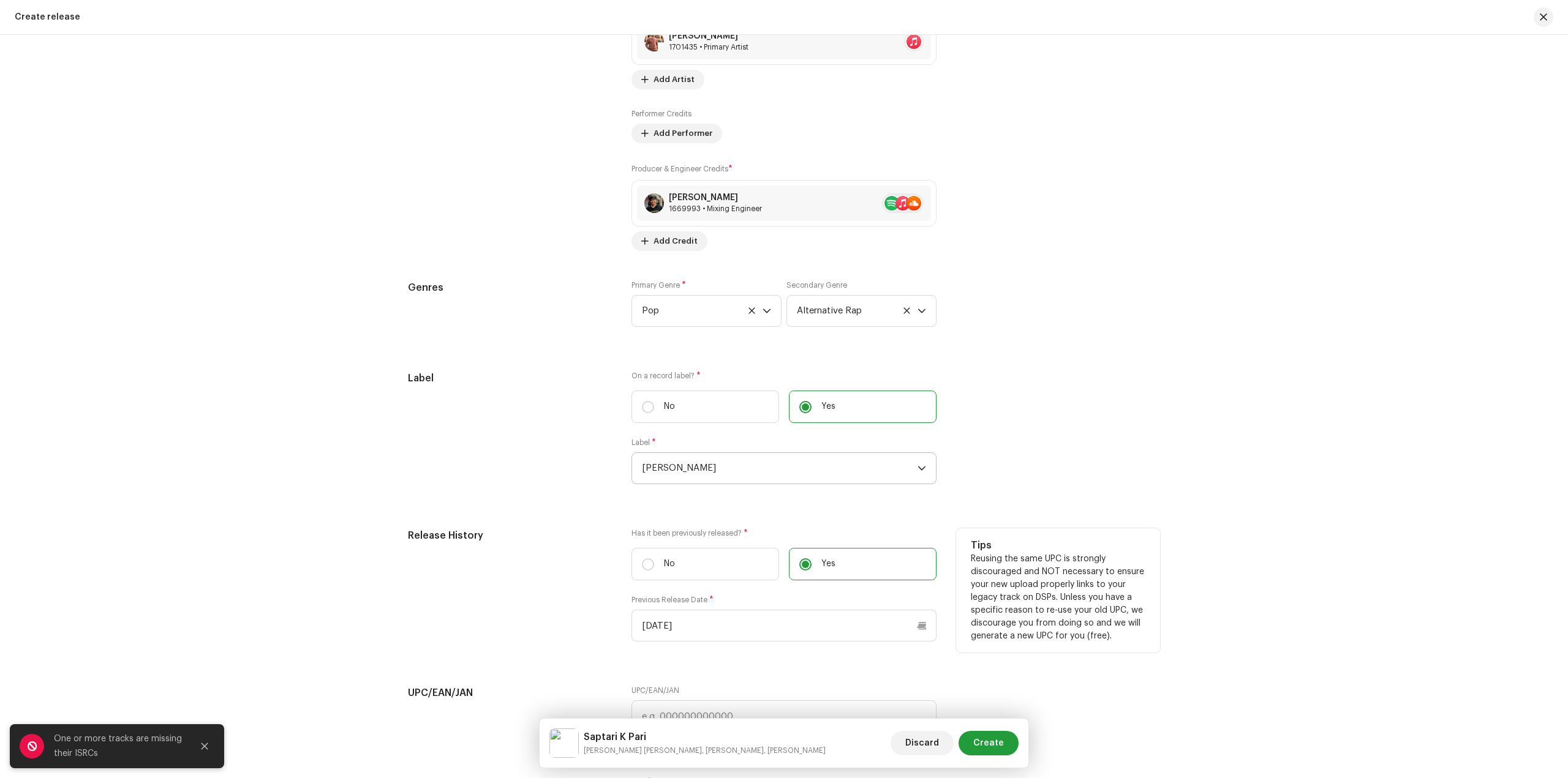
scroll to position [1665, 0]
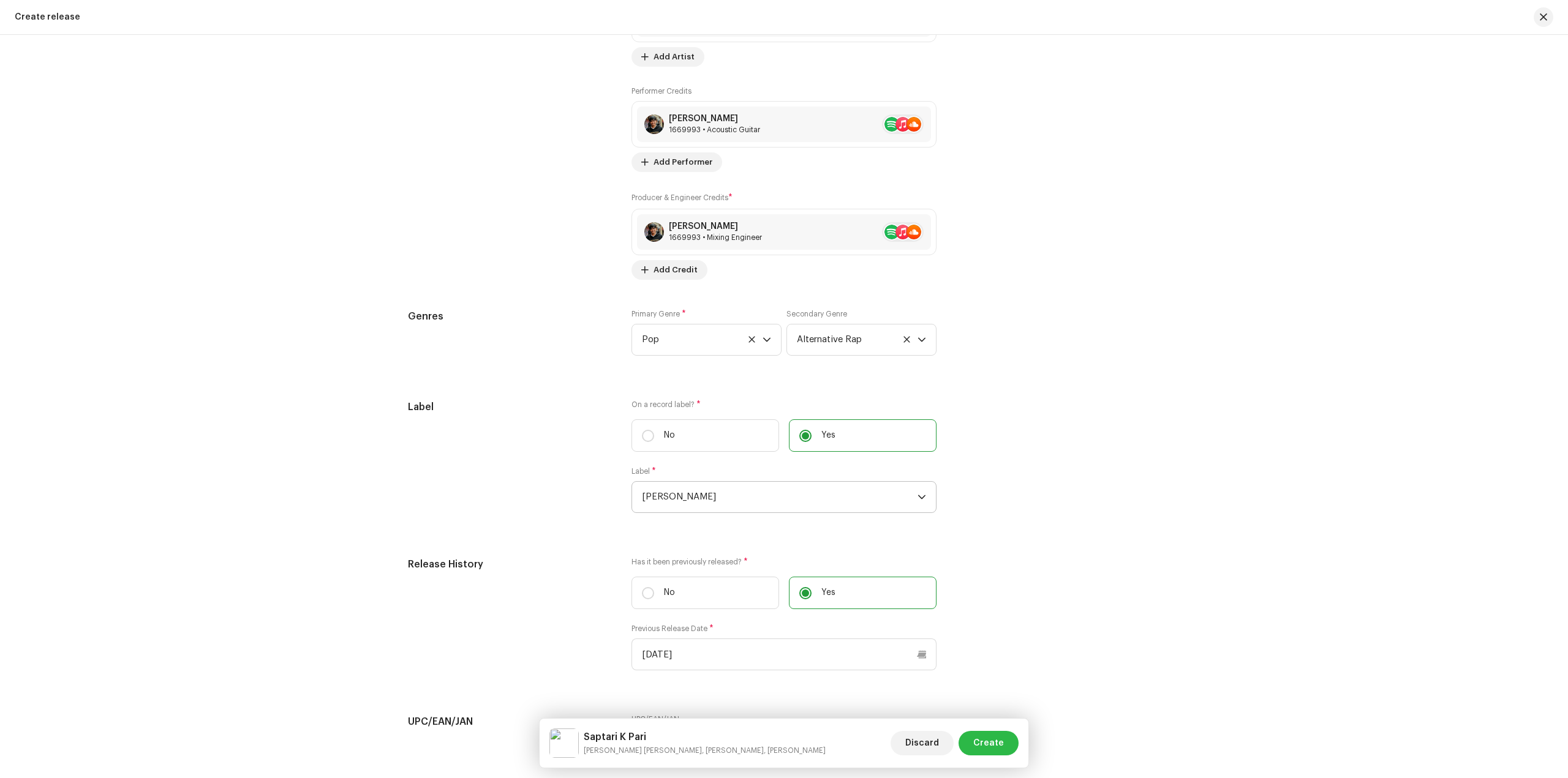
click at [992, 739] on span "Create" at bounding box center [989, 743] width 30 height 25
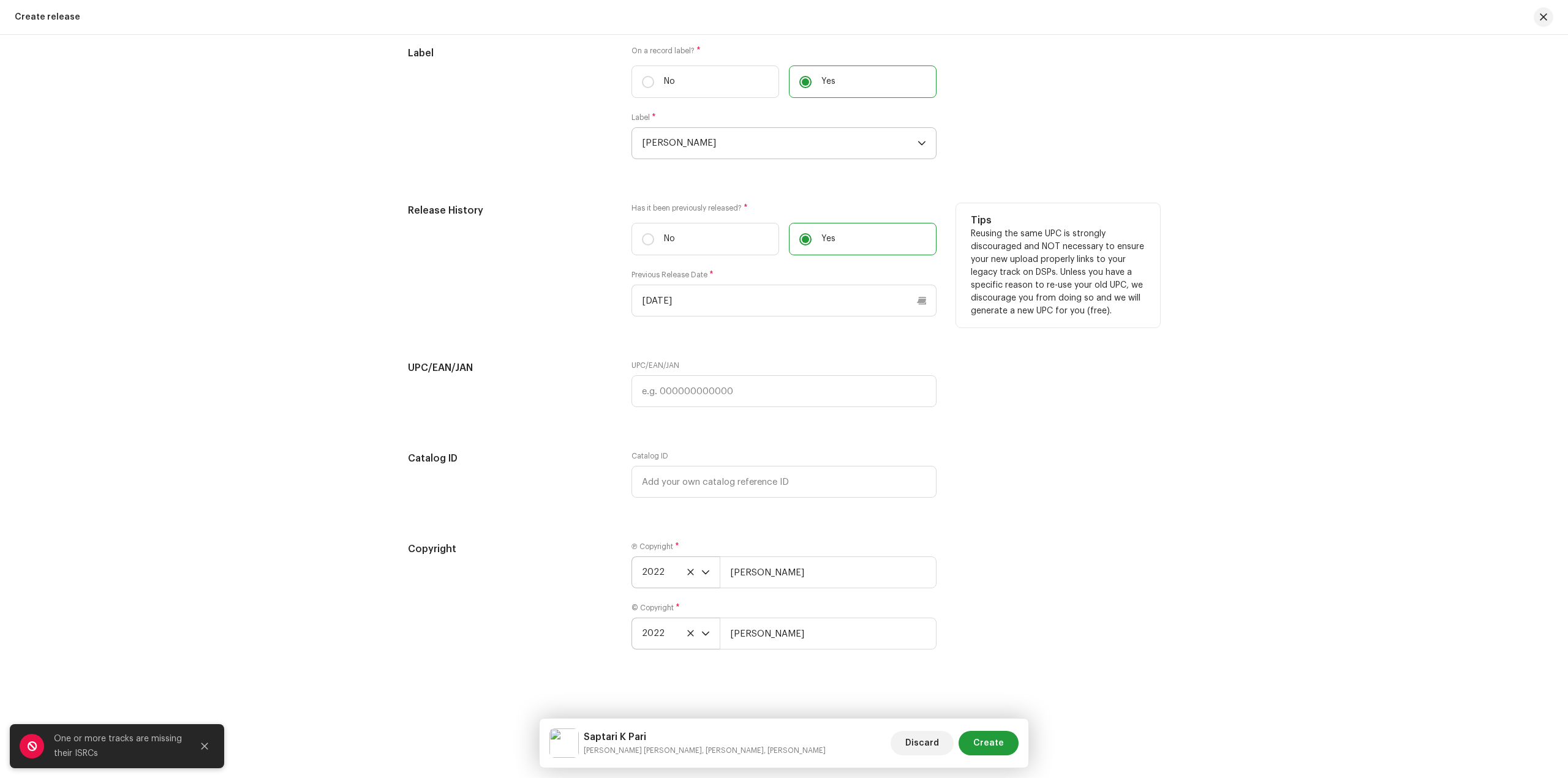
scroll to position [2022, 0]
click at [703, 386] on input "text" at bounding box center [784, 388] width 305 height 32
click at [696, 246] on label "No" at bounding box center [706, 235] width 148 height 33
click at [654, 242] on input "No" at bounding box center [648, 236] width 12 height 12
radio input "true"
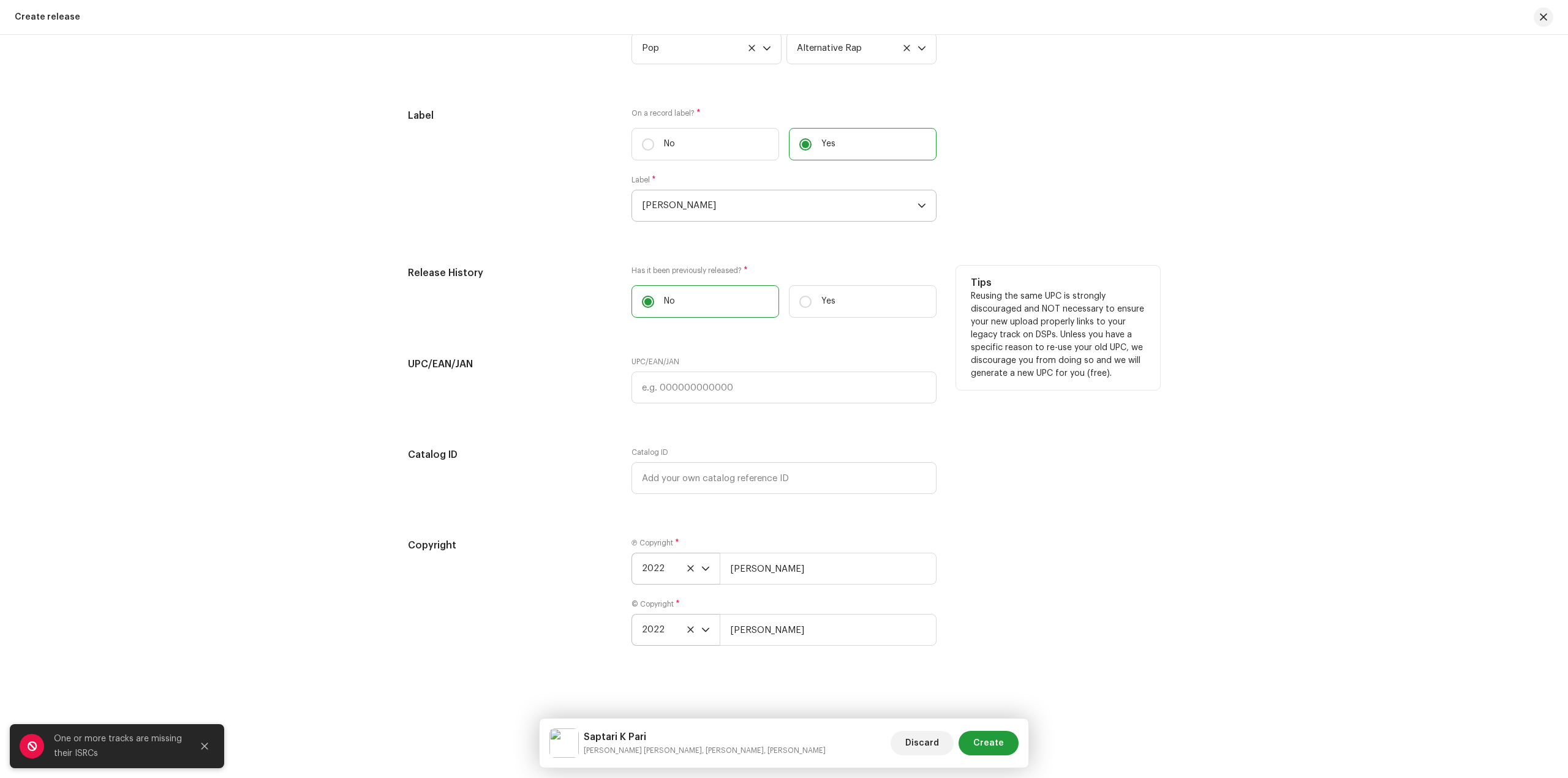
scroll to position [1956, 0]
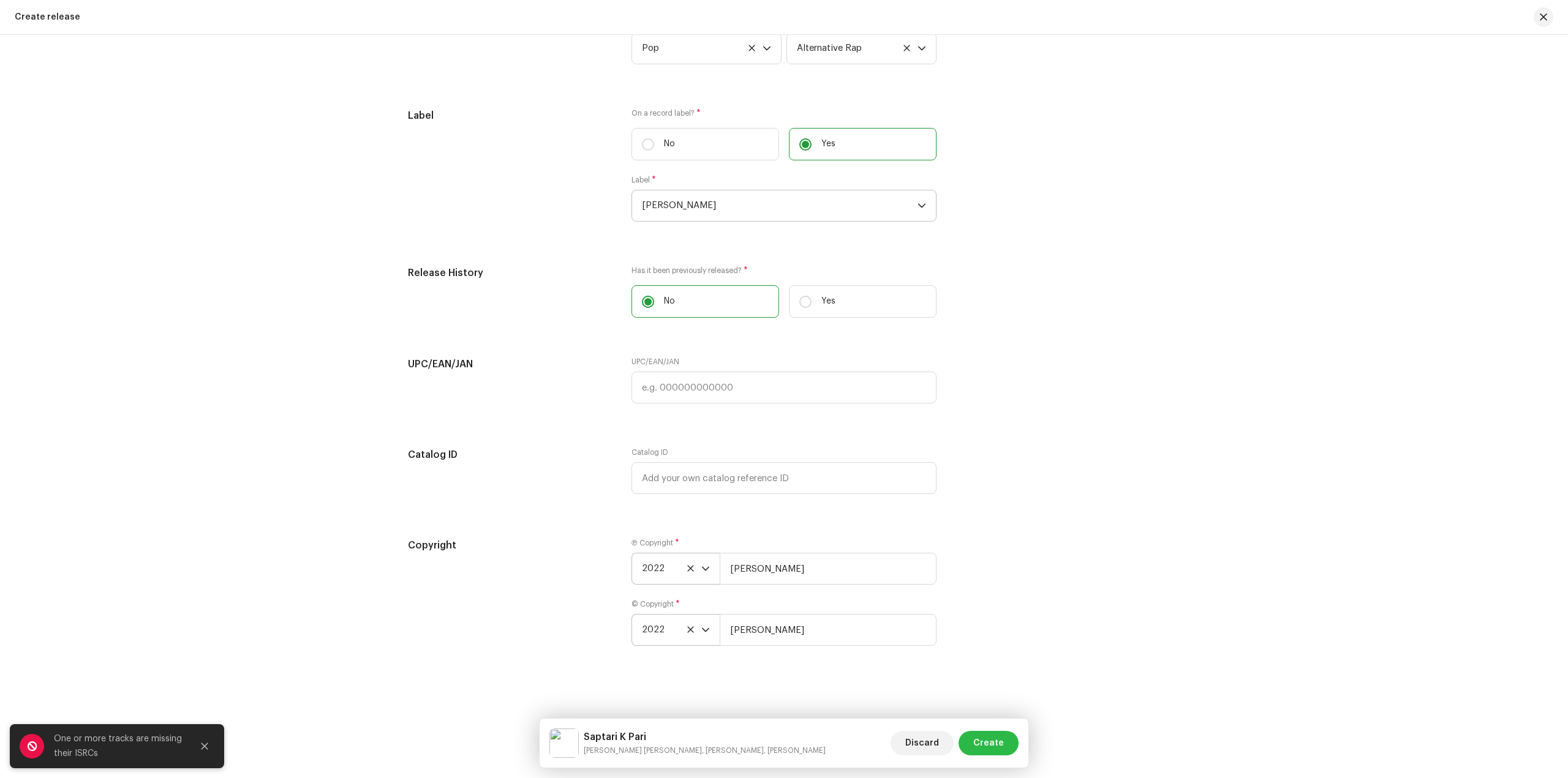
click at [995, 746] on span "Create" at bounding box center [989, 743] width 30 height 25
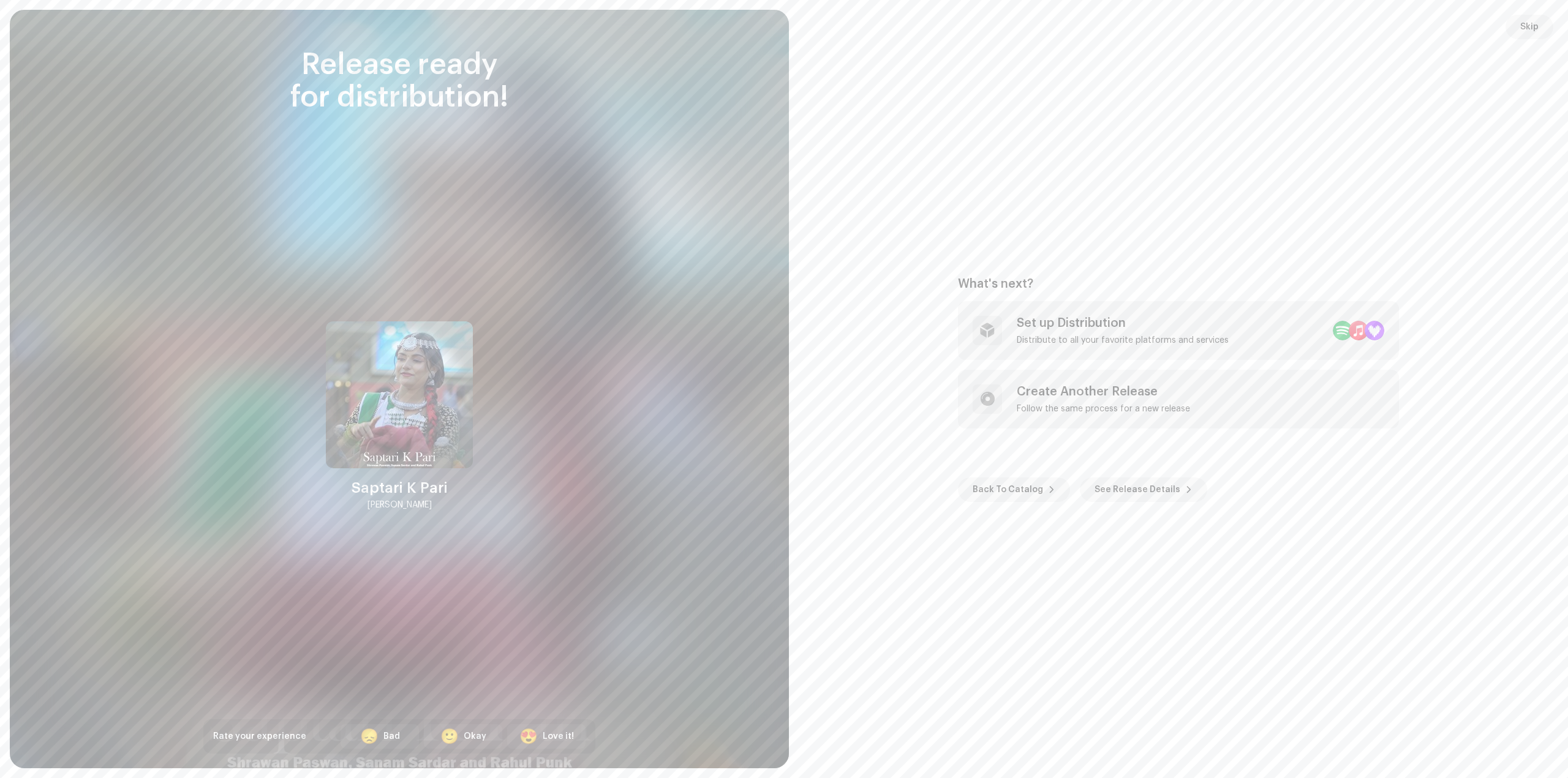
drag, startPoint x: 1525, startPoint y: 27, endPoint x: 1083, endPoint y: 6, distance: 442.5
click at [1523, 25] on span "Skip" at bounding box center [1529, 27] width 18 height 25
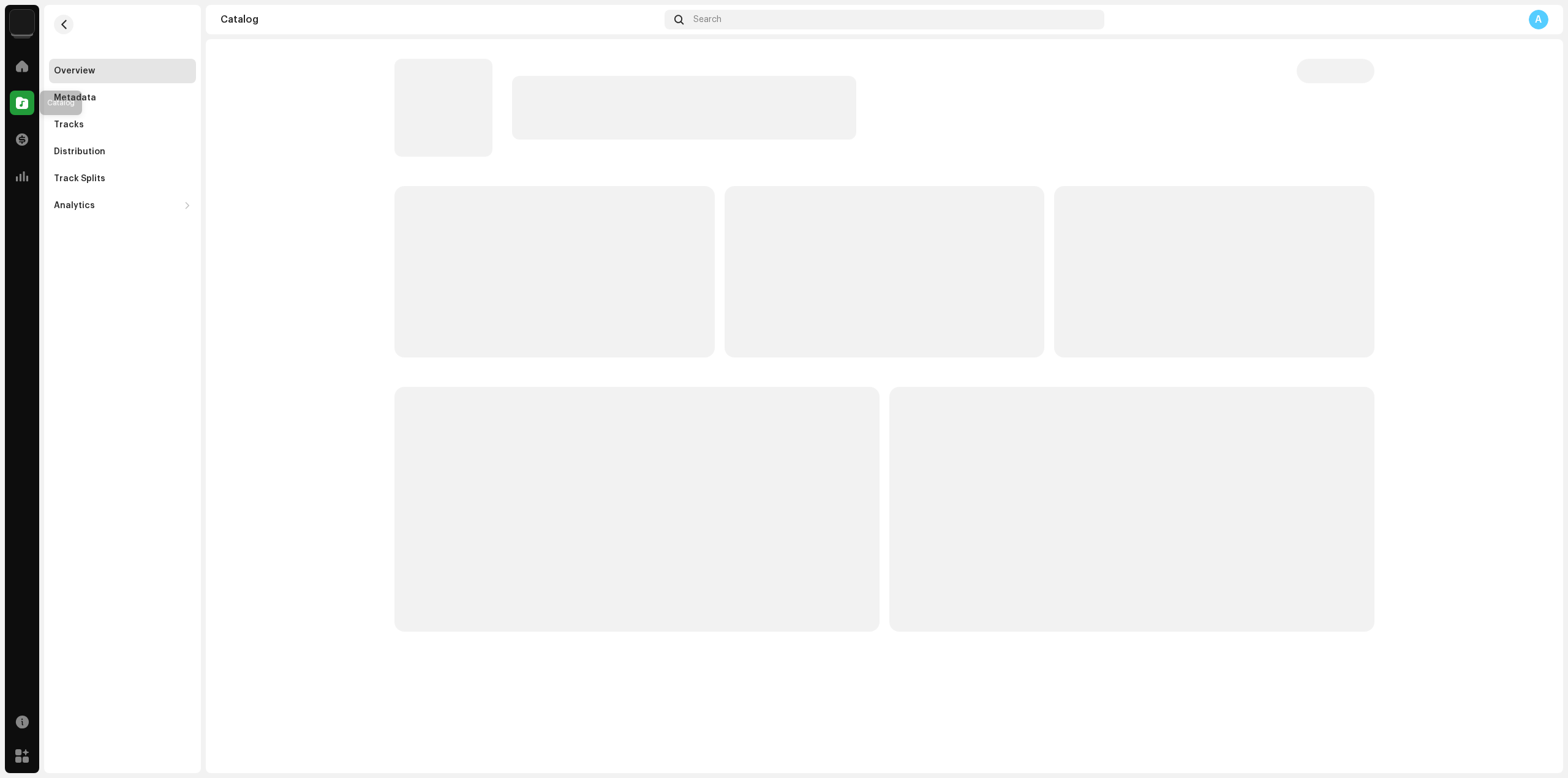
click at [24, 101] on span at bounding box center [22, 103] width 12 height 10
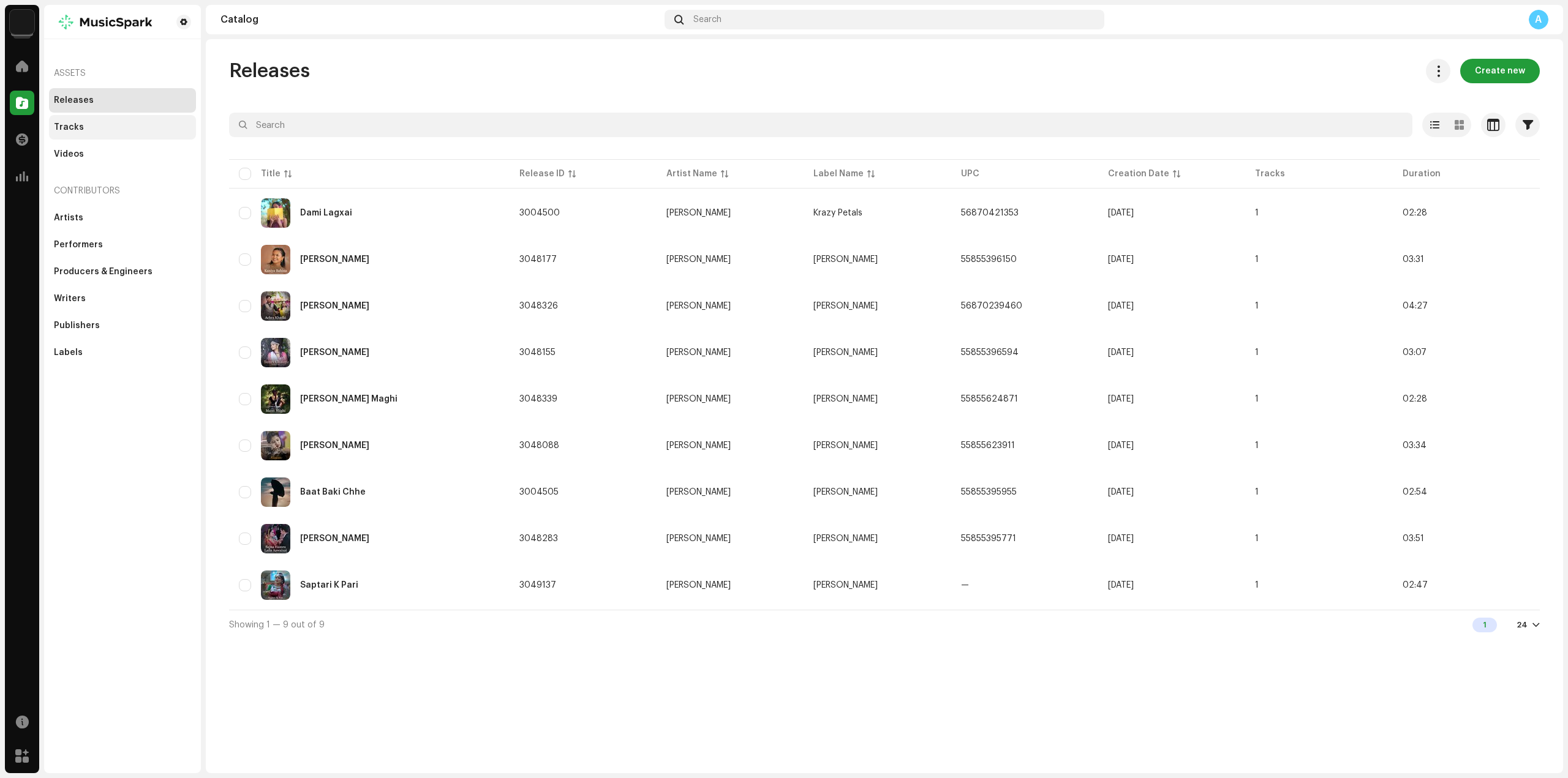
click at [94, 124] on div "Tracks" at bounding box center [122, 128] width 137 height 10
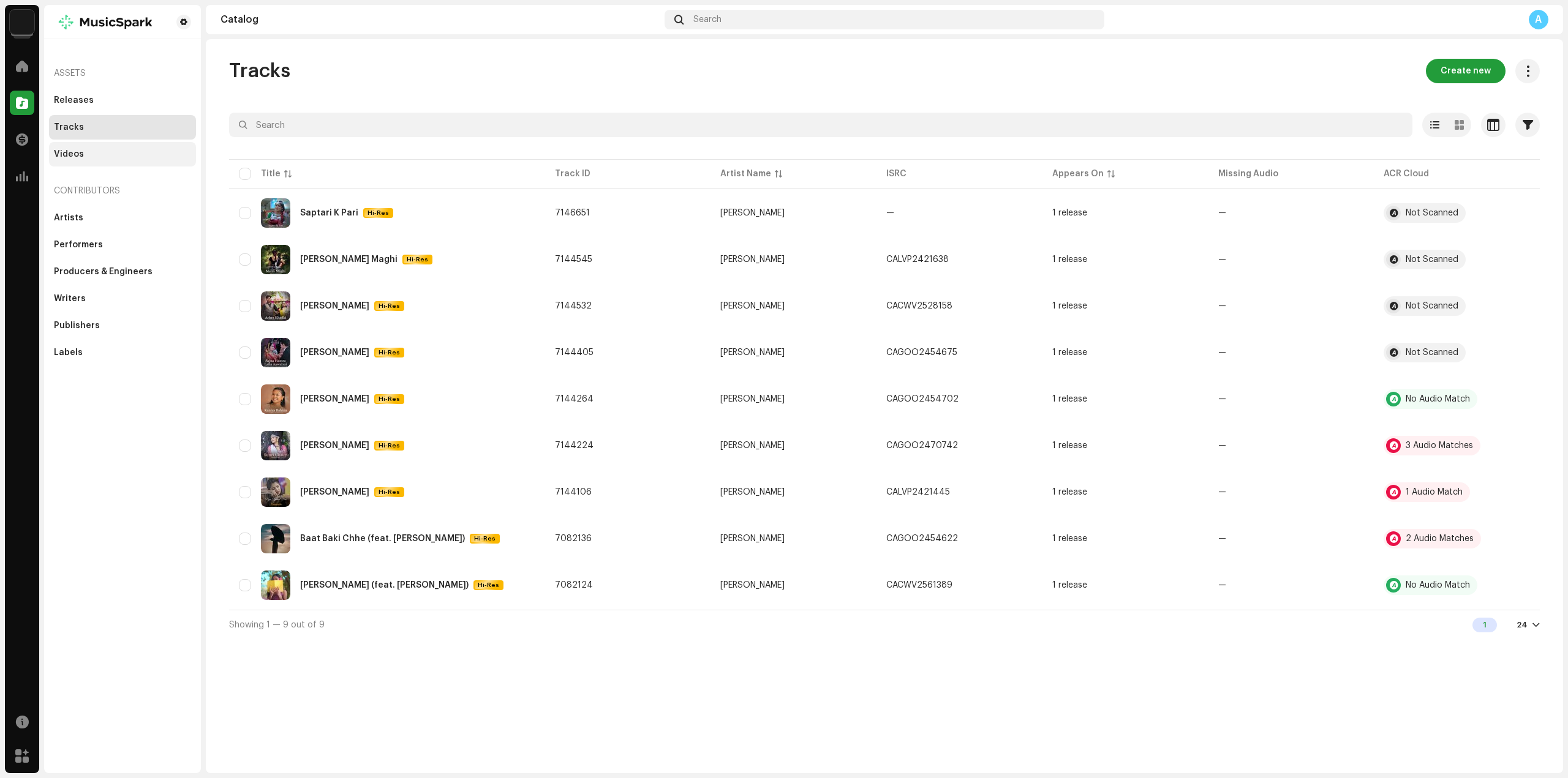
drag, startPoint x: 78, startPoint y: 95, endPoint x: 181, endPoint y: 153, distance: 118.2
click at [80, 95] on div "Releases" at bounding box center [123, 101] width 147 height 25
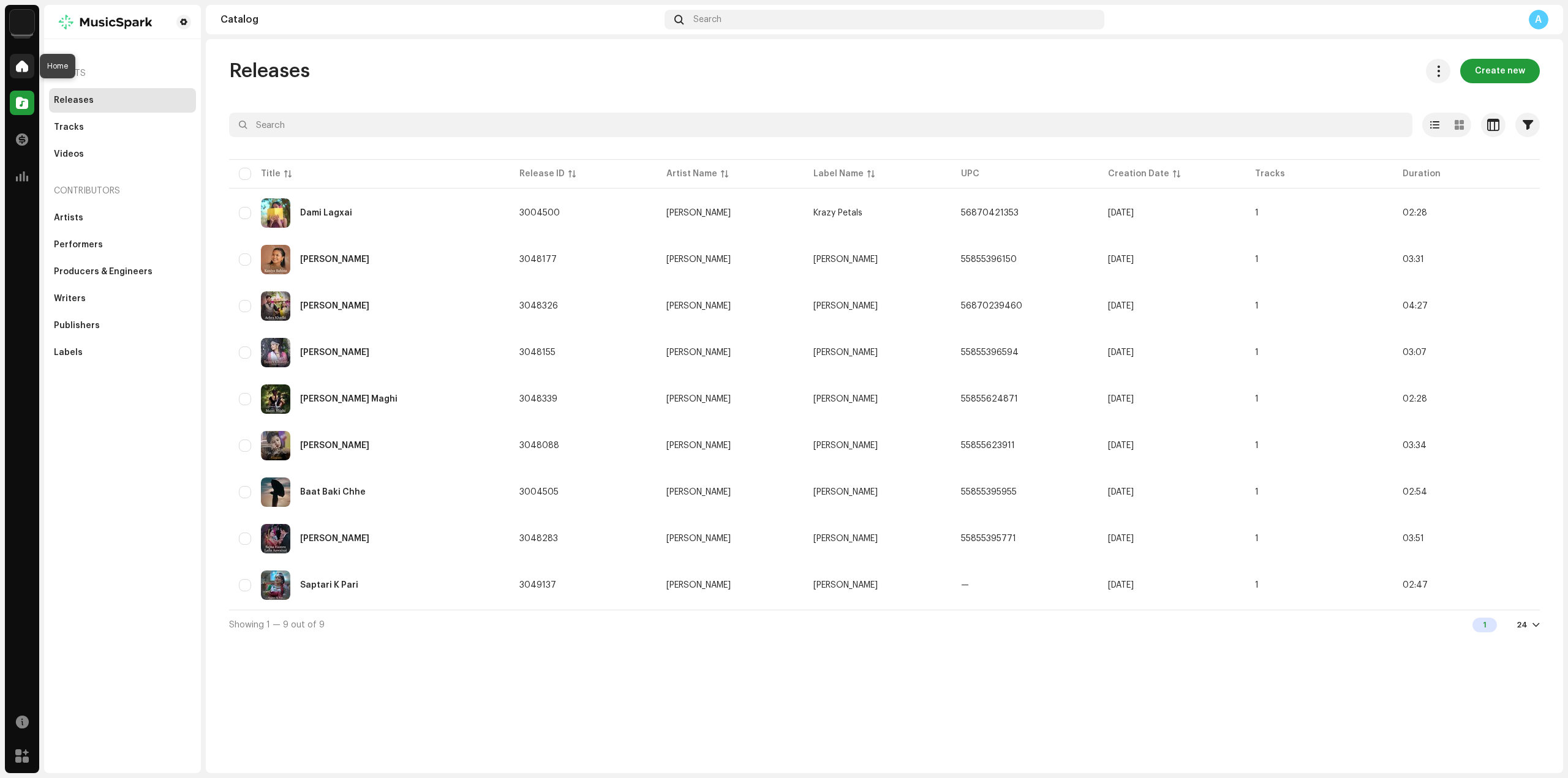
click at [22, 69] on span at bounding box center [22, 66] width 12 height 10
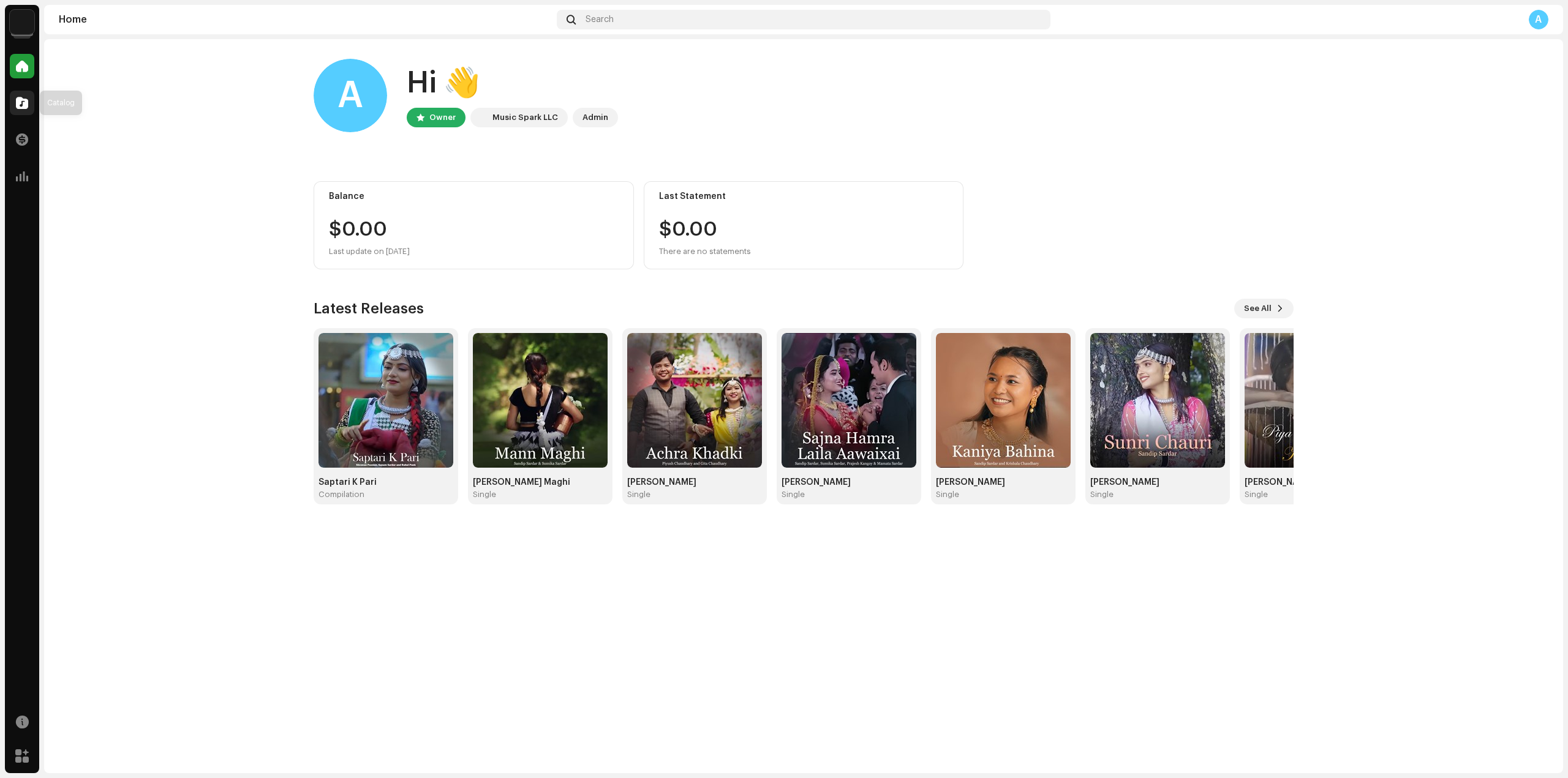
click at [15, 107] on div at bounding box center [22, 103] width 25 height 25
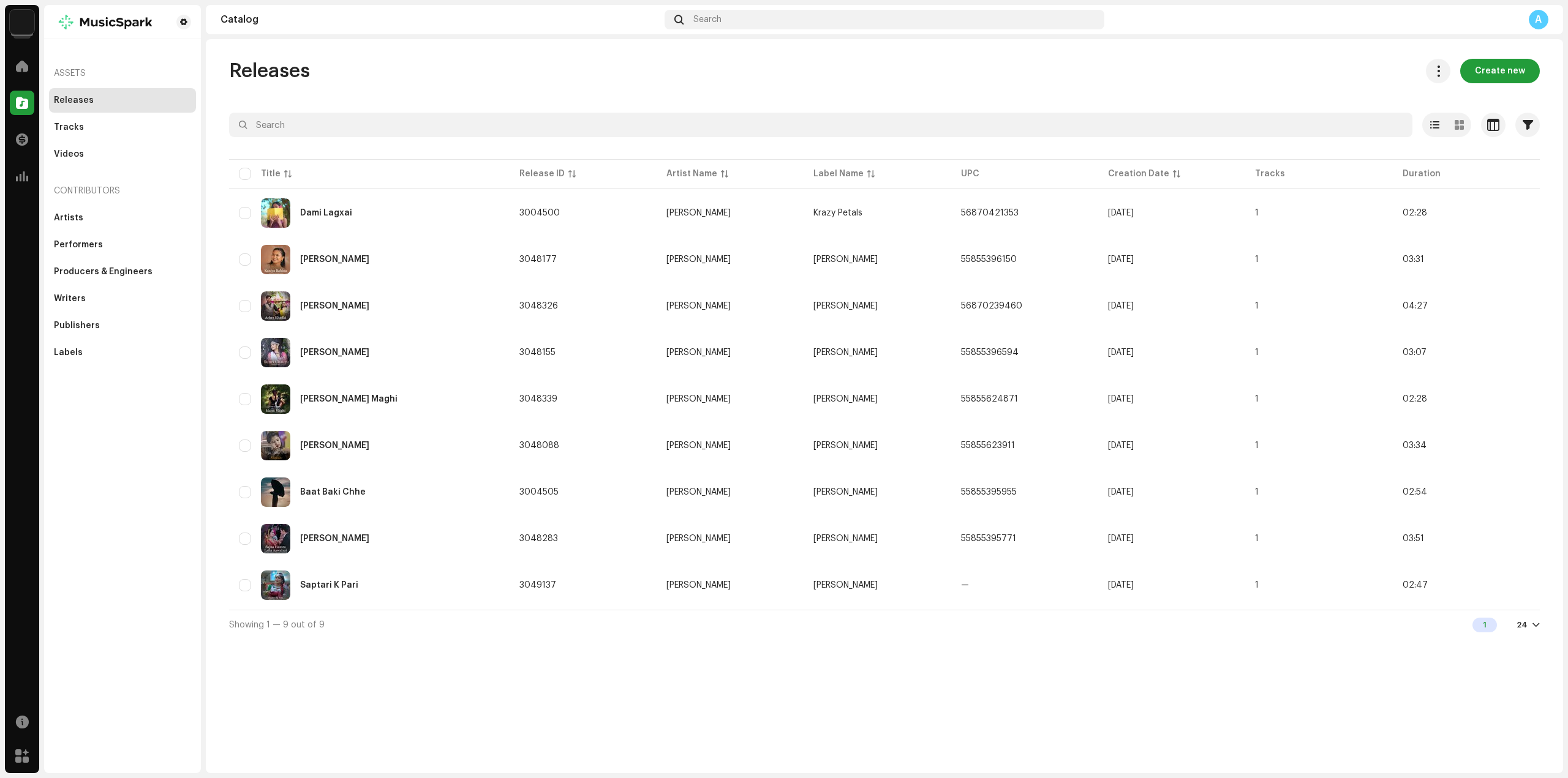
click at [20, 30] on img at bounding box center [22, 22] width 25 height 25
click at [479, 57] on div "Releases Create new Selected 0 Options Filters Distribution status Never Distri…" at bounding box center [884, 406] width 1357 height 734
click at [123, 229] on div "Artists" at bounding box center [123, 218] width 147 height 25
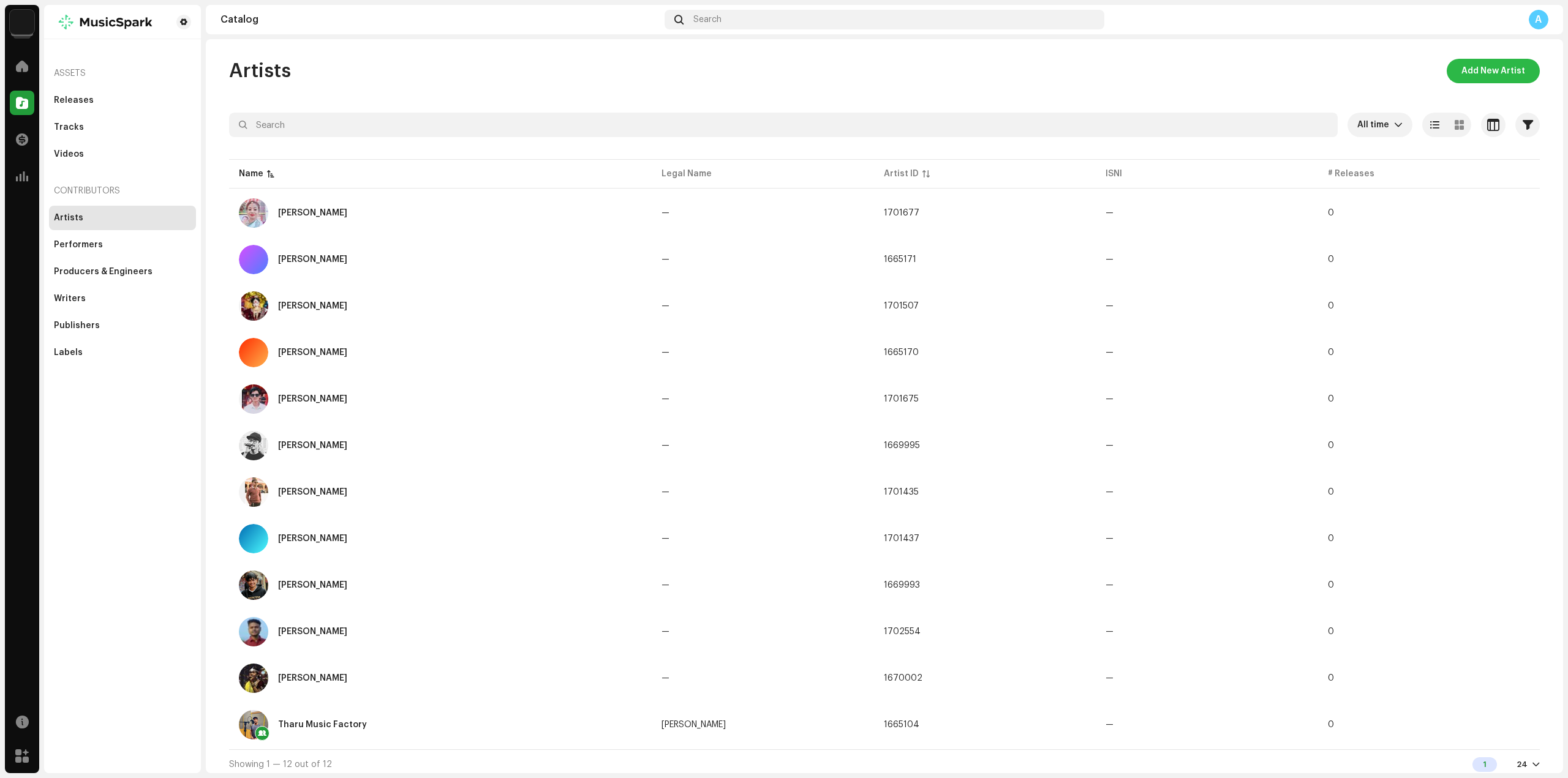
click at [1497, 80] on span "Add New Artist" at bounding box center [1493, 71] width 64 height 25
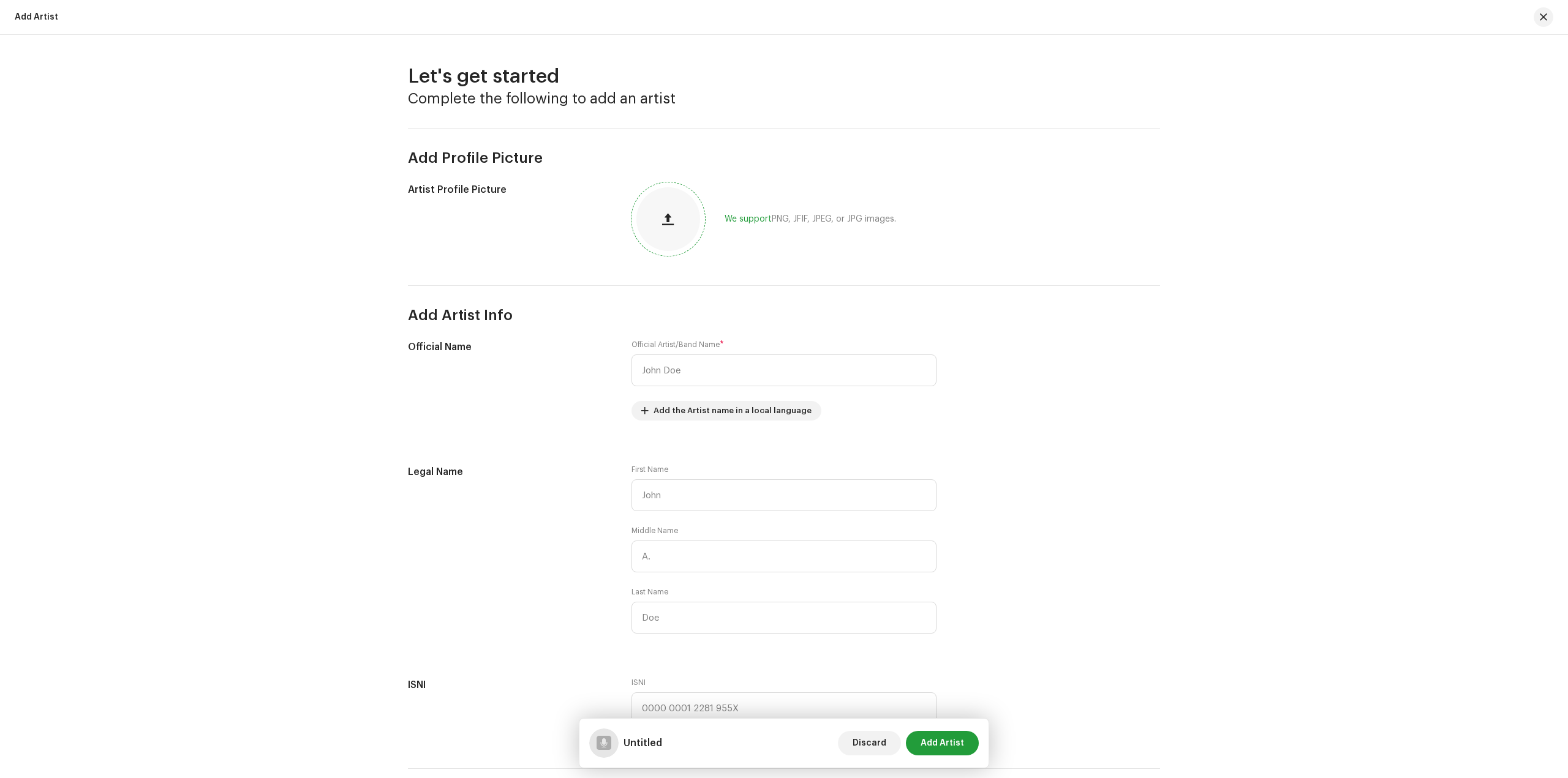
click at [672, 218] on button "button" at bounding box center [668, 219] width 30 height 30
click at [694, 209] on div at bounding box center [668, 219] width 64 height 64
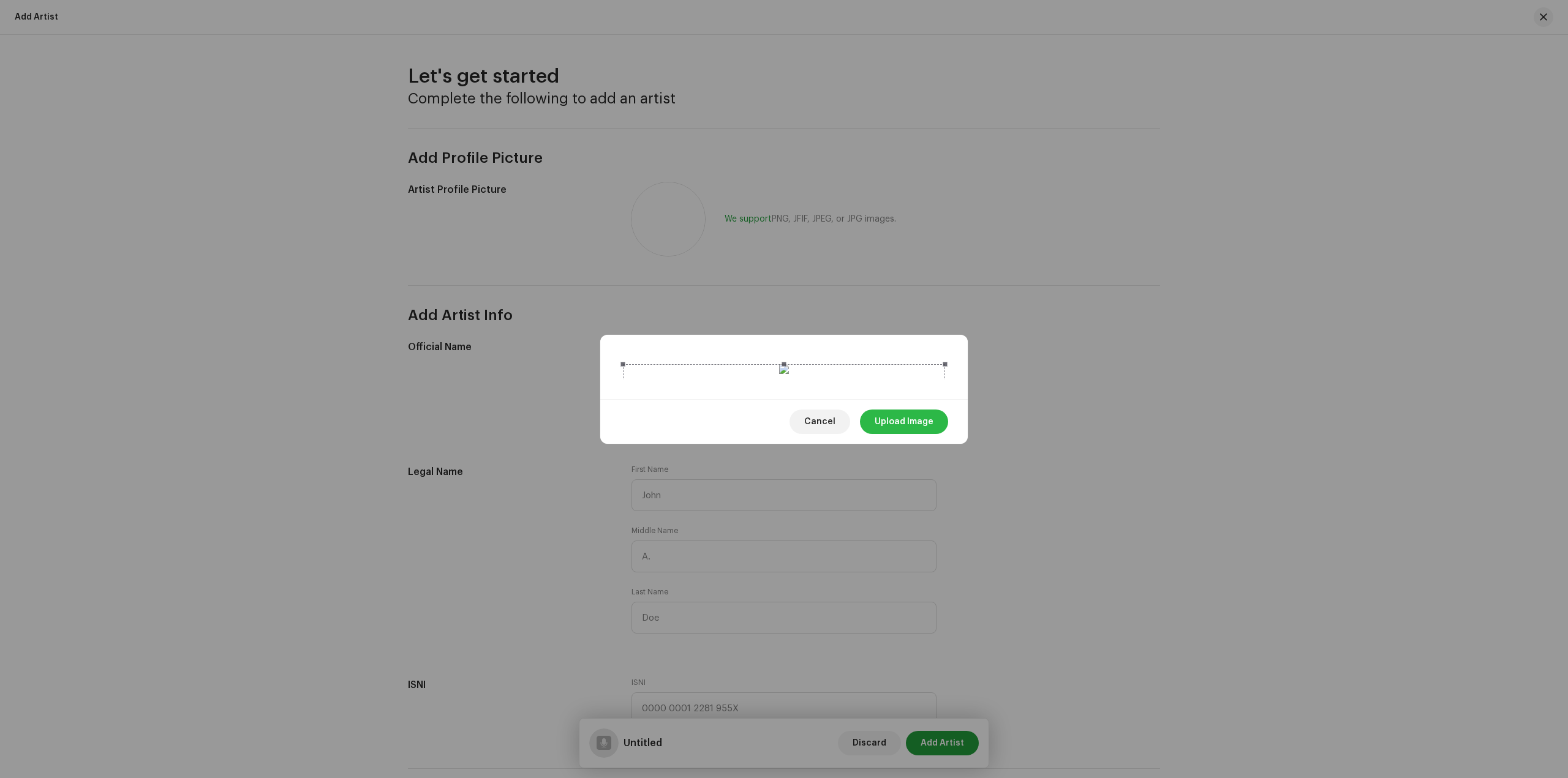
click at [918, 434] on span "Upload Image" at bounding box center [904, 422] width 59 height 25
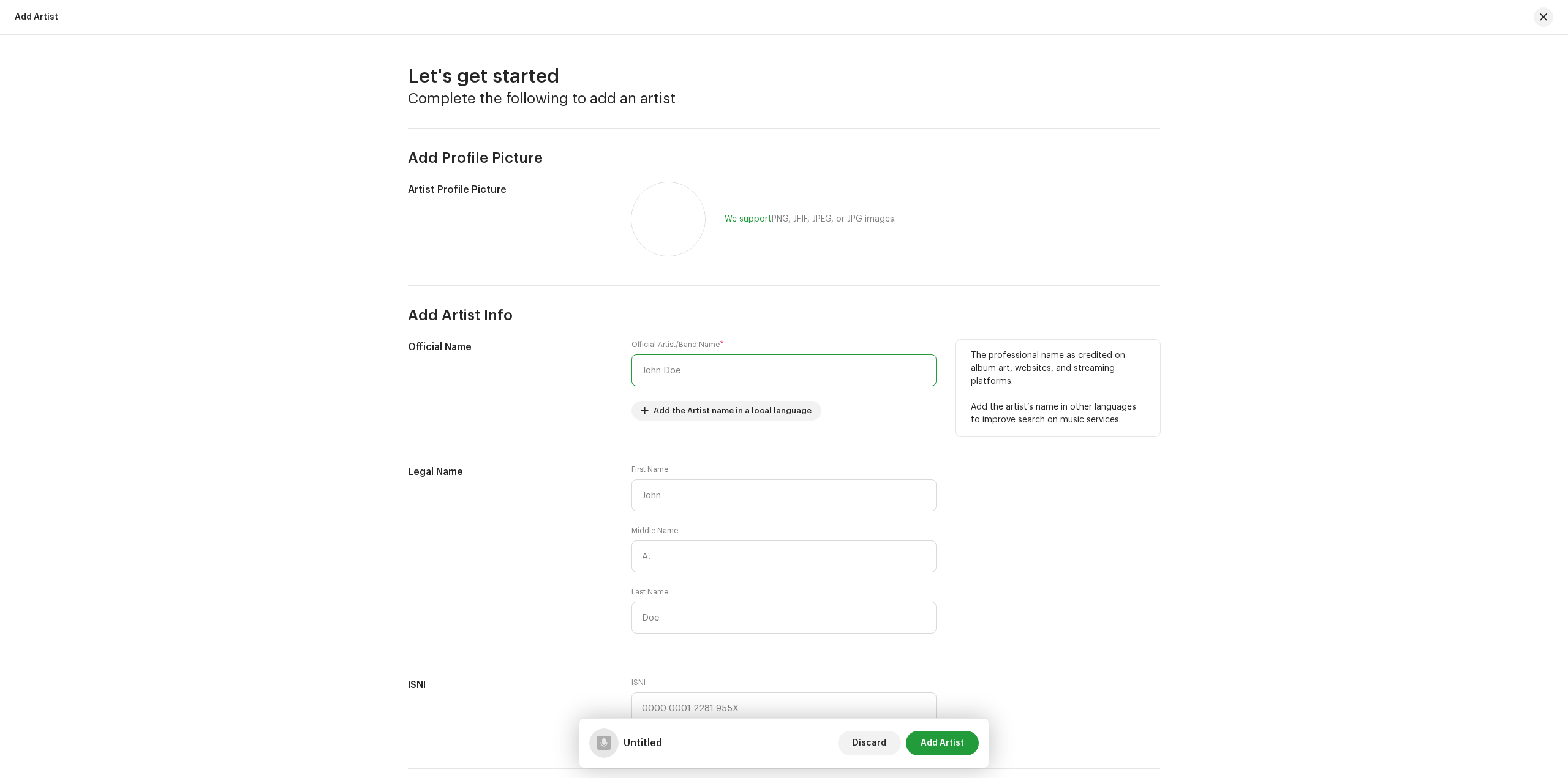
click at [683, 372] on input "text" at bounding box center [784, 371] width 305 height 32
click at [677, 376] on input "Bi" at bounding box center [784, 371] width 305 height 32
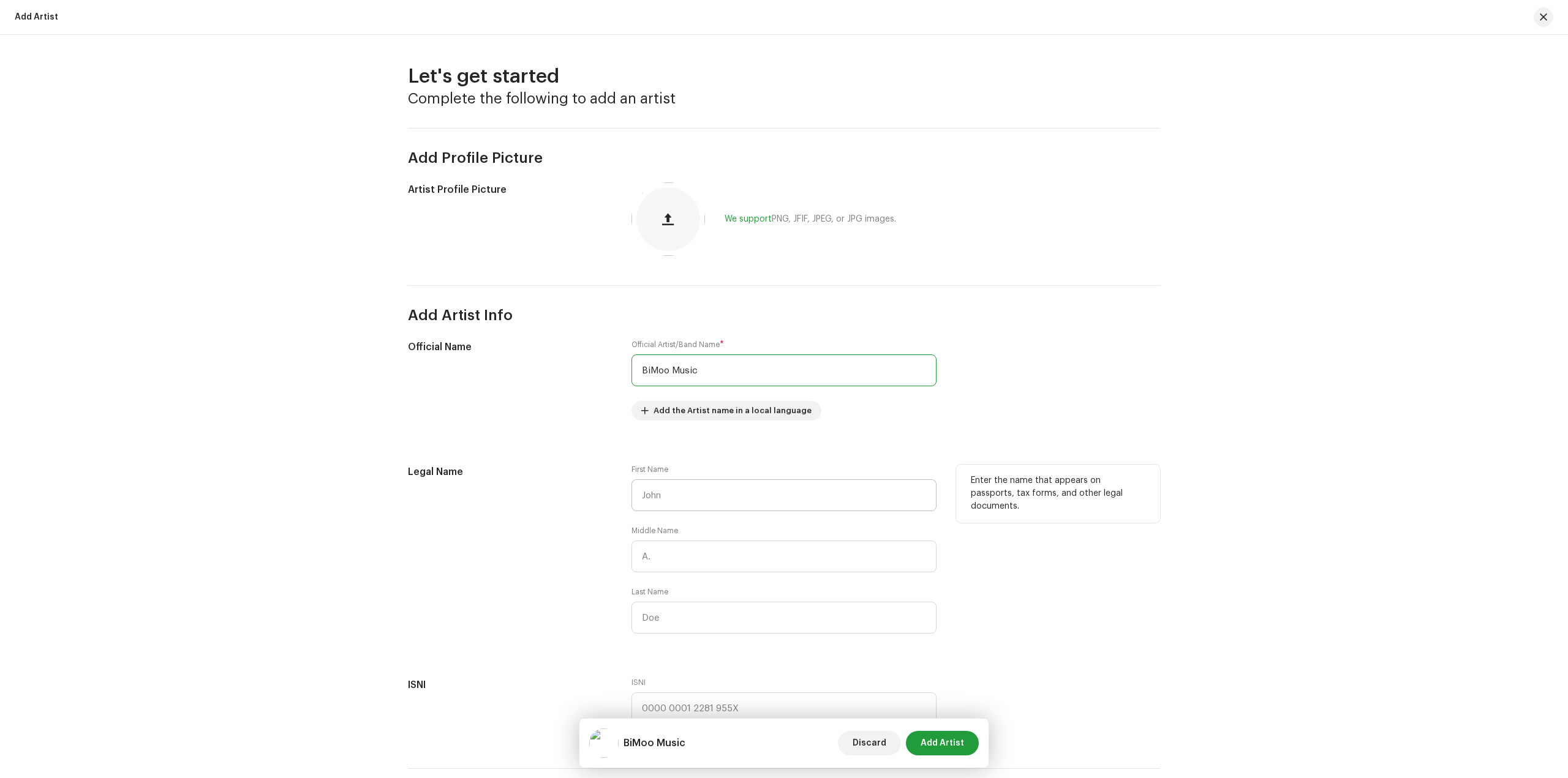
type input "BiMoo Music"
click at [688, 492] on input "text" at bounding box center [784, 495] width 305 height 32
type input "Bimal"
click at [674, 612] on input "text" at bounding box center [784, 618] width 305 height 32
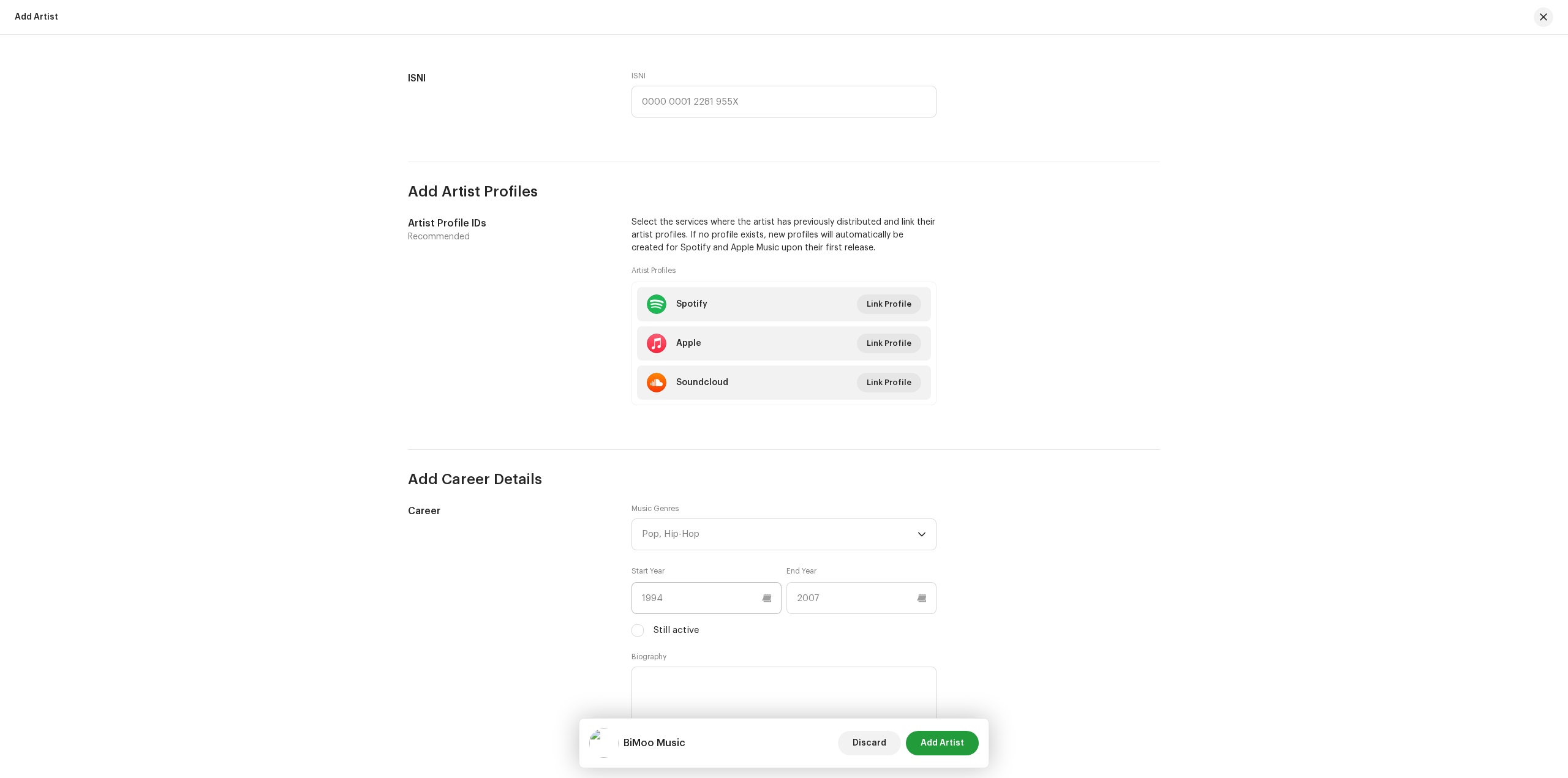
scroll to position [613, 0]
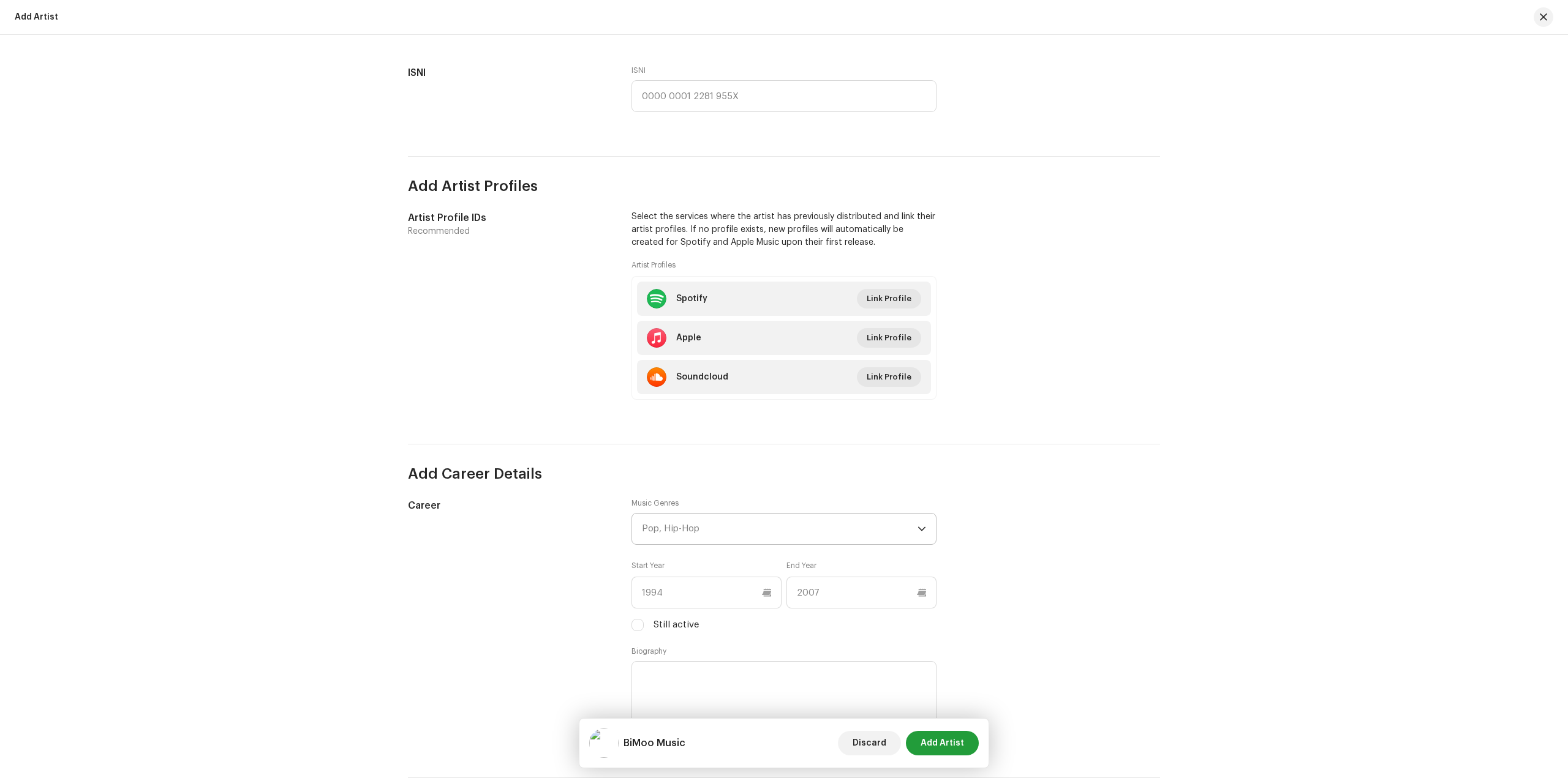
type input "[PERSON_NAME]"
click at [719, 527] on div "Pop, Hip-Hop" at bounding box center [780, 529] width 276 height 30
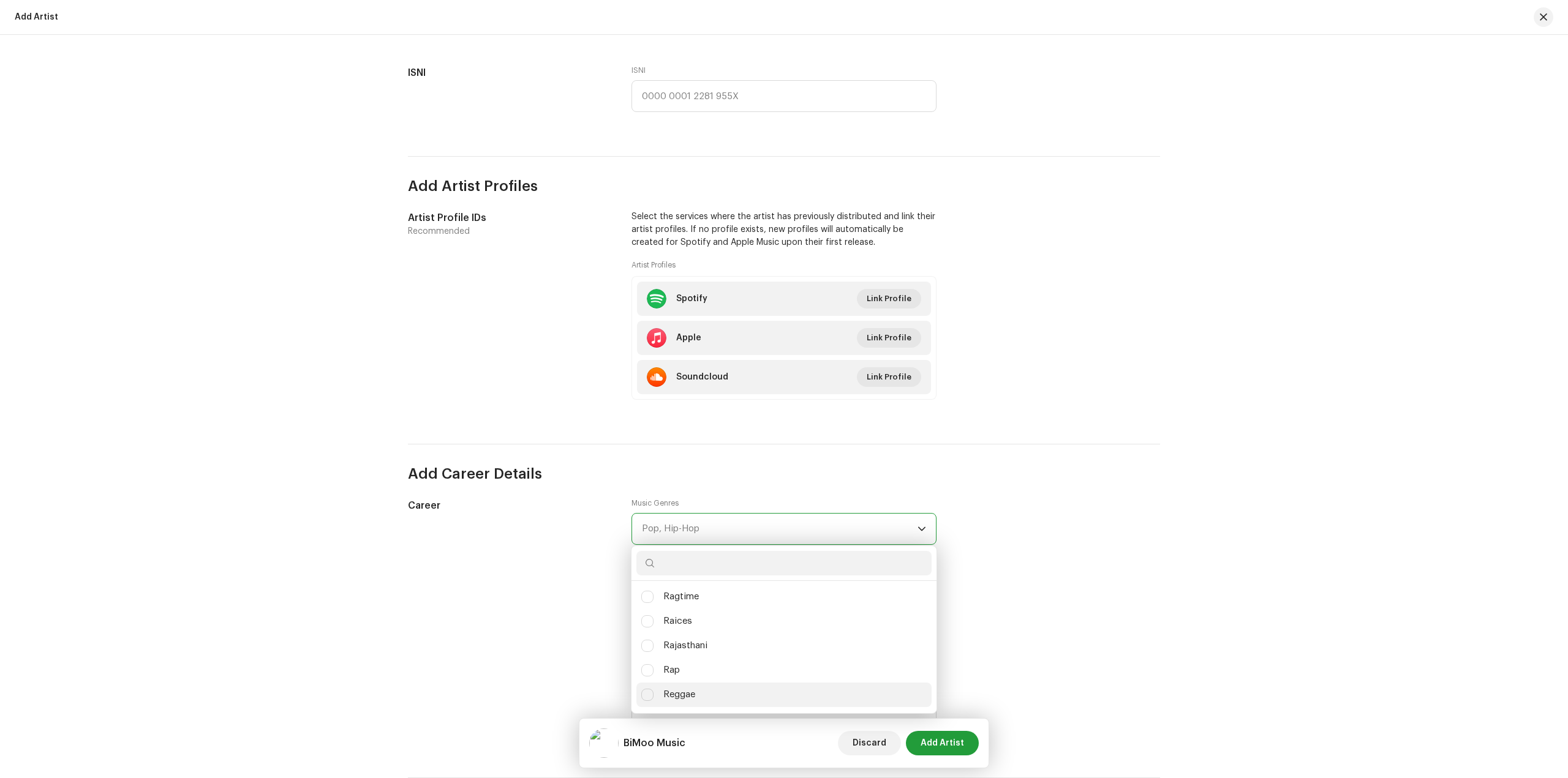
scroll to position [8041, 0]
click at [700, 645] on li "Rap" at bounding box center [783, 640] width 295 height 25
checkbox input "true"
click at [1115, 613] on div "Career Music Genres Rap (Classical) Electronic (Classical) Orchestral (Jazz) La…" at bounding box center [783, 623] width 752 height 250
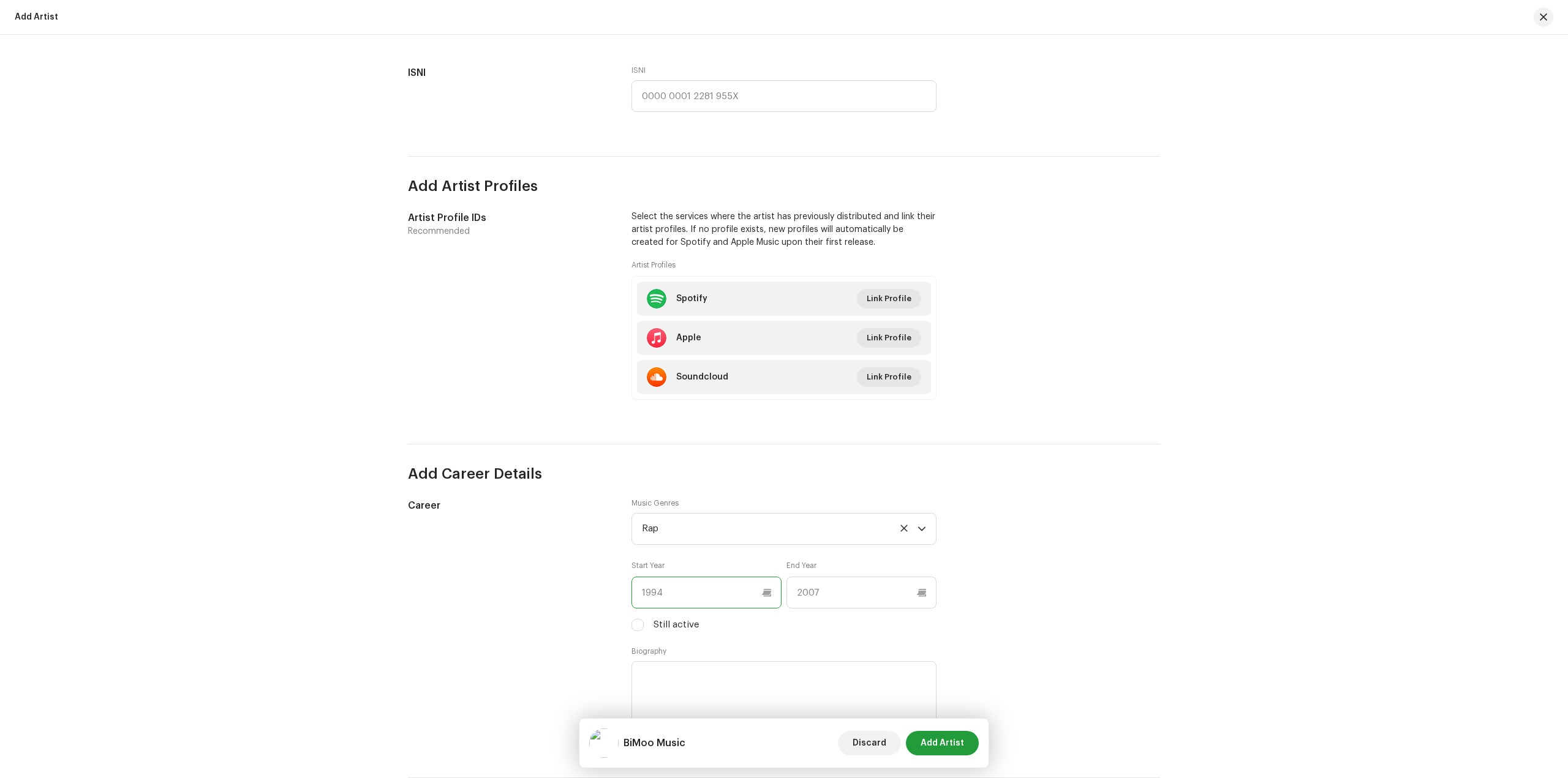
click at [712, 590] on input "text" at bounding box center [706, 593] width 150 height 32
click at [1027, 610] on div "Career Music Genres Rap Start Year End Year Still active Biography" at bounding box center [783, 623] width 752 height 250
click at [764, 596] on input "text" at bounding box center [706, 593] width 150 height 32
click at [1131, 626] on div "Career Music Genres Rap Start Year End Year Still active Biography" at bounding box center [783, 623] width 752 height 250
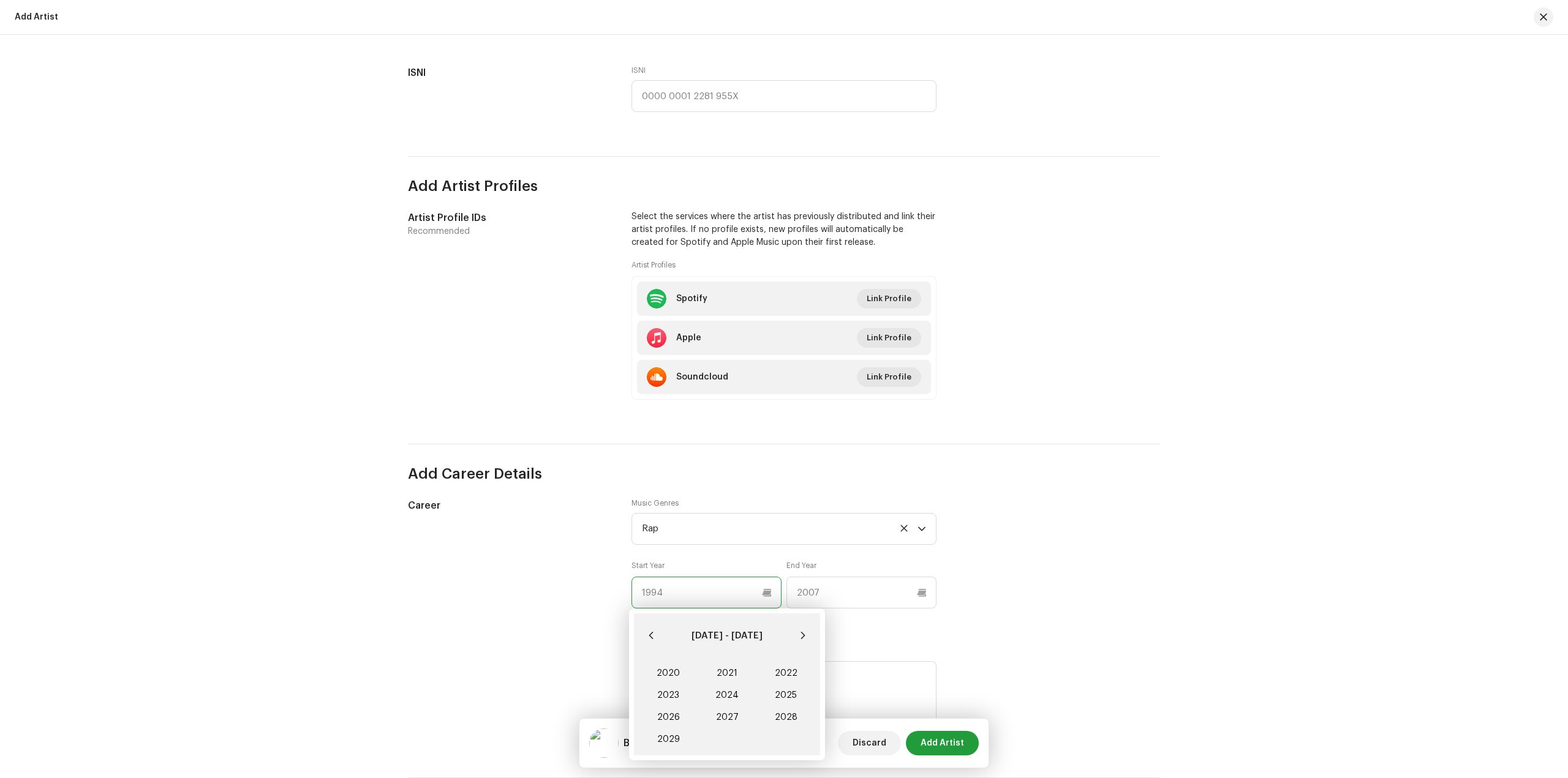
click at [765, 592] on input "text" at bounding box center [706, 593] width 150 height 32
click at [669, 676] on span "2020" at bounding box center [668, 674] width 59 height 22
type input "2020"
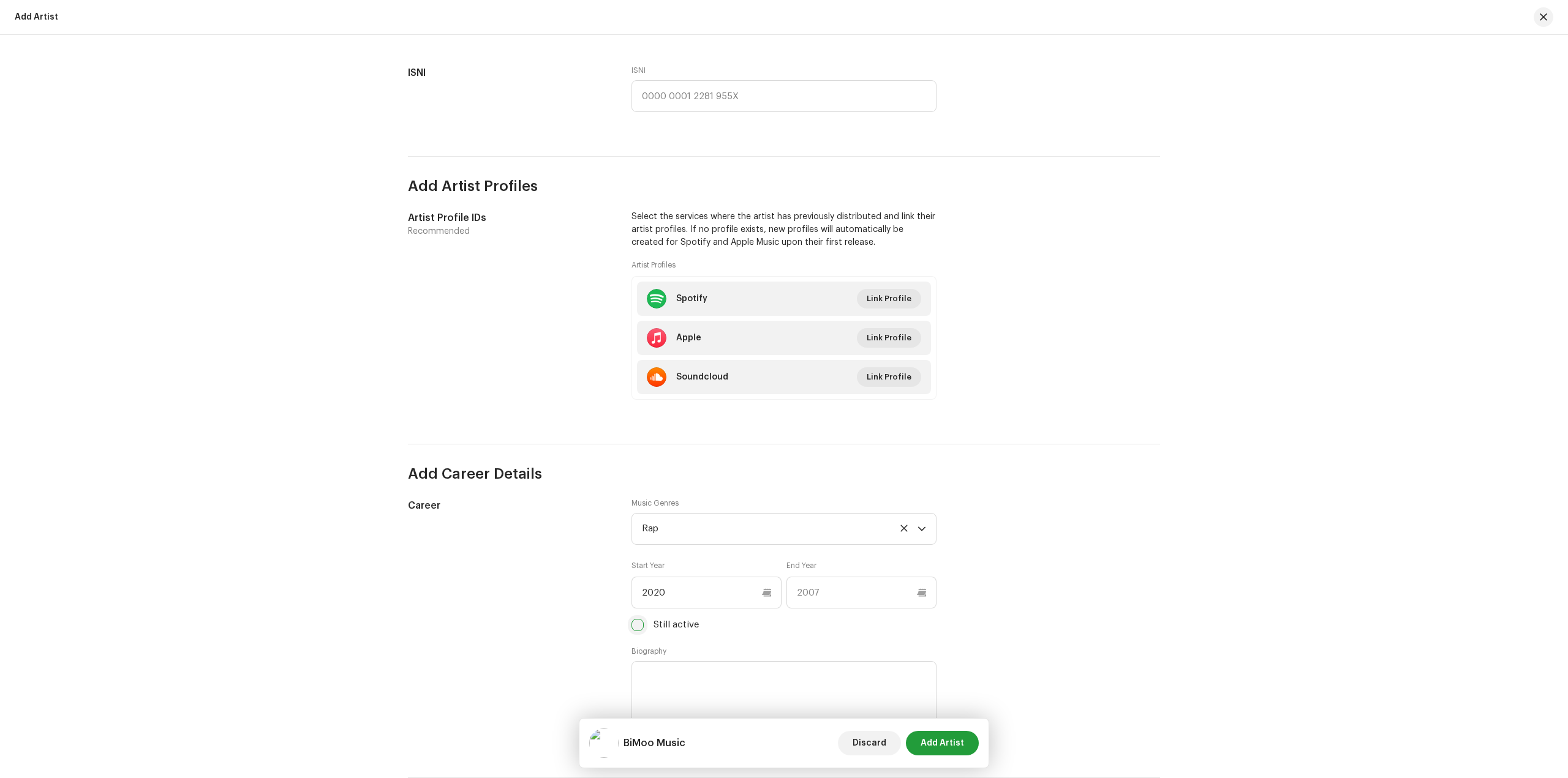
click at [637, 627] on input "Still active" at bounding box center [637, 625] width 12 height 12
checkbox input "true"
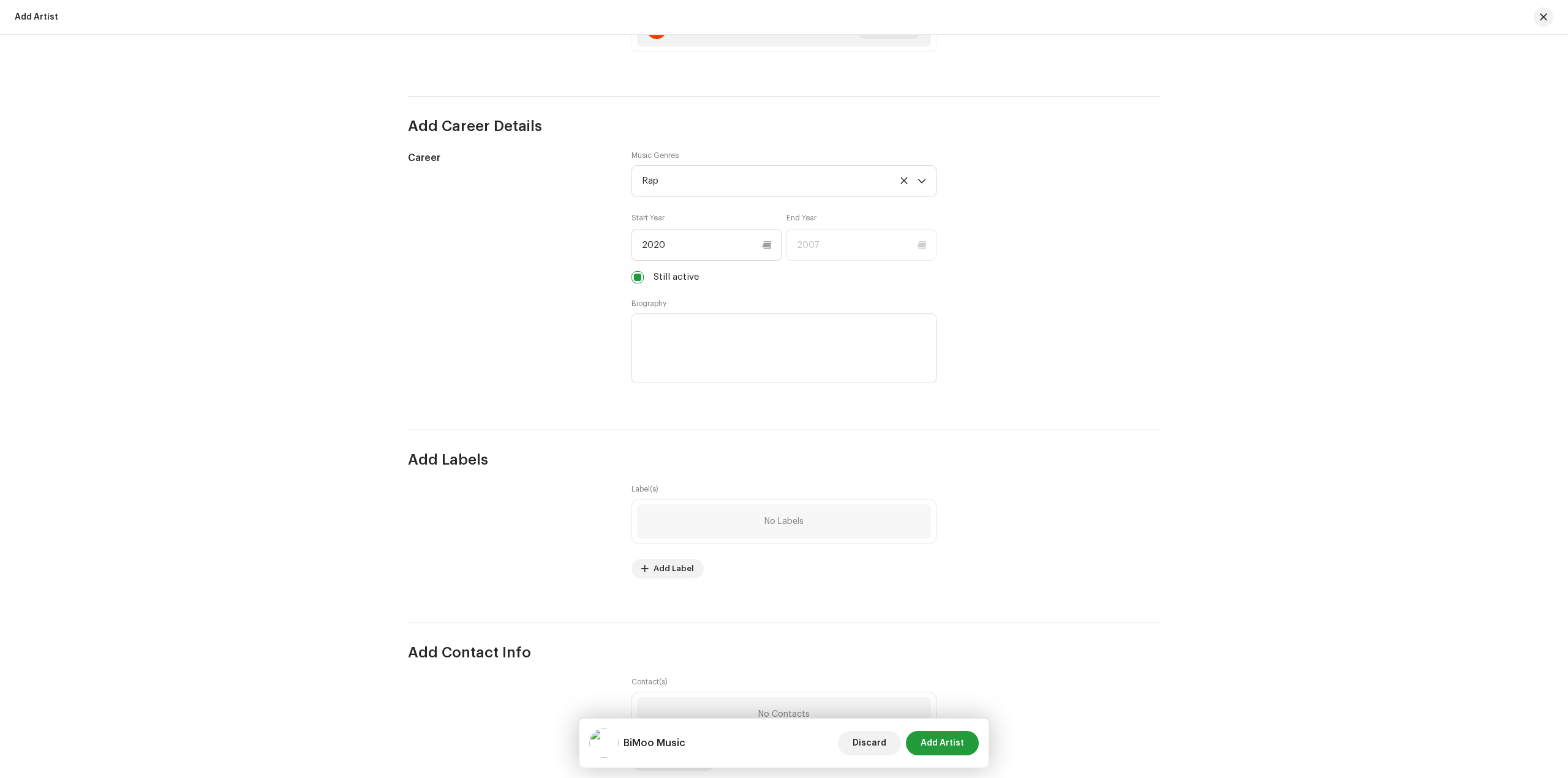
scroll to position [980, 0]
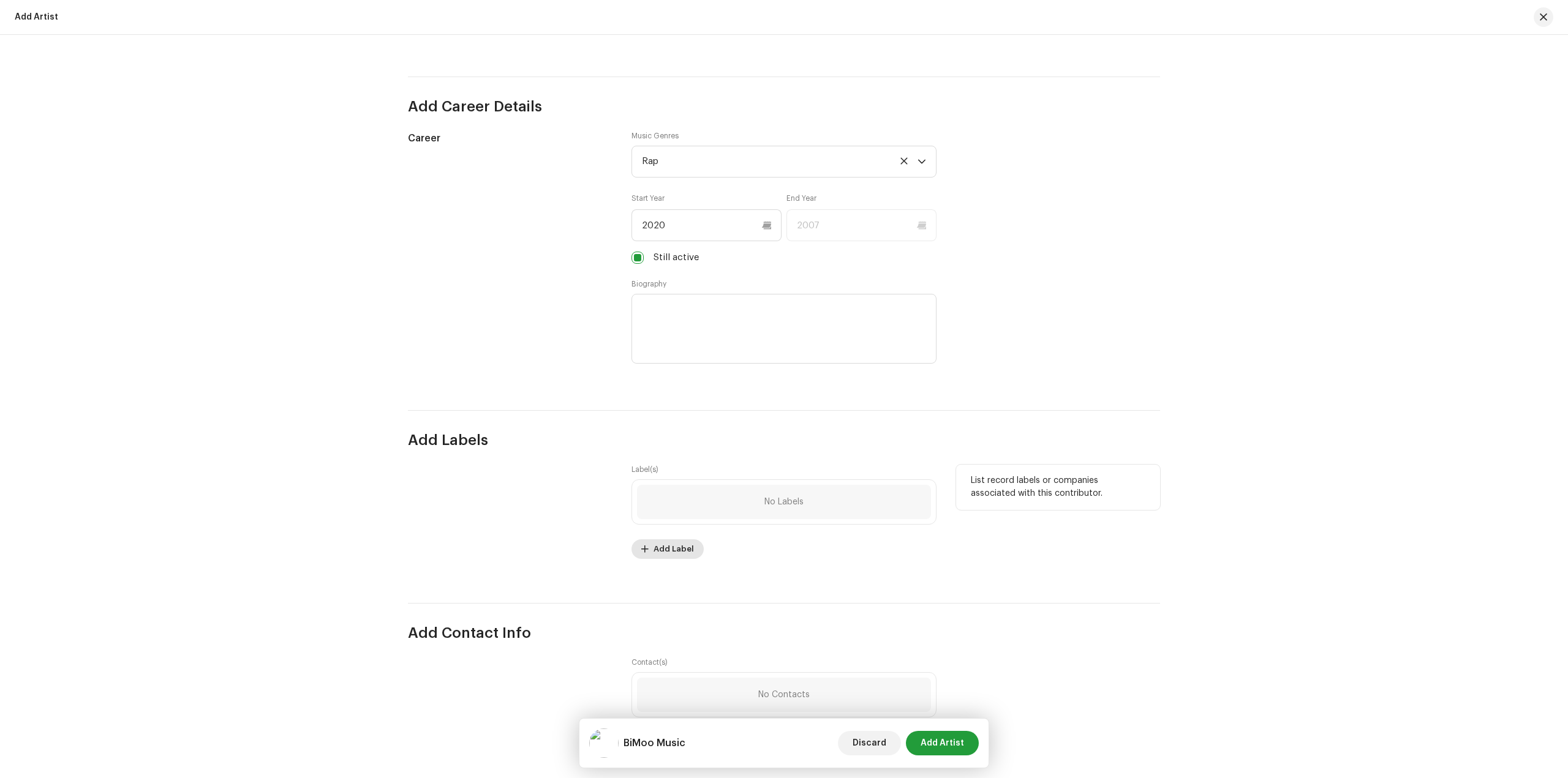
click at [674, 550] on span "Add Label" at bounding box center [674, 550] width 41 height 25
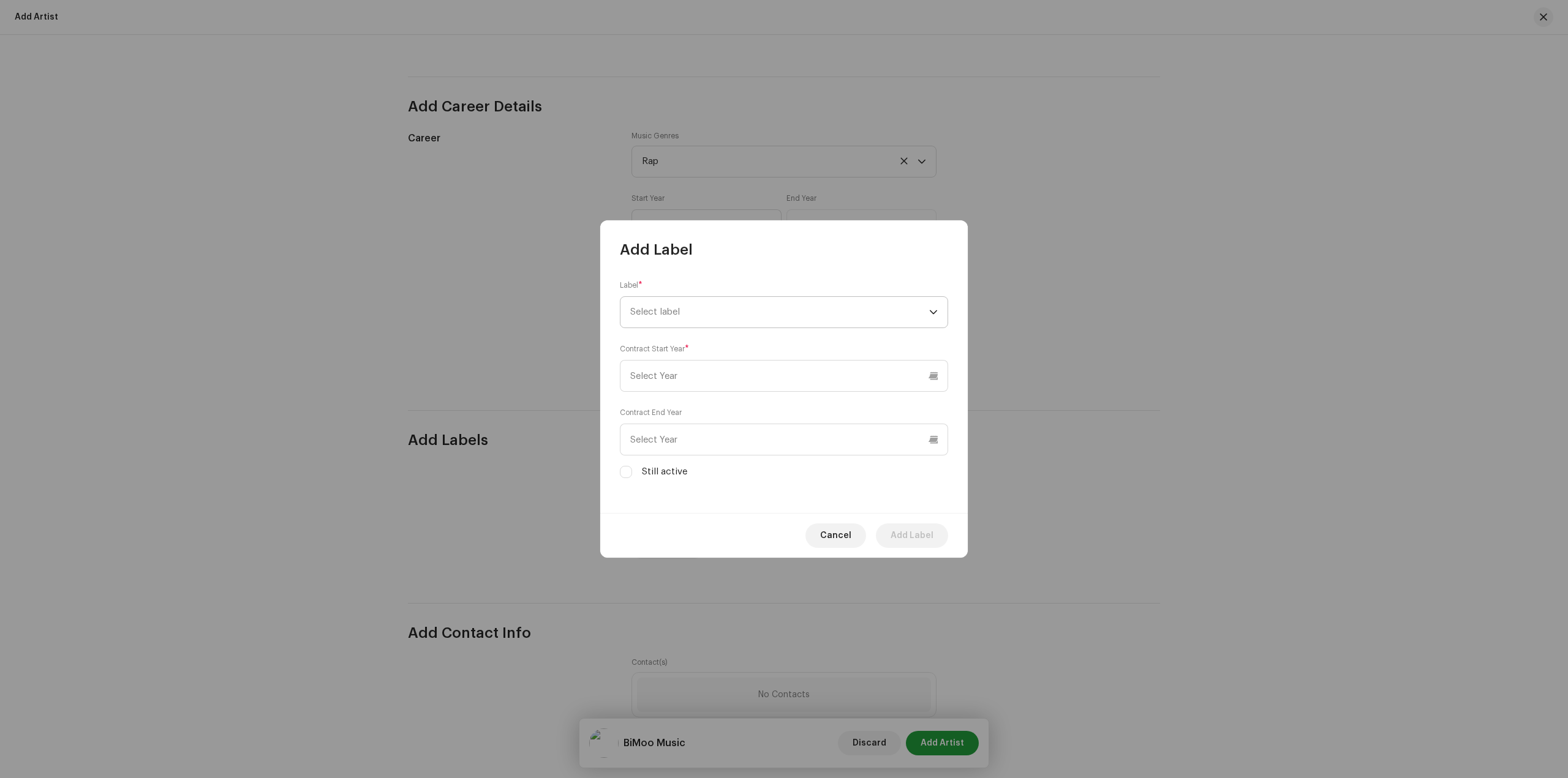
click at [836, 301] on span "Select label" at bounding box center [780, 313] width 299 height 30
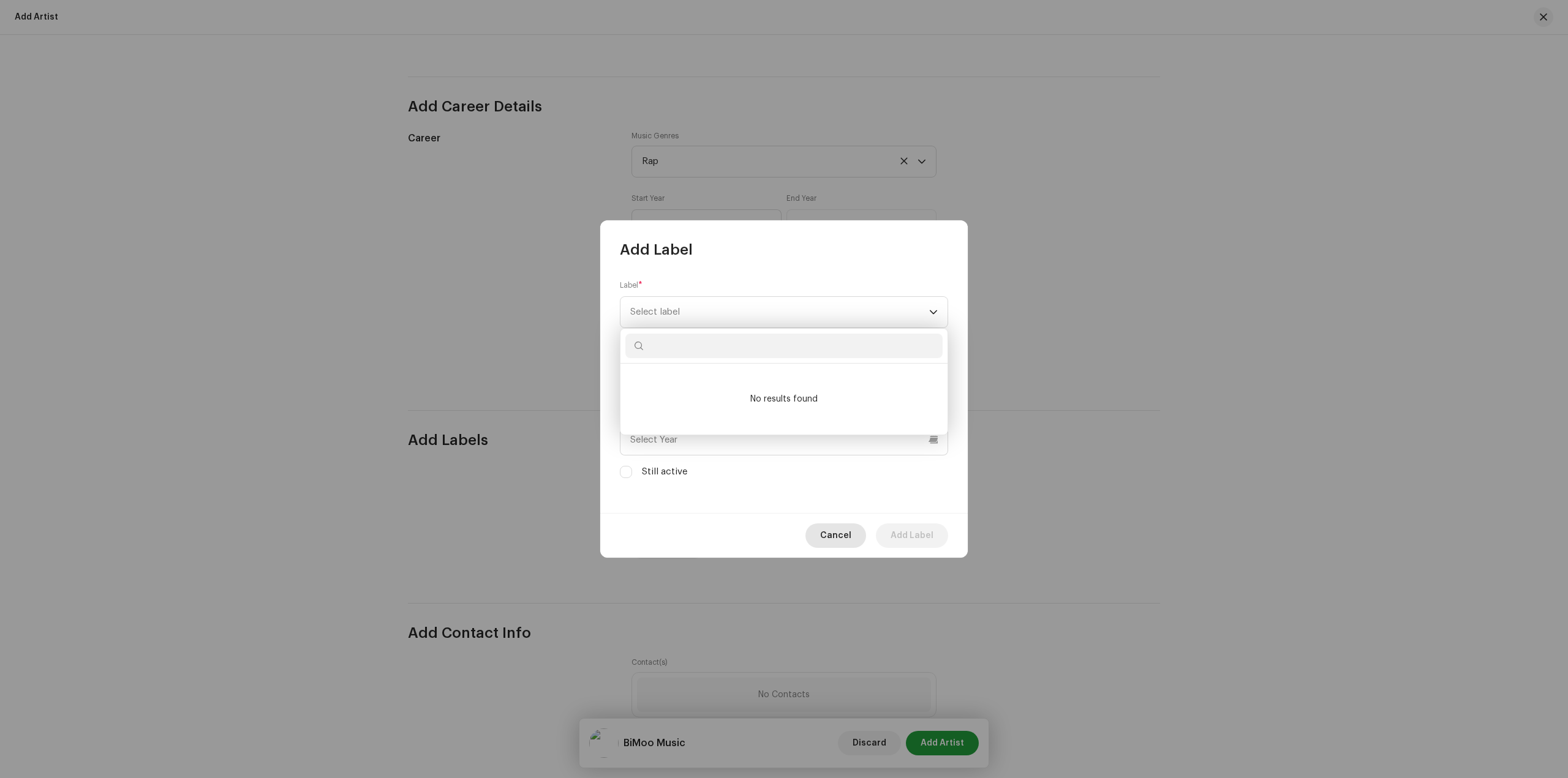
click at [825, 542] on span "Cancel" at bounding box center [835, 536] width 31 height 25
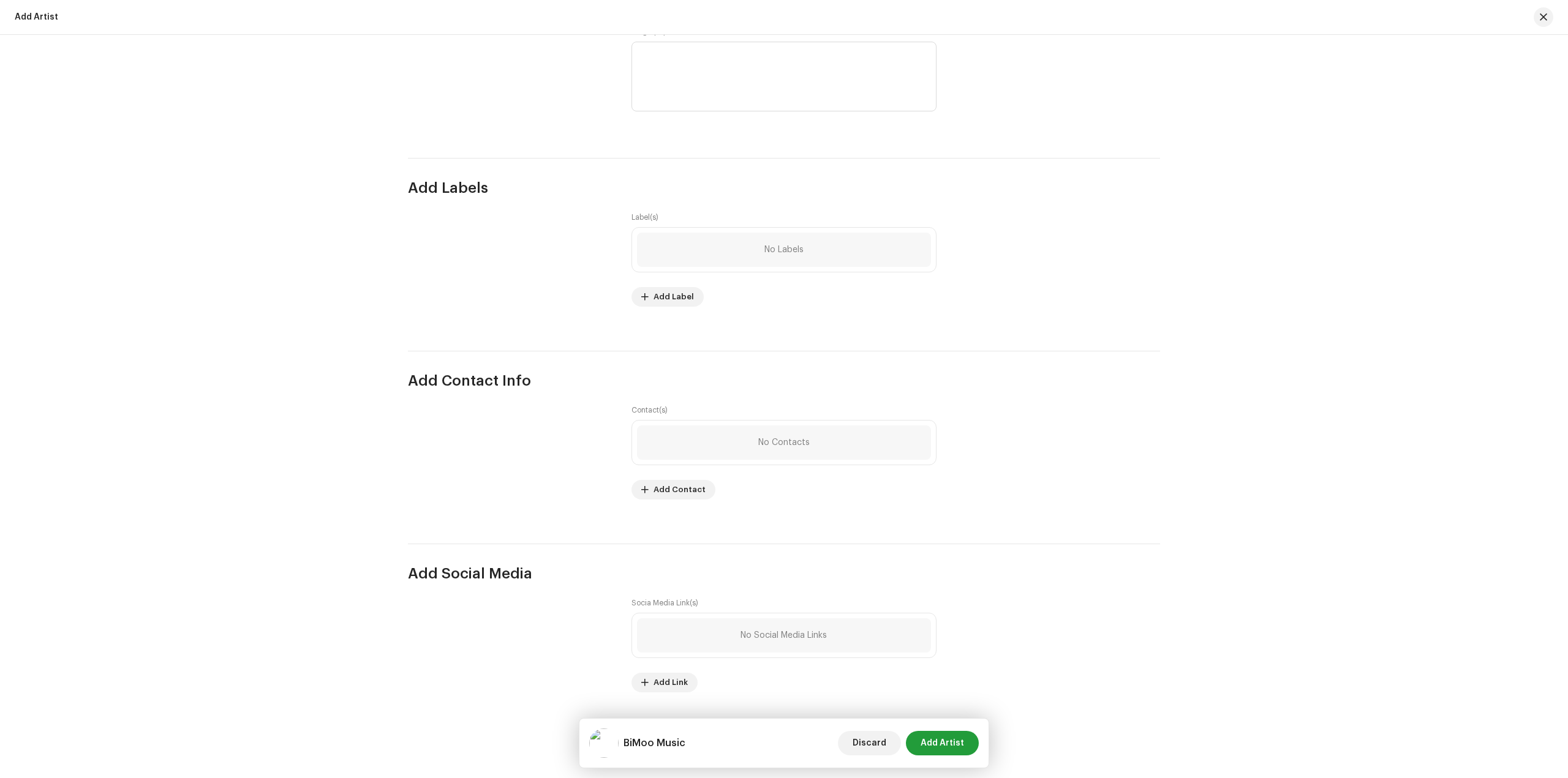
scroll to position [1235, 0]
click at [947, 743] on span "Add Artist" at bounding box center [942, 743] width 44 height 25
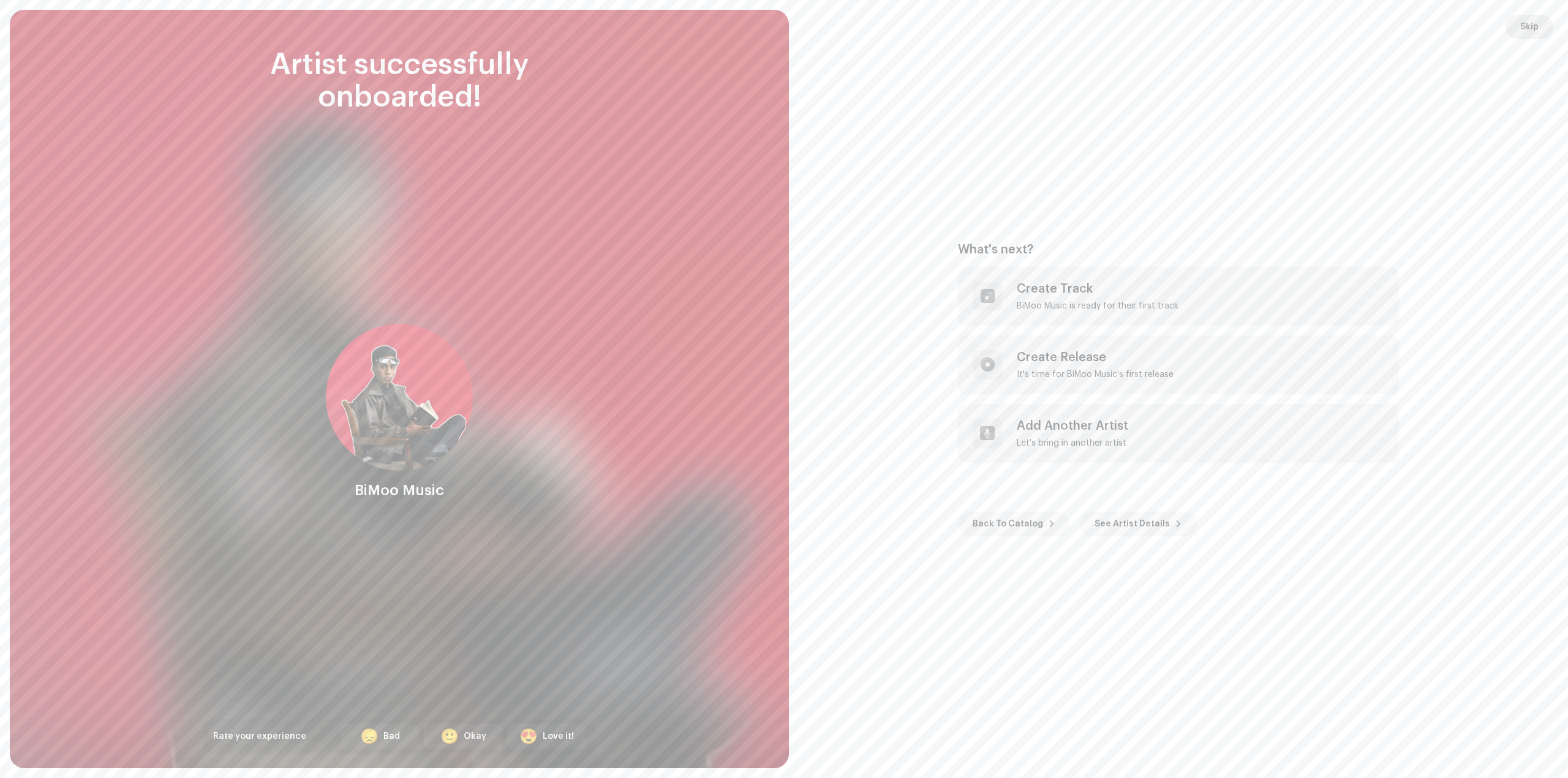
click at [1530, 30] on span "Skip" at bounding box center [1529, 27] width 18 height 25
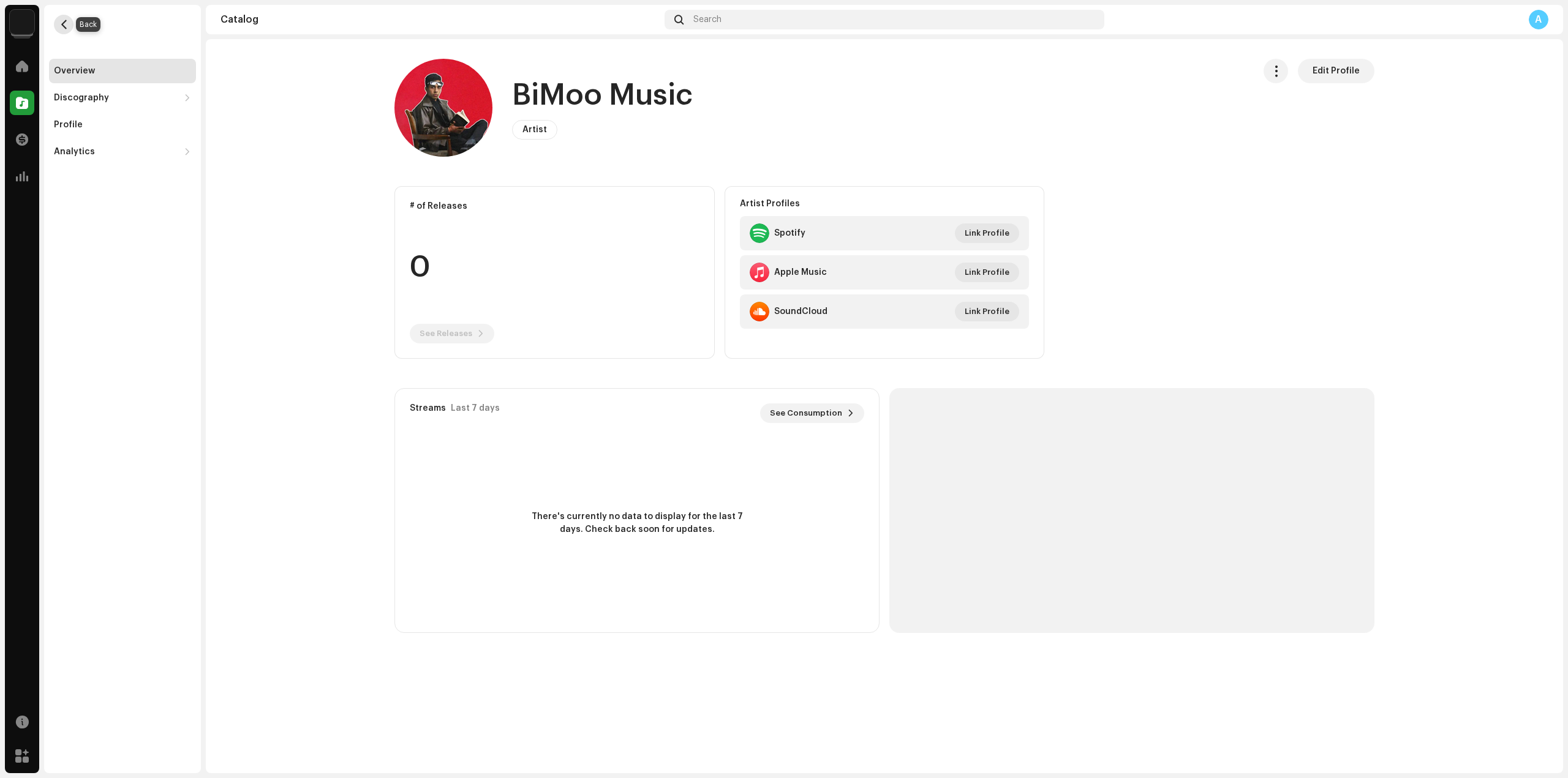
click at [66, 18] on button "button" at bounding box center [63, 24] width 20 height 20
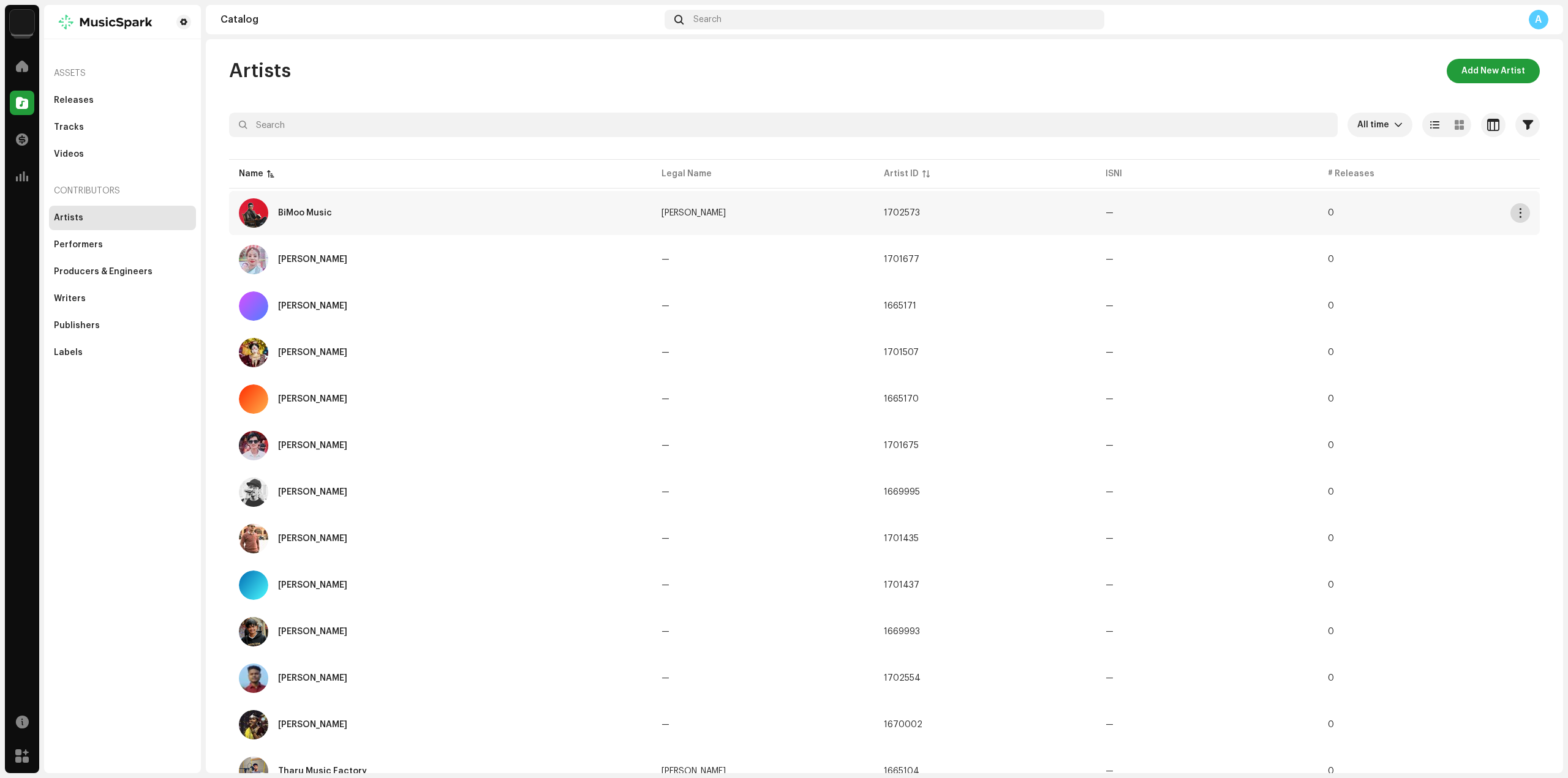
click at [1511, 211] on button "button" at bounding box center [1520, 212] width 20 height 20
